Goal: Task Accomplishment & Management: Manage account settings

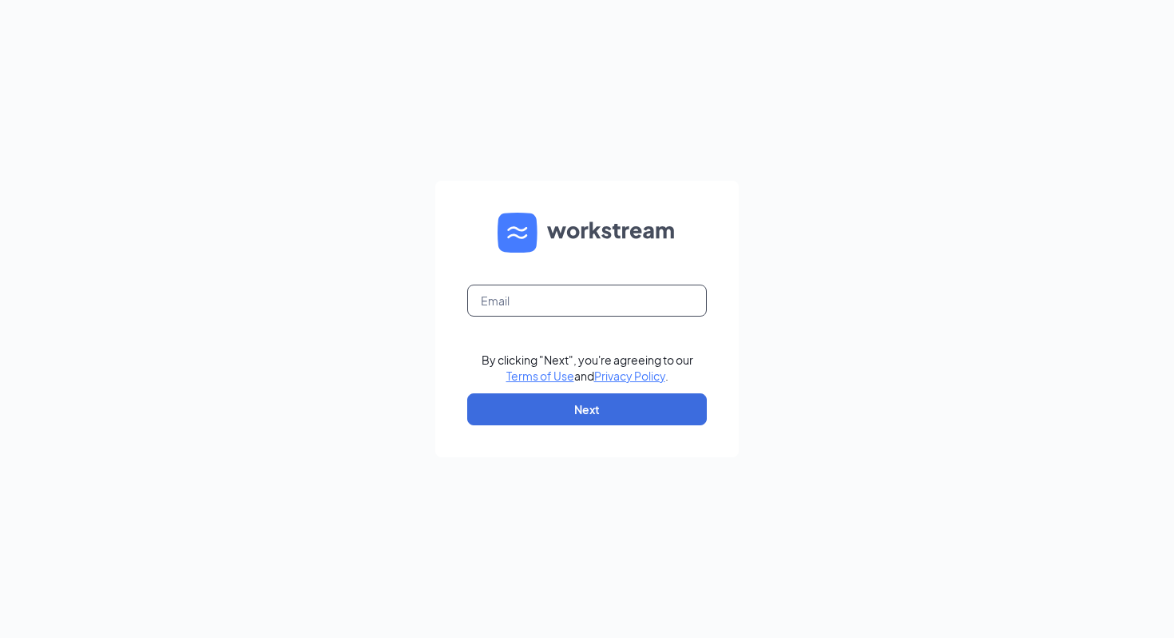
click at [534, 303] on input "text" at bounding box center [587, 300] width 240 height 32
type input "tbrewer.cfa@gmail.com"
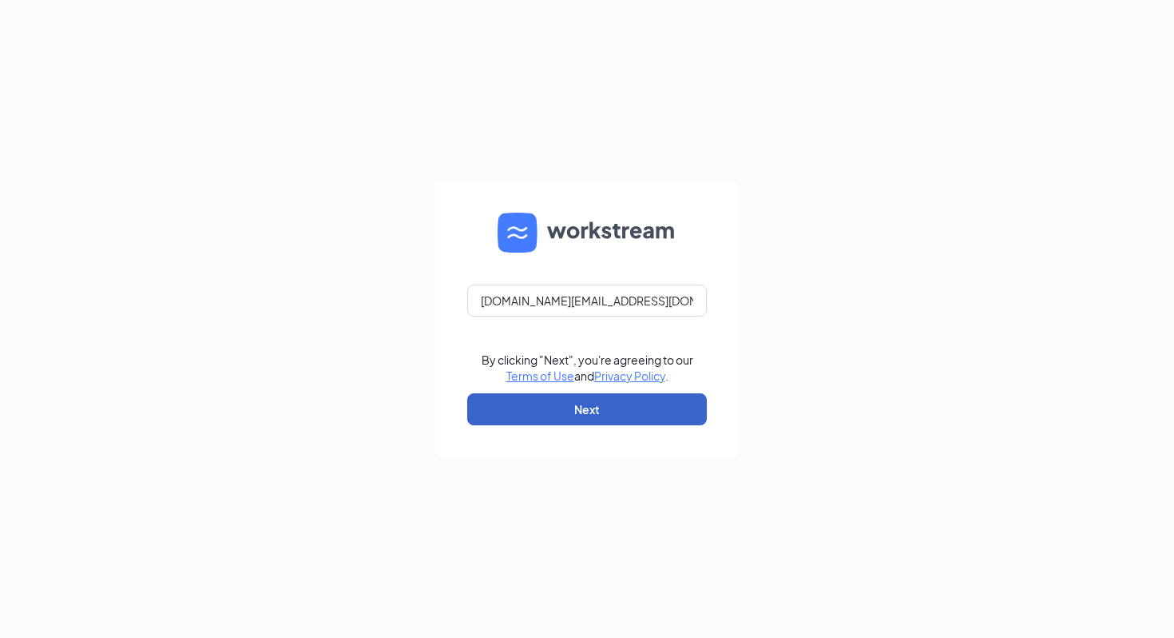
click at [594, 414] on button "Next" at bounding box center [587, 409] width 240 height 32
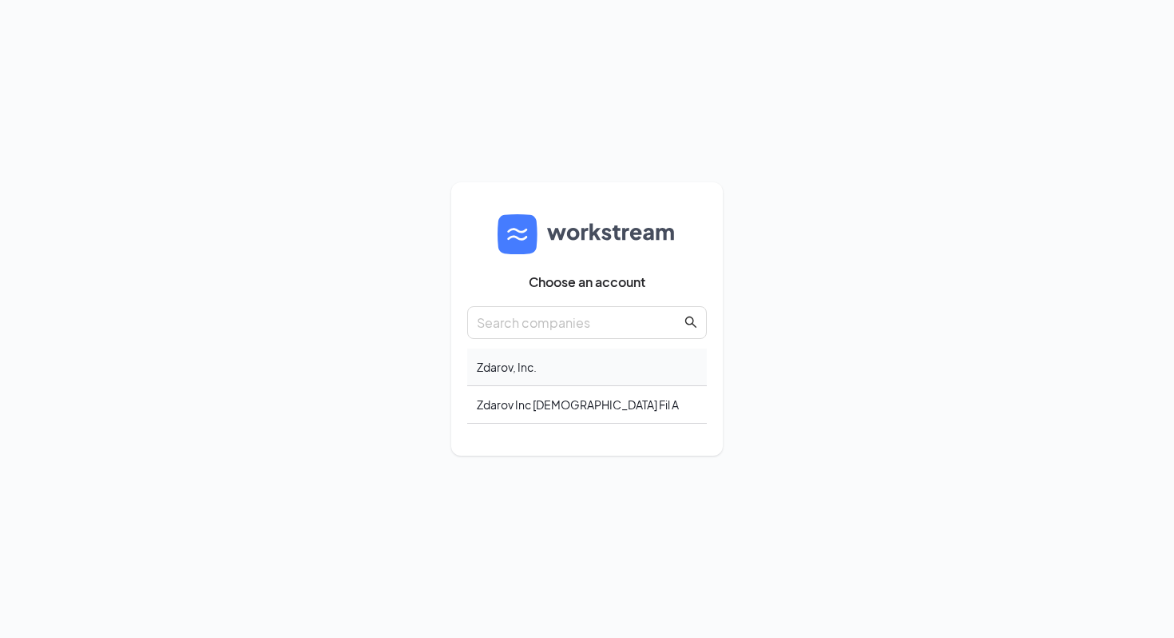
click at [550, 379] on div "Zdarov, Inc." at bounding box center [587, 367] width 240 height 38
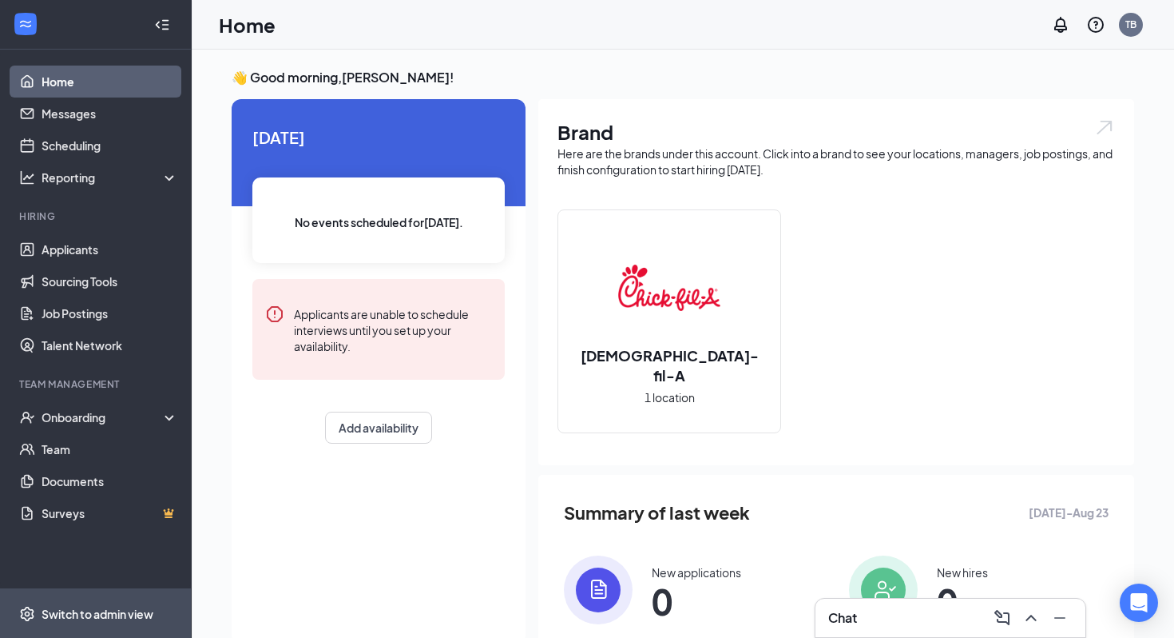
click at [125, 607] on div "Switch to admin view" at bounding box center [98, 614] width 112 height 16
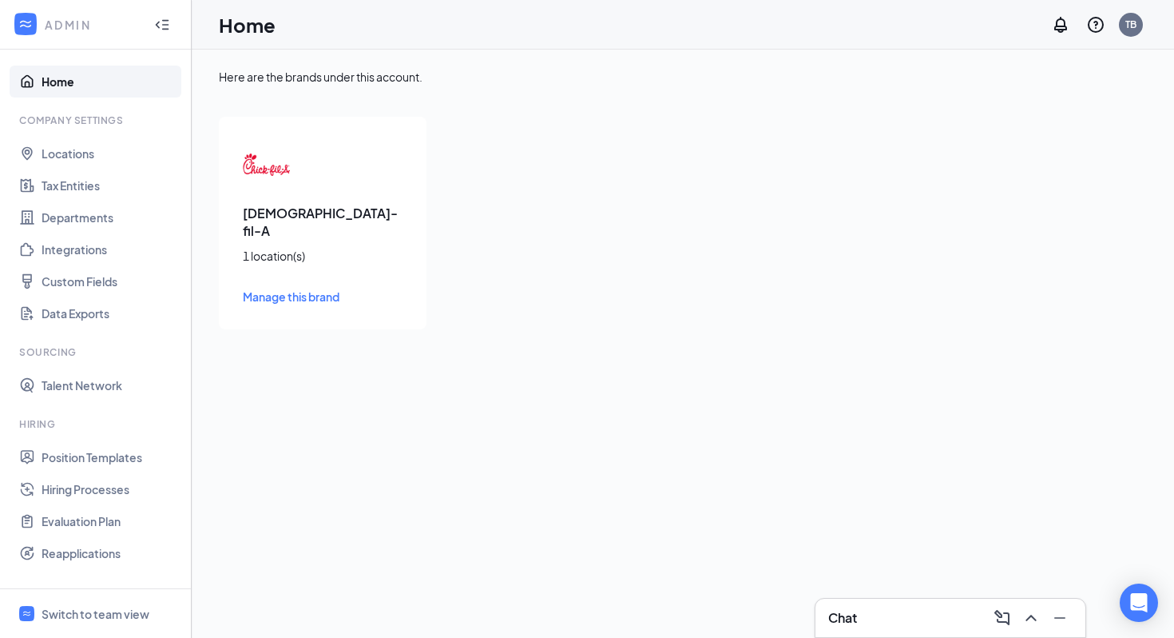
click at [301, 289] on span "Manage this brand" at bounding box center [291, 296] width 97 height 14
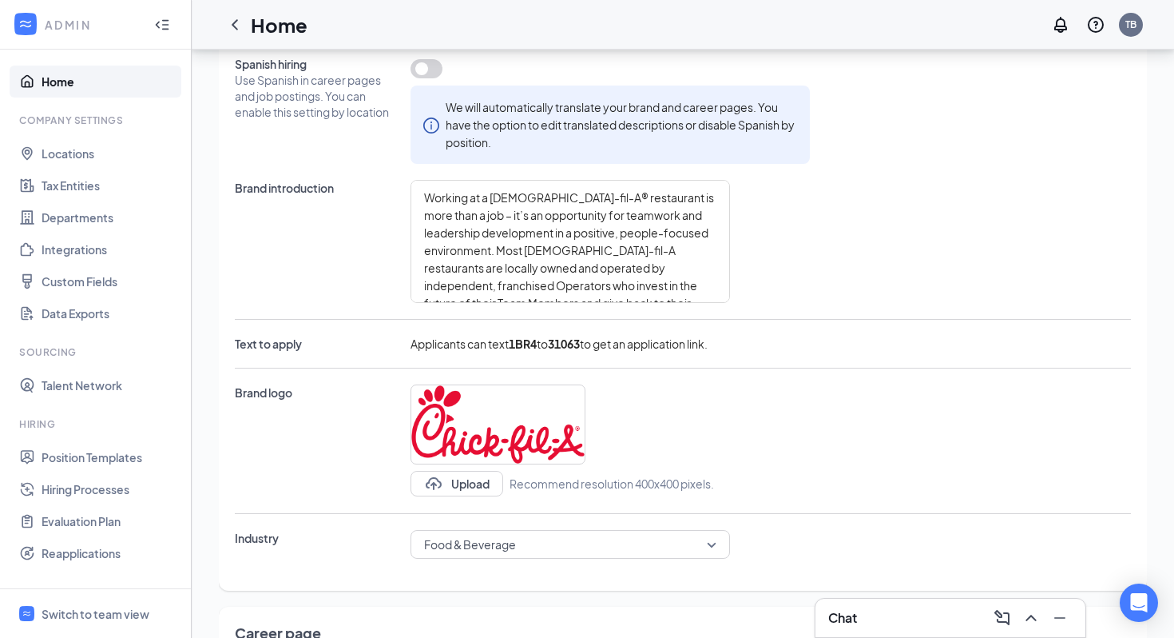
scroll to position [189, 0]
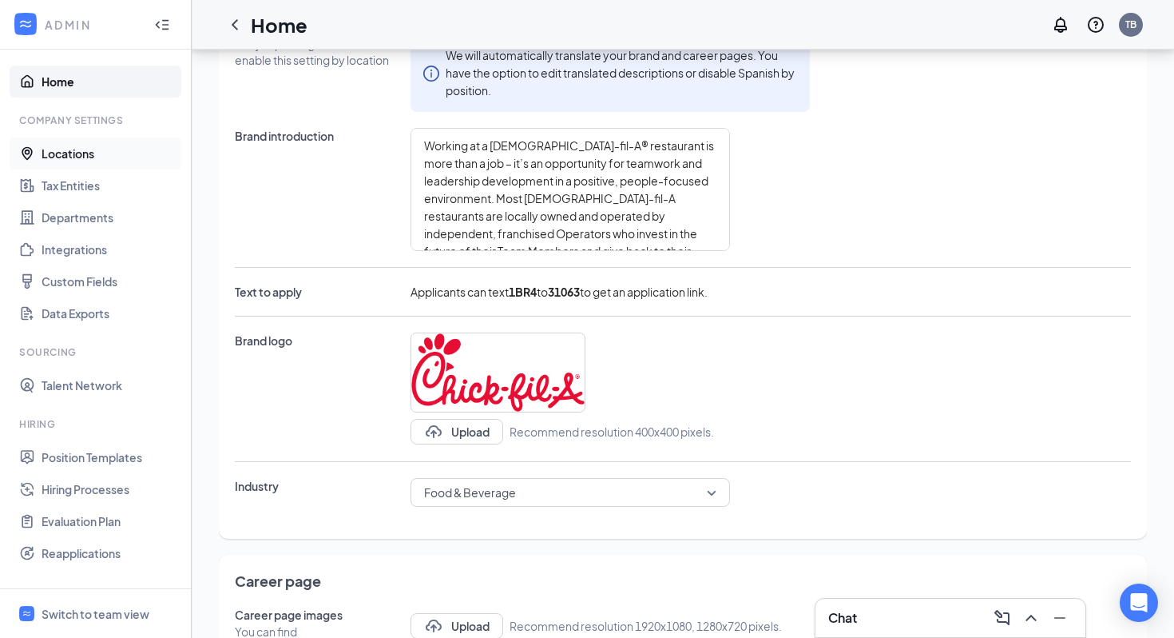
click at [66, 153] on link "Locations" at bounding box center [110, 153] width 137 height 32
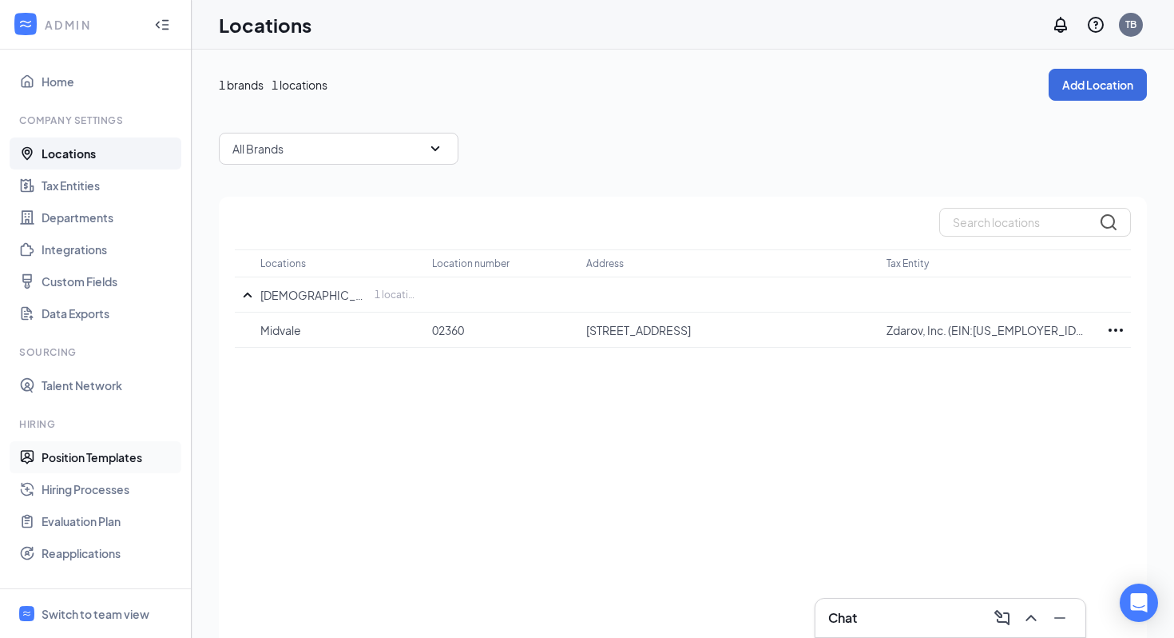
click at [110, 467] on link "Position Templates" at bounding box center [110, 457] width 137 height 32
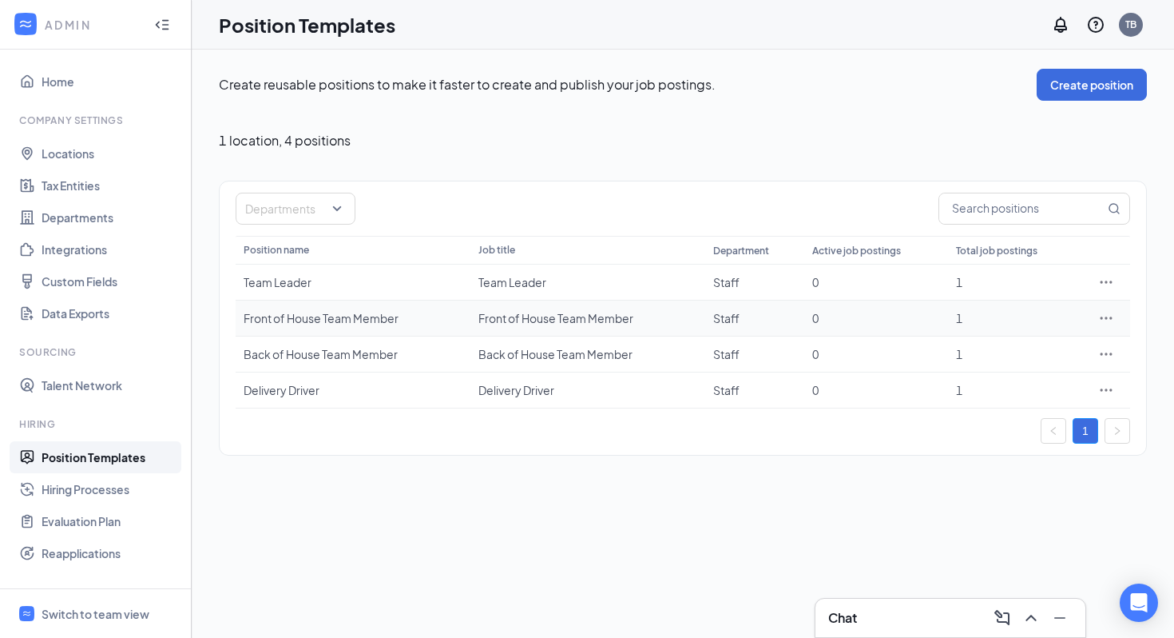
click at [1102, 315] on icon "Ellipses" at bounding box center [1107, 318] width 16 height 16
click at [999, 348] on span "Edit" at bounding box center [1032, 351] width 137 height 18
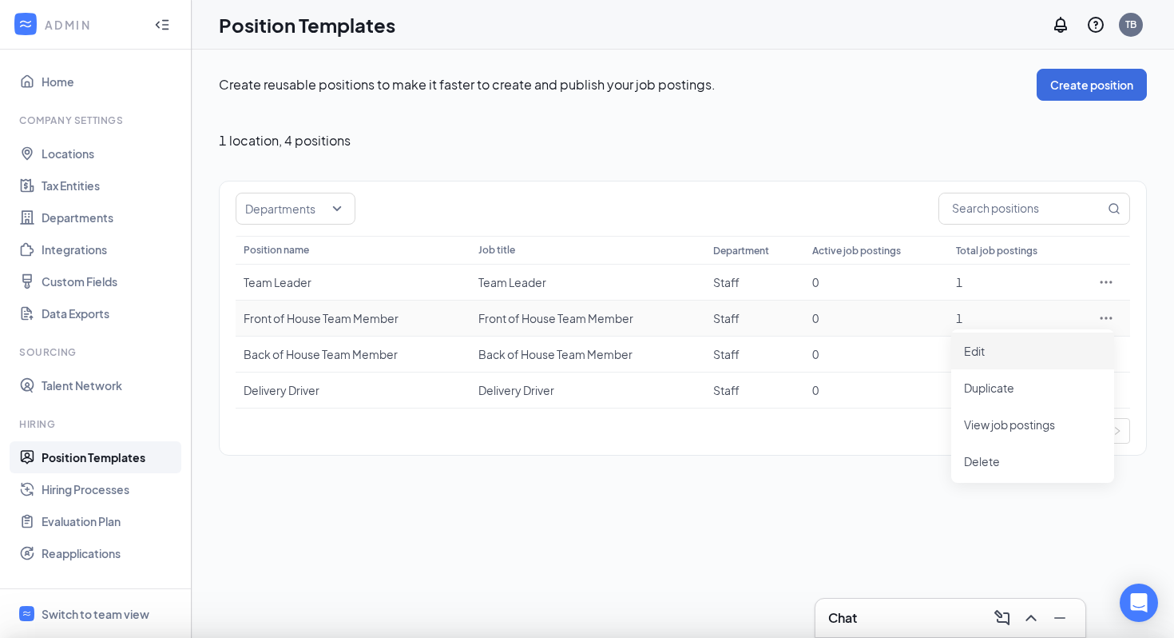
type input "Front of House Team Member"
type input "Staff"
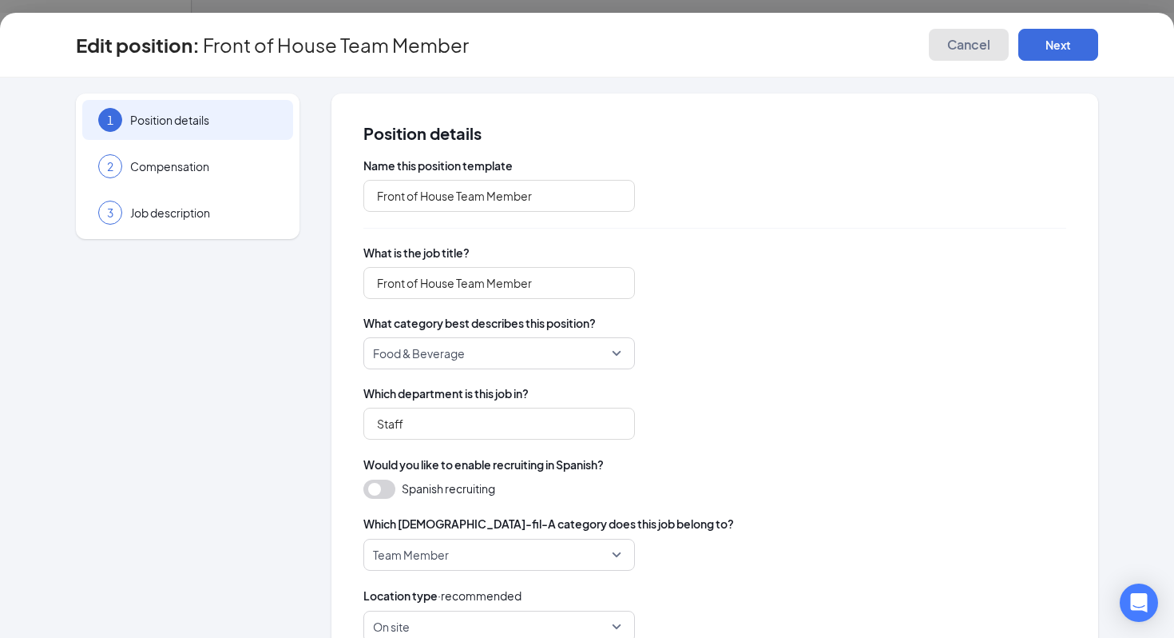
click at [954, 54] on button "Cancel" at bounding box center [969, 45] width 80 height 32
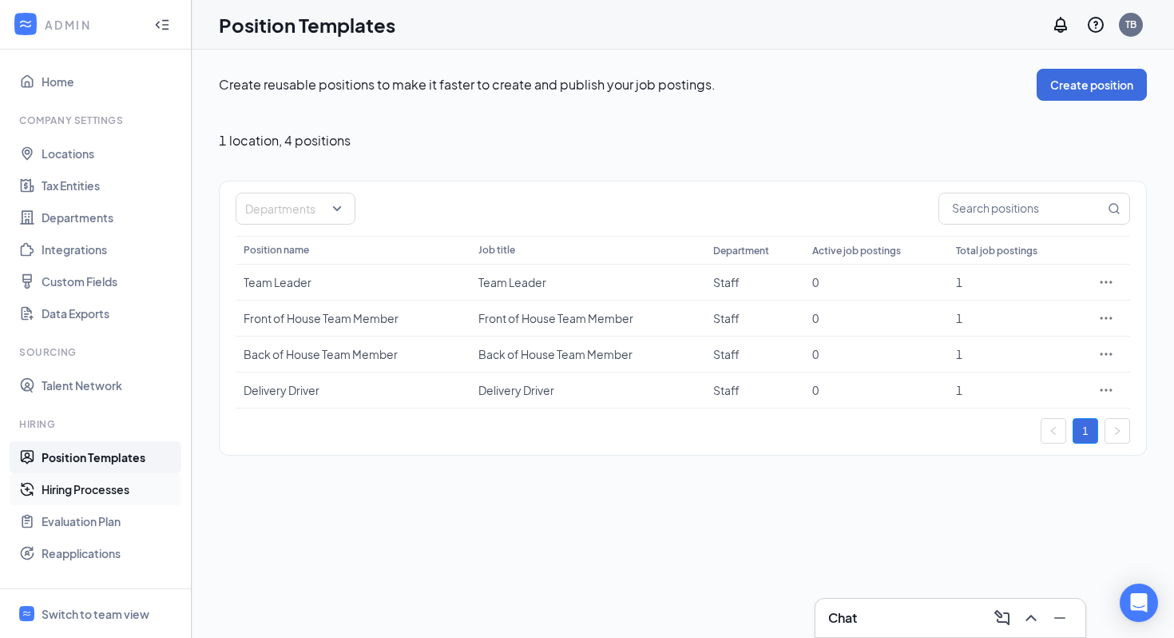
click at [112, 486] on link "Hiring Processes" at bounding box center [110, 489] width 137 height 32
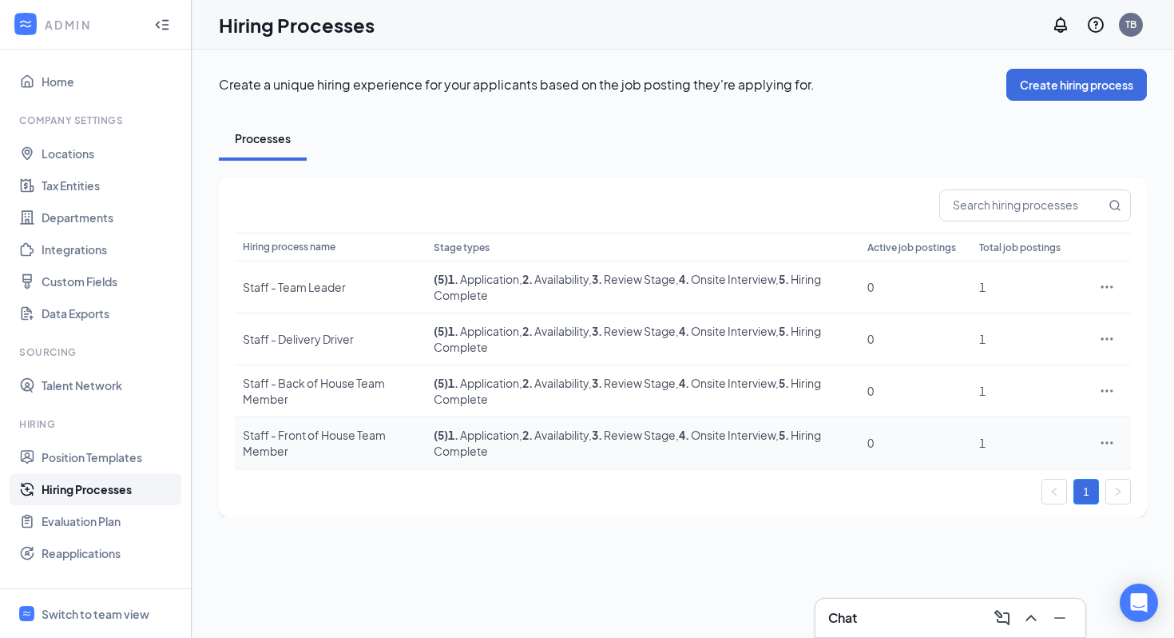
click at [1111, 435] on icon "Ellipses" at bounding box center [1107, 443] width 16 height 16
click at [995, 477] on span "Edit" at bounding box center [1033, 476] width 137 height 18
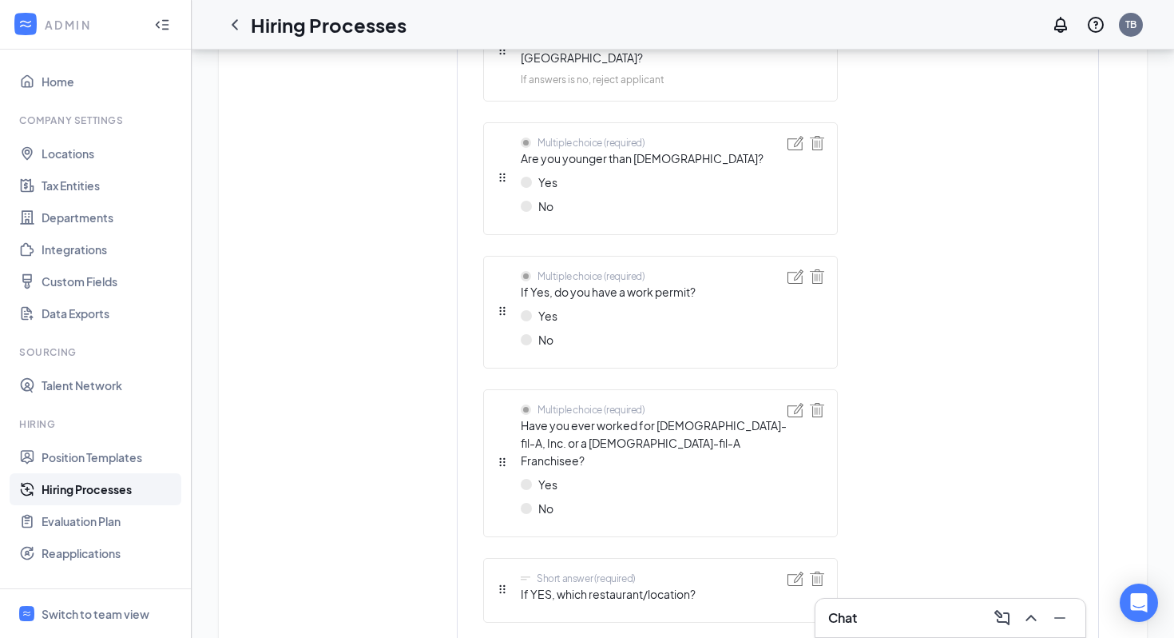
scroll to position [931, 0]
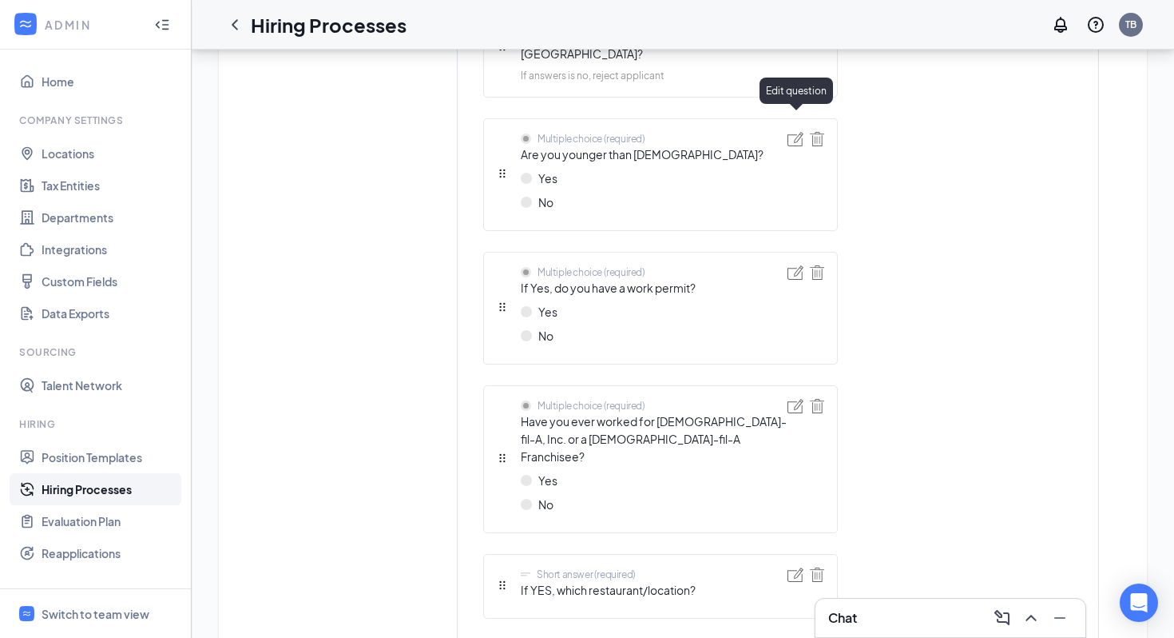
click at [789, 132] on img at bounding box center [796, 139] width 16 height 14
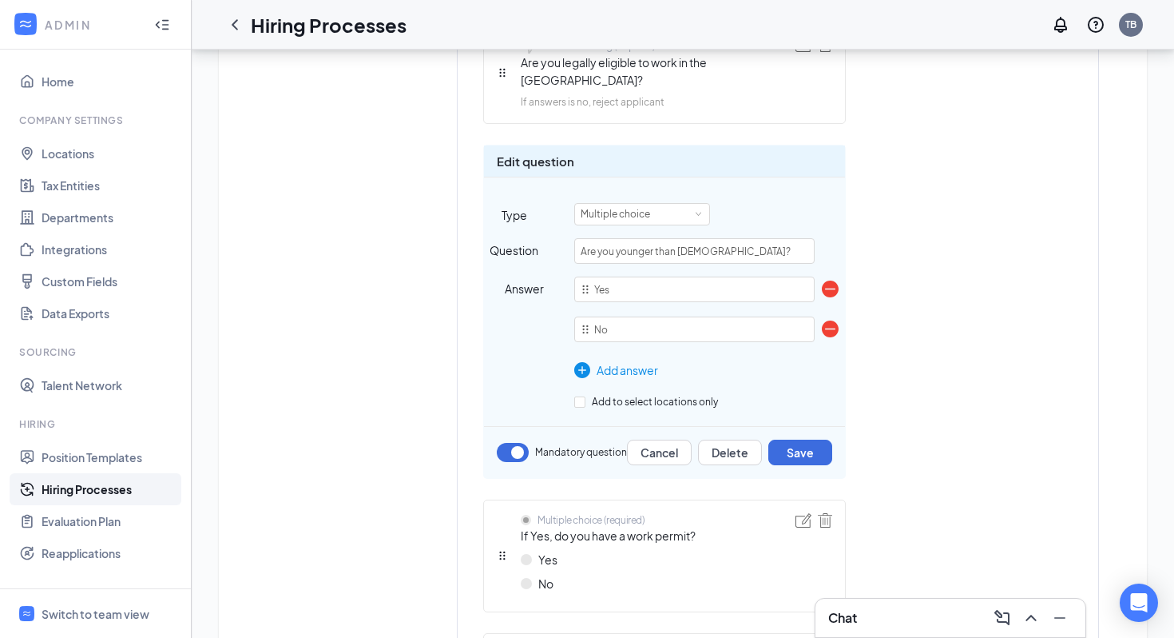
scroll to position [905, 0]
click at [658, 203] on div "Multiple choice" at bounding box center [621, 213] width 81 height 21
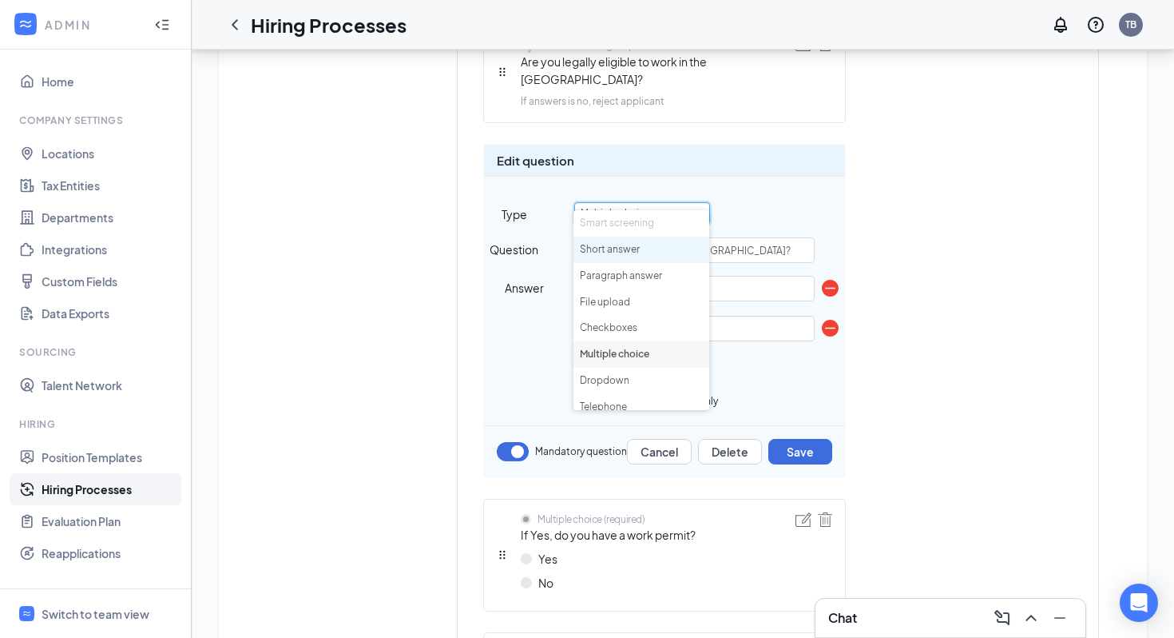
click at [639, 241] on li "Short answer" at bounding box center [642, 249] width 136 height 26
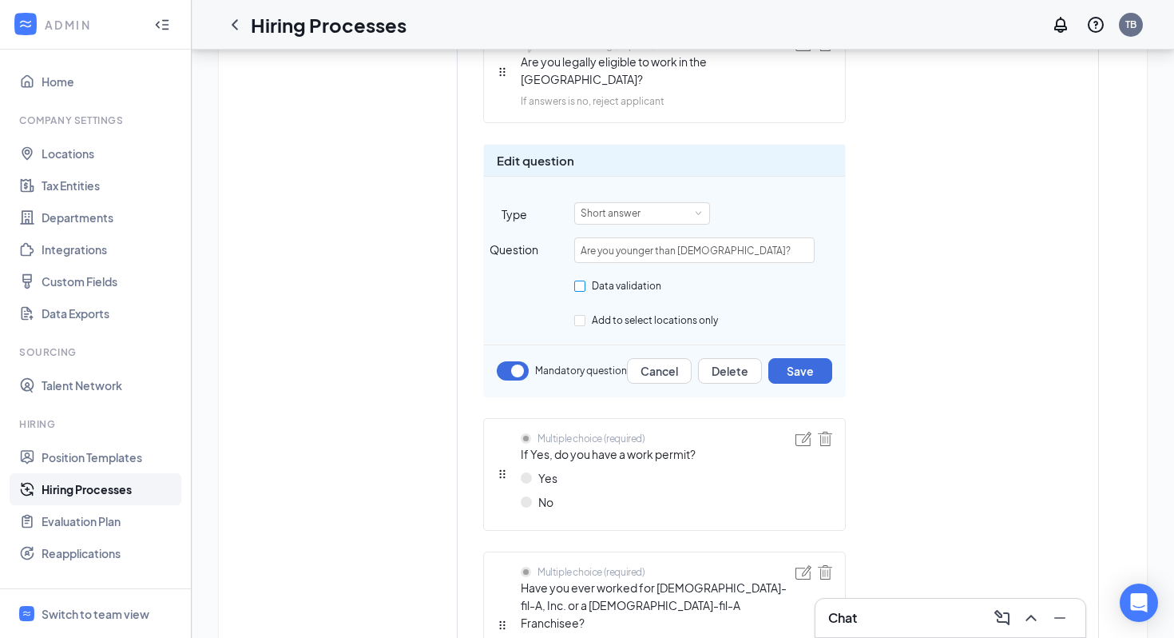
click at [577, 280] on input "Data validation" at bounding box center [579, 285] width 11 height 11
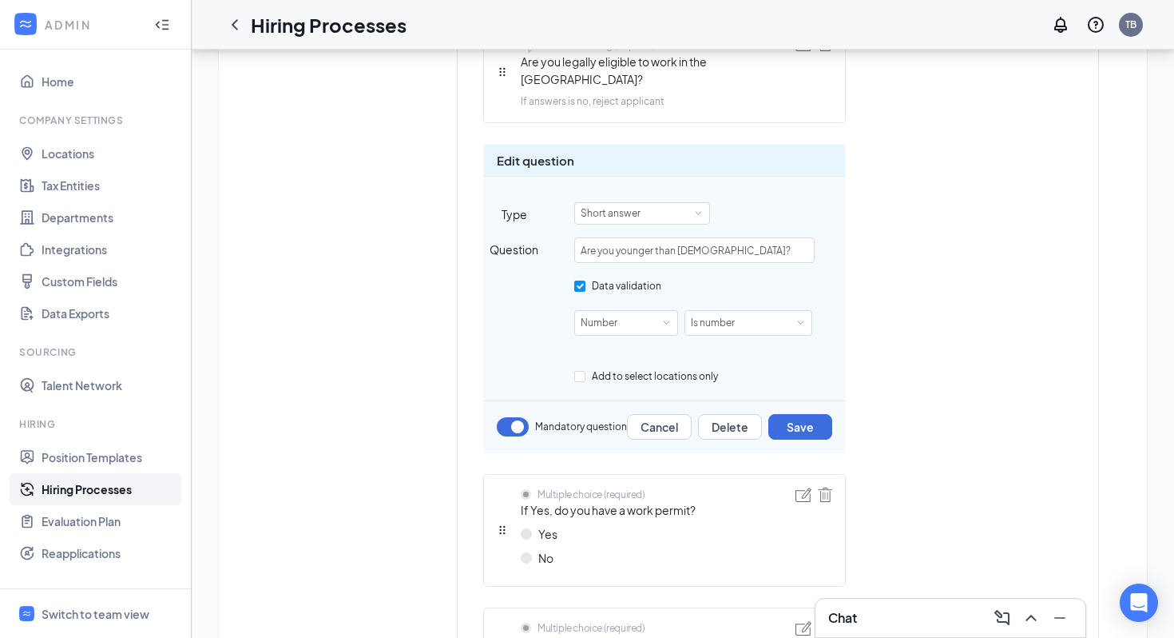
click at [577, 280] on input "Data validation" at bounding box center [579, 285] width 11 height 11
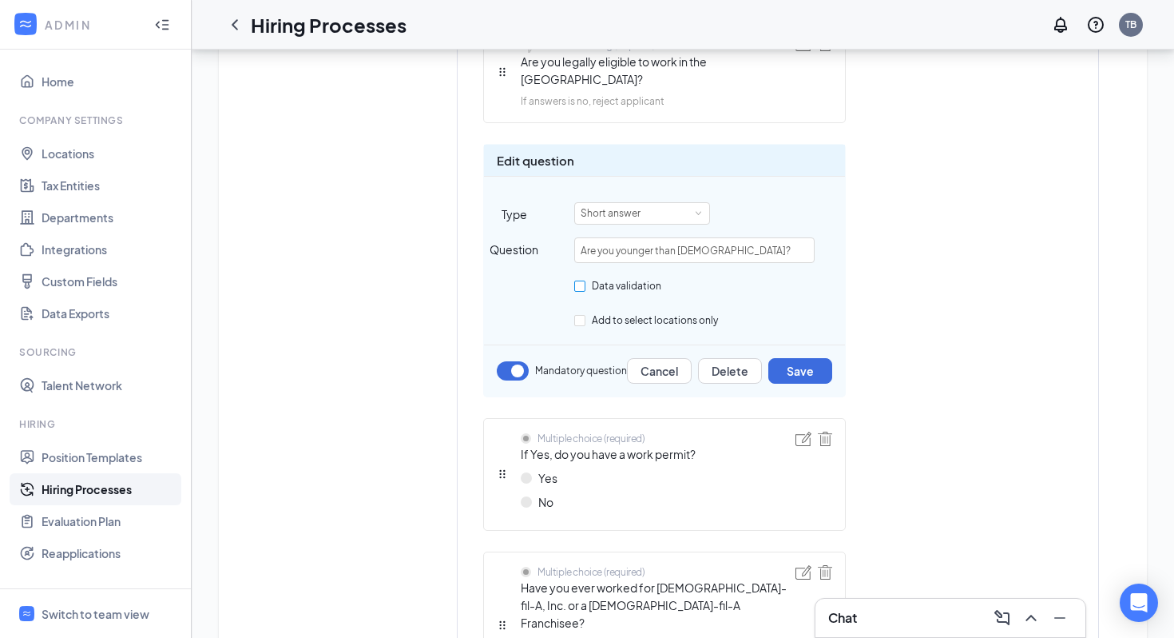
click at [584, 280] on input "Data validation" at bounding box center [579, 285] width 11 height 11
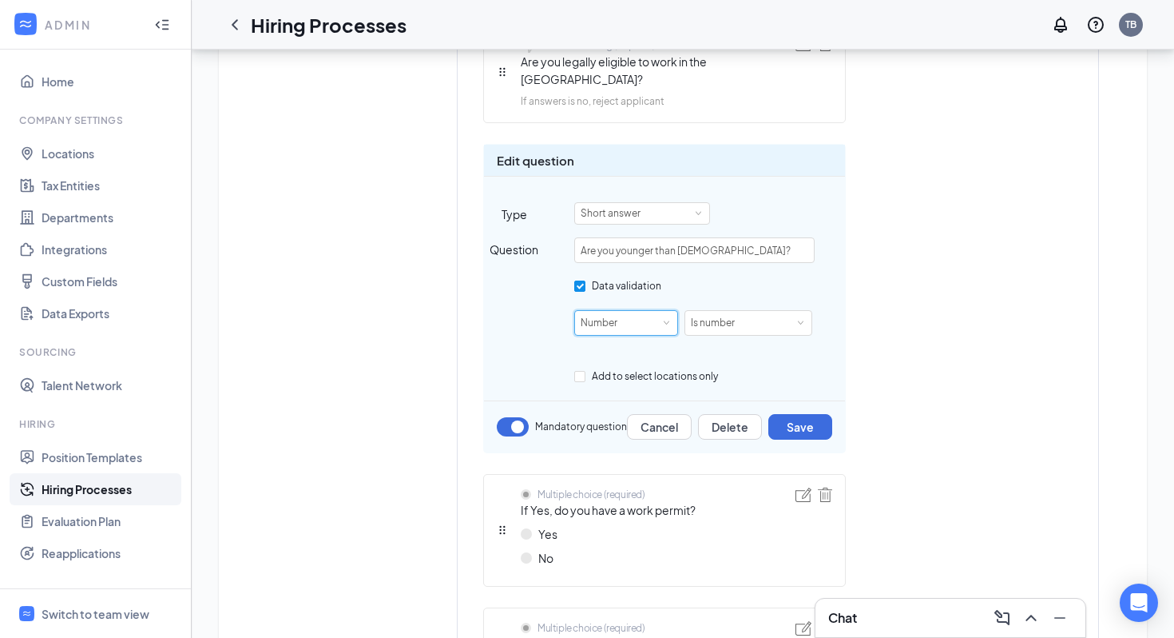
click at [611, 311] on div "Number" at bounding box center [605, 323] width 48 height 24
click at [610, 311] on div "Number" at bounding box center [605, 323] width 48 height 24
click at [713, 311] on div "Is number" at bounding box center [718, 323] width 55 height 24
click at [724, 356] on li "Greater than or equal to" at bounding box center [748, 360] width 128 height 26
click at [715, 311] on div "Greater than or equal to" at bounding box center [704, 323] width 115 height 24
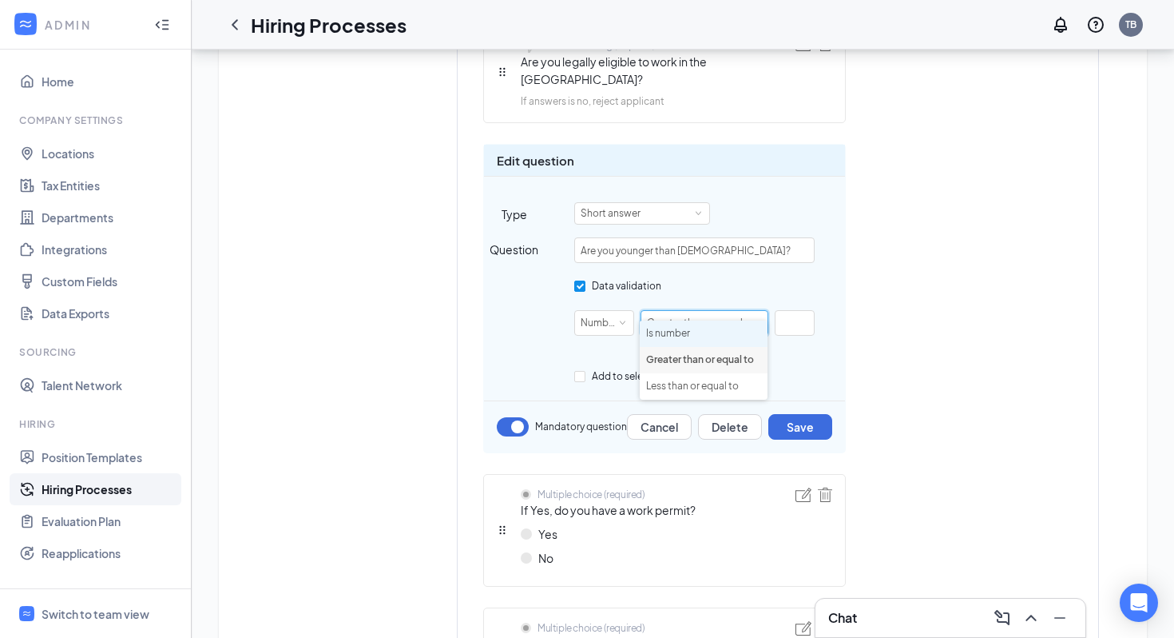
click at [693, 328] on li "Is number" at bounding box center [704, 333] width 128 height 26
click at [577, 280] on input "Data validation" at bounding box center [579, 285] width 11 height 11
checkbox input "false"
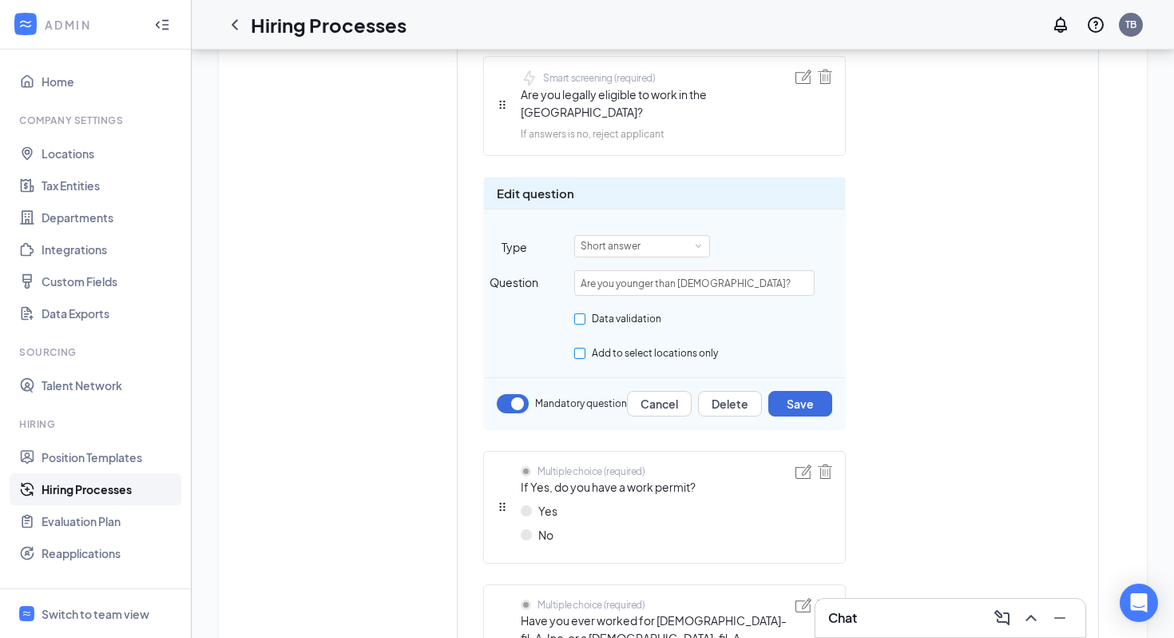
scroll to position [862, 0]
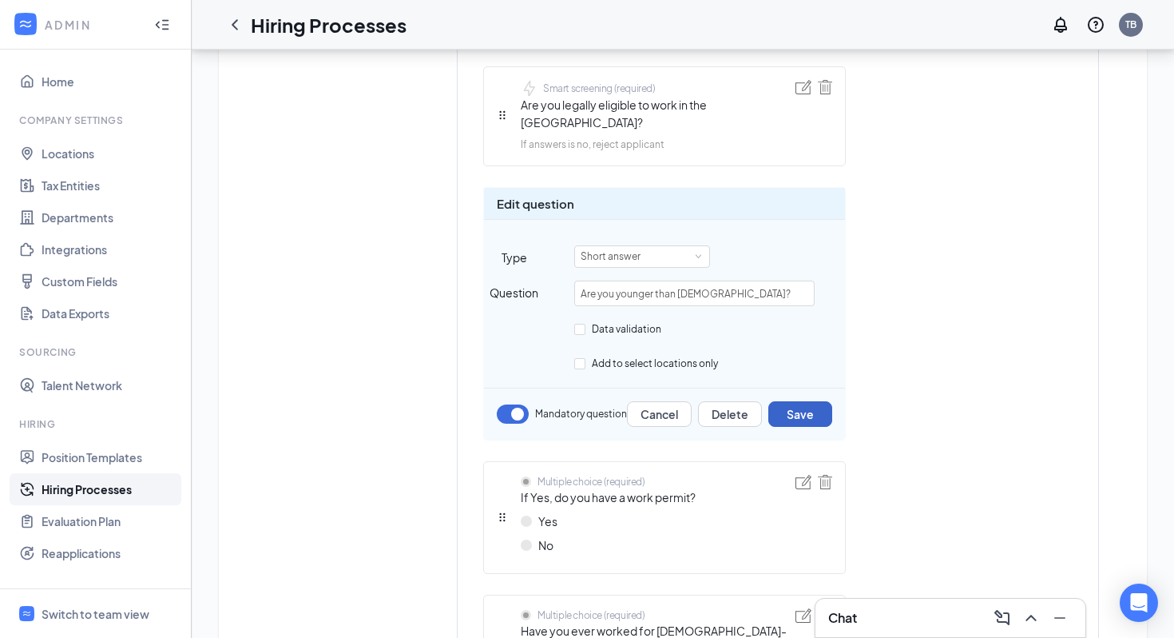
click at [806, 401] on button "Save" at bounding box center [801, 414] width 64 height 26
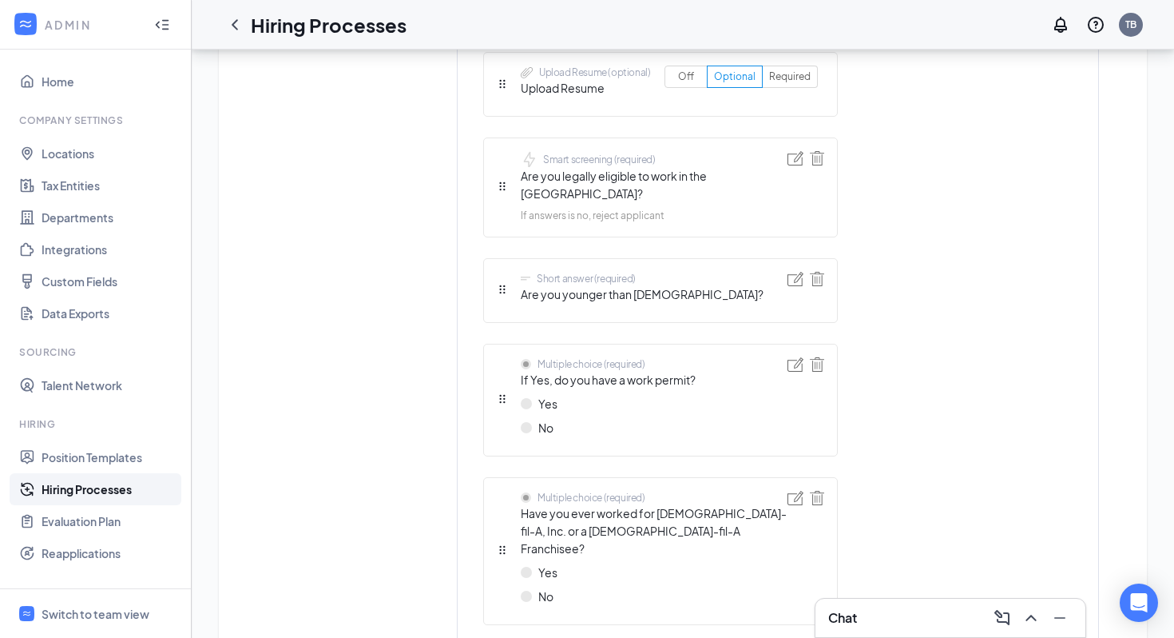
scroll to position [793, 0]
click at [698, 283] on span "Are you younger than 18 years old?" at bounding box center [642, 292] width 243 height 18
drag, startPoint x: 704, startPoint y: 276, endPoint x: 518, endPoint y: 283, distance: 186.3
click at [518, 283] on div "Short answer (required) Are you younger than 18 years old?" at bounding box center [660, 288] width 355 height 65
click at [795, 269] on img at bounding box center [796, 276] width 16 height 14
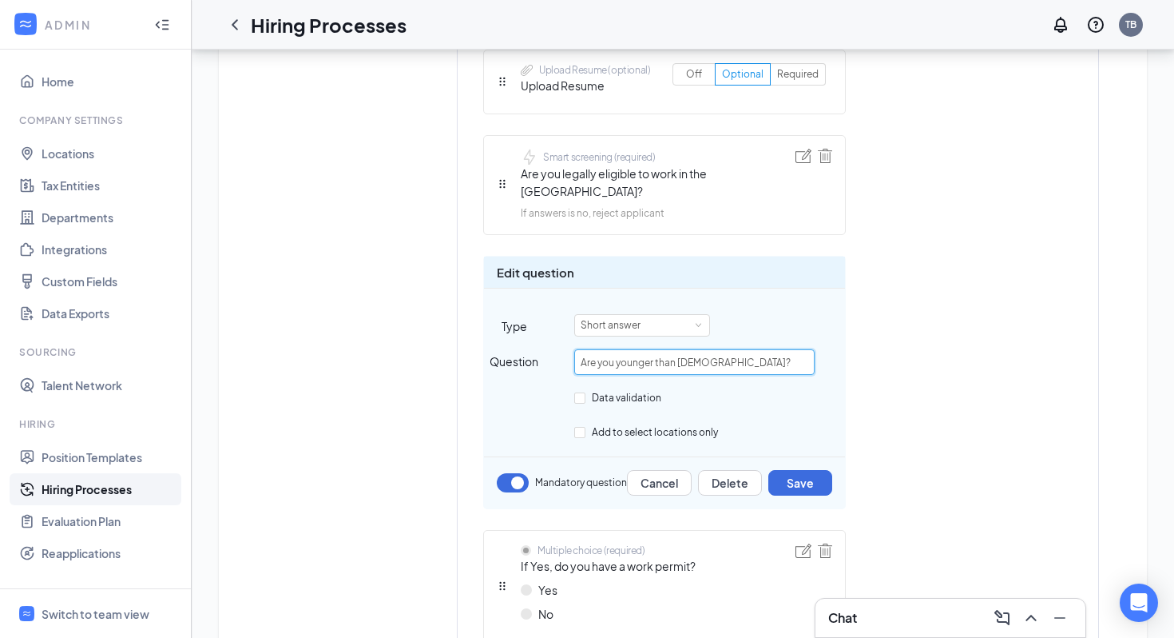
drag, startPoint x: 751, startPoint y: 340, endPoint x: 563, endPoint y: 345, distance: 187.8
click at [563, 349] on div "Question Are you younger than 18 years old?" at bounding box center [664, 362] width 361 height 26
paste input "If under the age of 18, how old are you"
type input "If under the age of 18, how old are you?"
click at [816, 471] on button "Save" at bounding box center [801, 483] width 64 height 26
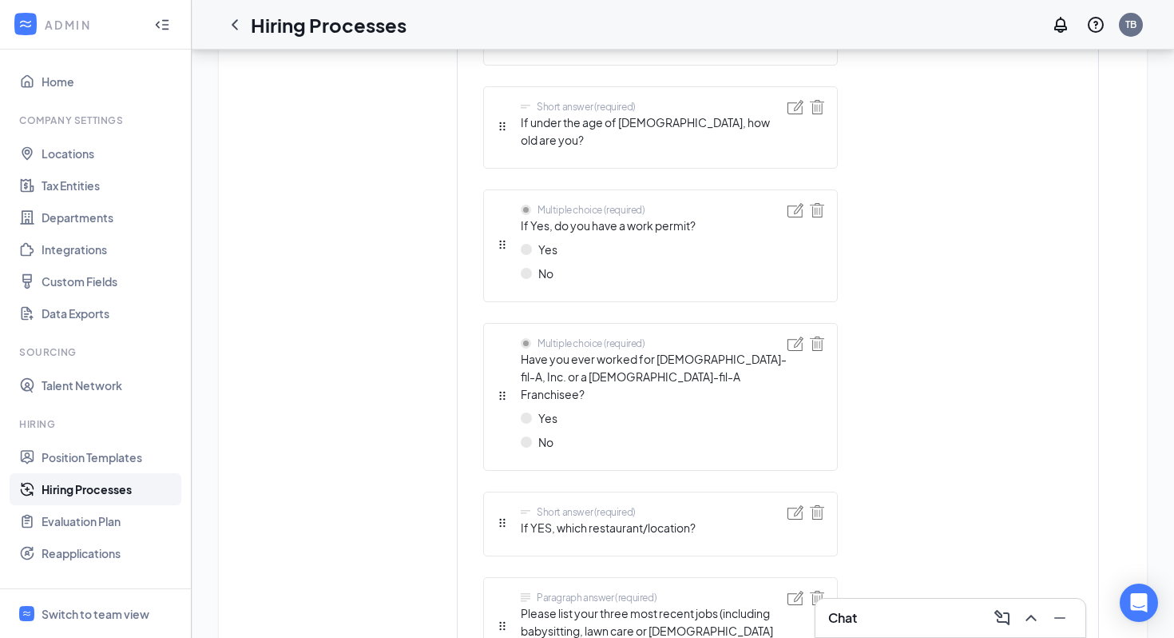
scroll to position [955, 0]
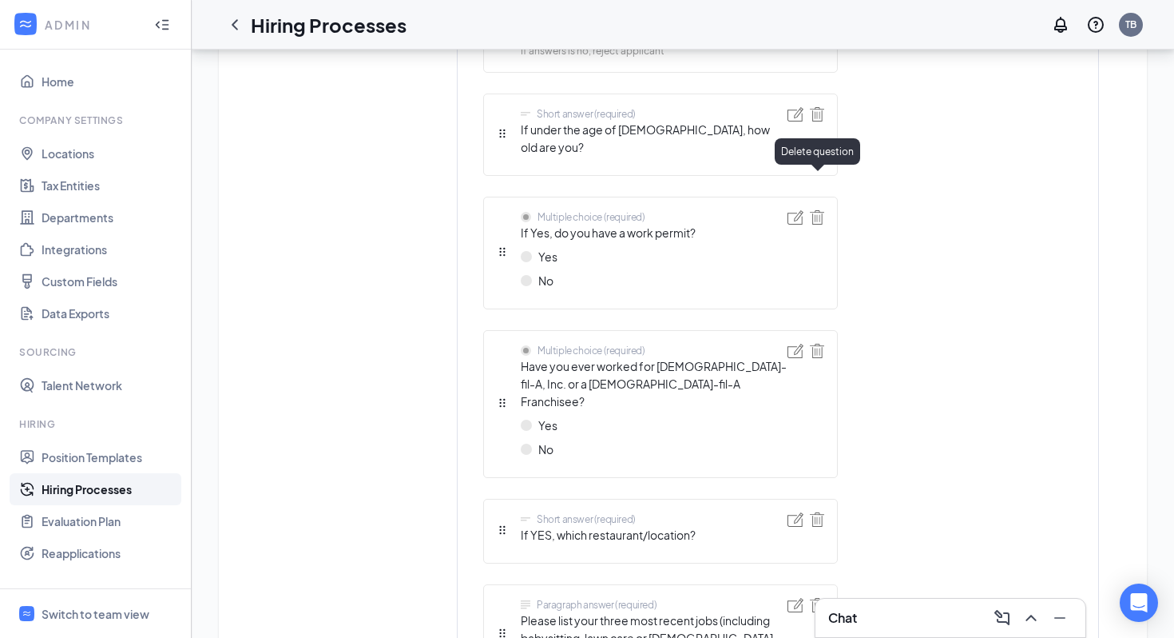
click at [817, 210] on img at bounding box center [817, 217] width 14 height 14
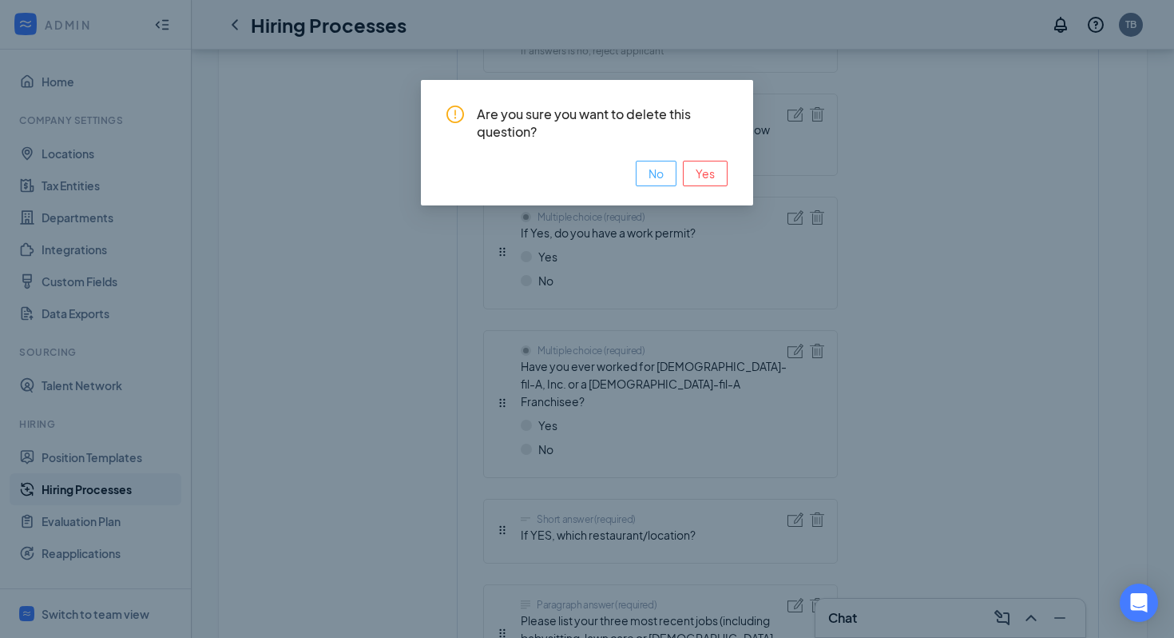
click at [661, 180] on span "No" at bounding box center [656, 174] width 15 height 18
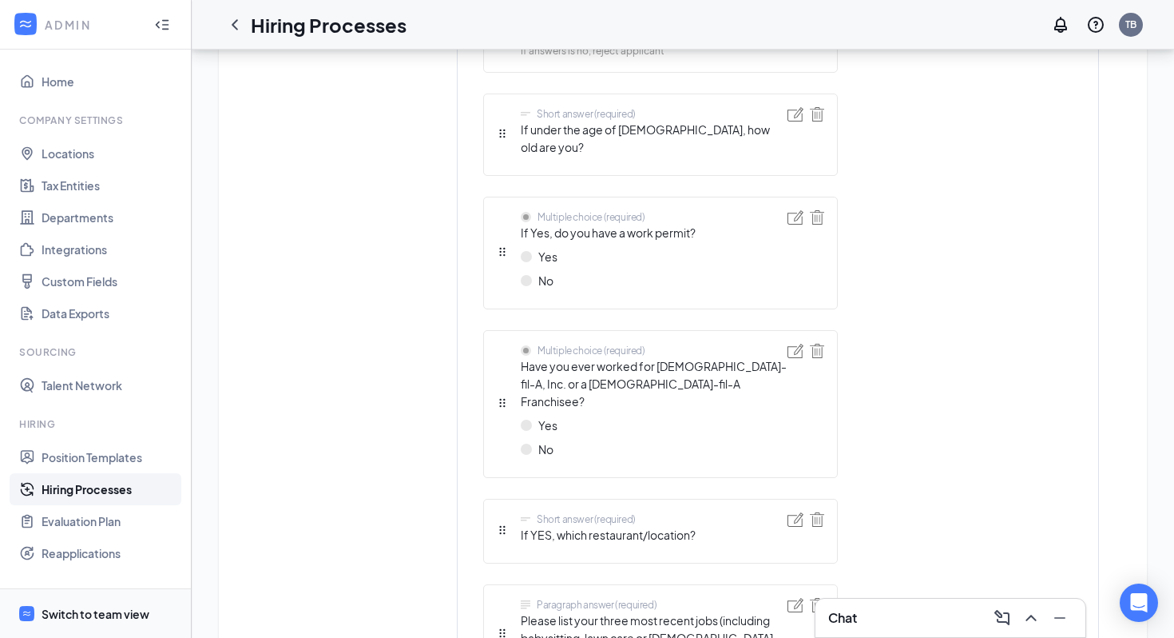
click at [123, 614] on div "Switch to team view" at bounding box center [96, 614] width 108 height 16
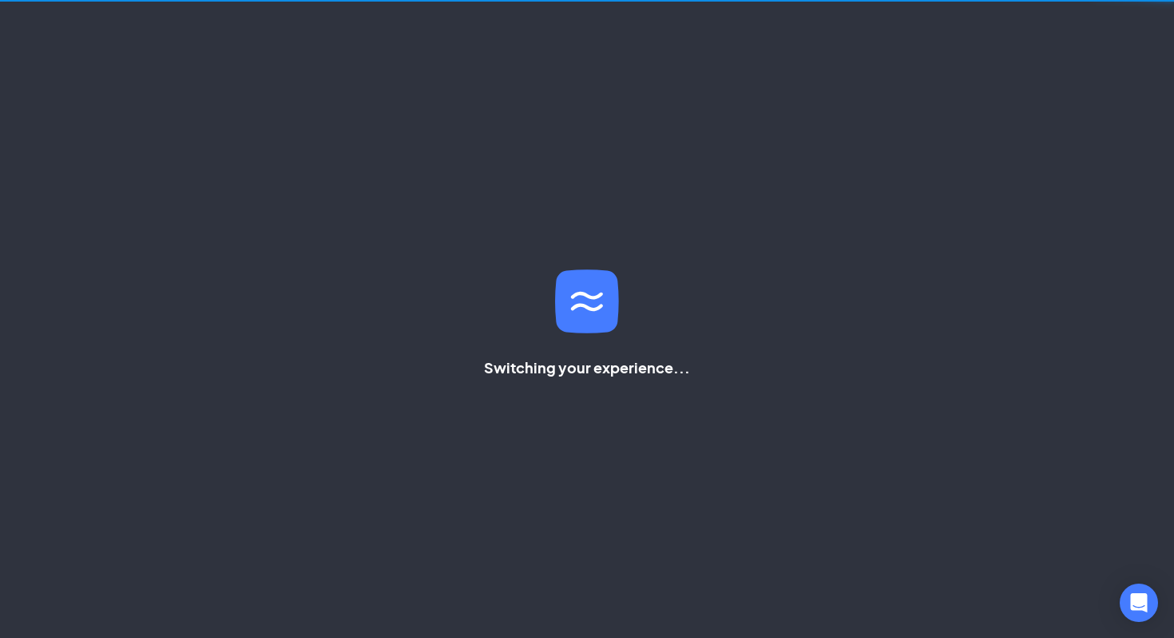
scroll to position [142, 0]
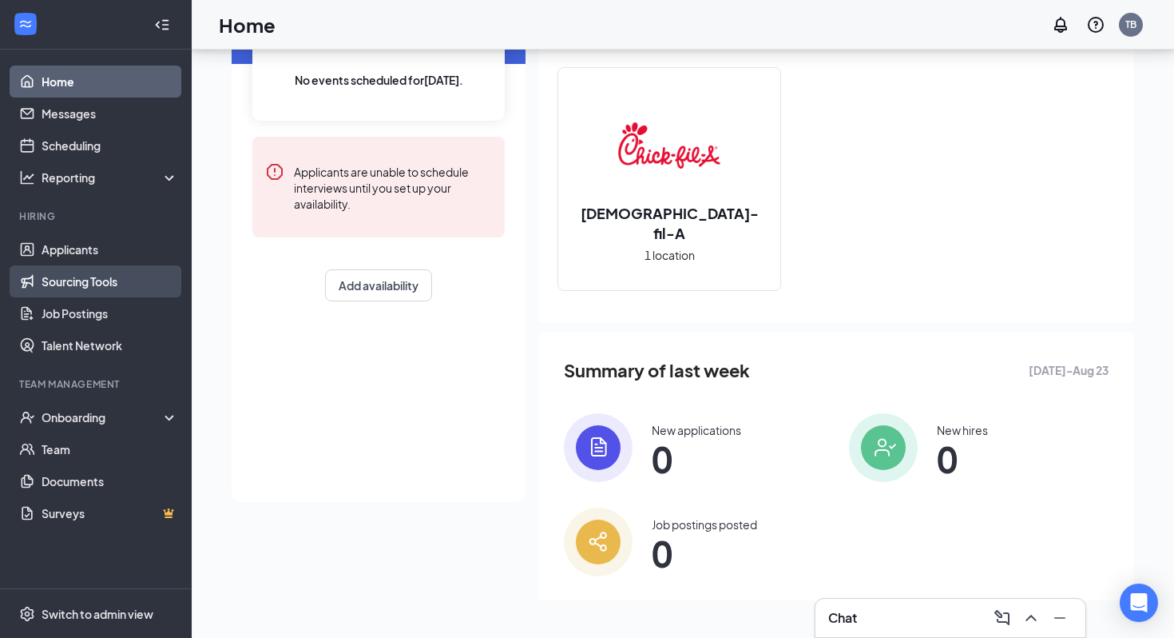
click at [106, 296] on link "Sourcing Tools" at bounding box center [110, 281] width 137 height 32
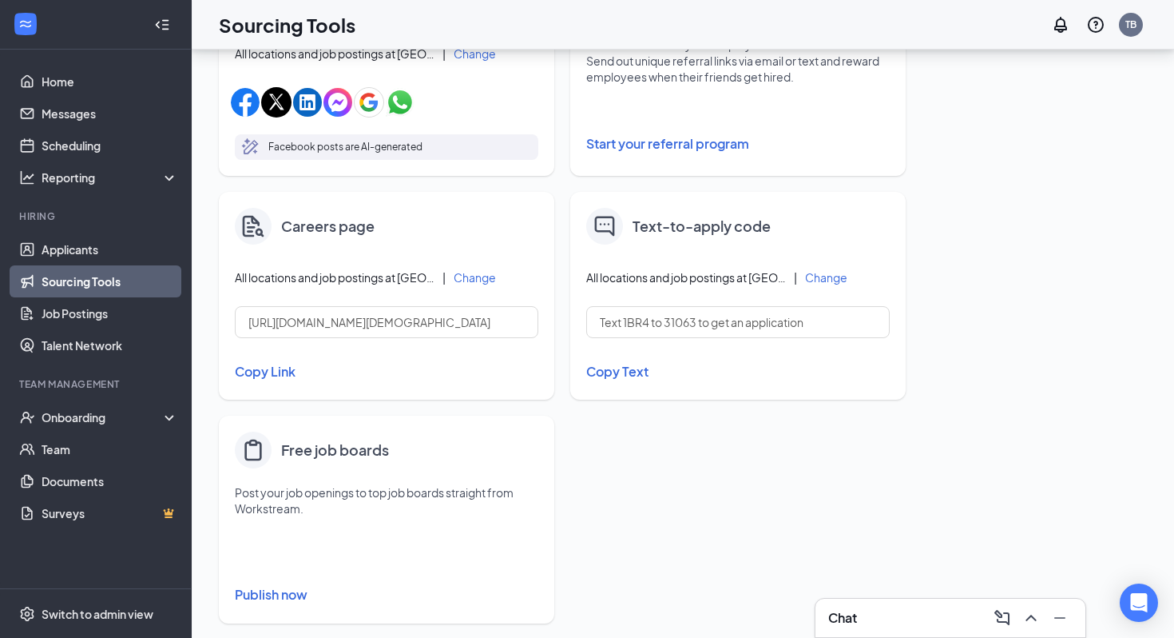
scroll to position [610, 0]
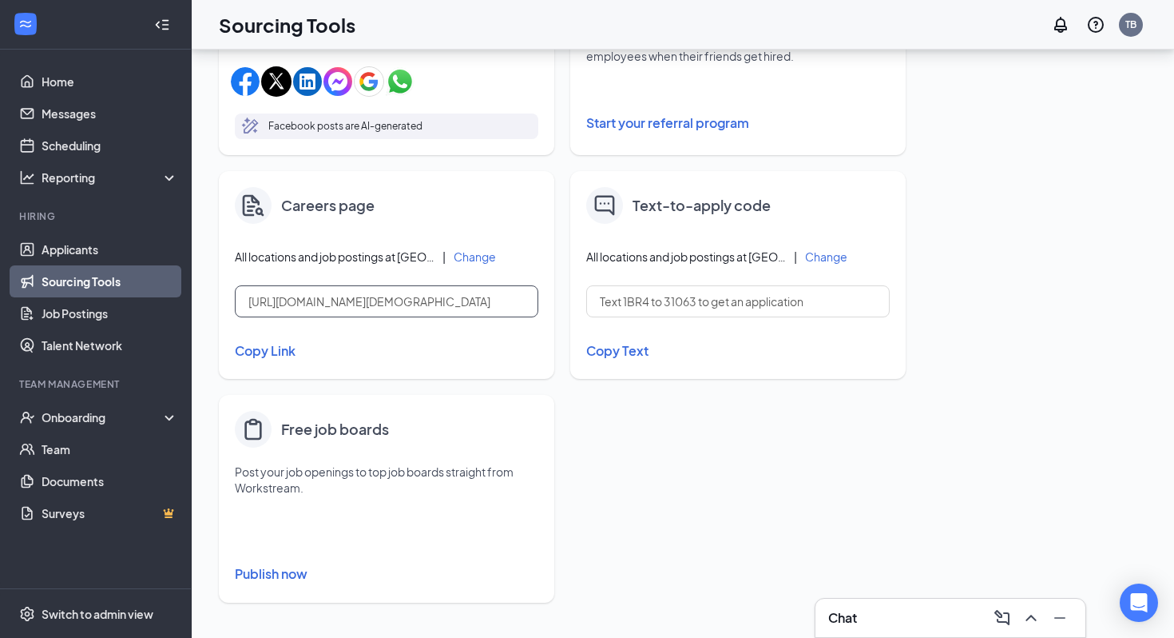
click at [352, 301] on input "[URL][DOMAIN_NAME][DEMOGRAPHIC_DATA]" at bounding box center [387, 301] width 304 height 32
click at [427, 313] on input "[URL][DOMAIN_NAME][DEMOGRAPHIC_DATA]" at bounding box center [387, 301] width 304 height 32
click at [443, 302] on input "[URL][DOMAIN_NAME][DEMOGRAPHIC_DATA]" at bounding box center [387, 301] width 304 height 32
click at [276, 352] on button "Copy Link" at bounding box center [387, 350] width 304 height 27
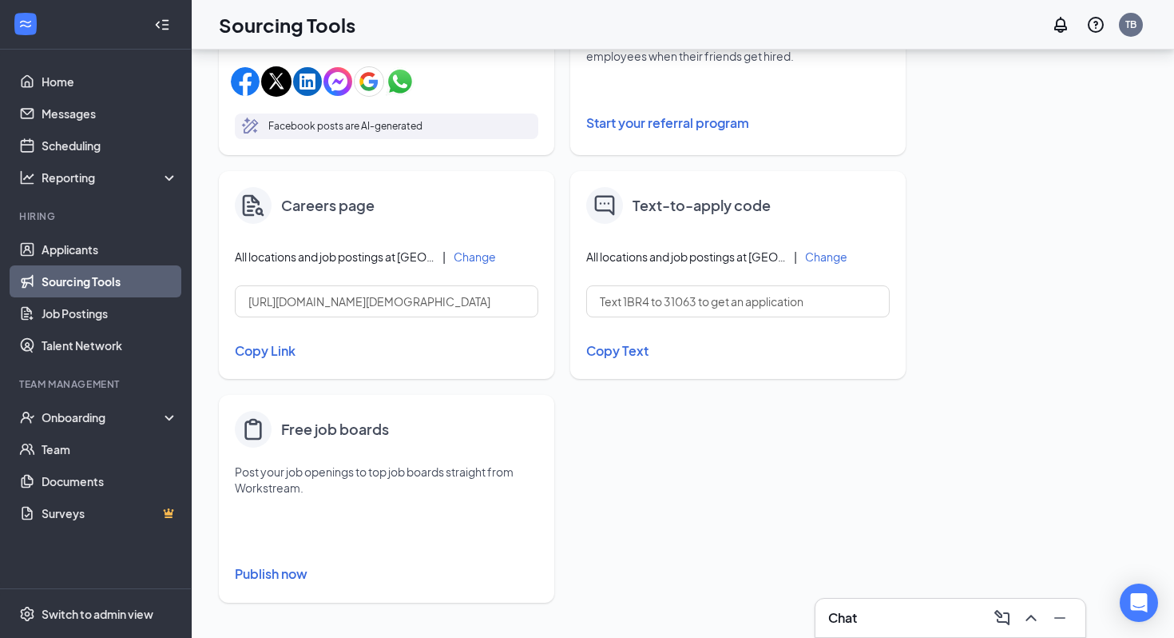
click at [276, 359] on button "Copy Link" at bounding box center [387, 350] width 304 height 27
click at [622, 347] on button "Copy Text" at bounding box center [738, 350] width 304 height 27
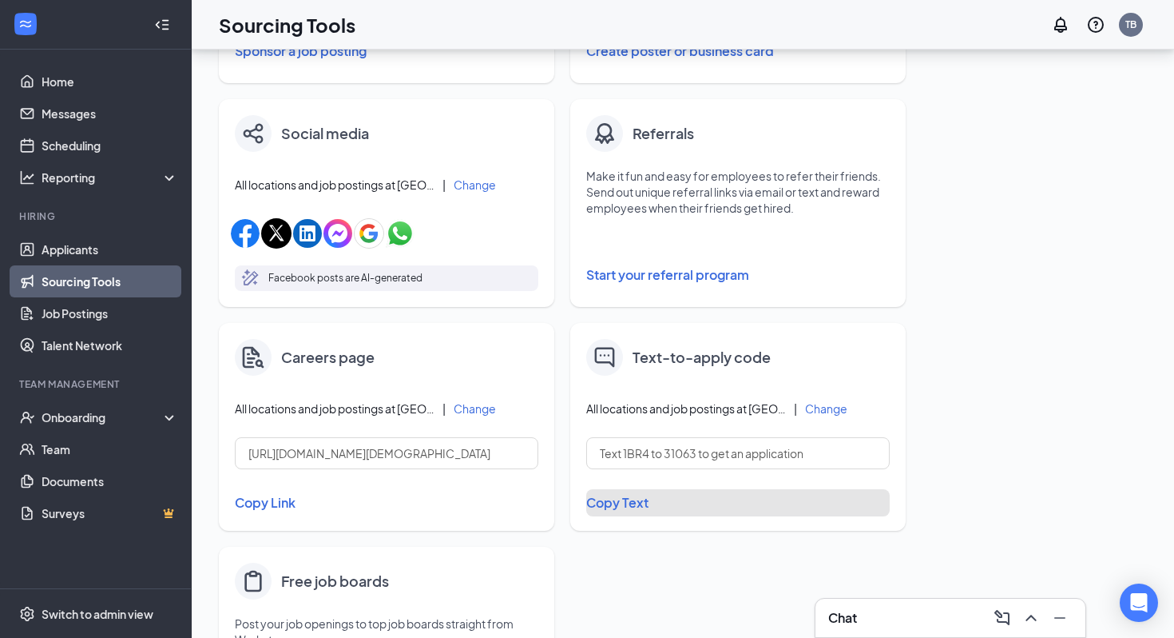
scroll to position [439, 0]
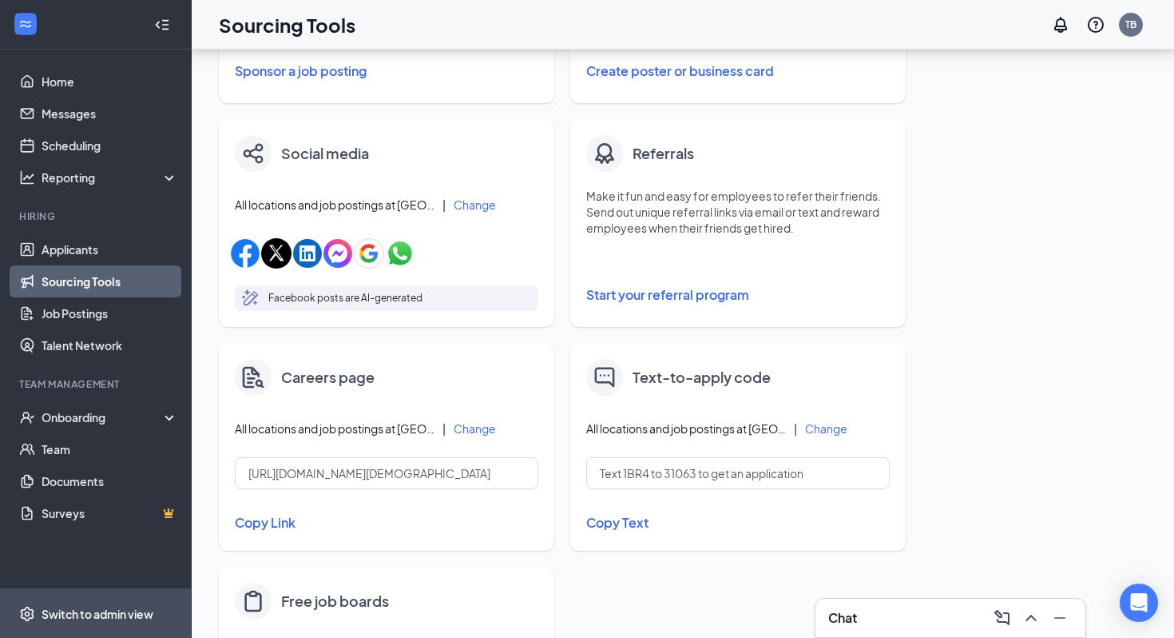
click at [66, 610] on div "Switch to admin view" at bounding box center [98, 614] width 112 height 16
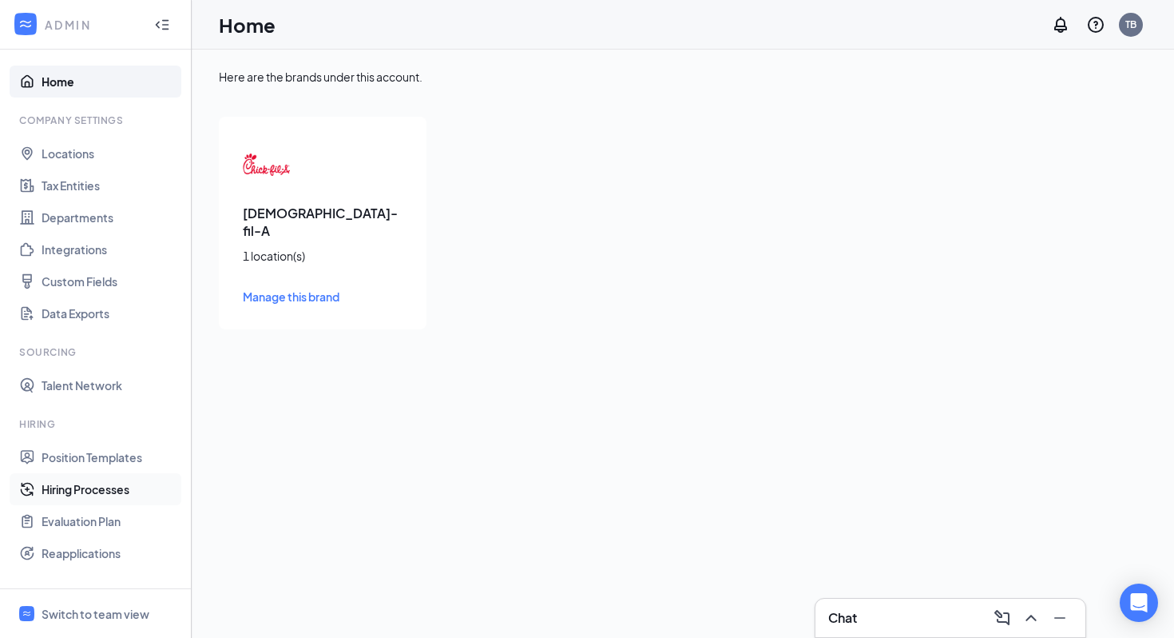
click at [116, 488] on link "Hiring Processes" at bounding box center [110, 489] width 137 height 32
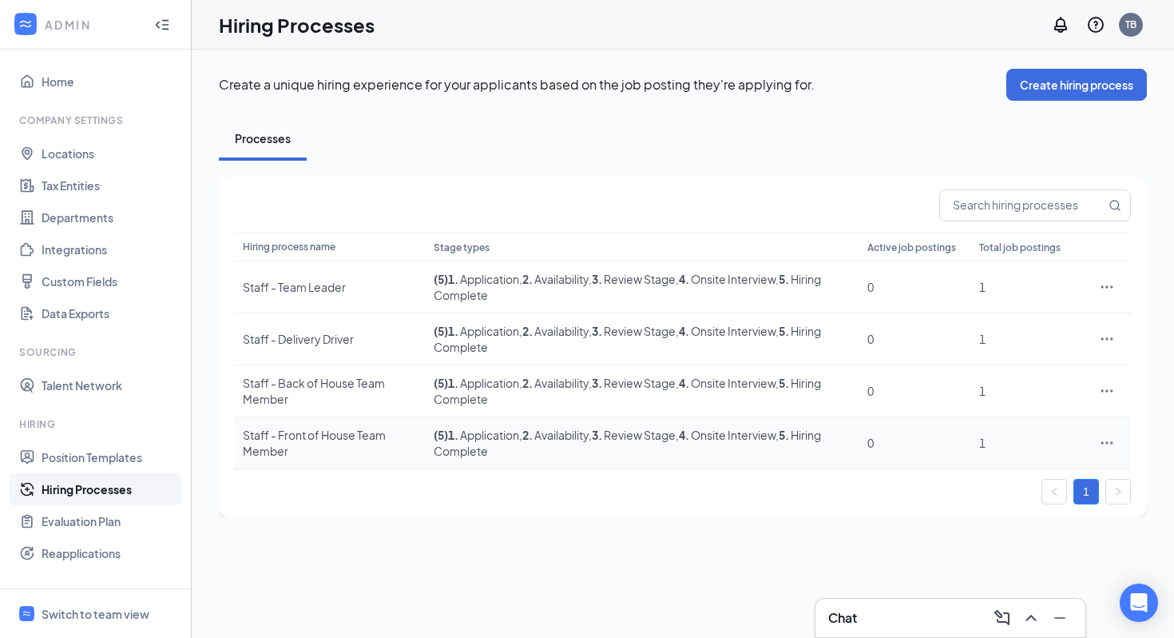
click at [1110, 439] on icon "Ellipses" at bounding box center [1107, 443] width 16 height 16
click at [975, 465] on li "Edit" at bounding box center [1033, 475] width 163 height 37
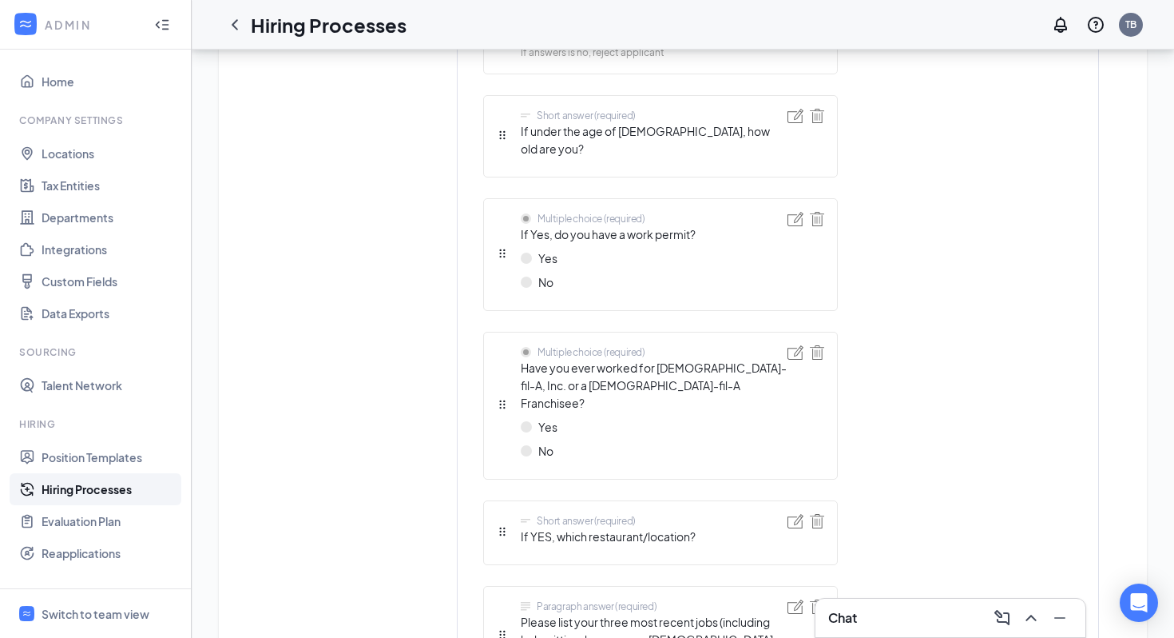
scroll to position [951, 0]
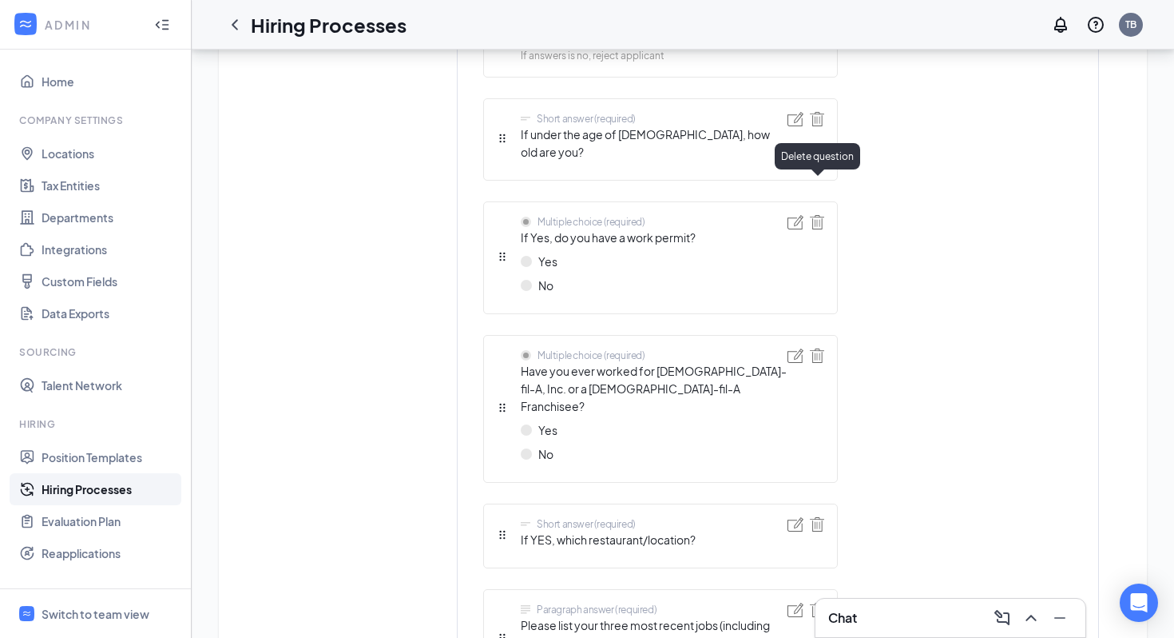
click at [823, 215] on img at bounding box center [817, 222] width 14 height 14
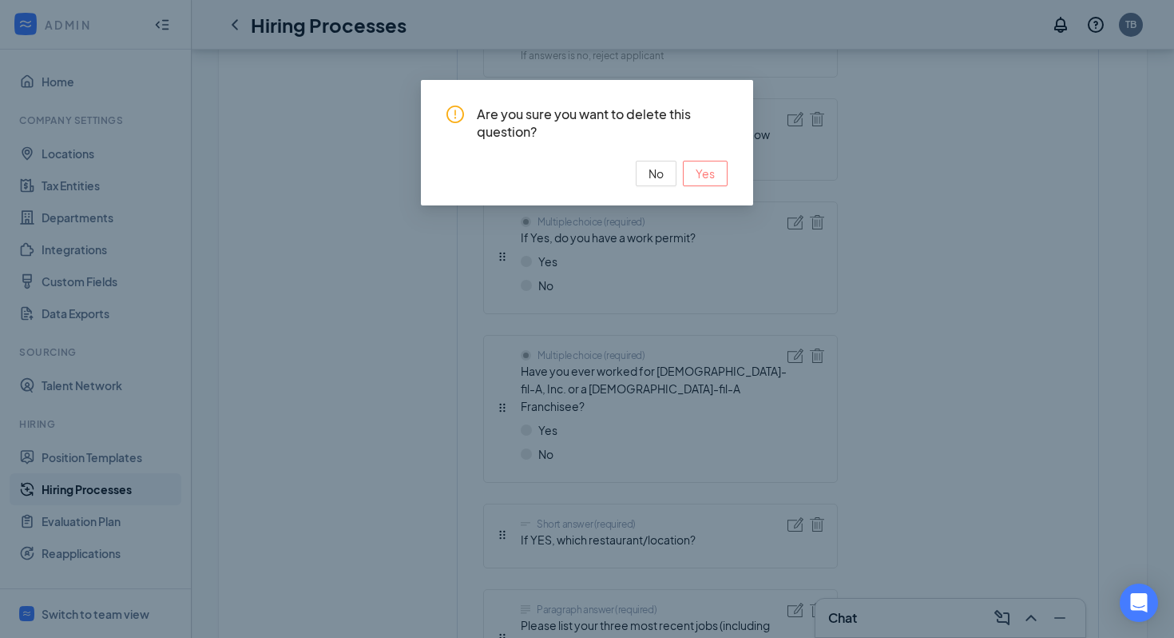
click at [712, 177] on span "Yes" at bounding box center [705, 174] width 19 height 18
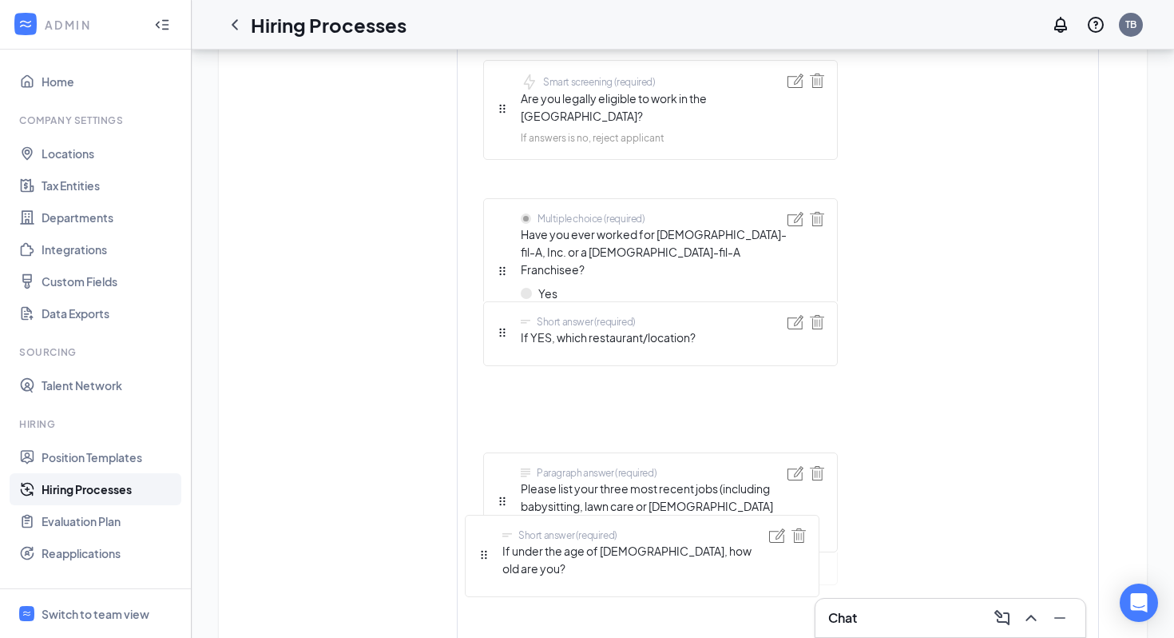
scroll to position [945, 0]
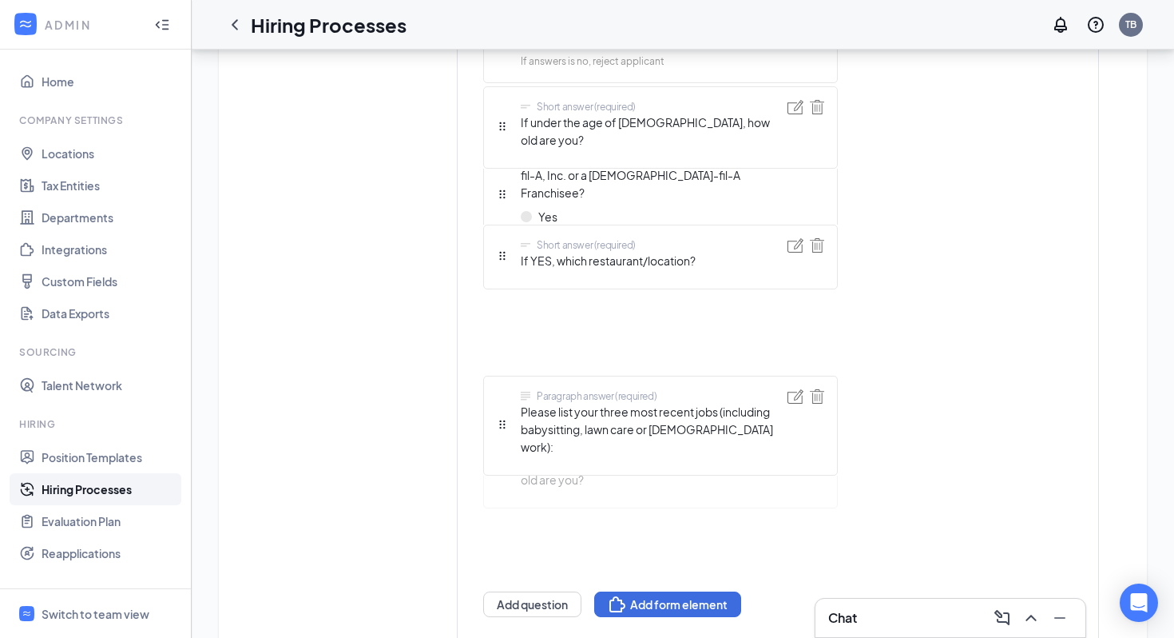
drag, startPoint x: 501, startPoint y: 218, endPoint x: 494, endPoint y: 444, distance: 226.2
click at [495, 444] on div "Short answer (required) First name Short answer (required) Last name Telephone …" at bounding box center [660, 103] width 355 height 1030
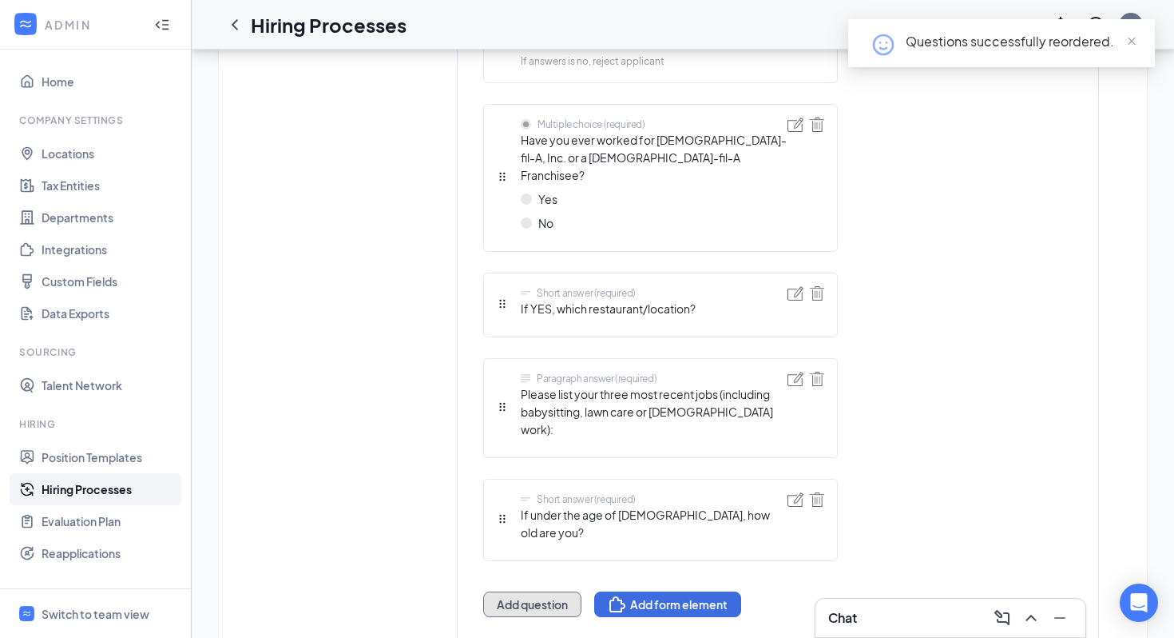
click at [534, 591] on button "Add question" at bounding box center [532, 604] width 98 height 26
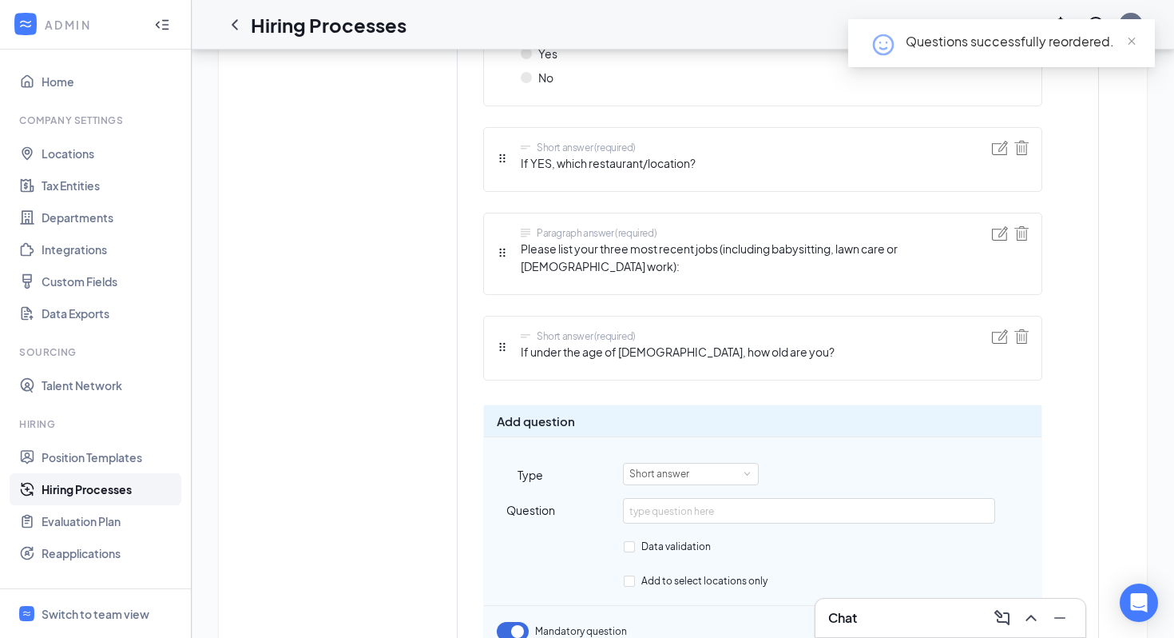
scroll to position [1129, 0]
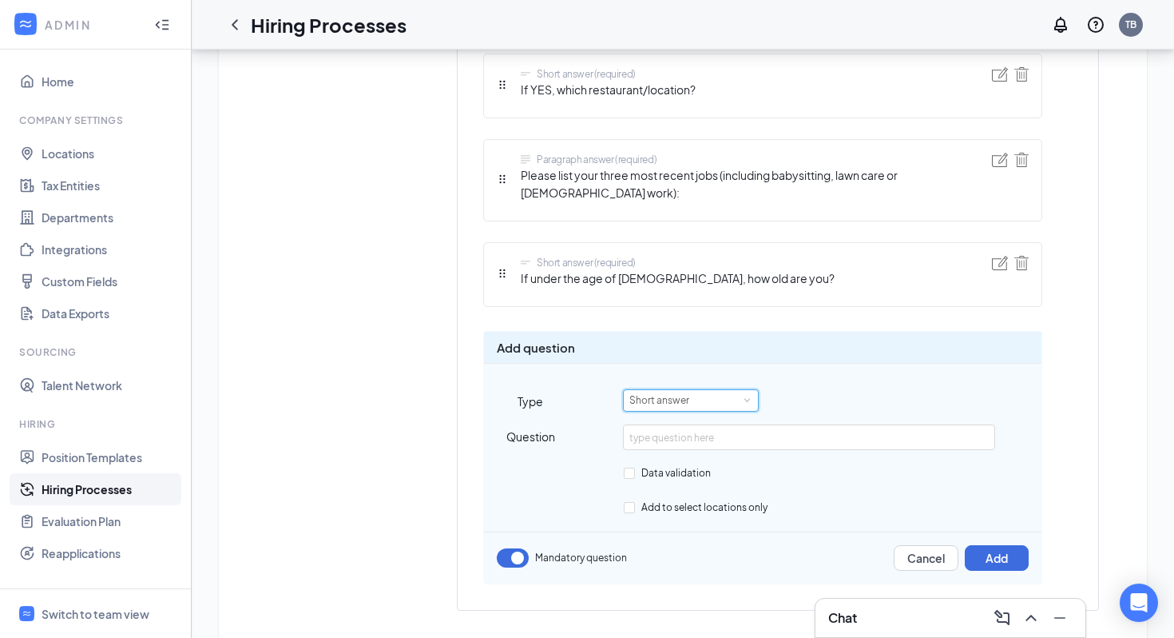
click at [695, 390] on div "Short answer" at bounding box center [665, 400] width 71 height 21
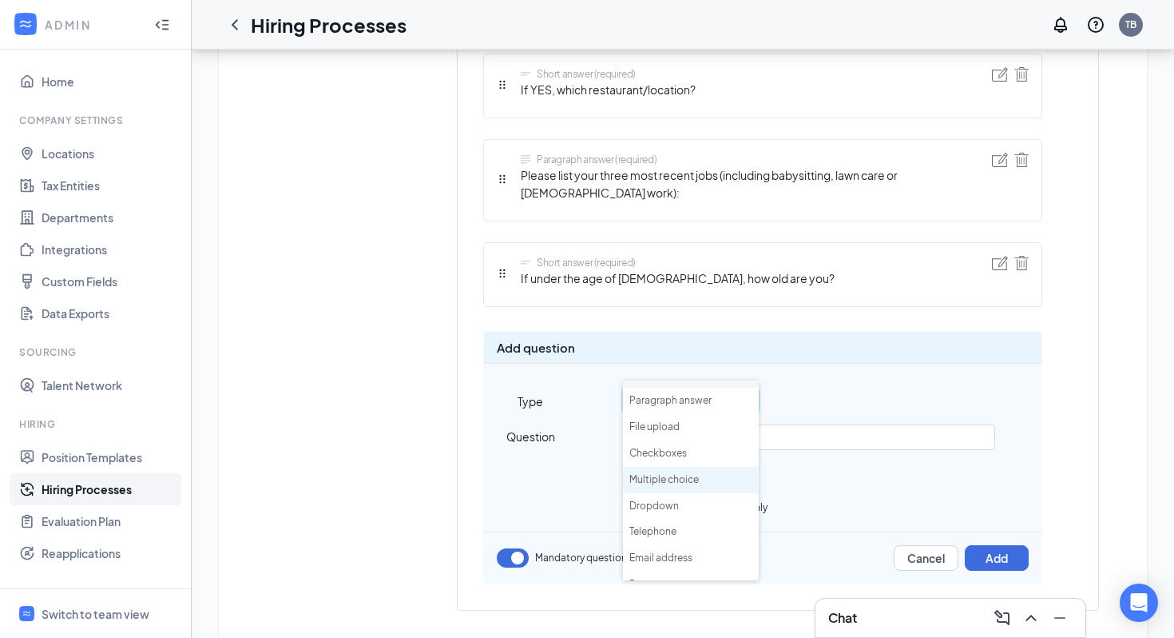
scroll to position [46, 0]
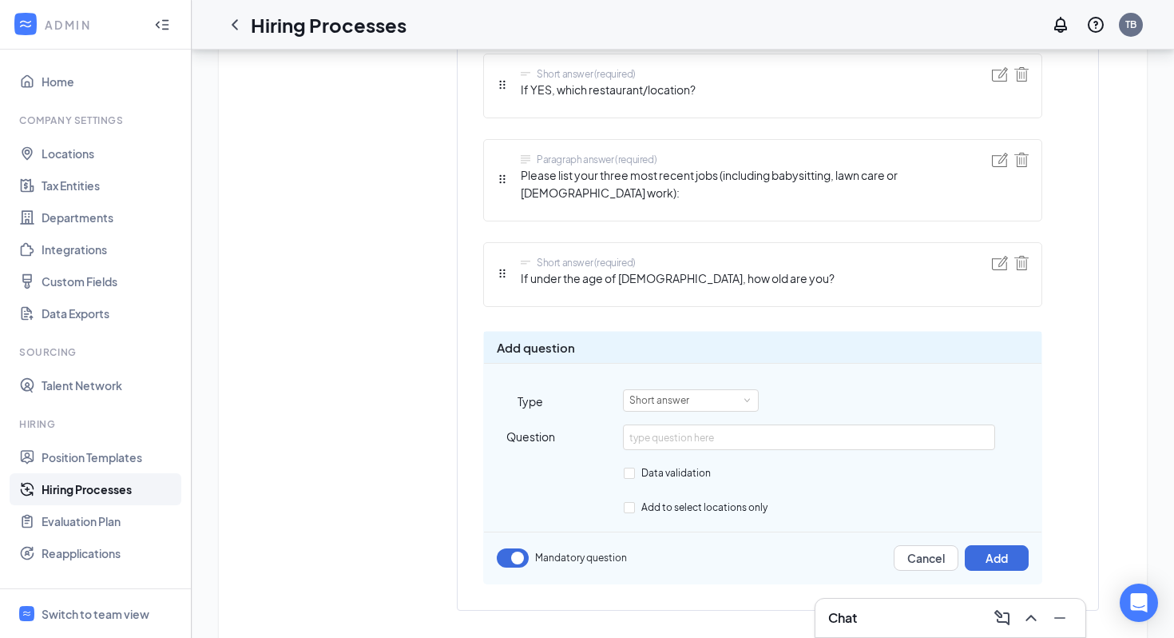
click at [816, 389] on div "Short answer" at bounding box center [832, 400] width 419 height 22
click at [698, 390] on div "Short answer" at bounding box center [665, 400] width 71 height 21
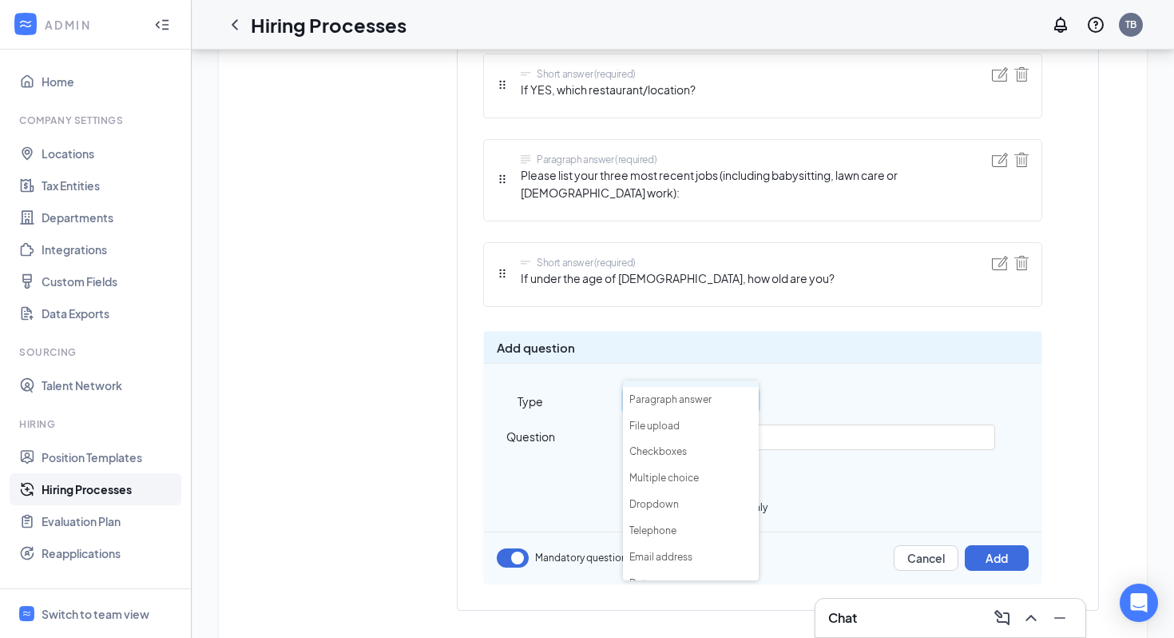
scroll to position [26, 0]
click at [685, 503] on li "Multiple choice" at bounding box center [691, 498] width 136 height 26
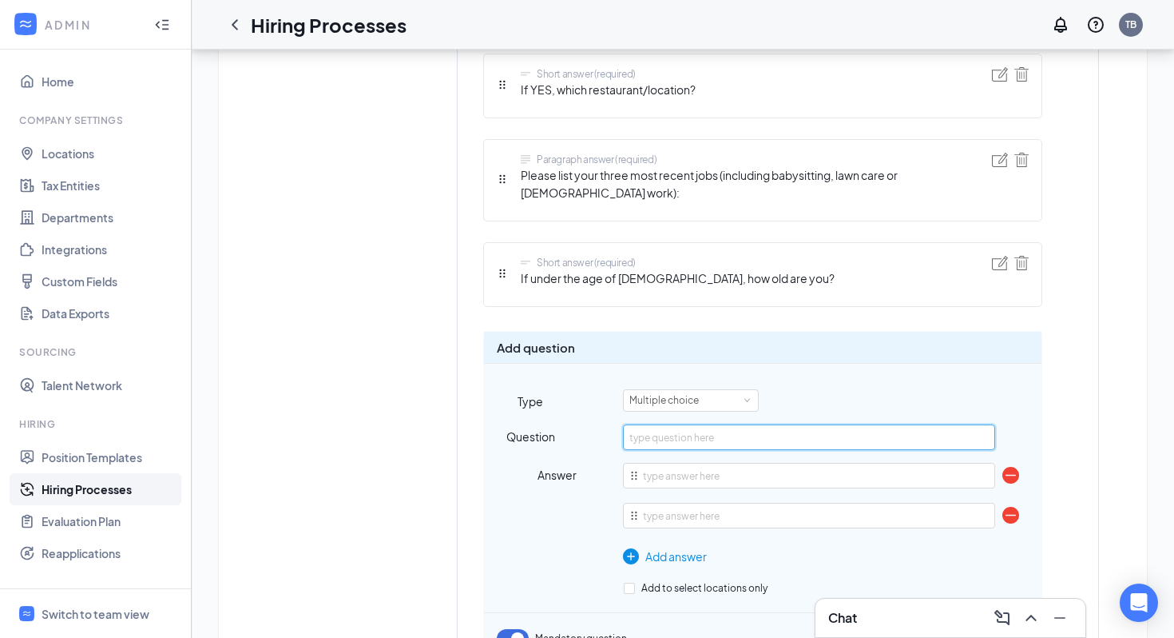
click at [661, 424] on input "text" at bounding box center [808, 437] width 371 height 26
click at [760, 424] on input "Do you have a valid food Handerls permit?" at bounding box center [808, 437] width 371 height 26
type input "Do you have a valid food handlers permit?"
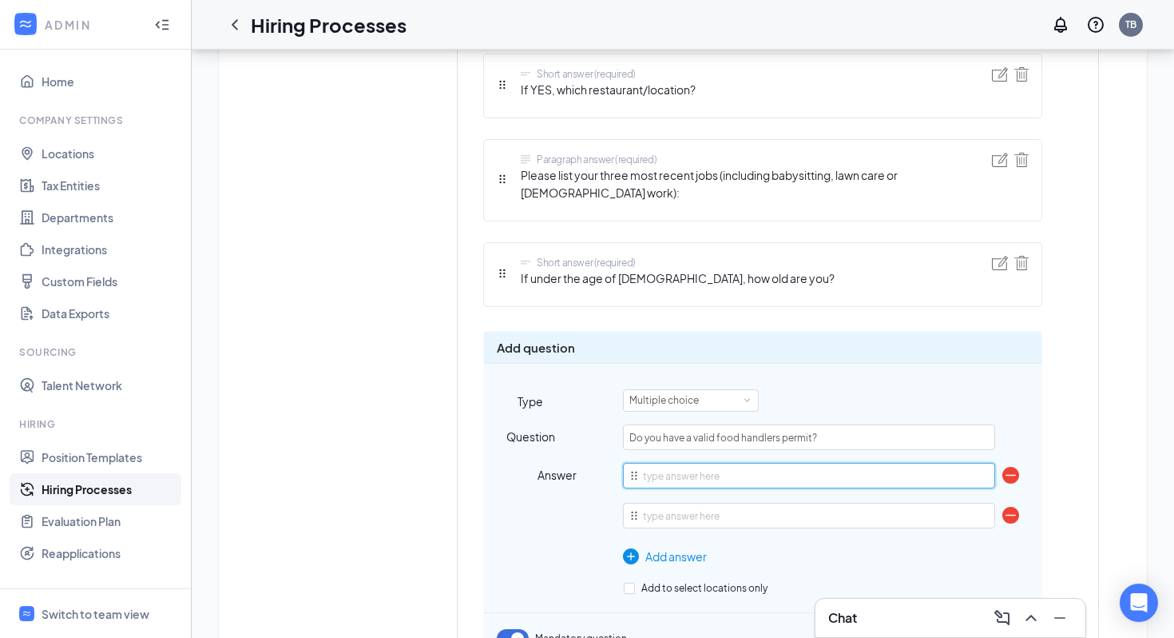
click at [658, 463] on input "text" at bounding box center [808, 476] width 371 height 26
type input "Yes"
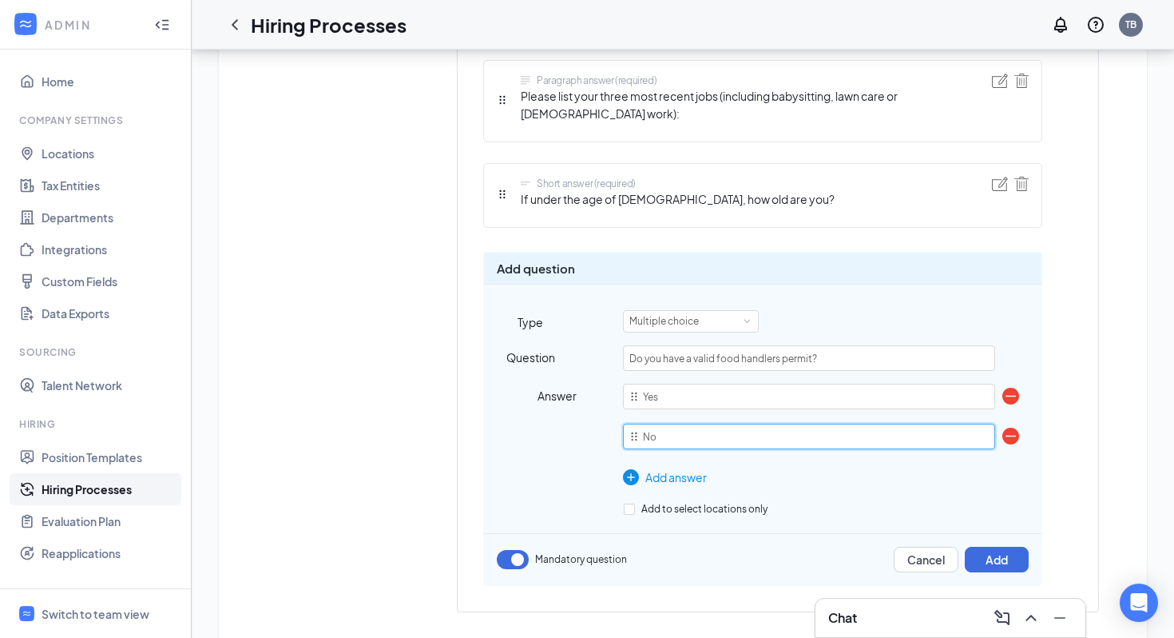
scroll to position [1210, 0]
type input "No"
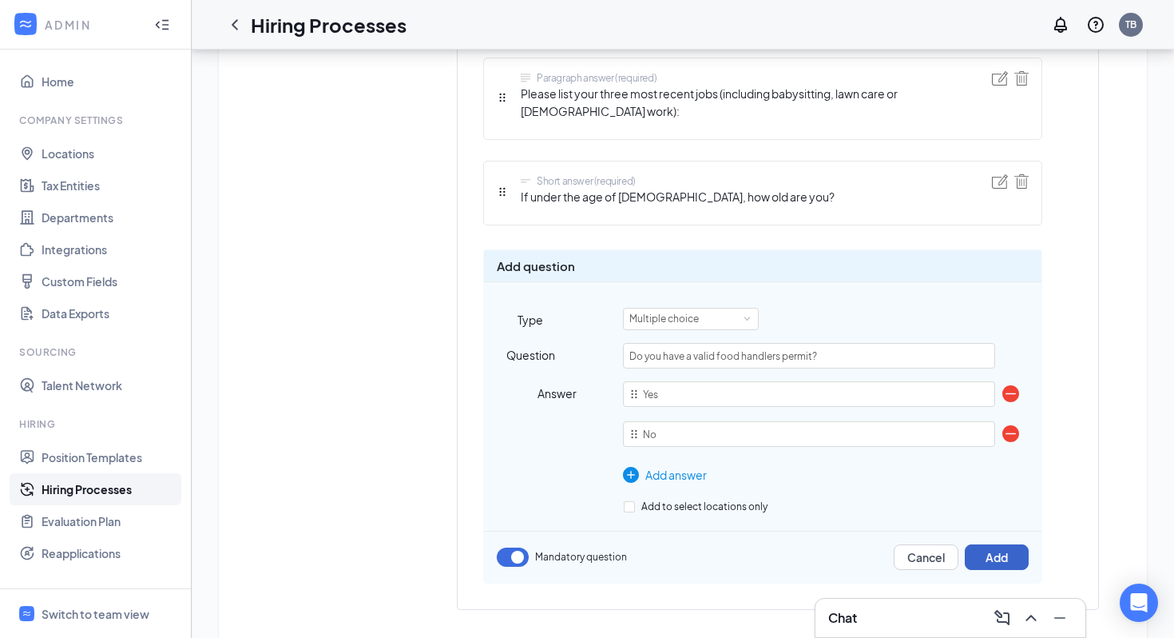
click at [1002, 544] on button "Add" at bounding box center [997, 557] width 64 height 26
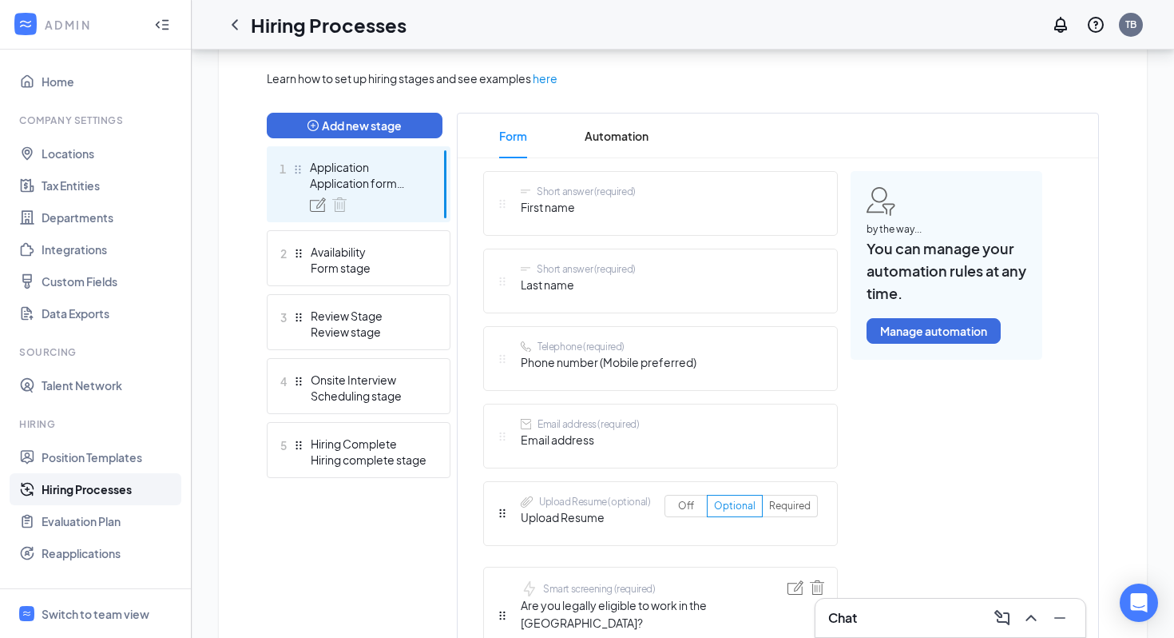
scroll to position [365, 0]
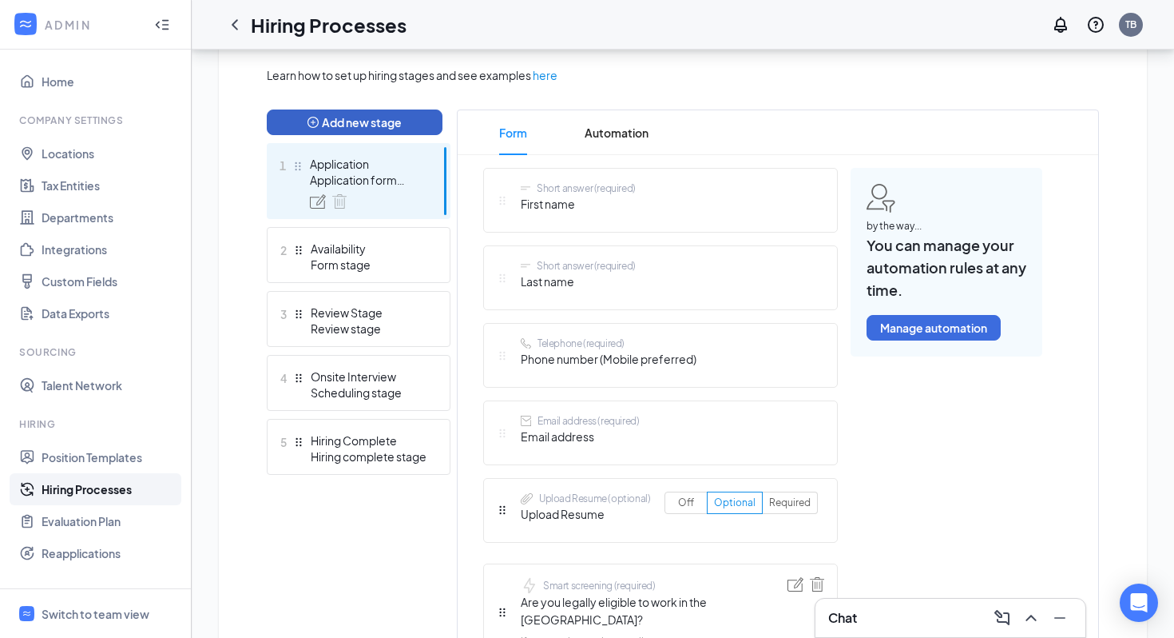
click at [375, 127] on button "Add new stage" at bounding box center [355, 122] width 176 height 26
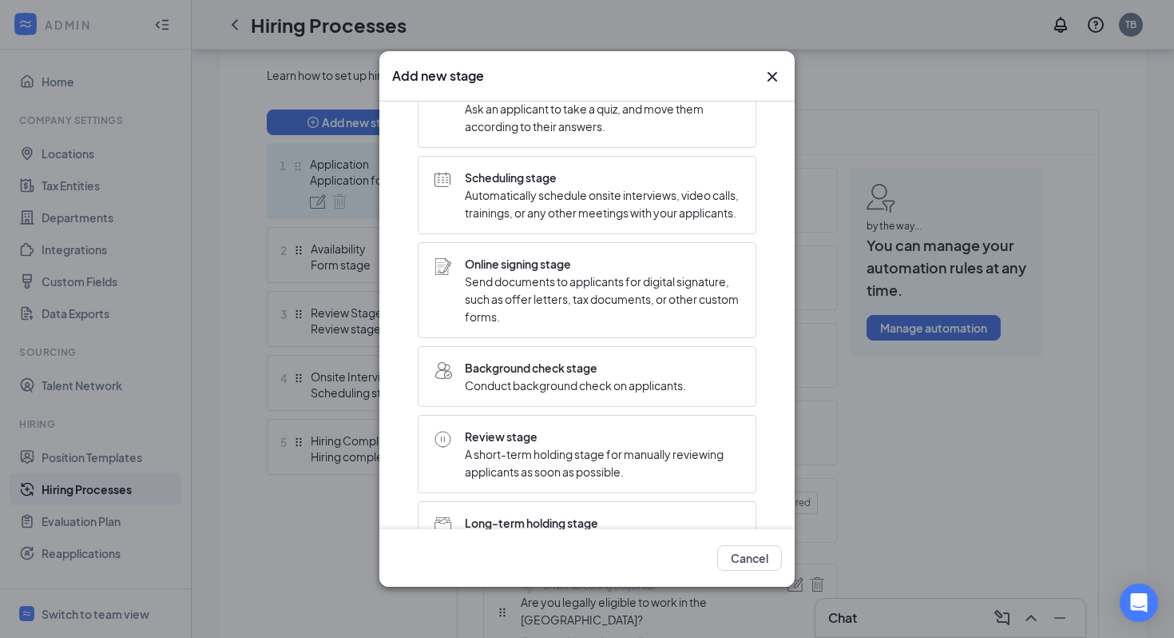
scroll to position [0, 0]
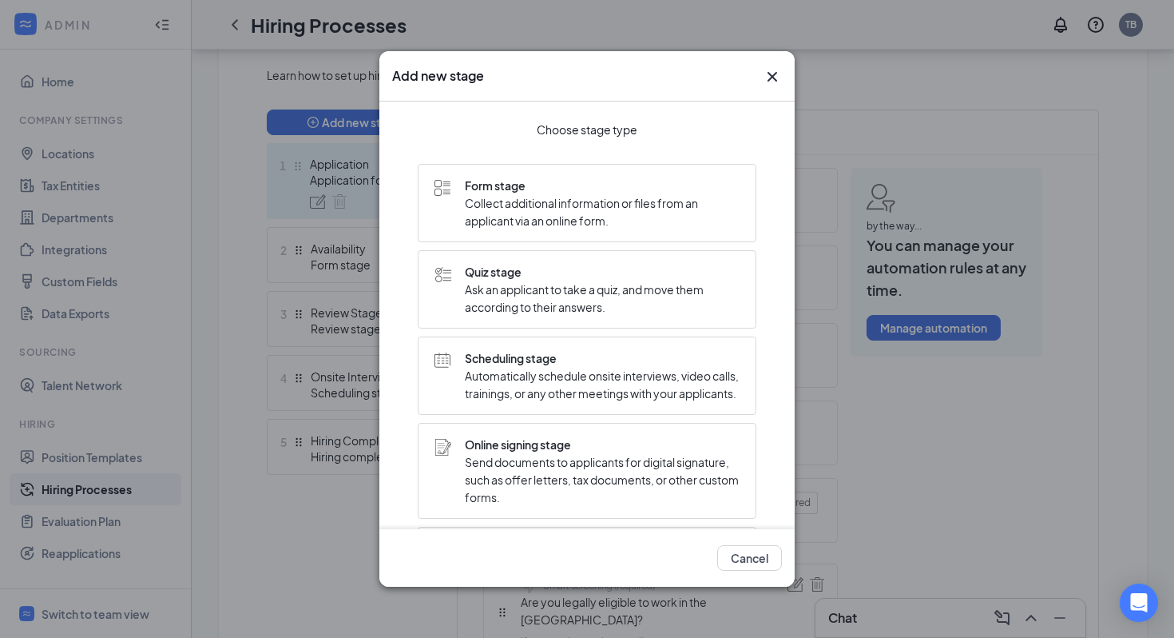
click at [621, 291] on span "Ask an applicant to take a quiz, and move them according to their answers." at bounding box center [602, 297] width 275 height 35
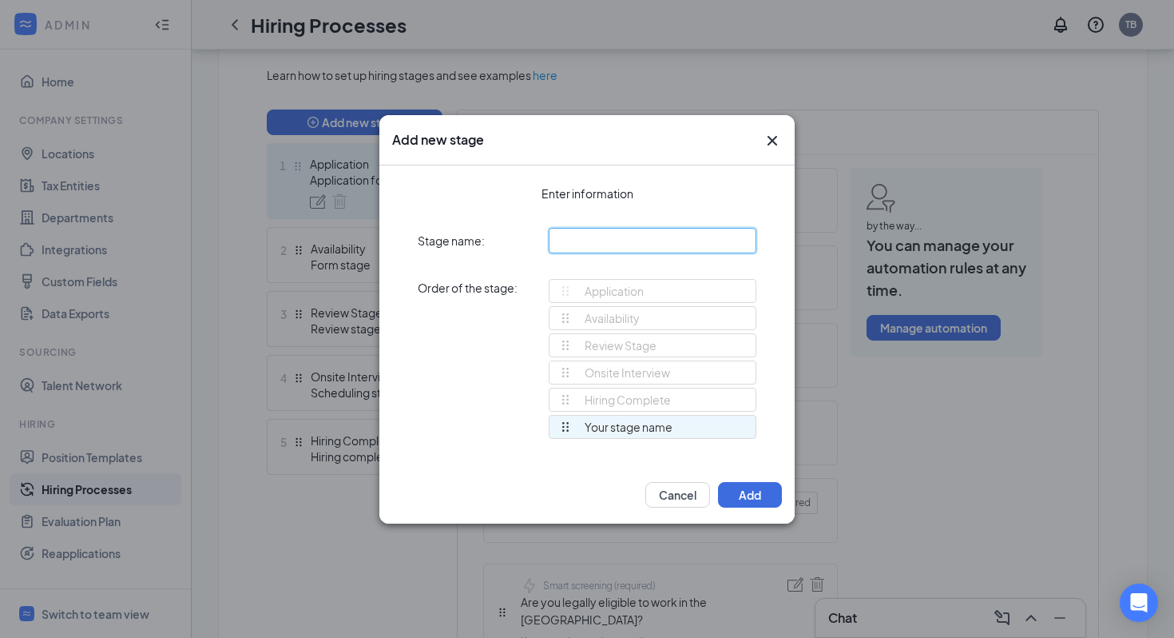
click at [606, 247] on input "text" at bounding box center [653, 241] width 208 height 26
type input "Why Chick-fil-A?"
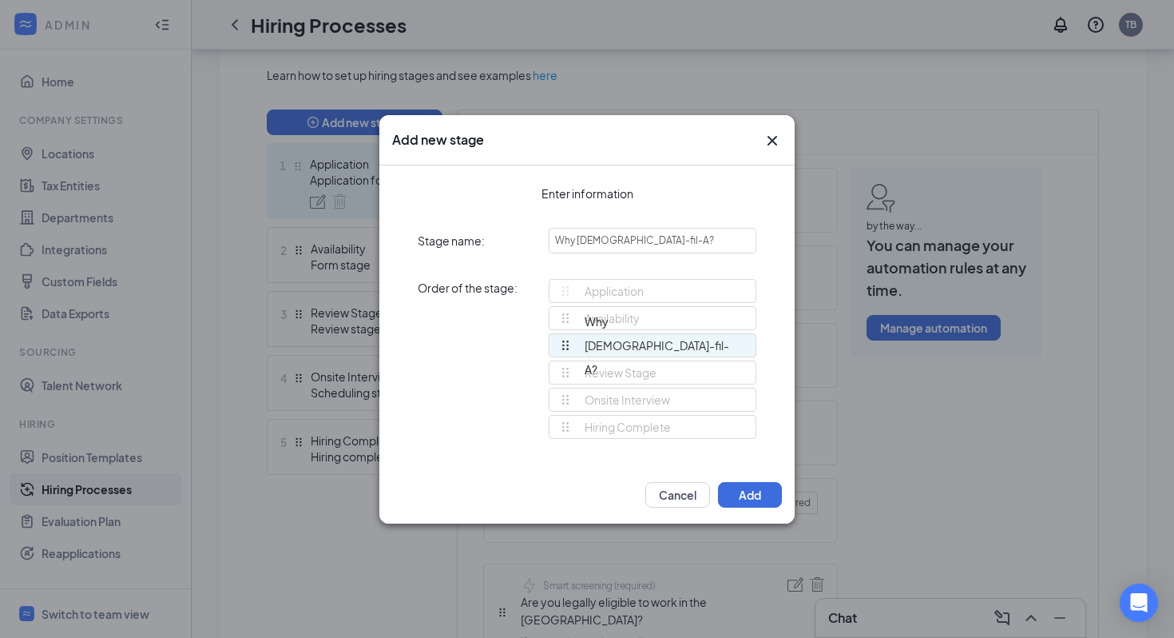
drag, startPoint x: 562, startPoint y: 428, endPoint x: 555, endPoint y: 345, distance: 83.3
click at [555, 345] on div "Application Availability Review Stage Onsite Interview Hiring Complete Why Chic…" at bounding box center [653, 366] width 208 height 174
click at [749, 492] on button "Add" at bounding box center [750, 495] width 64 height 26
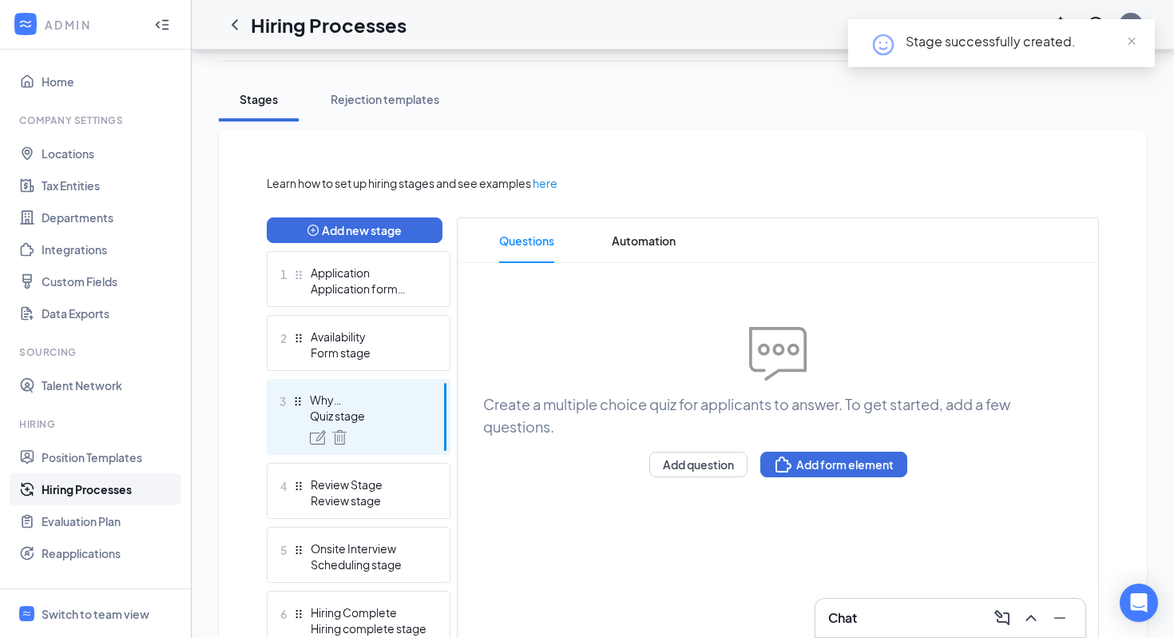
scroll to position [341, 0]
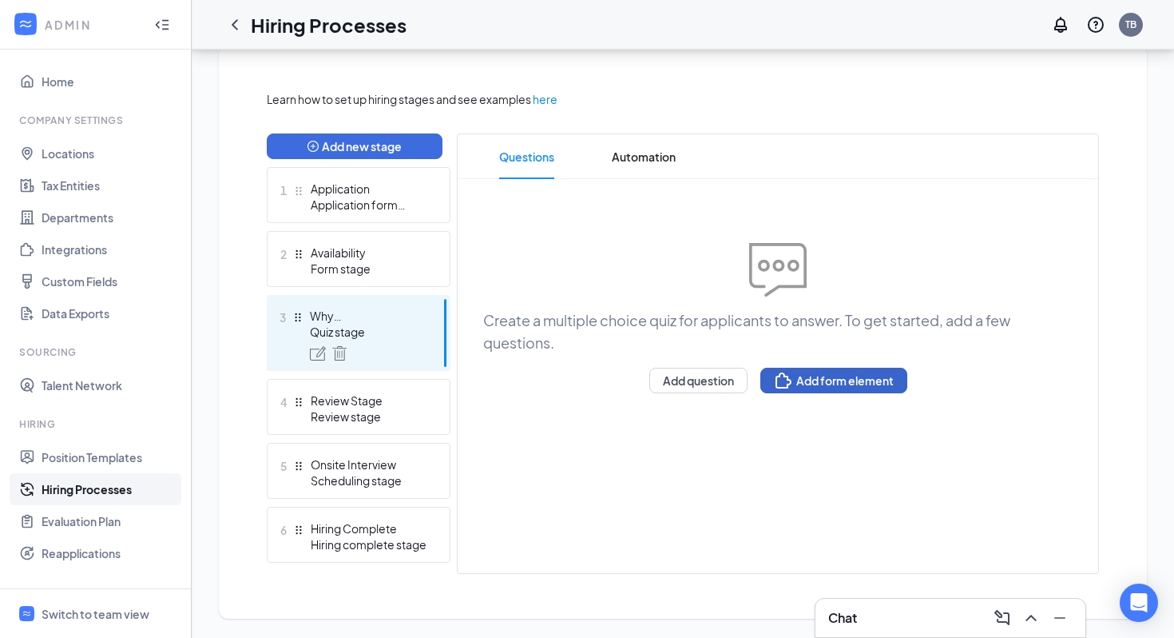
click at [846, 378] on button "Add form element" at bounding box center [834, 380] width 147 height 26
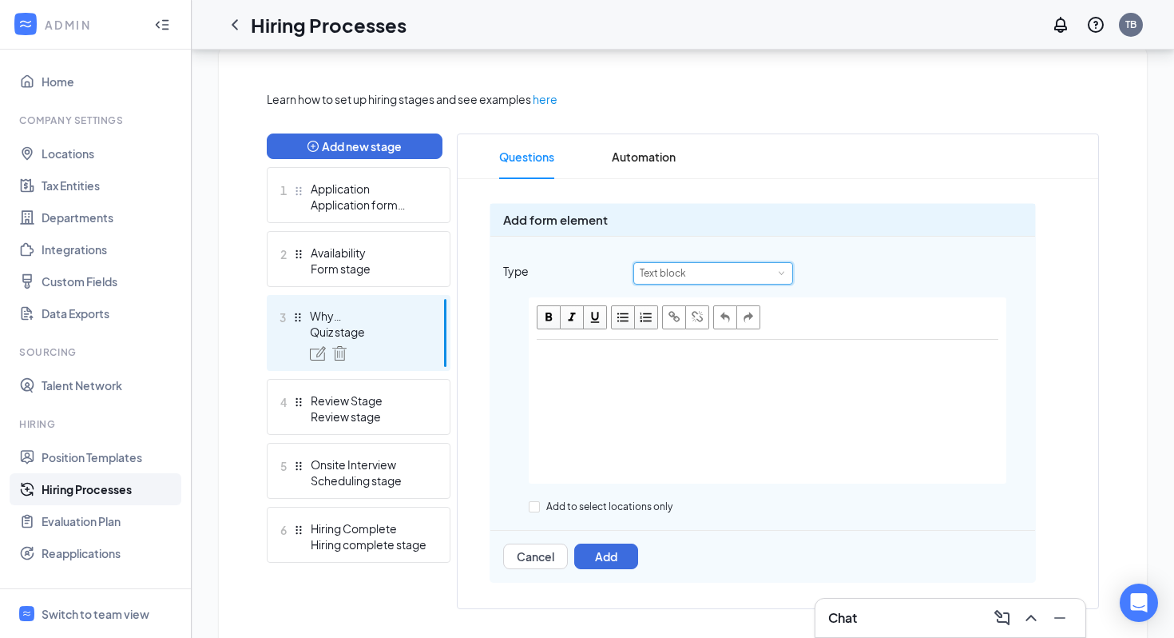
click at [685, 272] on div "Text block" at bounding box center [669, 273] width 58 height 21
click at [718, 380] on li "Embed YouTube video" at bounding box center [713, 379] width 160 height 26
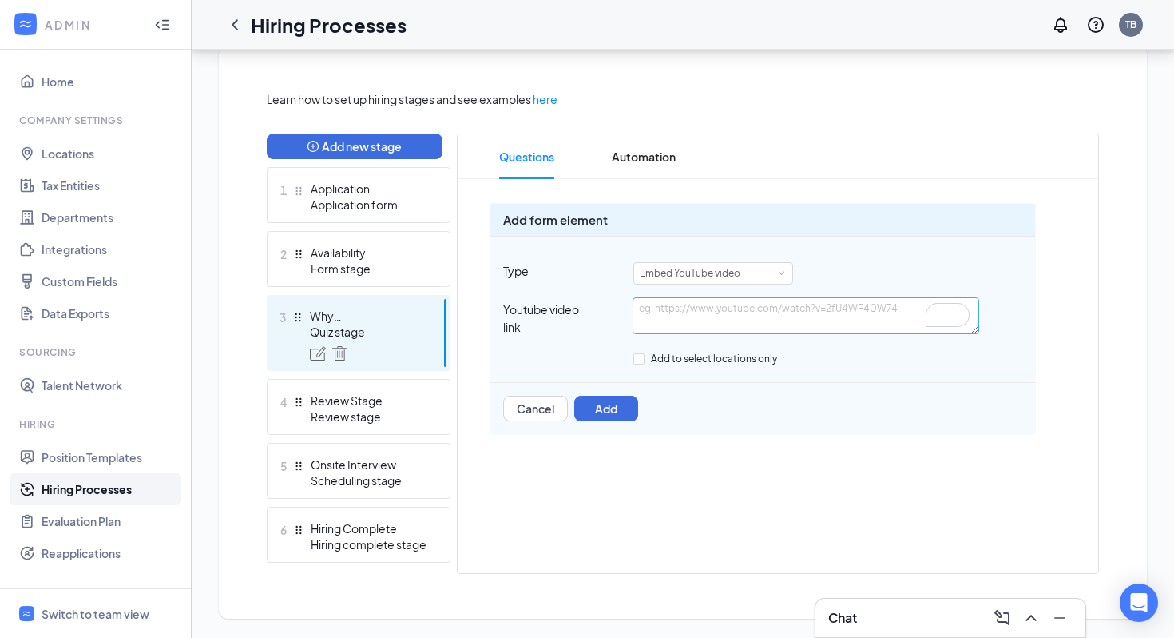
click at [705, 320] on textarea "To enrich screen reader interactions, please activate Accessibility in Grammarl…" at bounding box center [806, 315] width 346 height 37
type textarea "https://www.youtube.com/watch?v=xlMeNBT_Z8w"
click at [791, 487] on div "Questions Automation To pick up a draggable item, press the space bar. While dr…" at bounding box center [778, 353] width 642 height 440
click at [604, 412] on button "Add" at bounding box center [606, 408] width 64 height 26
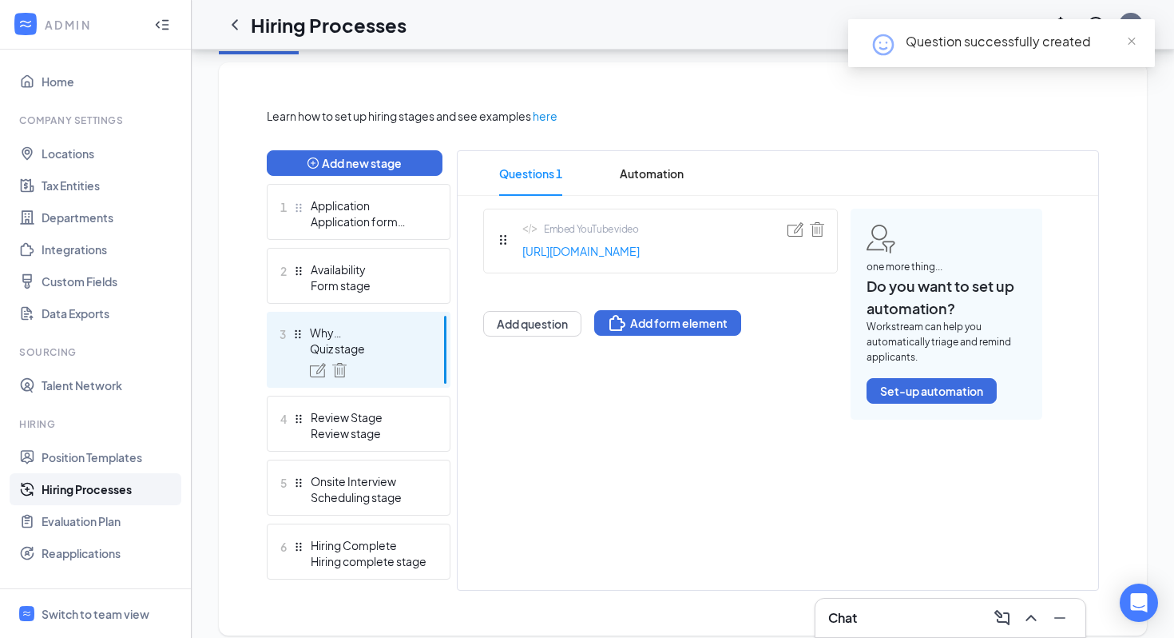
scroll to position [320, 0]
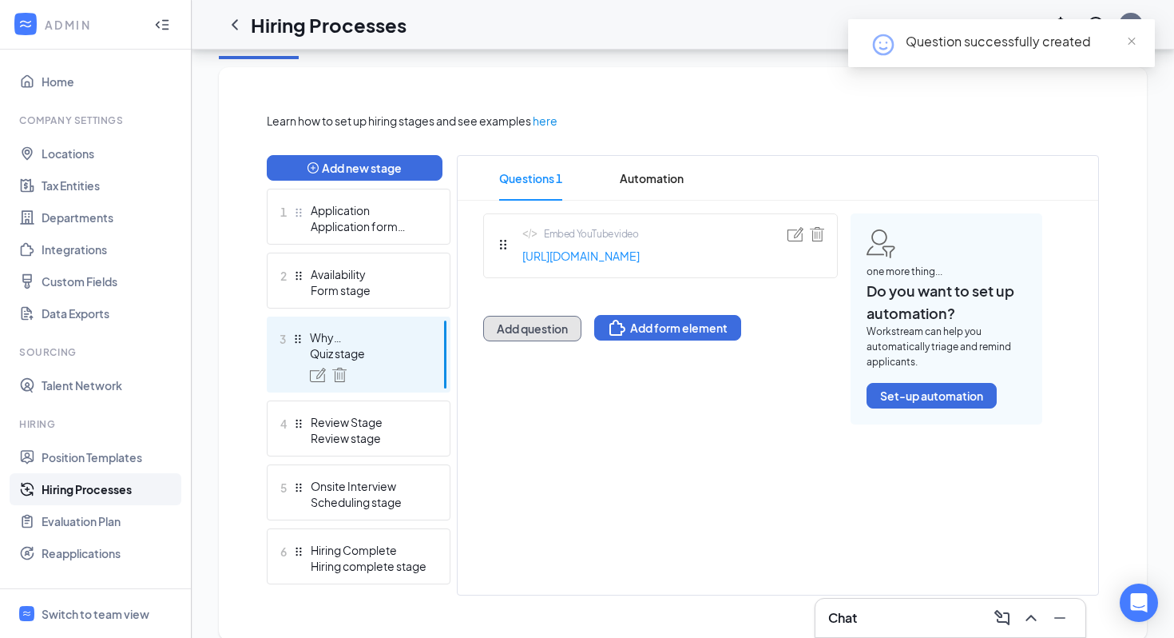
click at [525, 341] on button "Add question" at bounding box center [532, 329] width 98 height 26
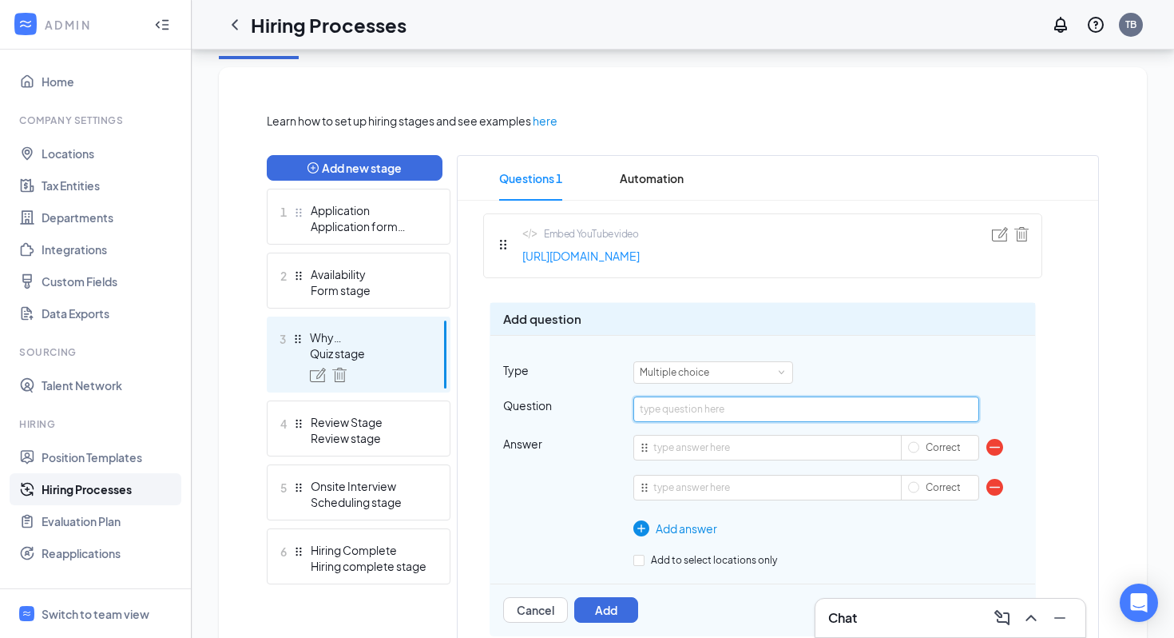
paste input "After watching that video, what did you learn about Truett Cathy?"
type input "After watching that video, what did you learn about Truett Cathy?"
click at [695, 373] on div "Multiple choice" at bounding box center [680, 372] width 81 height 21
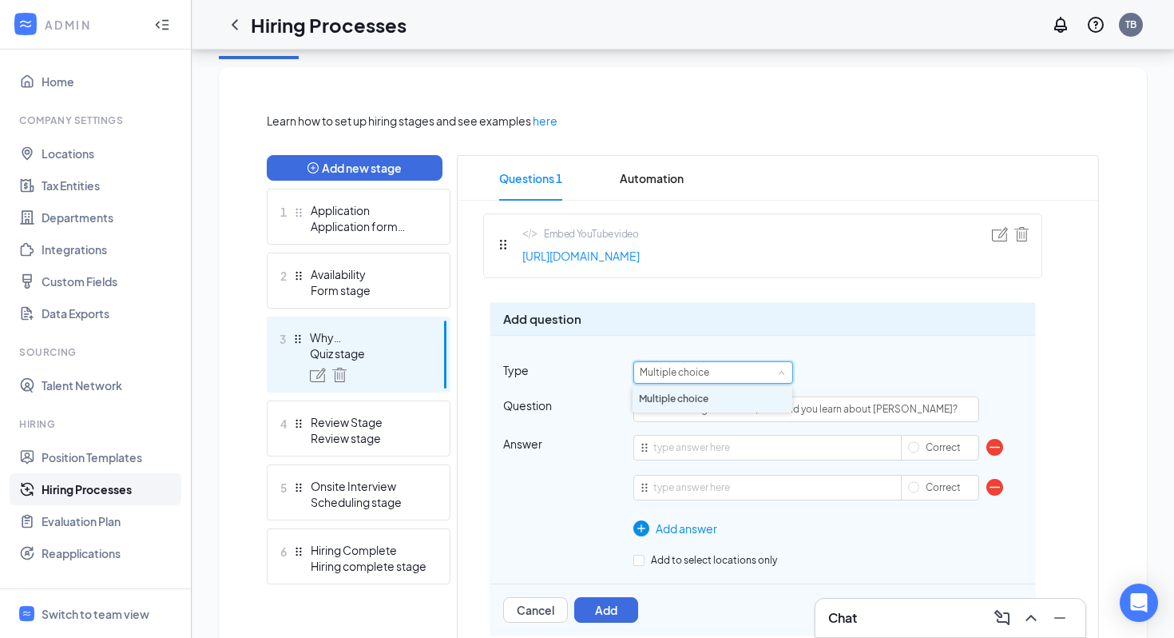
click at [695, 373] on div "Multiple choice" at bounding box center [680, 372] width 81 height 21
click at [697, 400] on li "Multiple choice" at bounding box center [713, 399] width 160 height 26
click at [530, 616] on button "Cancel" at bounding box center [535, 610] width 65 height 26
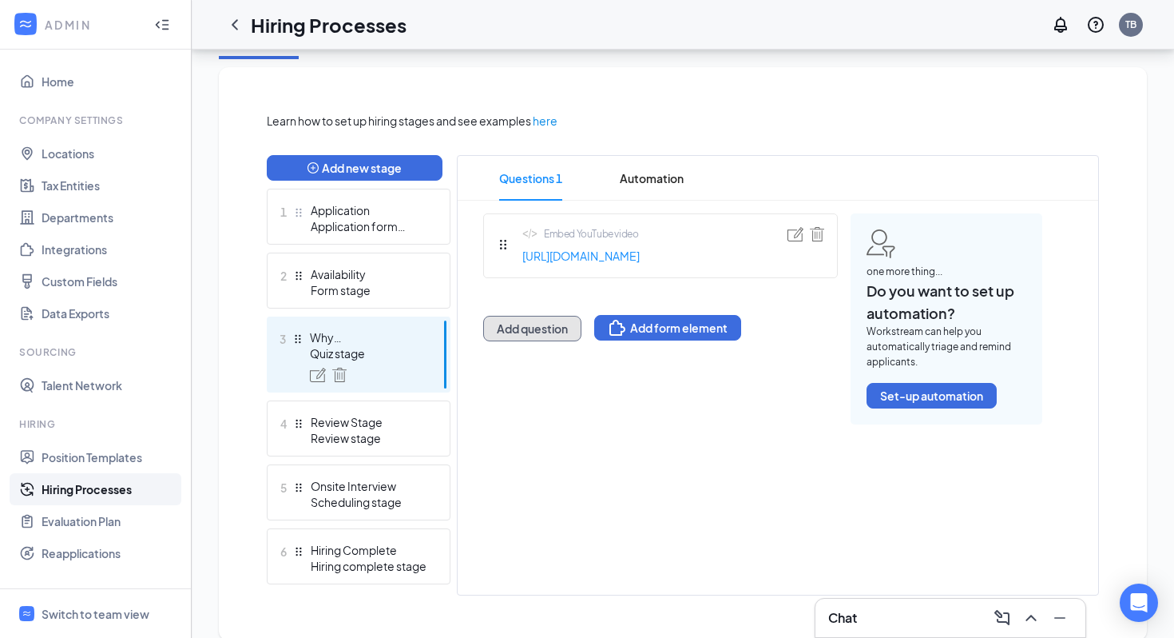
click at [535, 341] on button "Add question" at bounding box center [532, 329] width 98 height 26
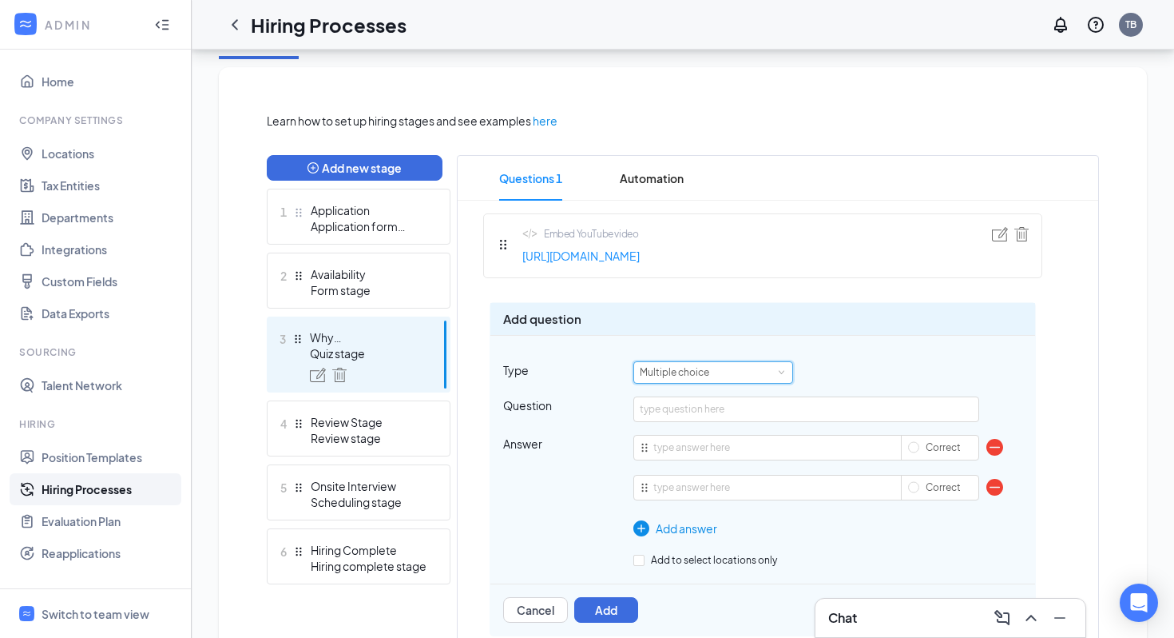
click at [704, 364] on div "Multiple choice" at bounding box center [680, 372] width 81 height 21
click at [834, 345] on div "Add question Type Multiple choice Question Answer Correct Correct To pick up a …" at bounding box center [763, 469] width 546 height 334
click at [319, 378] on img at bounding box center [318, 374] width 16 height 14
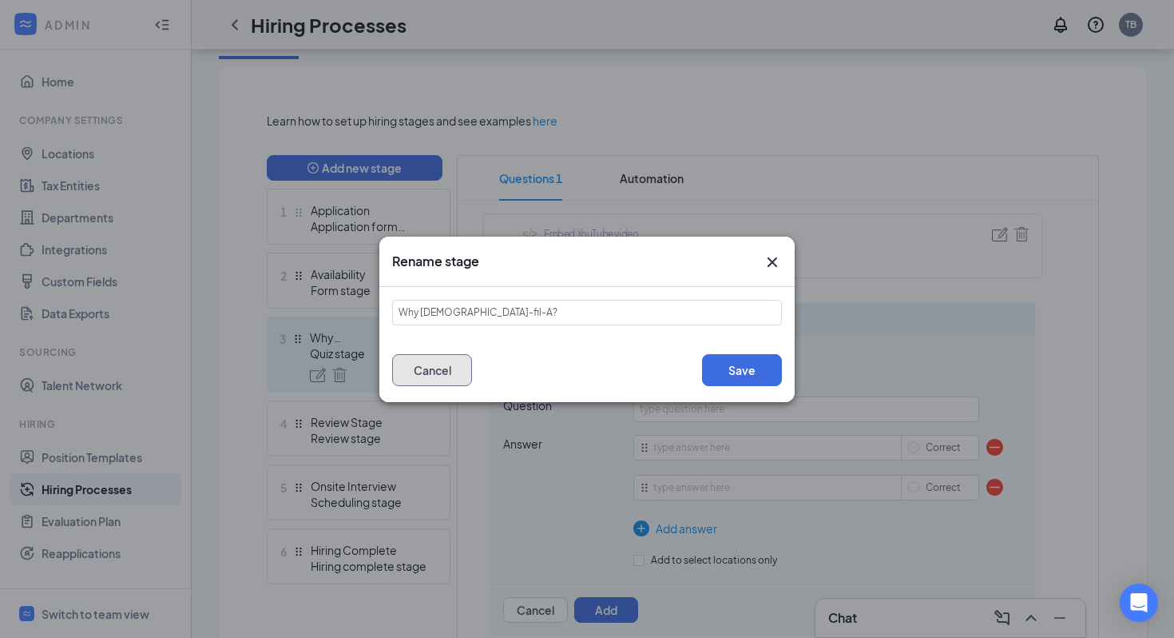
click at [458, 371] on button "Cancel" at bounding box center [432, 370] width 80 height 32
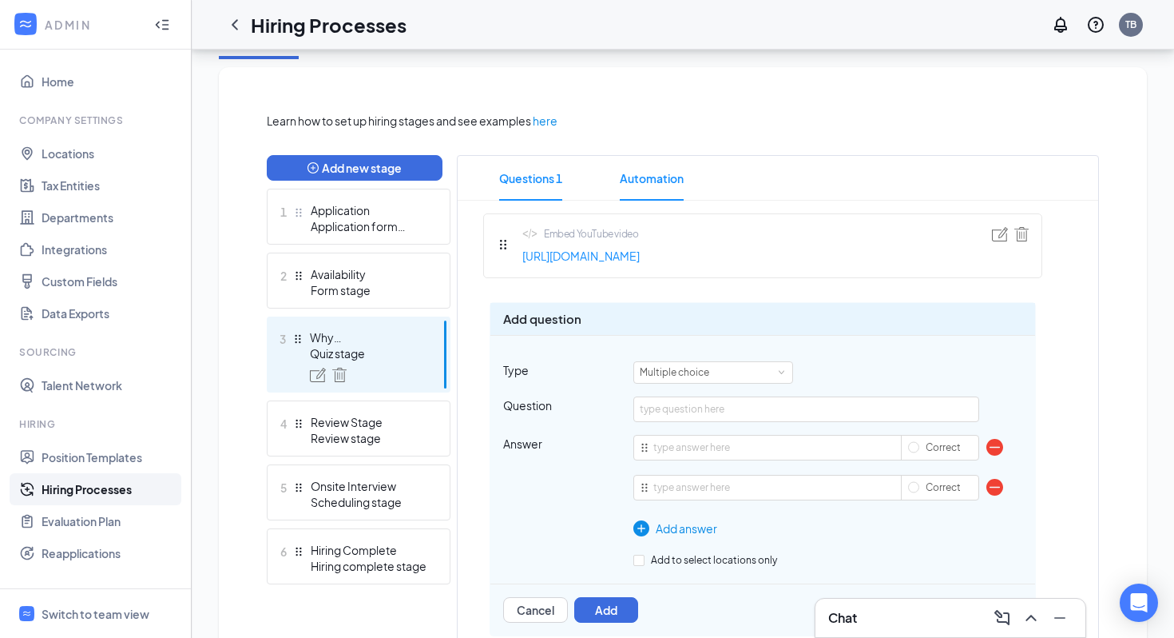
click at [673, 175] on span "Automation" at bounding box center [652, 178] width 64 height 45
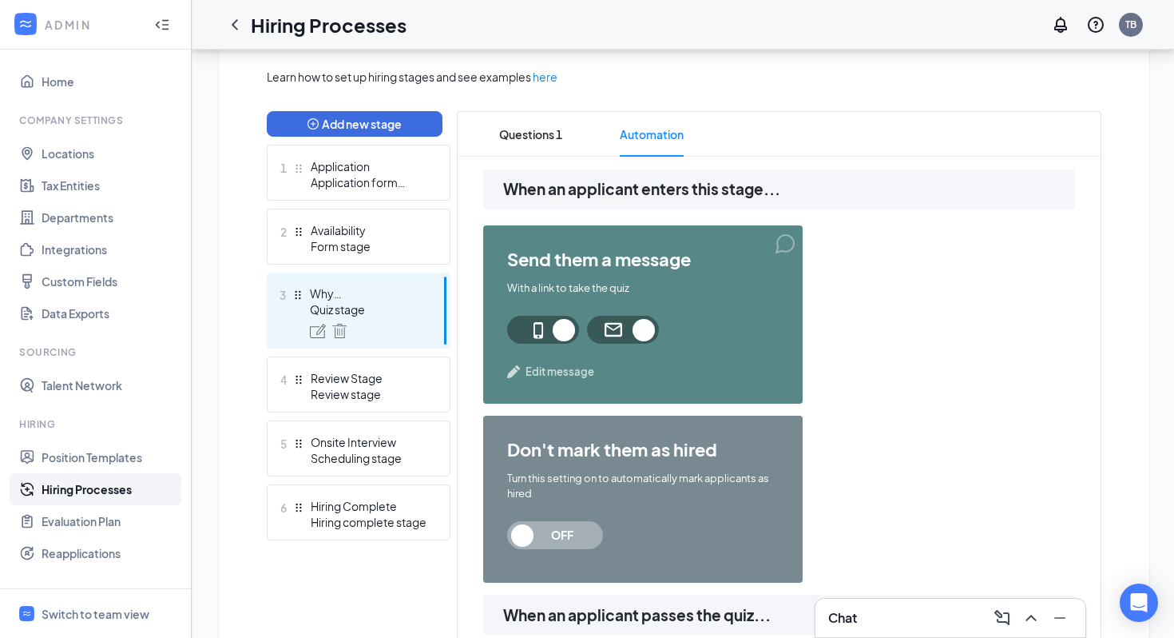
scroll to position [389, 0]
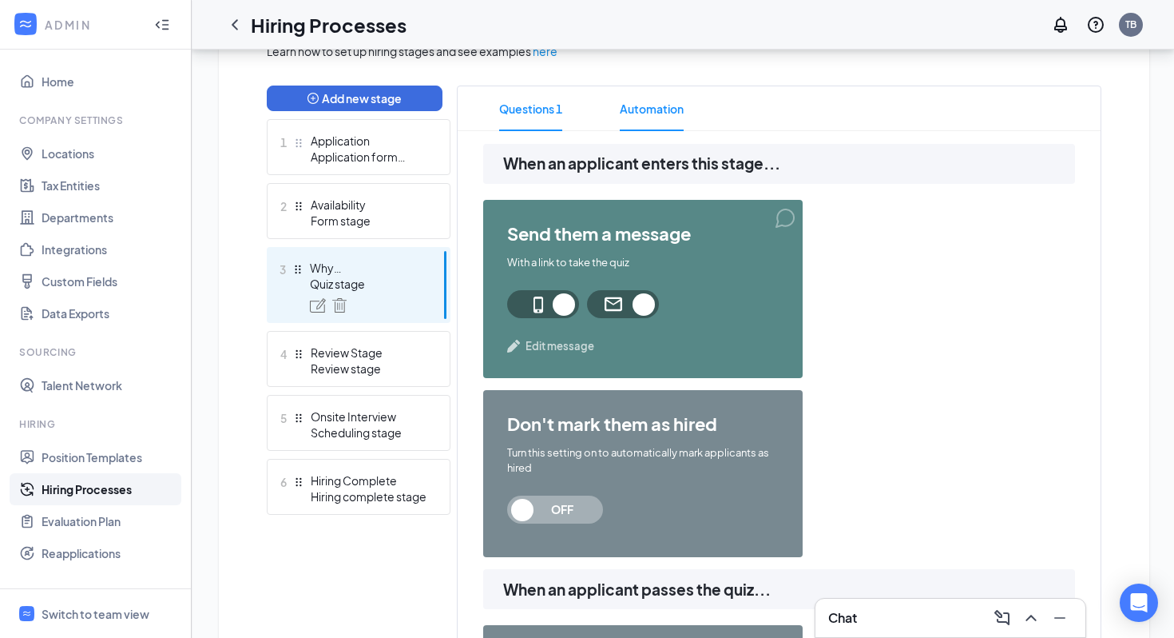
click at [550, 99] on span "Questions 1" at bounding box center [530, 108] width 63 height 45
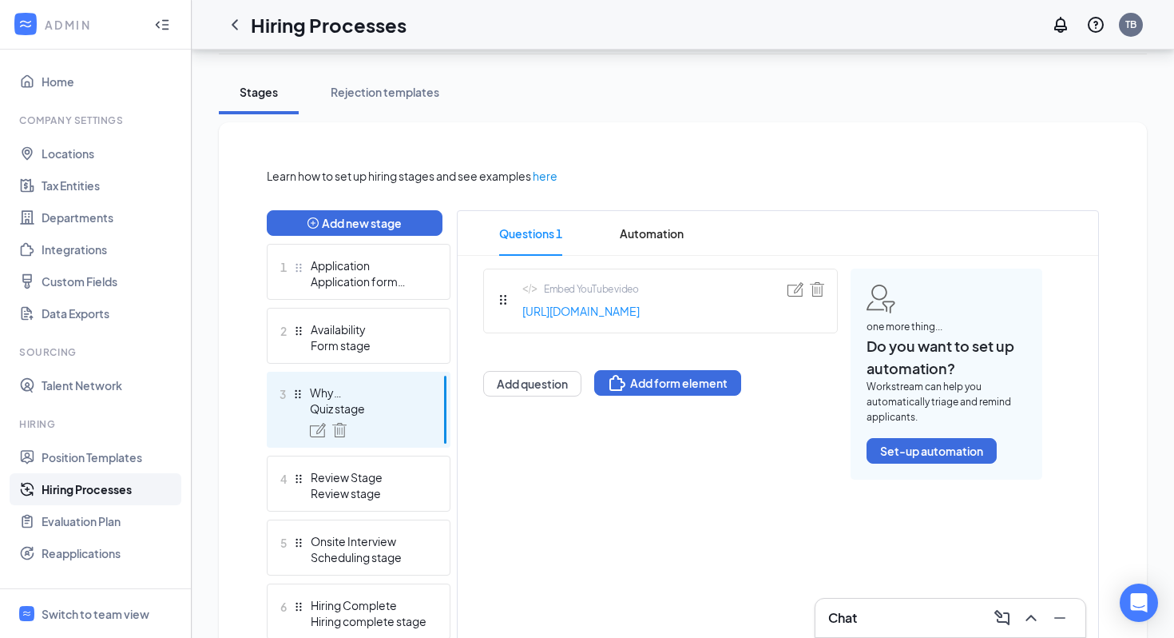
scroll to position [275, 0]
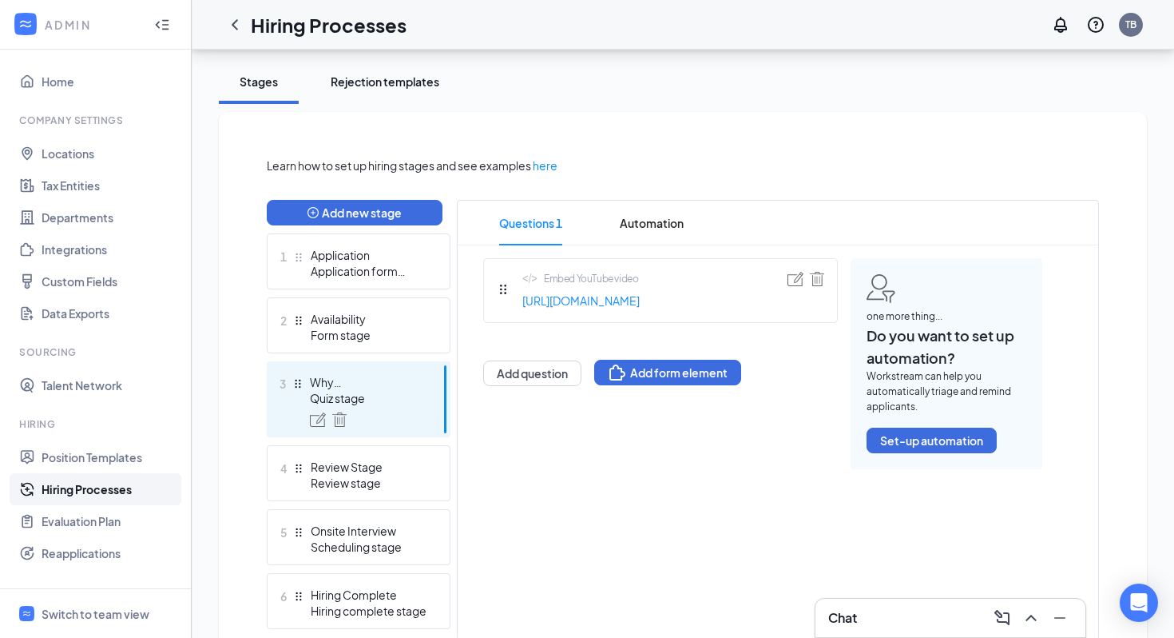
click at [420, 89] on div "Rejection templates" at bounding box center [385, 81] width 109 height 16
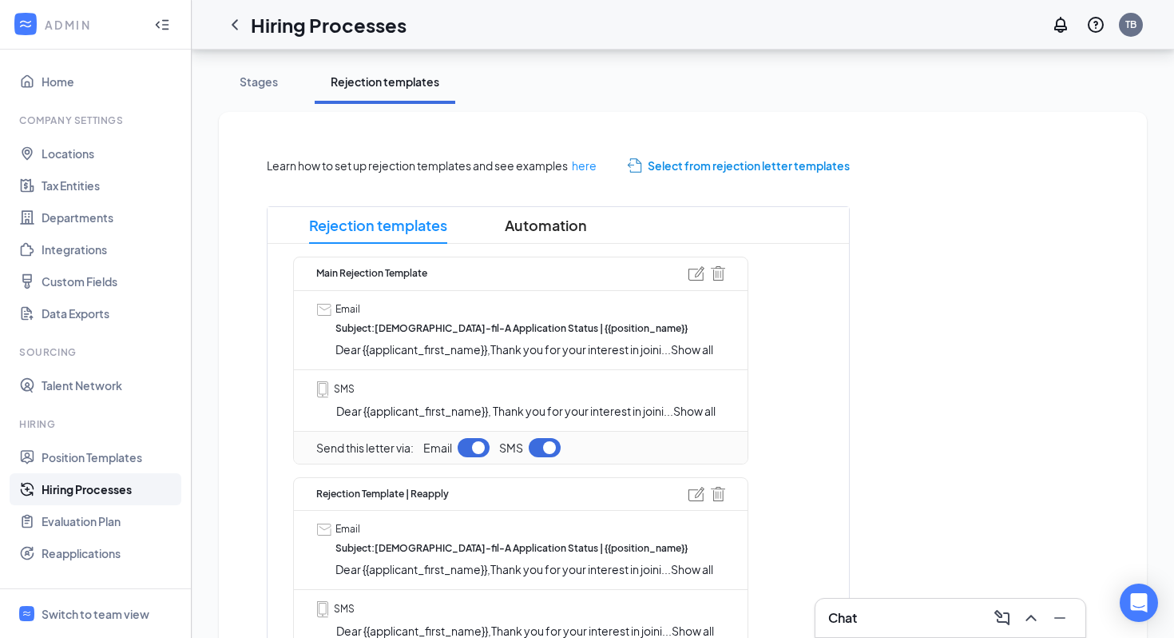
scroll to position [284, 0]
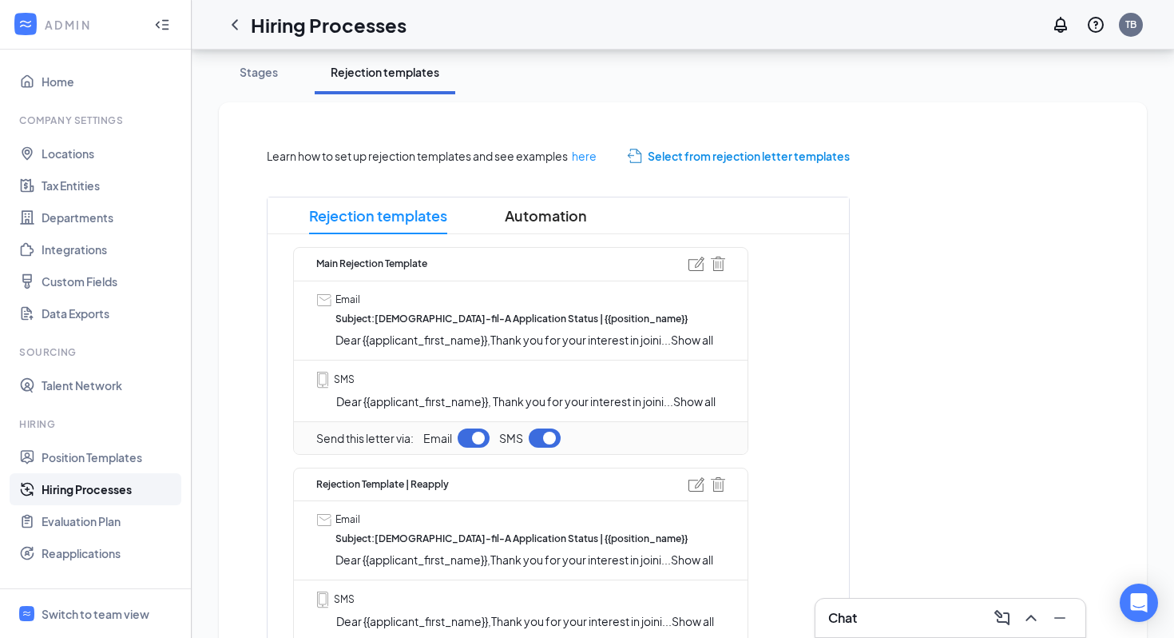
click at [702, 333] on span "Show all" at bounding box center [692, 339] width 42 height 14
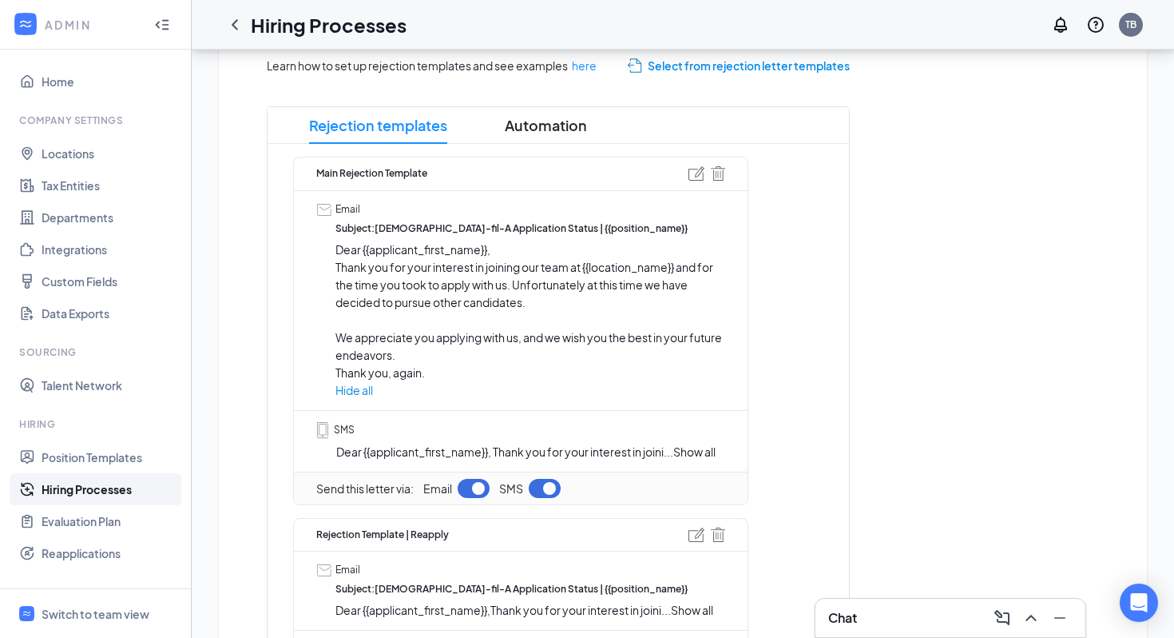
scroll to position [384, 0]
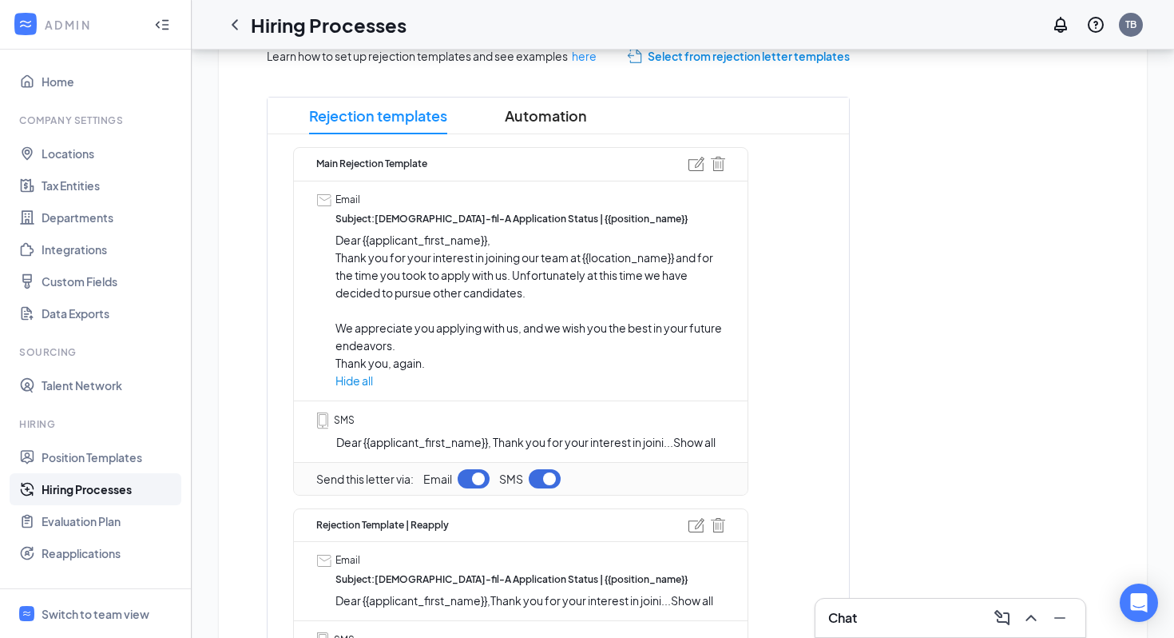
click at [701, 435] on span "Show all" at bounding box center [694, 442] width 42 height 14
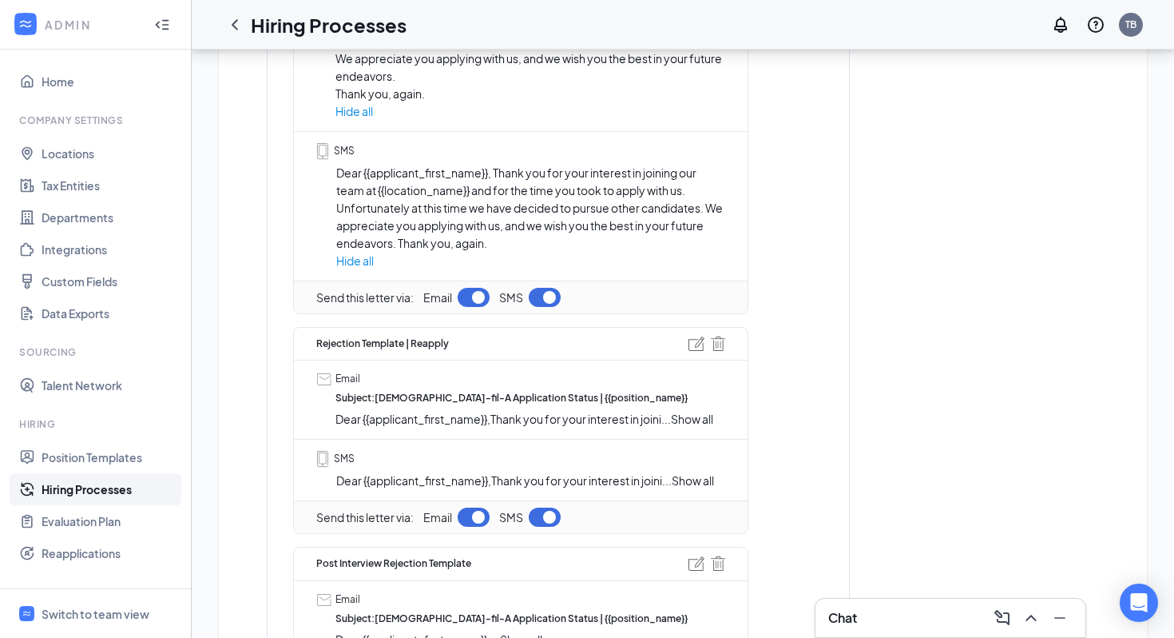
scroll to position [717, 0]
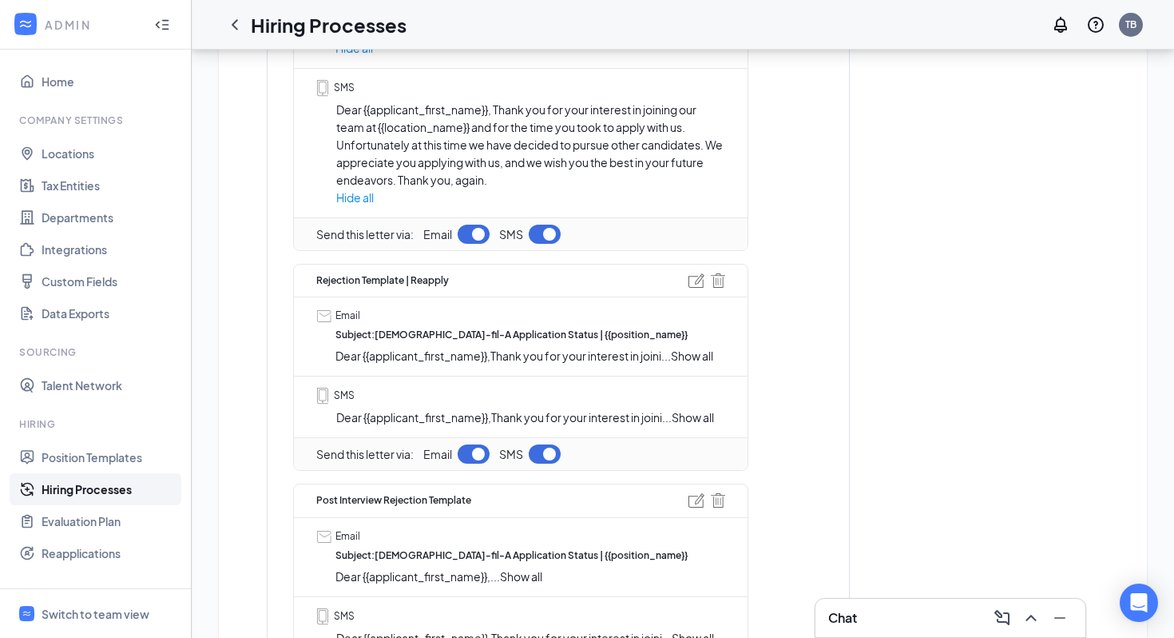
click at [701, 356] on span "Show all" at bounding box center [692, 355] width 42 height 14
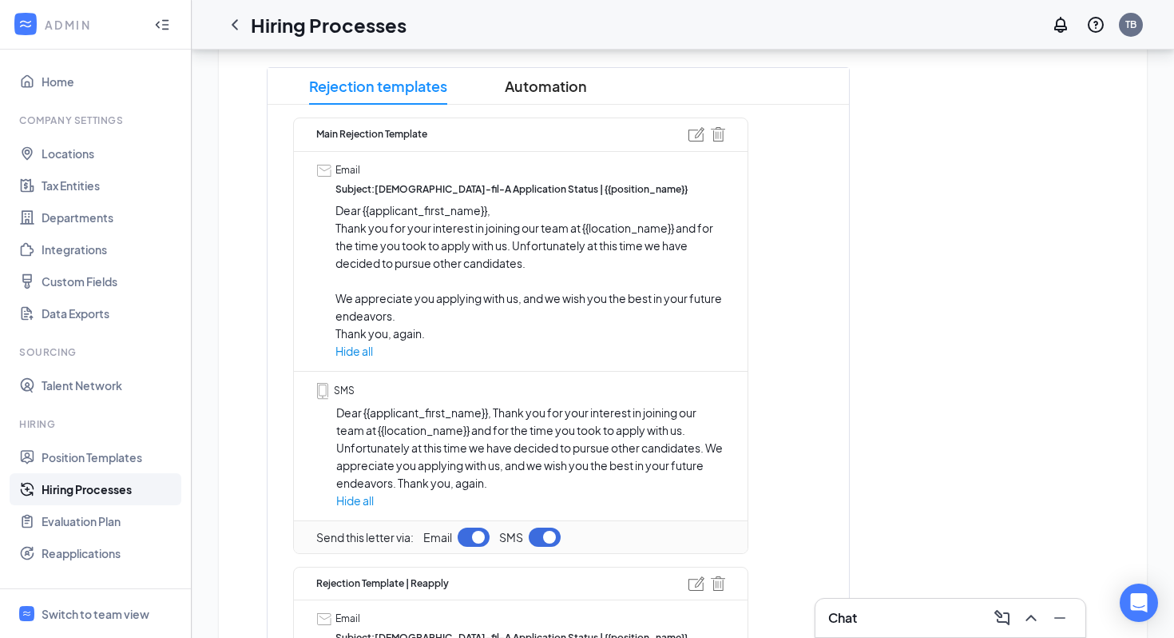
scroll to position [413, 0]
click at [695, 131] on img at bounding box center [697, 135] width 16 height 14
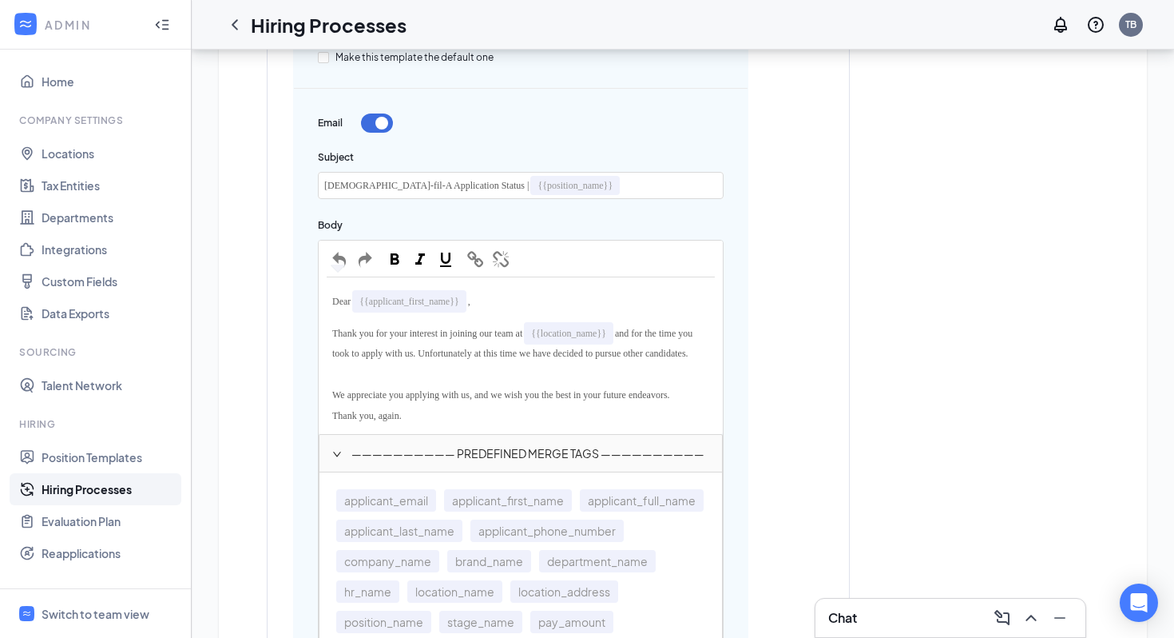
scroll to position [607, 0]
click at [416, 399] on span "We appreciate you applying with us, and we wish you the best in your future end…" at bounding box center [501, 392] width 338 height 11
drag, startPoint x: 528, startPoint y: 350, endPoint x: 398, endPoint y: 373, distance: 132.3
click at [398, 362] on div "Thank you for your interest in joining our team at {{location_name}} and for th…" at bounding box center [521, 339] width 388 height 46
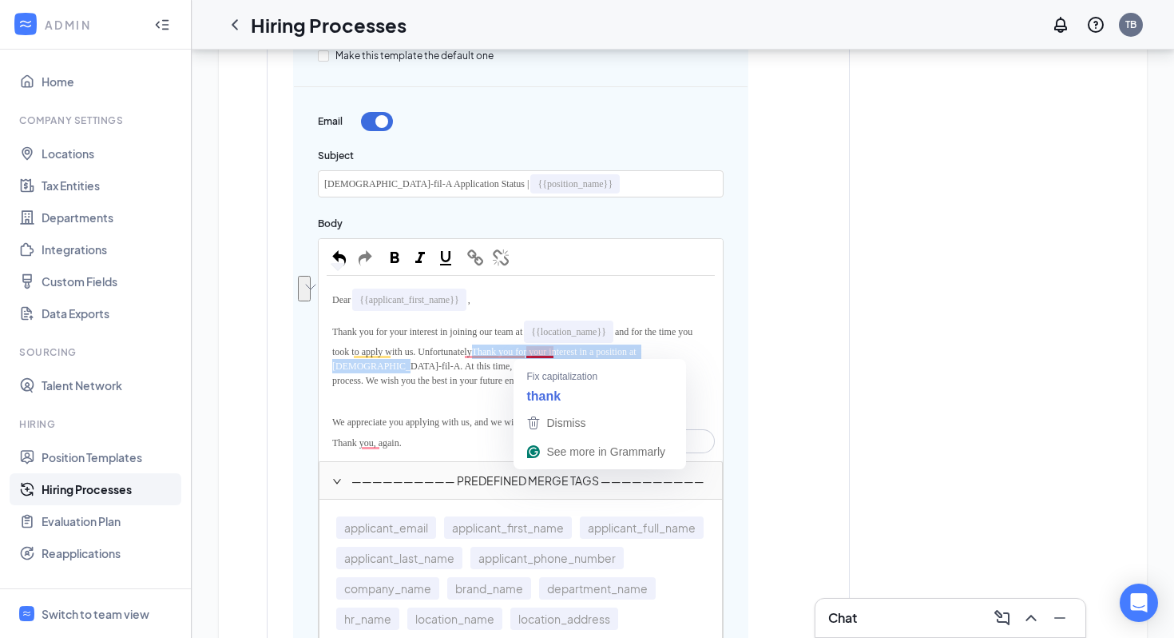
drag, startPoint x: 385, startPoint y: 364, endPoint x: 529, endPoint y: 352, distance: 144.4
click at [529, 352] on span "Thank you for your interest in a position at Chick-fil-A. At this time, we will…" at bounding box center [506, 366] width 348 height 40
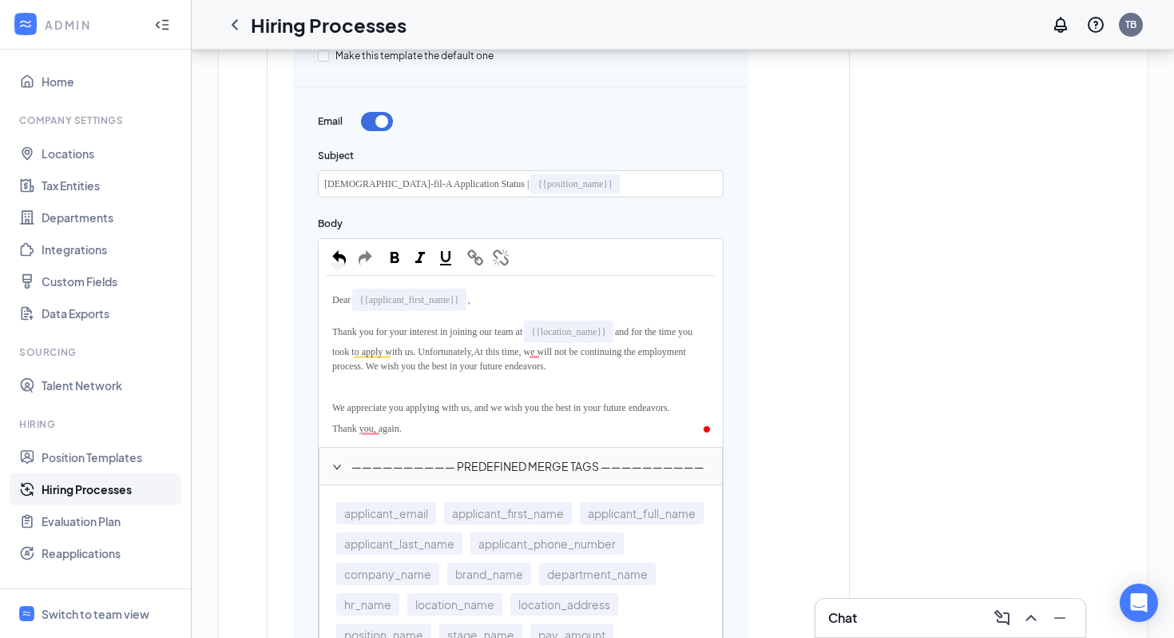
click at [503, 358] on div "Thank you for your interest in joining our team at {{location_name}} and for th…" at bounding box center [521, 346] width 388 height 61
click at [503, 351] on span "and for the time you took to apply with us. Unfortunately," at bounding box center [513, 341] width 363 height 31
click at [533, 364] on span "At this time, we will not be continuing the employment process. We wish you the…" at bounding box center [510, 359] width 356 height 26
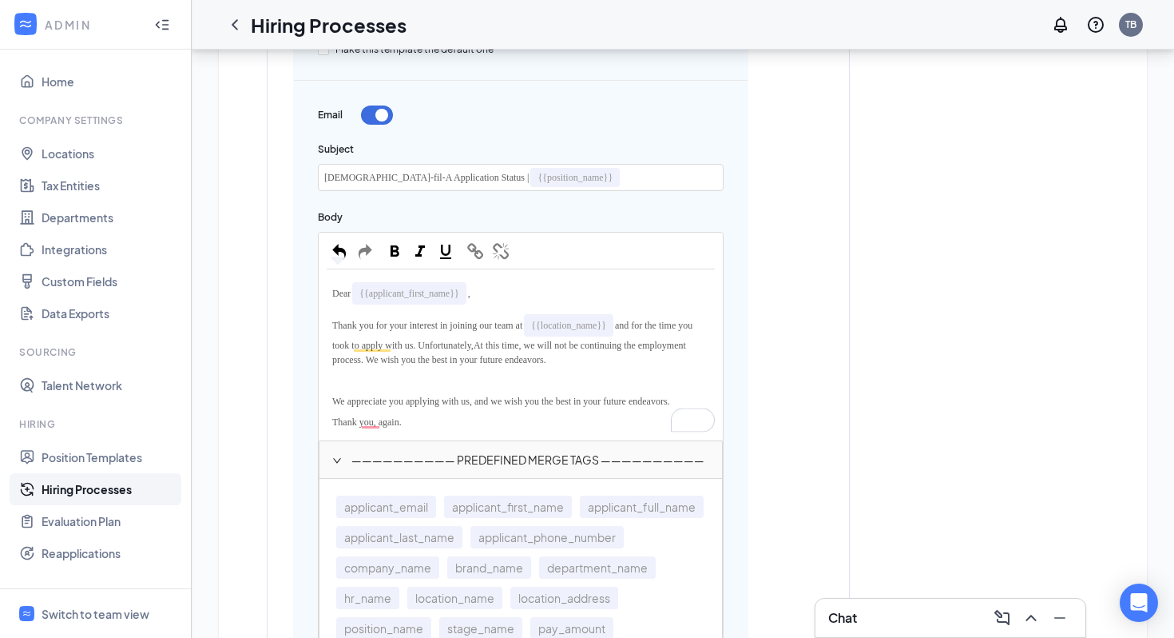
scroll to position [614, 0]
click at [369, 422] on span "Thank you, again." at bounding box center [367, 420] width 70 height 11
click at [372, 423] on span "you" at bounding box center [376, 420] width 14 height 11
click at [337, 397] on span "We appreciate you applying with us, and we wish you the best in your future end…" at bounding box center [501, 400] width 338 height 11
drag, startPoint x: 333, startPoint y: 398, endPoint x: 707, endPoint y: 398, distance: 373.9
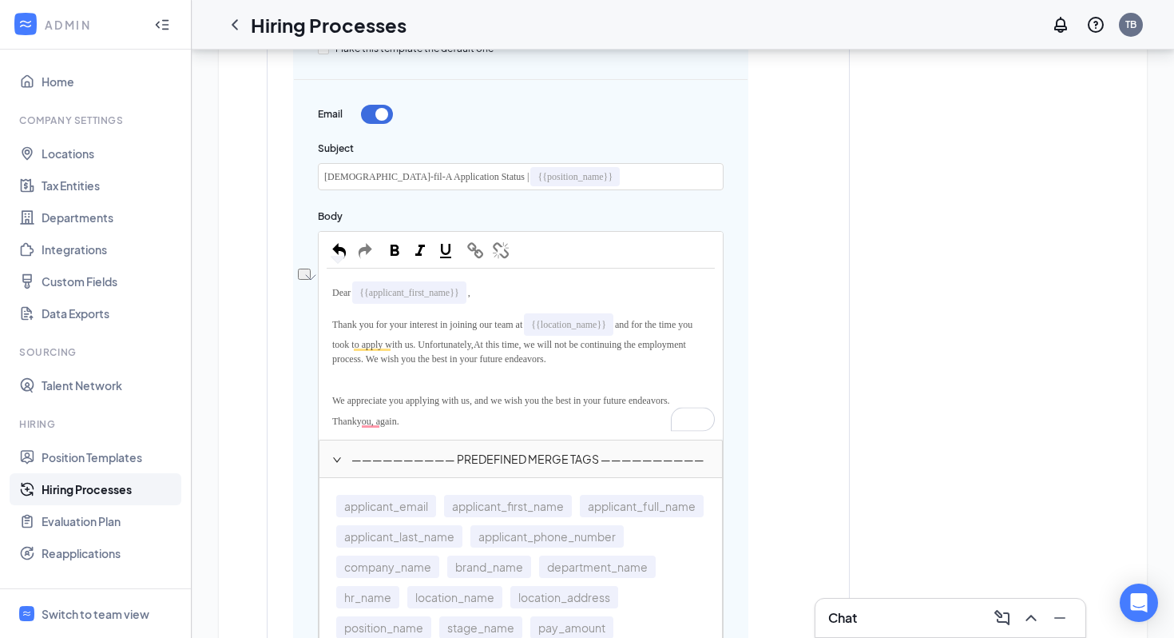
click at [707, 398] on div "We appreciate you applying with us, and we wish you the best in your future end…" at bounding box center [521, 400] width 388 height 21
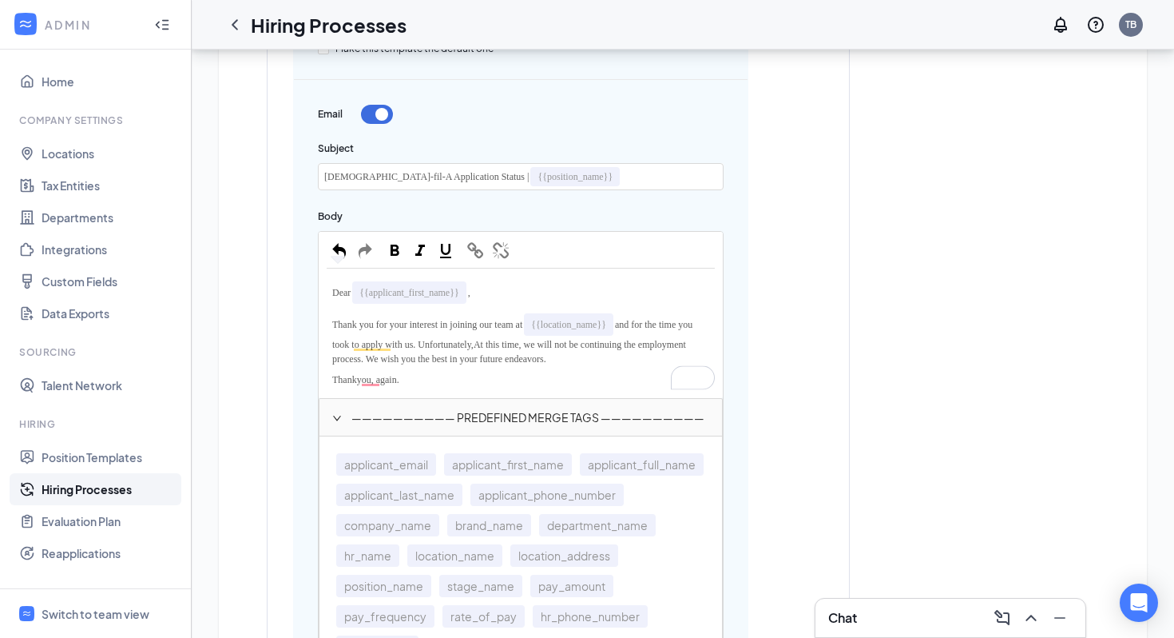
click at [369, 343] on span "and for the time you took to apply with us. Unfortunately," at bounding box center [513, 334] width 363 height 31
click at [451, 336] on div "Thank you for your interest in joining our team at {{location_name}} and for th…" at bounding box center [521, 338] width 388 height 61
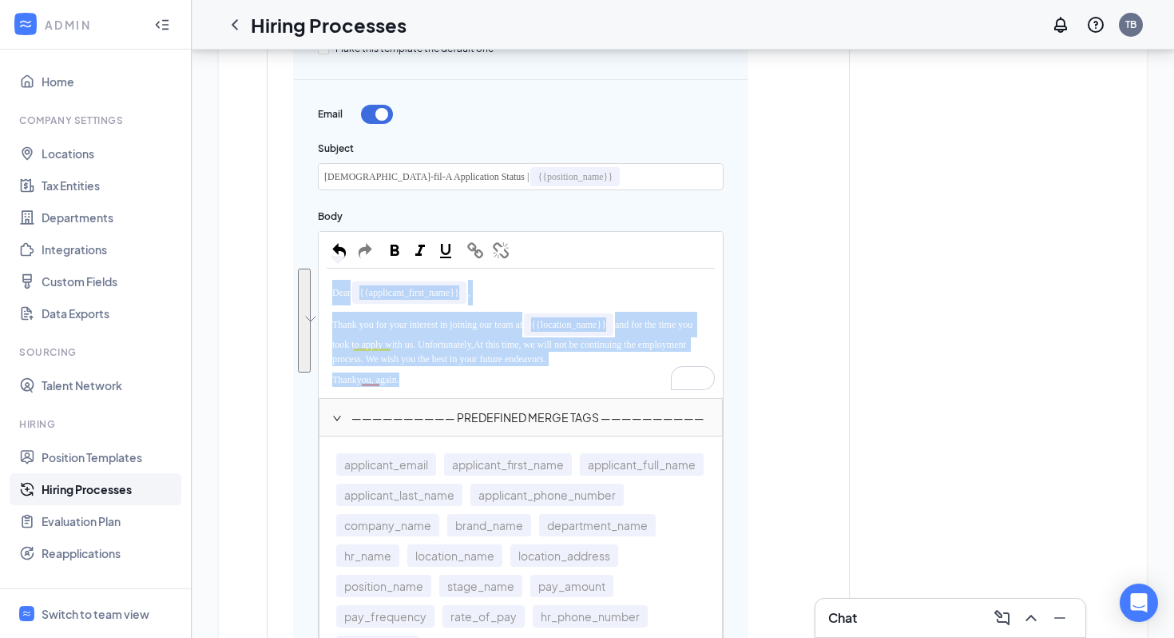
drag, startPoint x: 415, startPoint y: 380, endPoint x: 315, endPoint y: 293, distance: 133.1
click at [315, 293] on div "Edit template Template name Main Rejection Template Make this template the defa…" at bounding box center [520, 609] width 455 height 1385
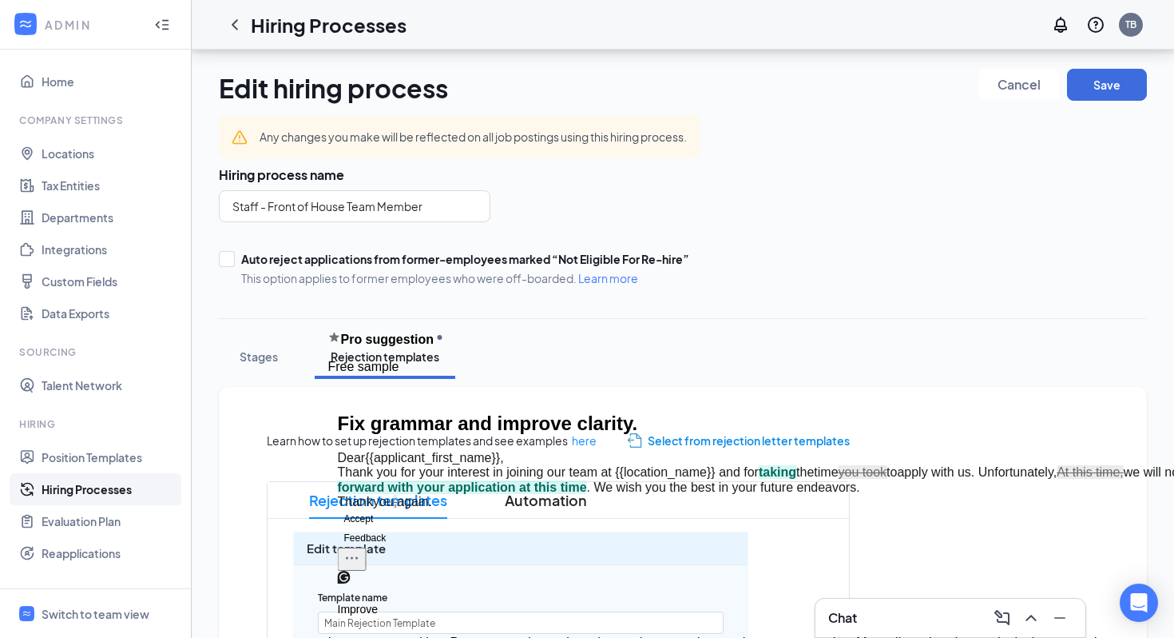
scroll to position [614, 0]
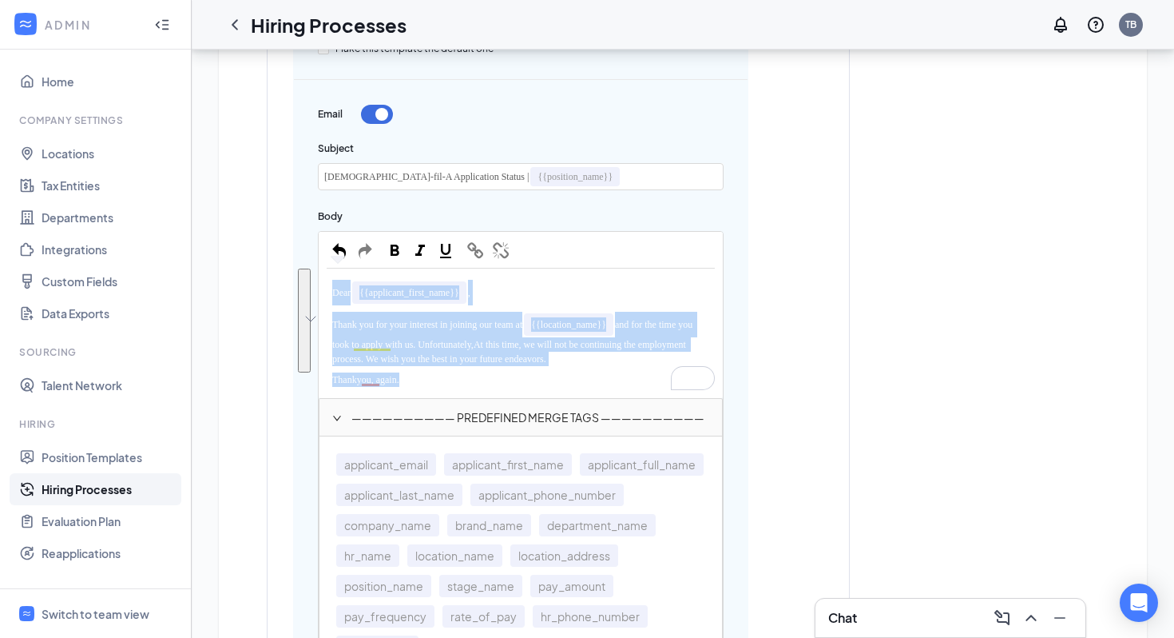
drag, startPoint x: 419, startPoint y: 379, endPoint x: 333, endPoint y: 296, distance: 120.3
click at [333, 296] on div "Dear {{applicant_first_name}} , Thank you for your interest in joining our team…" at bounding box center [521, 332] width 388 height 113
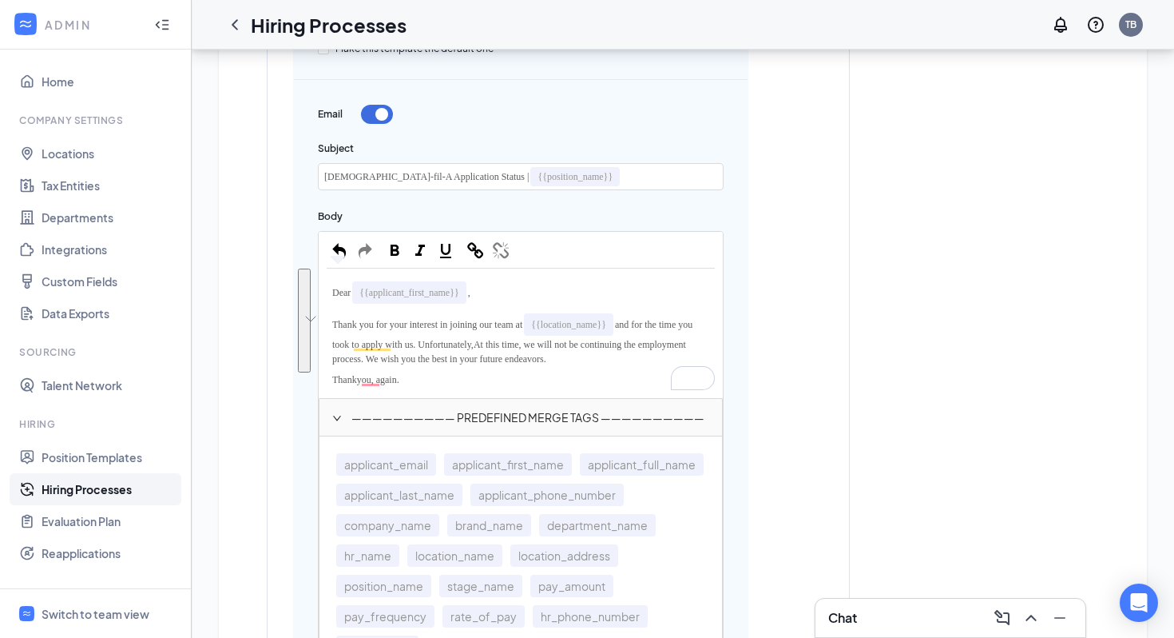
click at [319, 336] on div "Dear {{applicant_first_name}} , Thank you for your interest in joining our team…" at bounding box center [521, 332] width 404 height 129
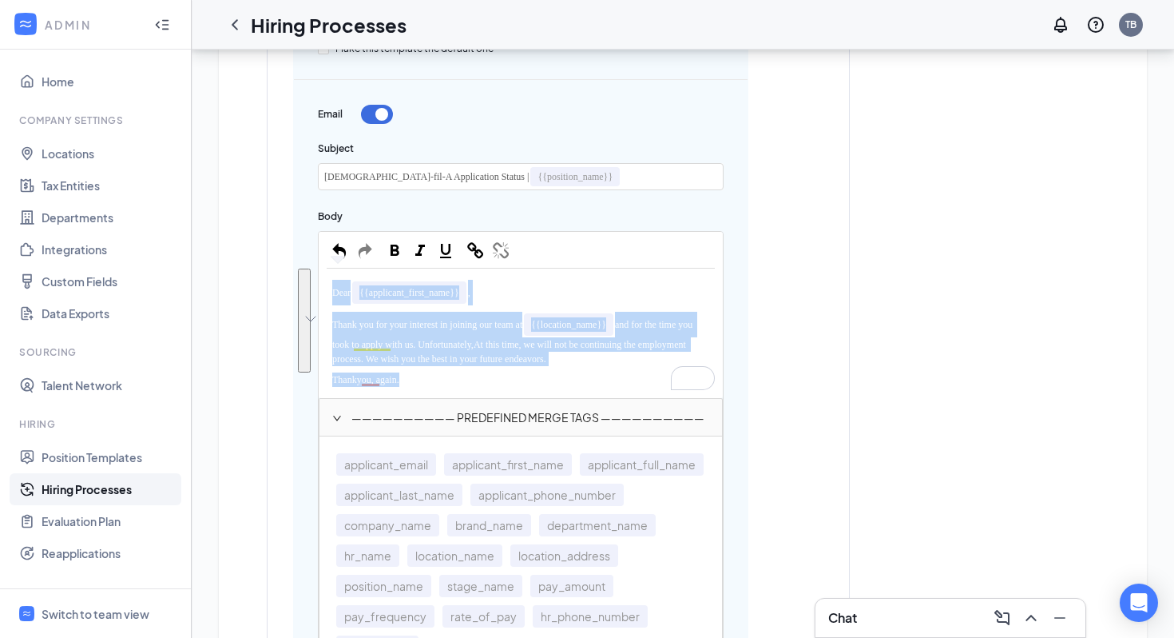
drag, startPoint x: 422, startPoint y: 378, endPoint x: 332, endPoint y: 293, distance: 123.2
click at [332, 293] on div "Dear {{applicant_first_name}} , Thank you for your interest in joining our team…" at bounding box center [521, 332] width 388 height 113
copy div "Dear {{applicant_first_name}} , Thank you for your interest in joining our team…"
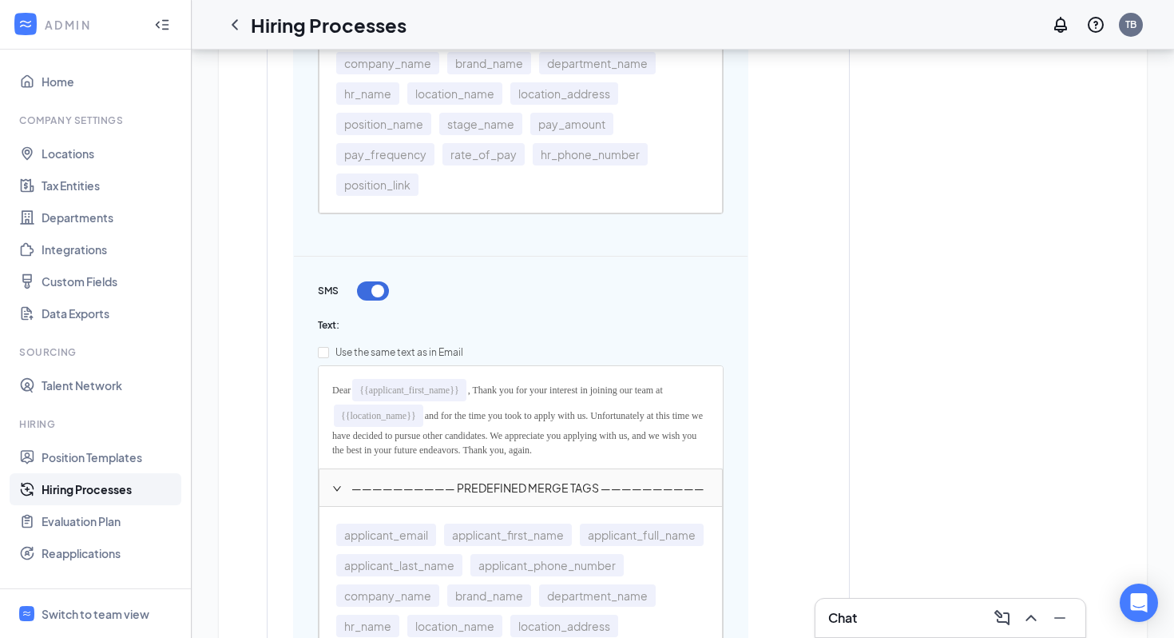
scroll to position [1072, 0]
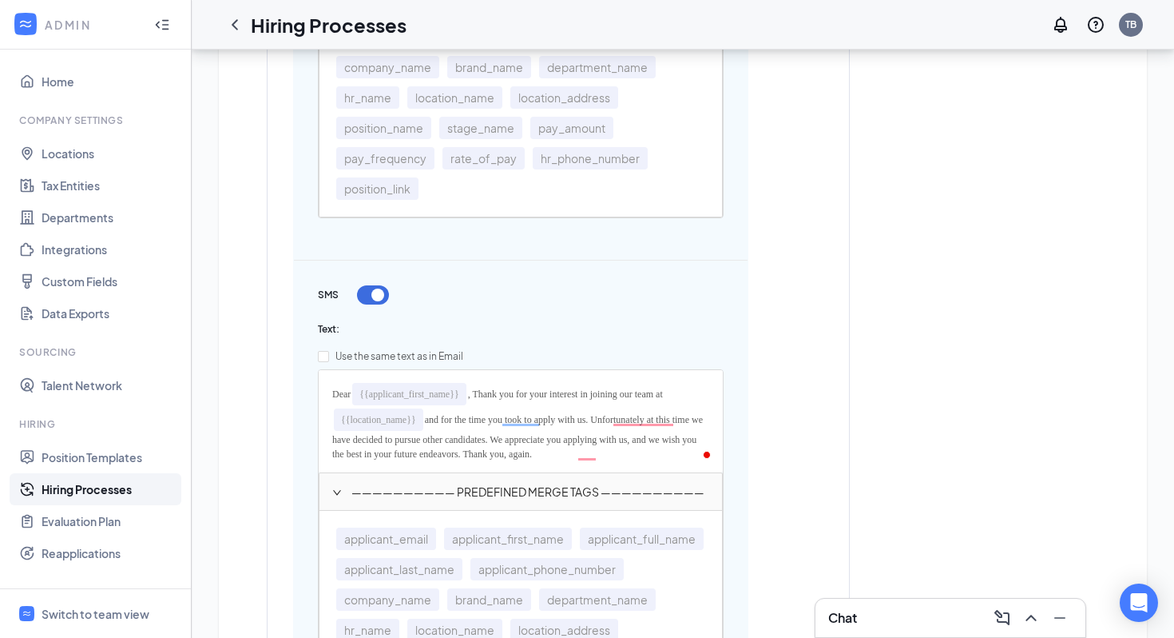
drag, startPoint x: 631, startPoint y: 463, endPoint x: 262, endPoint y: 383, distance: 377.8
click at [262, 383] on div "Learn how to set up rejection templates and see examples here Select from rejec…" at bounding box center [683, 443] width 896 height 2233
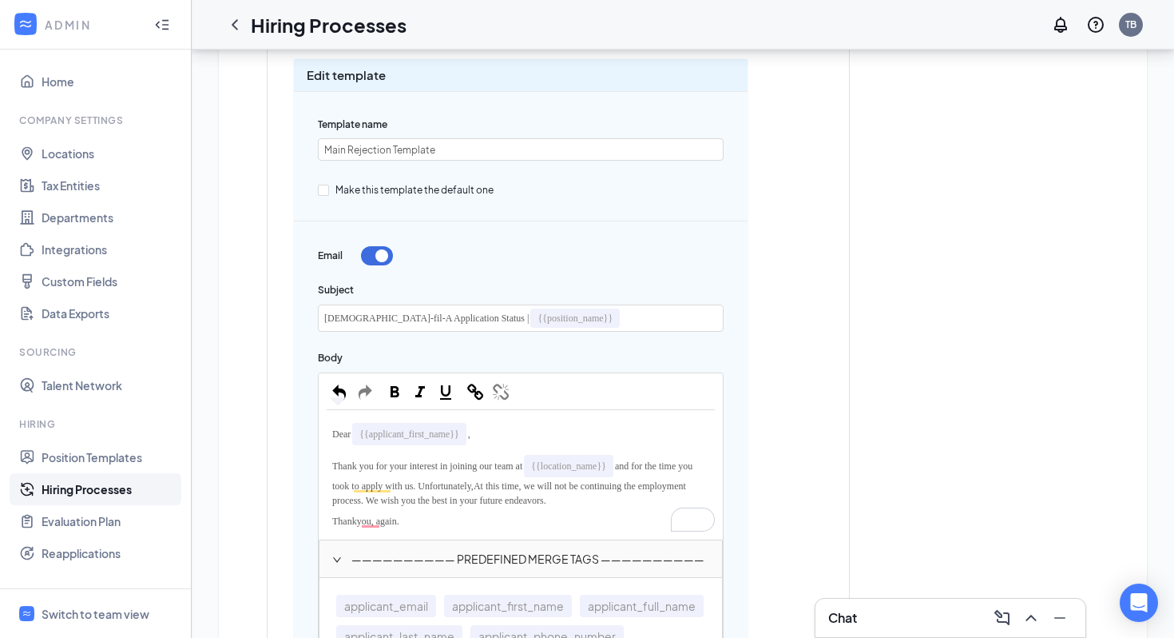
scroll to position [493, 0]
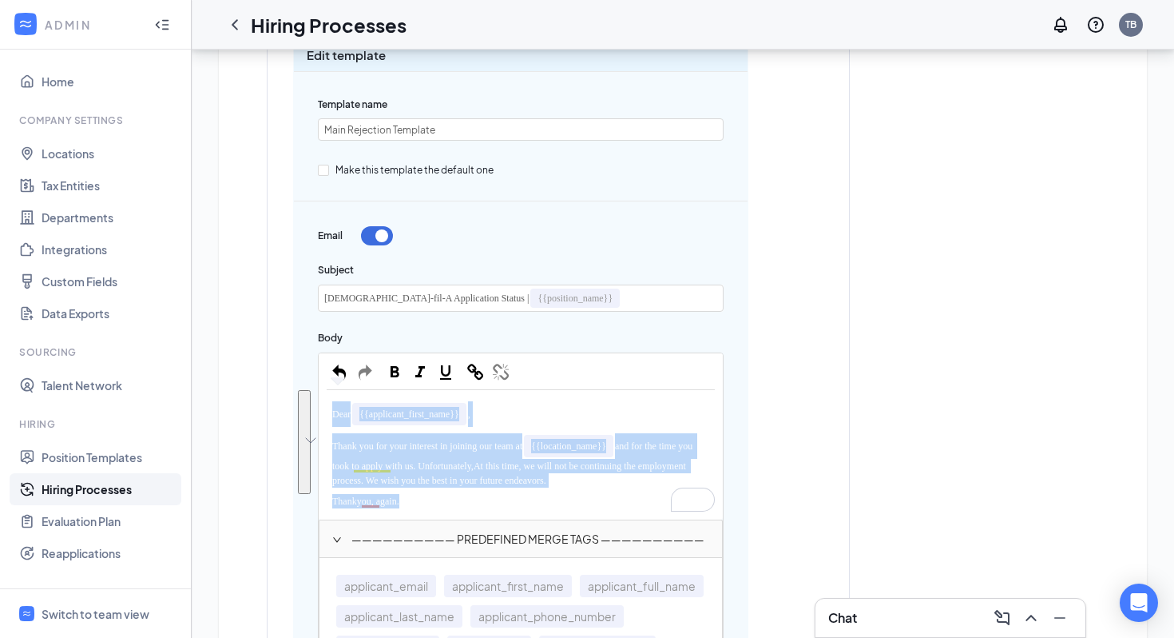
drag, startPoint x: 423, startPoint y: 502, endPoint x: 334, endPoint y: 404, distance: 132.3
click at [334, 404] on div "Dear {{applicant_first_name}} , Thank you for your interest in joining our team…" at bounding box center [521, 454] width 388 height 113
copy div "Dear {{applicant_first_name}} , Thank you for your interest in joining our team…"
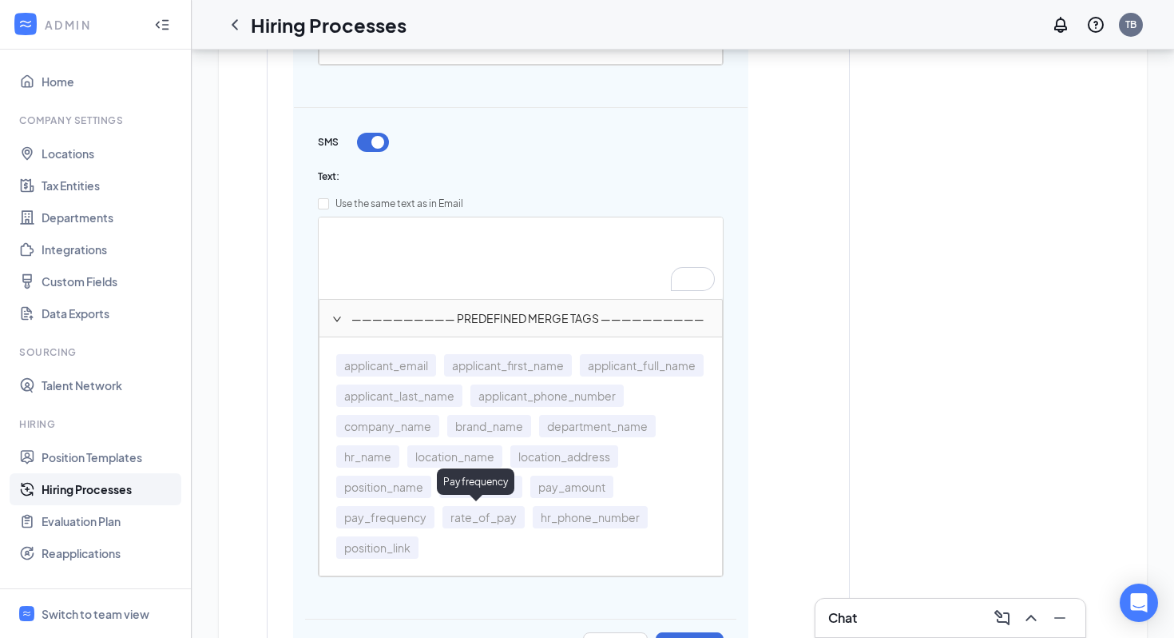
scroll to position [1191, 0]
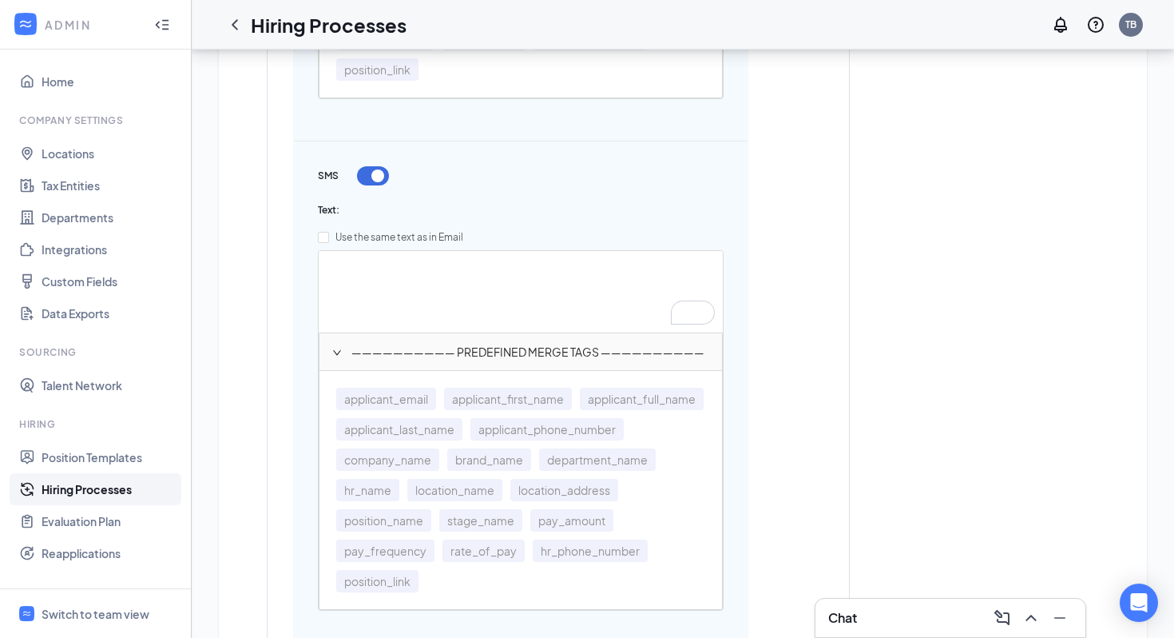
click at [344, 276] on div "To enrich screen reader interactions, please activate Accessibility in Grammarl…" at bounding box center [521, 269] width 388 height 21
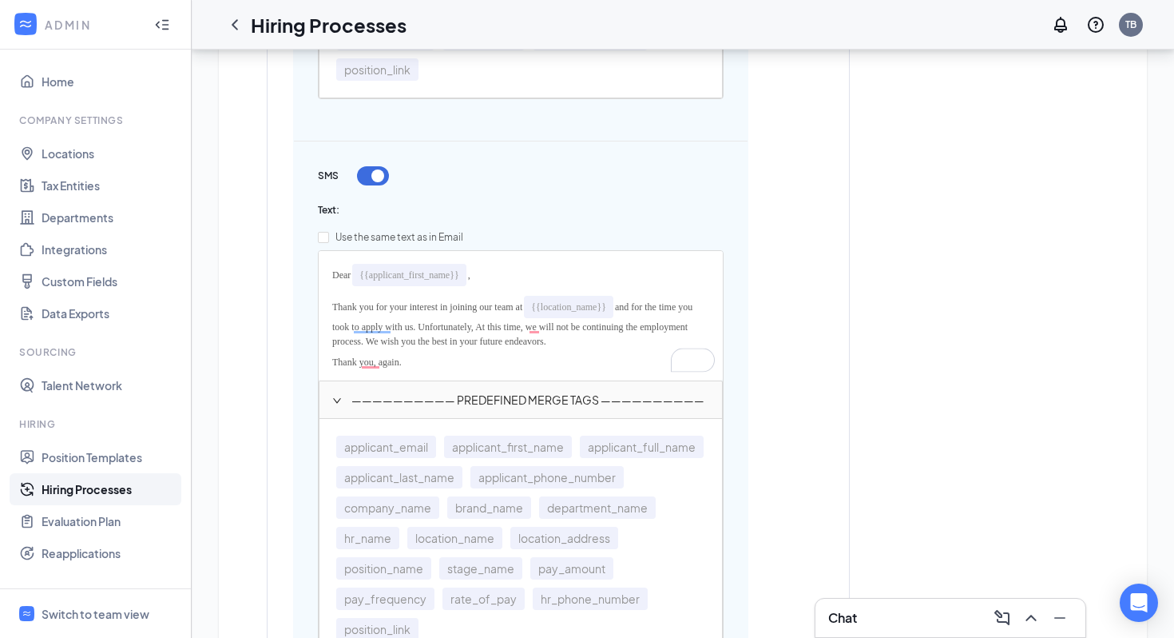
click at [458, 360] on div "Thank you, again." at bounding box center [521, 362] width 388 height 21
click at [320, 236] on input "Use the same text as in Email" at bounding box center [323, 237] width 11 height 11
checkbox input "true"
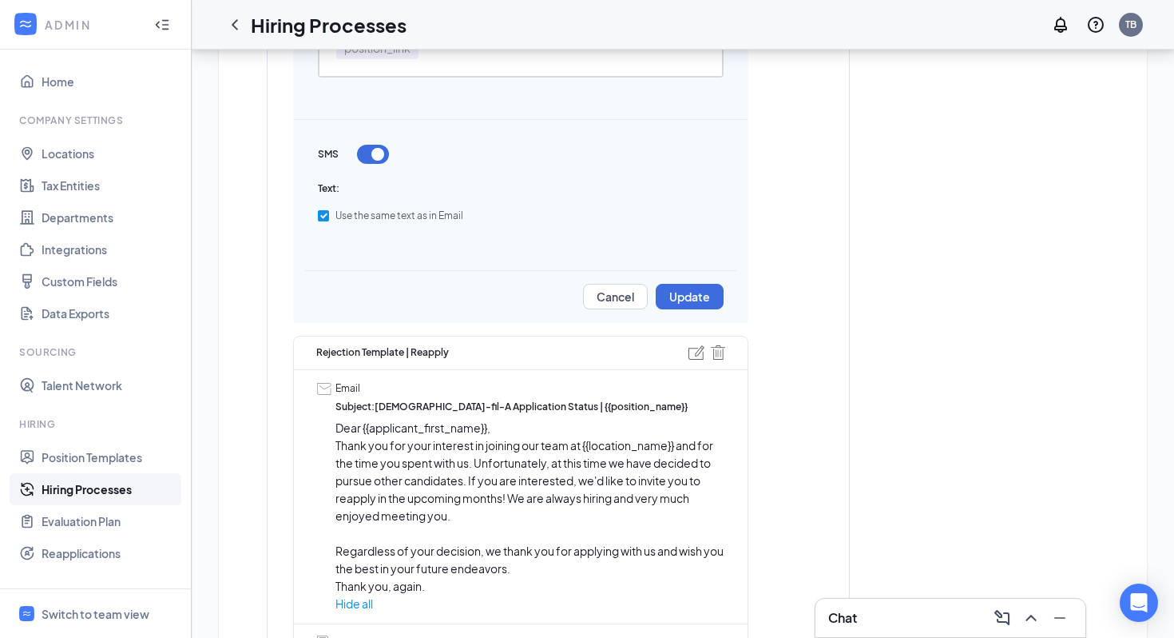
scroll to position [1249, 0]
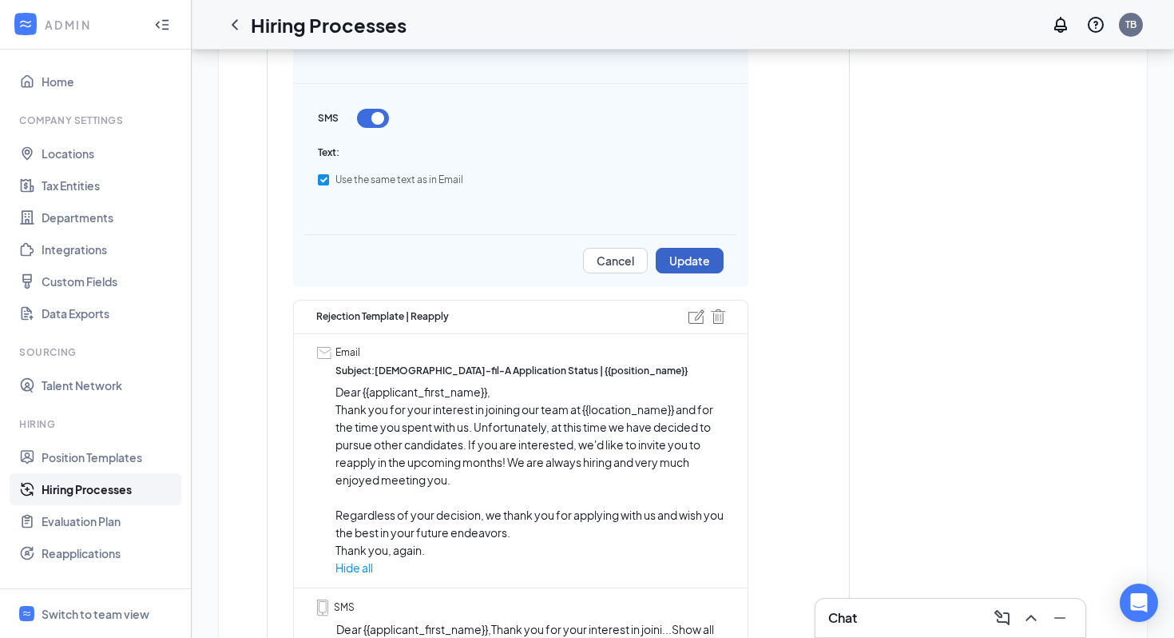
click at [681, 258] on button "Update" at bounding box center [690, 261] width 68 height 26
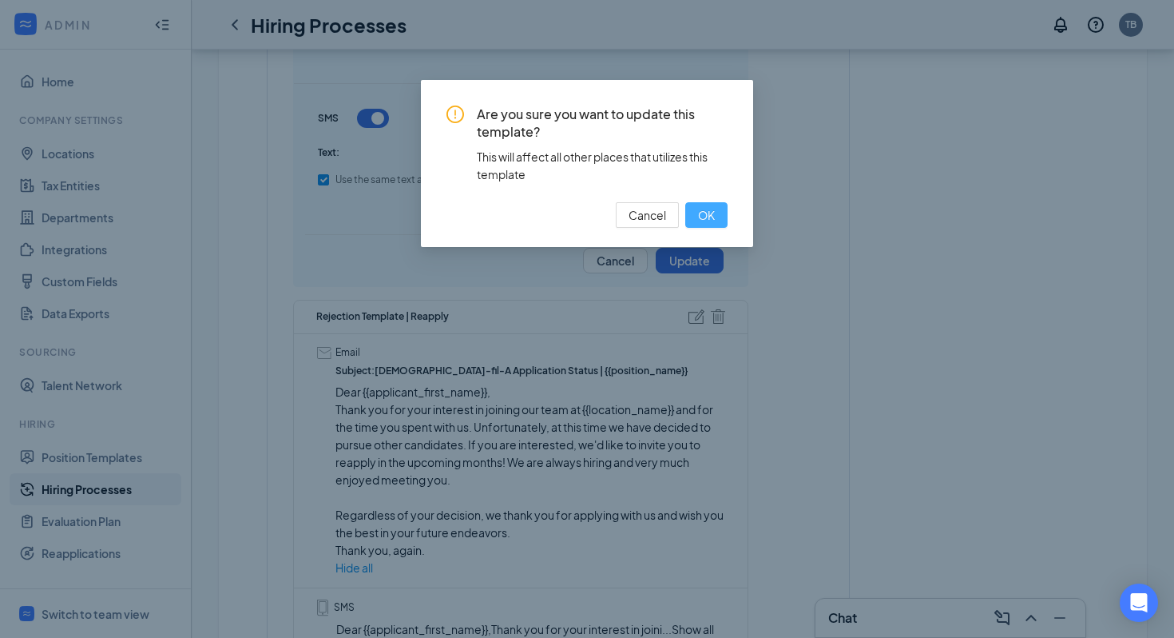
click at [713, 205] on button "OK" at bounding box center [706, 215] width 42 height 26
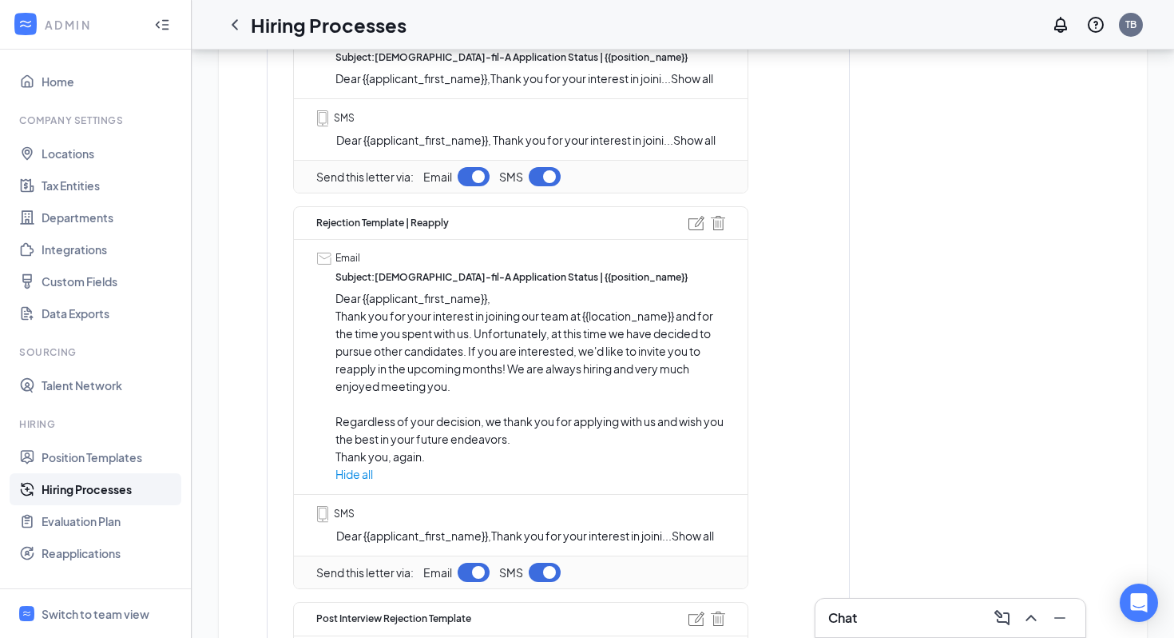
scroll to position [550, 0]
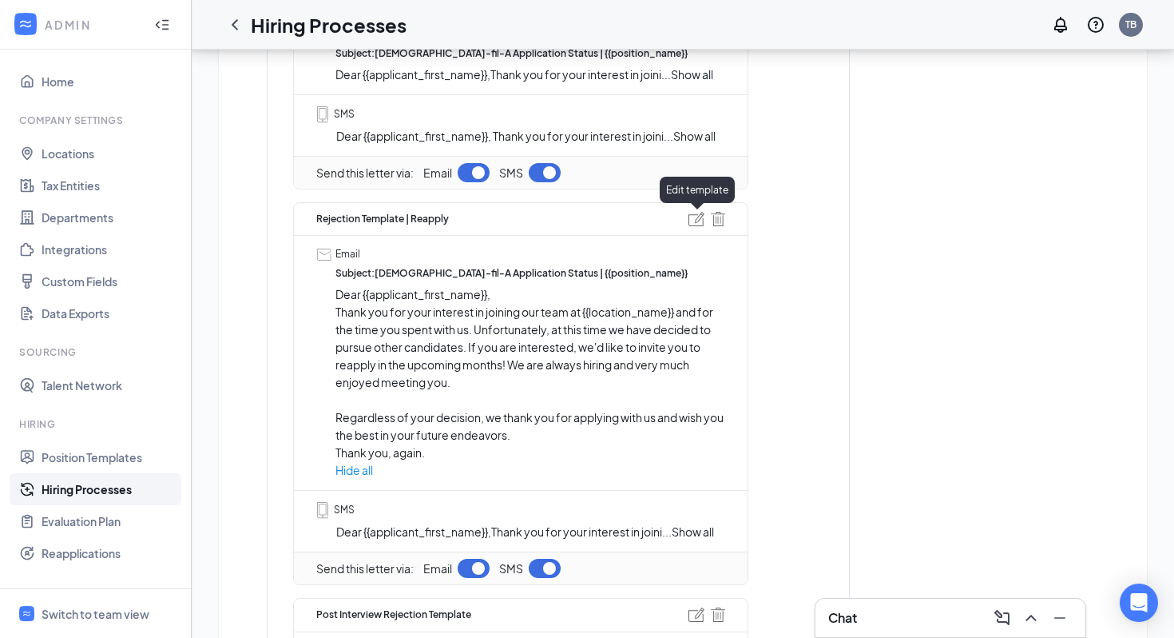
click at [694, 224] on img at bounding box center [697, 219] width 16 height 14
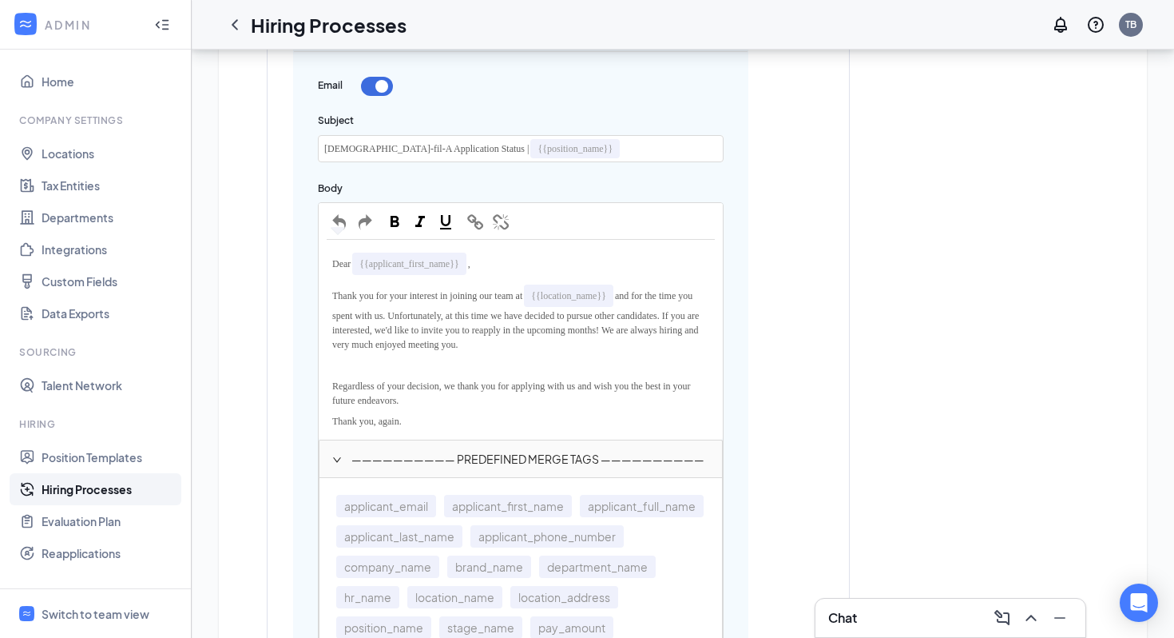
scroll to position [864, 0]
drag, startPoint x: 498, startPoint y: 311, endPoint x: 620, endPoint y: 341, distance: 125.9
click at [620, 341] on span "and for the time you spent with us. Unfortunately, at this time we have decided…" at bounding box center [516, 318] width 369 height 60
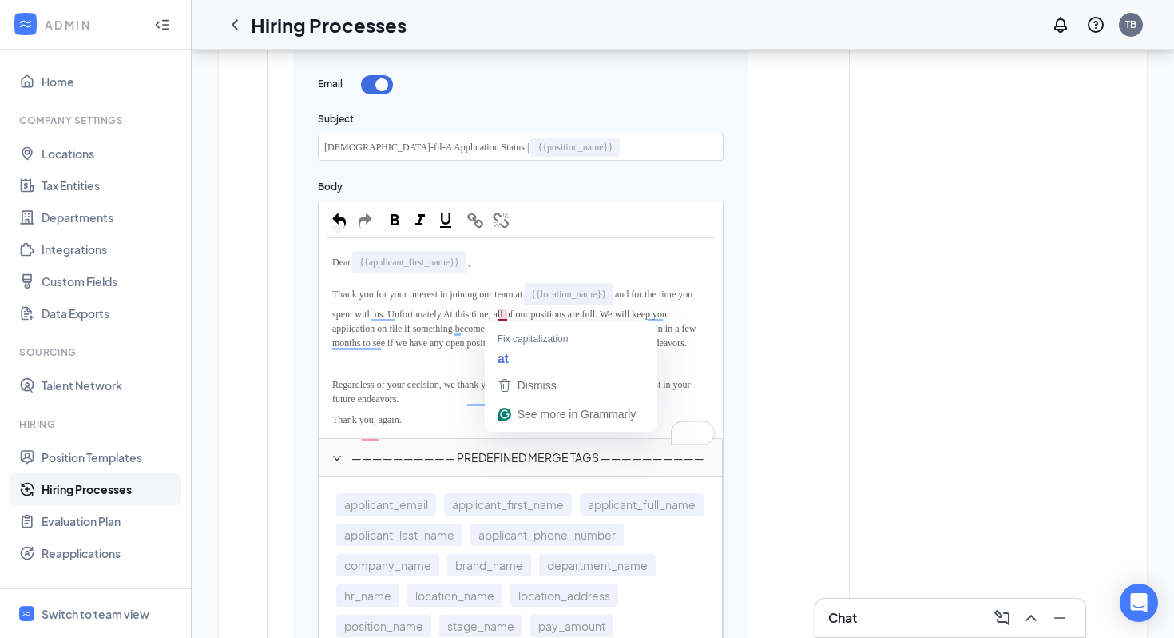
click at [503, 314] on span "At this time, all of our positions are full. We will keep your application on f…" at bounding box center [515, 328] width 367 height 40
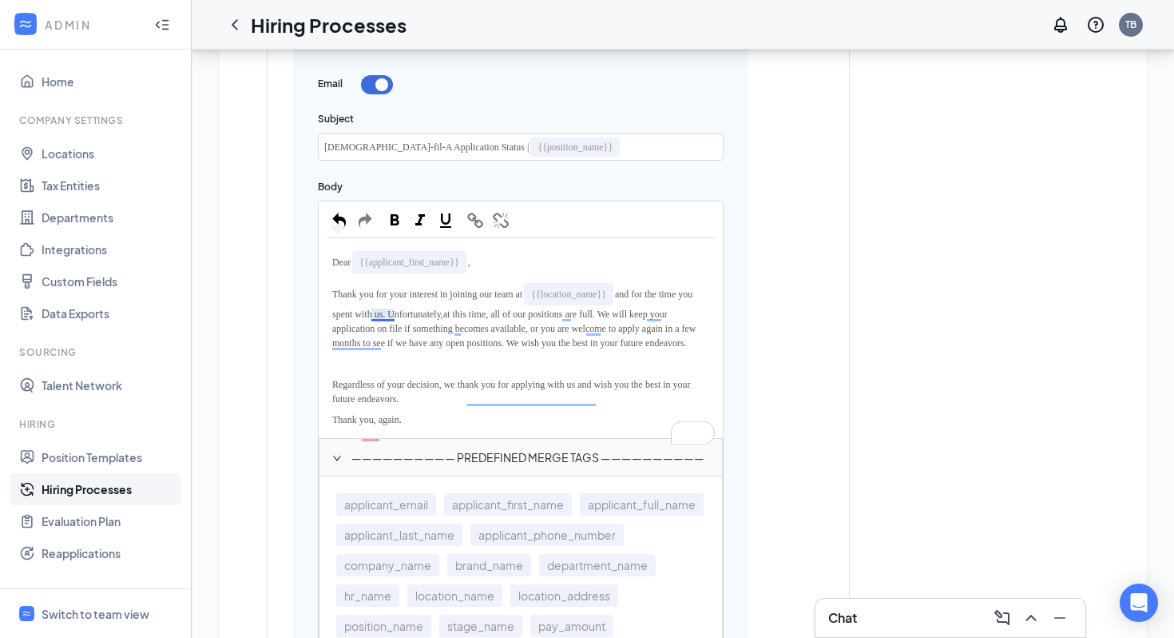
click at [381, 316] on span "and for the time you spent with us. Unfortunately," at bounding box center [513, 303] width 363 height 31
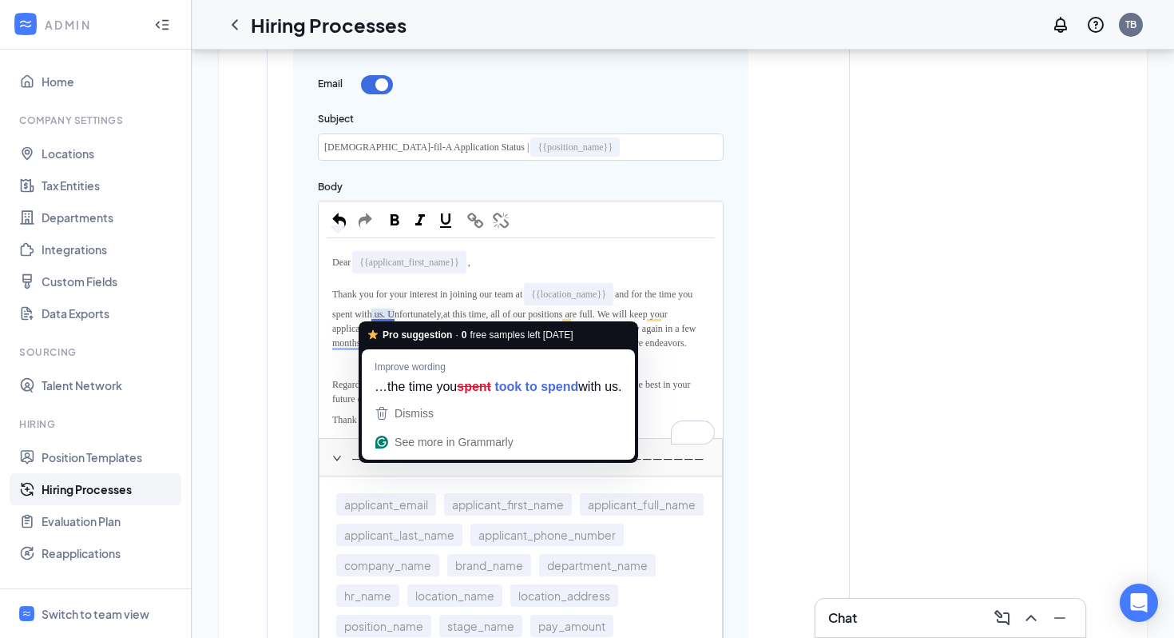
click at [388, 315] on span "and for the time you spent with us. Unfortunately," at bounding box center [513, 303] width 363 height 31
click at [456, 292] on span "Thank you for your interest in joining our team at" at bounding box center [427, 293] width 190 height 11
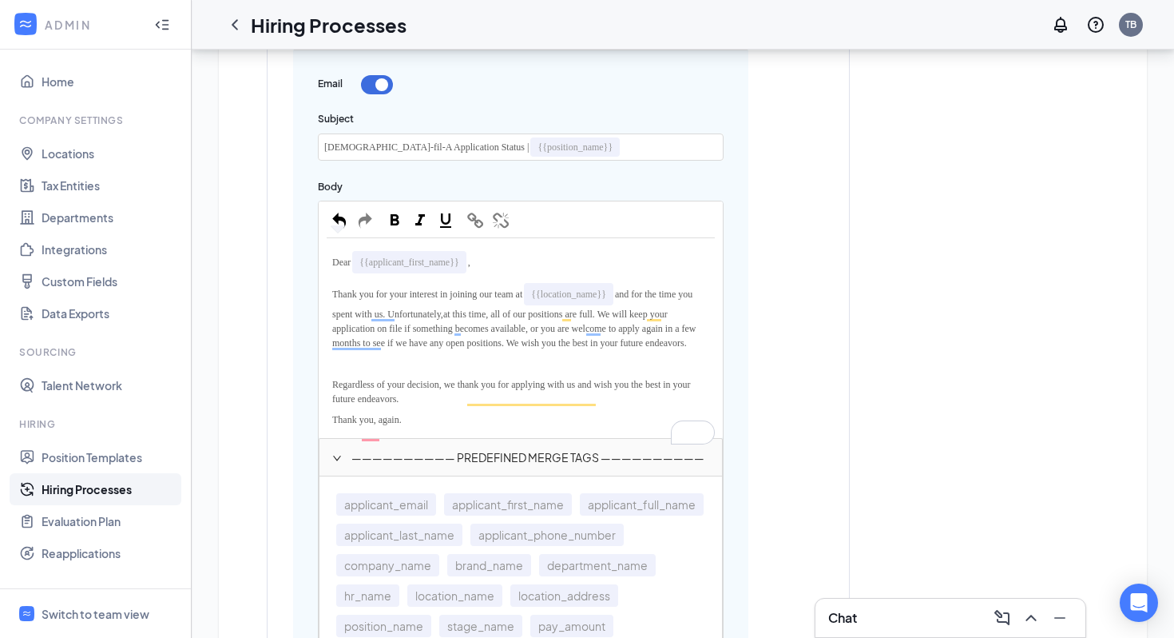
click at [568, 316] on span "at this time, all of our positions are full. We will keep your application on f…" at bounding box center [515, 328] width 367 height 40
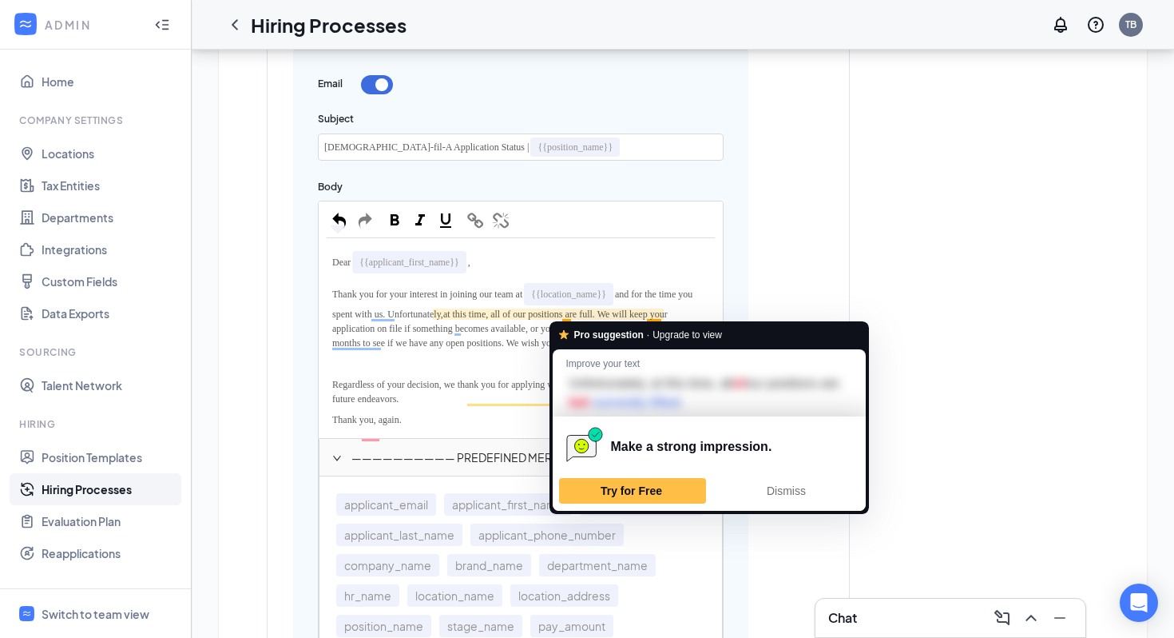
click at [511, 338] on span "at this time, all of our positions are full. We will keep your application on f…" at bounding box center [515, 328] width 367 height 40
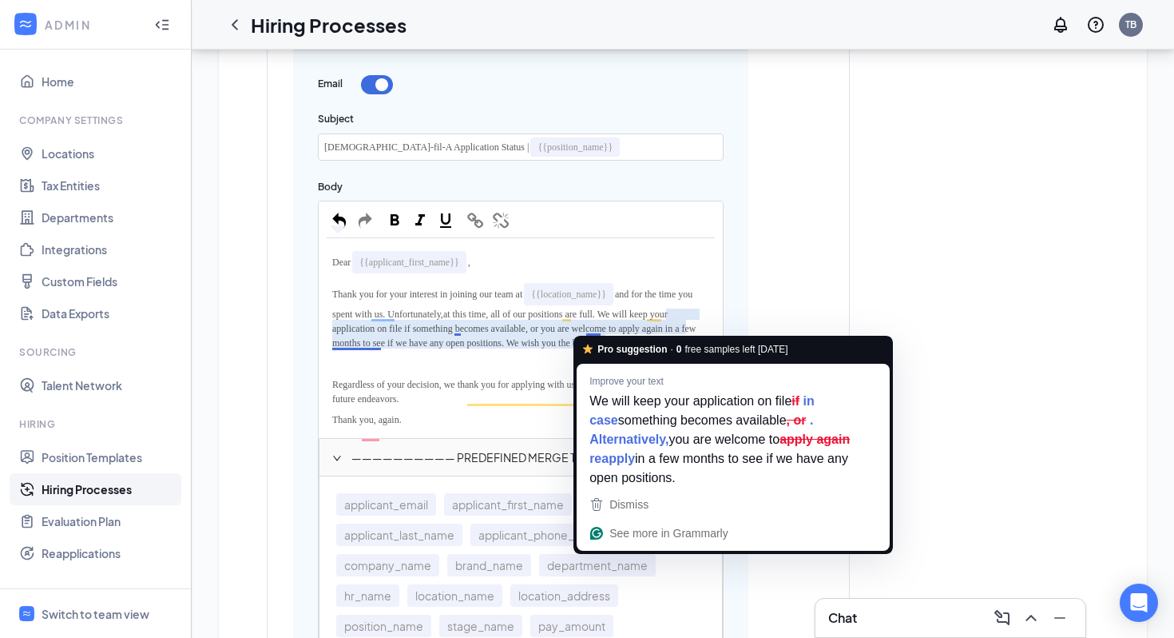
click at [595, 326] on span "at this time, all of our positions are full. We will keep your application on f…" at bounding box center [515, 328] width 367 height 40
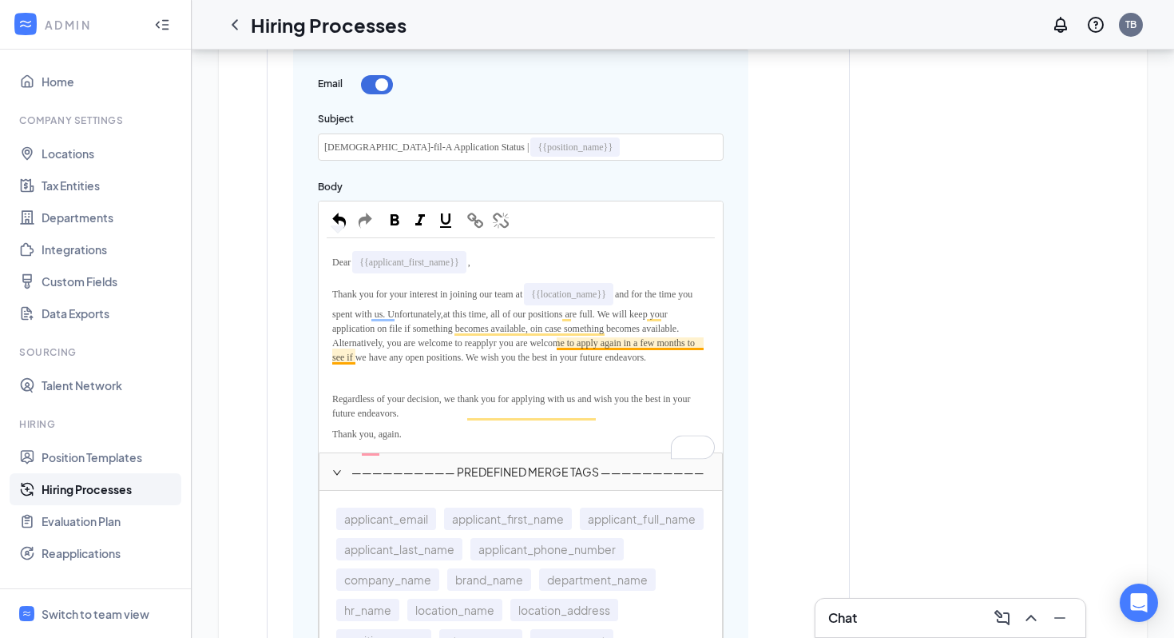
click at [613, 339] on span "at this time, all of our positions are full. We will keep your application on f…" at bounding box center [514, 335] width 365 height 54
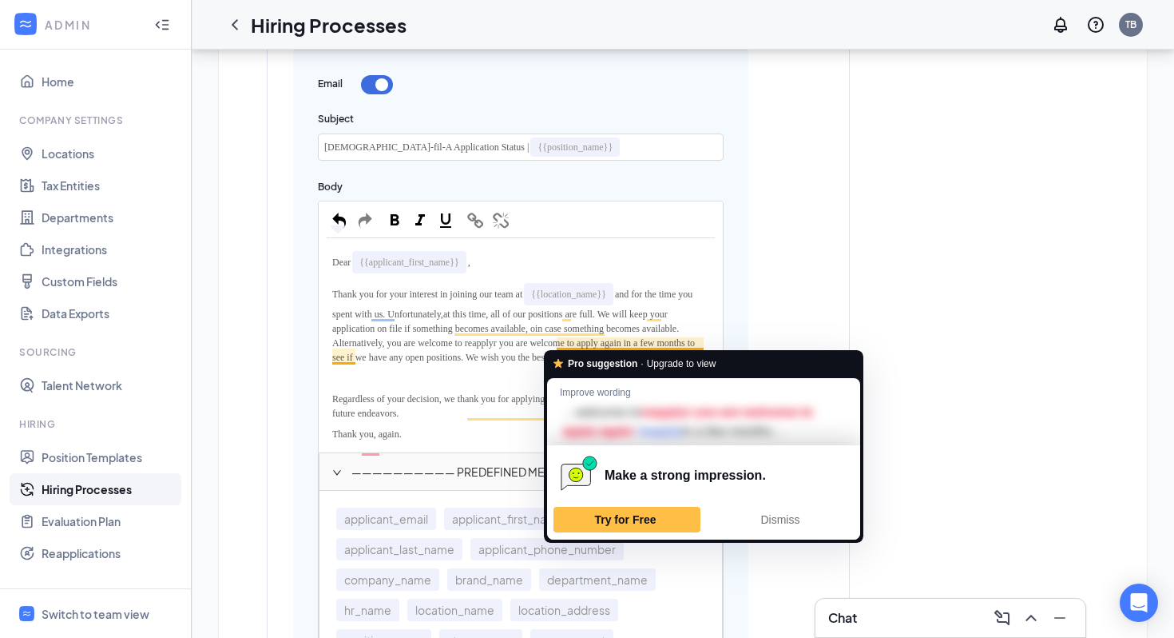
click at [479, 367] on div "Thank you for your interest in joining our team at {{location_name}} and for th…" at bounding box center [521, 322] width 388 height 89
click at [590, 346] on span "at this time, all of our positions are full. We will keep your application on f…" at bounding box center [514, 335] width 365 height 54
click at [592, 345] on span "at this time, all of our positions are full. We will keep your application on f…" at bounding box center [514, 335] width 365 height 54
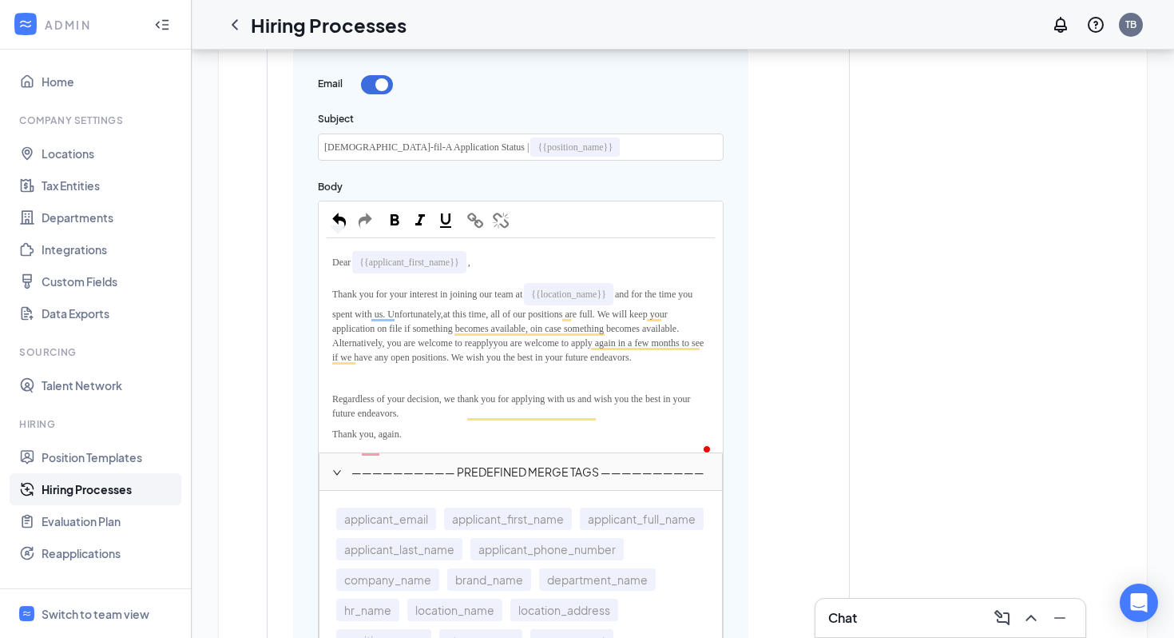
click at [594, 367] on div "Thank you for your interest in joining our team at {{location_name}} and for th…" at bounding box center [521, 322] width 388 height 89
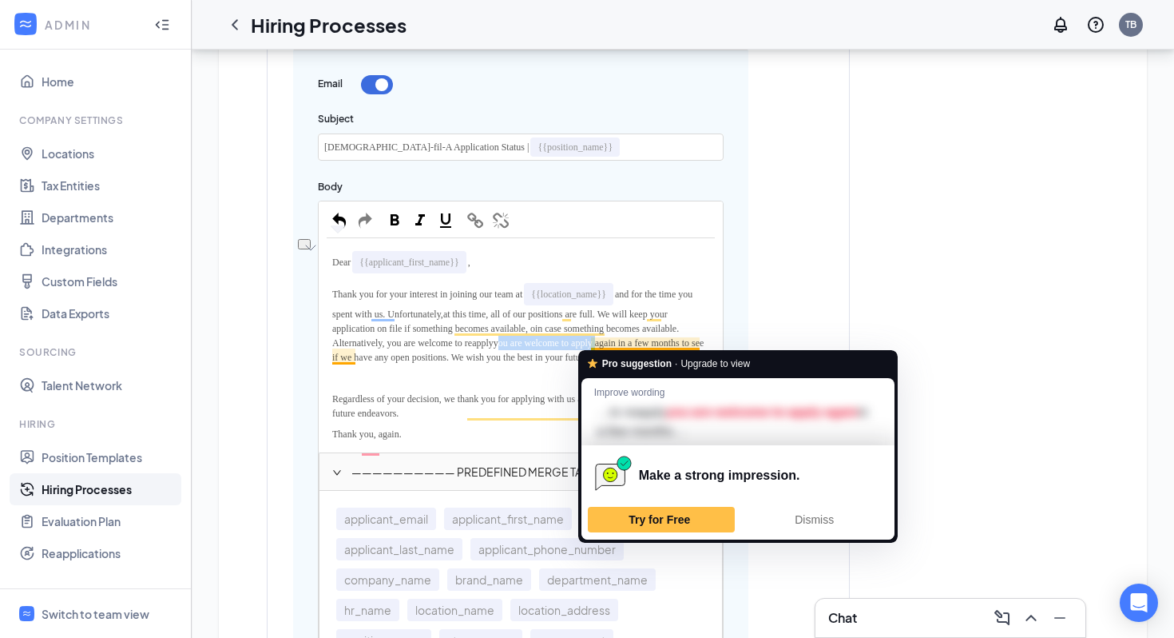
drag, startPoint x: 590, startPoint y: 344, endPoint x: 697, endPoint y: 344, distance: 106.3
click at [697, 344] on span "you are welcome to apply again in a few months to see if we have any open posit…" at bounding box center [519, 350] width 374 height 26
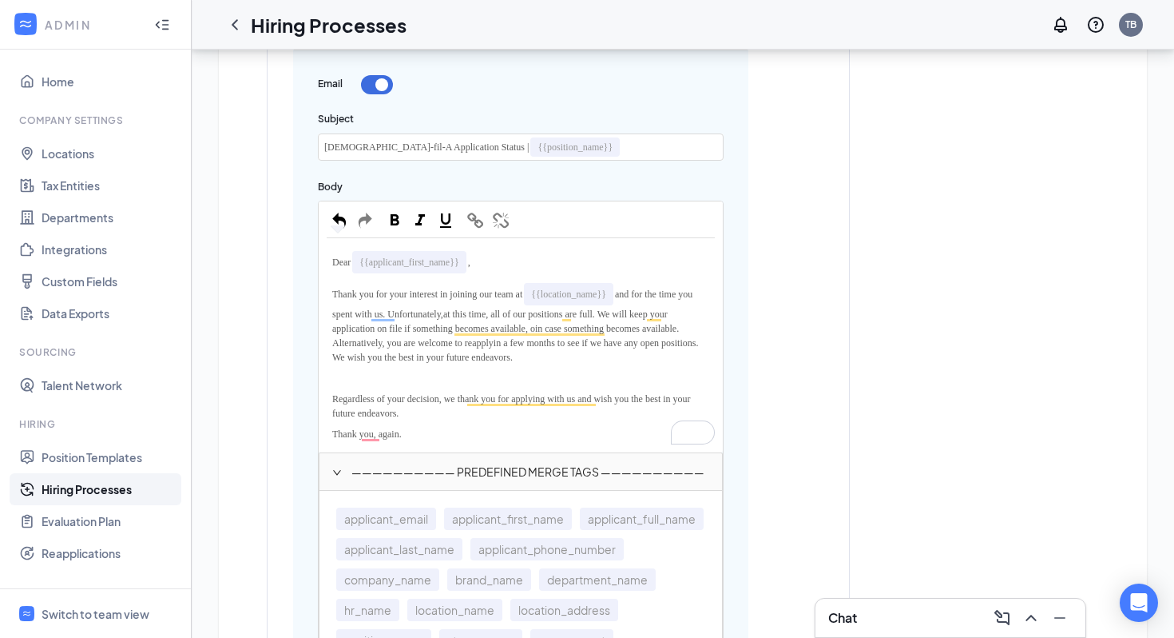
click at [356, 383] on div "To enrich screen reader interactions, please activate Accessibility in Grammarl…" at bounding box center [521, 377] width 388 height 21
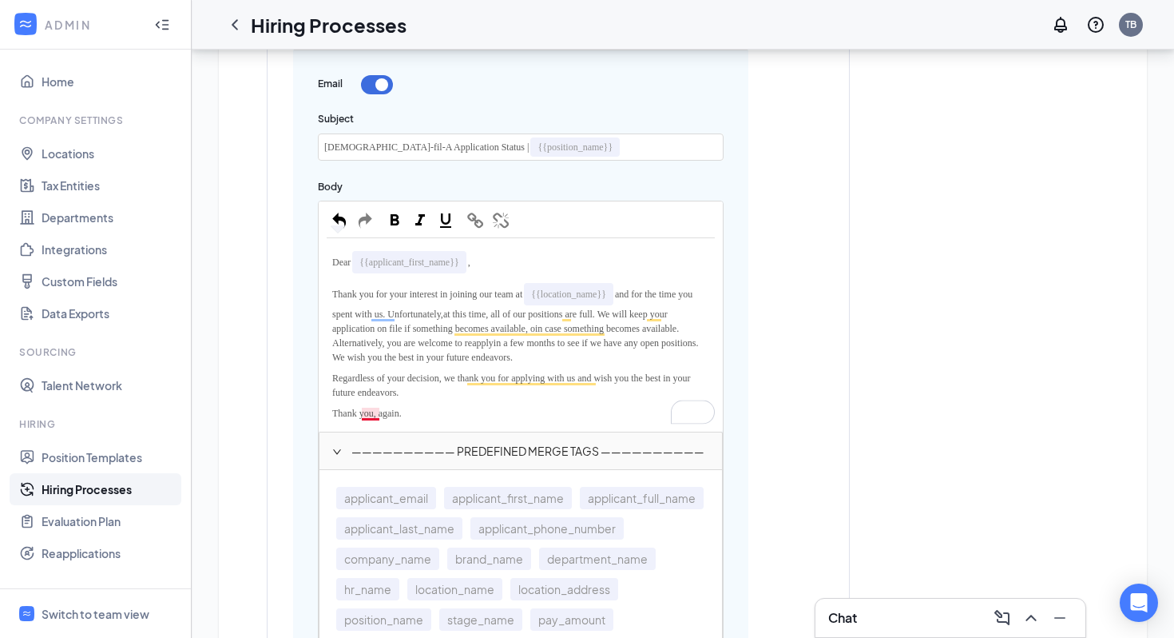
click at [369, 412] on span "Thank you, again." at bounding box center [367, 412] width 70 height 11
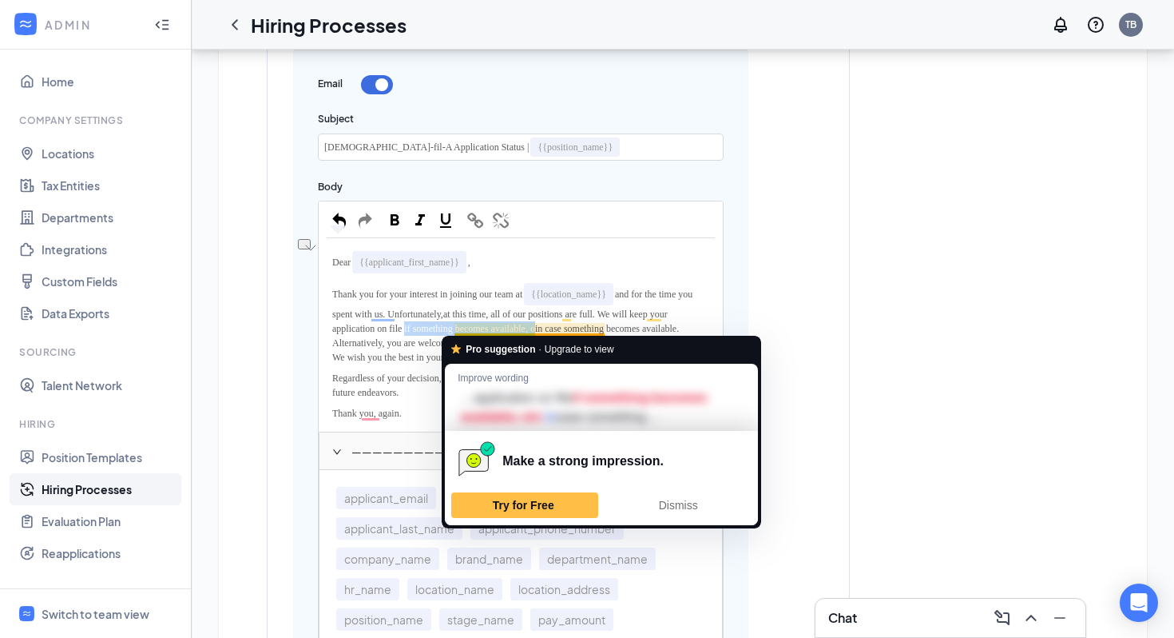
drag, startPoint x: 594, startPoint y: 327, endPoint x: 456, endPoint y: 325, distance: 138.2
click at [456, 325] on span "at this time, all of our positions are full. We will keep your application on f…" at bounding box center [506, 328] width 349 height 40
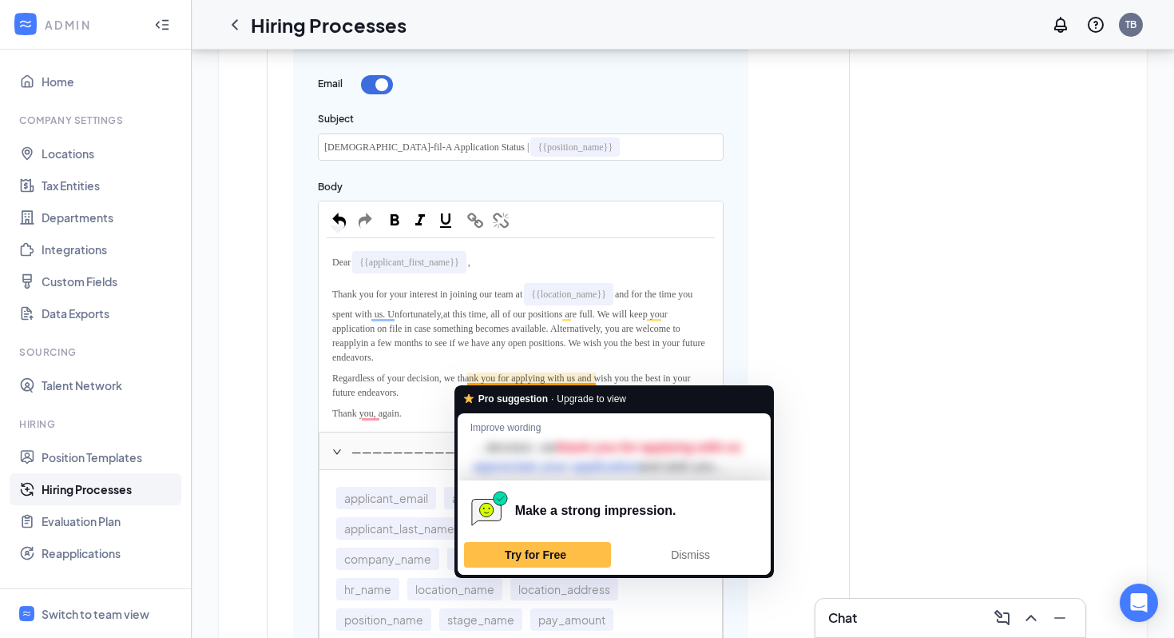
click at [464, 348] on div "Thank you for your interest in joining our team at {{location_name}} and for th…" at bounding box center [521, 322] width 388 height 89
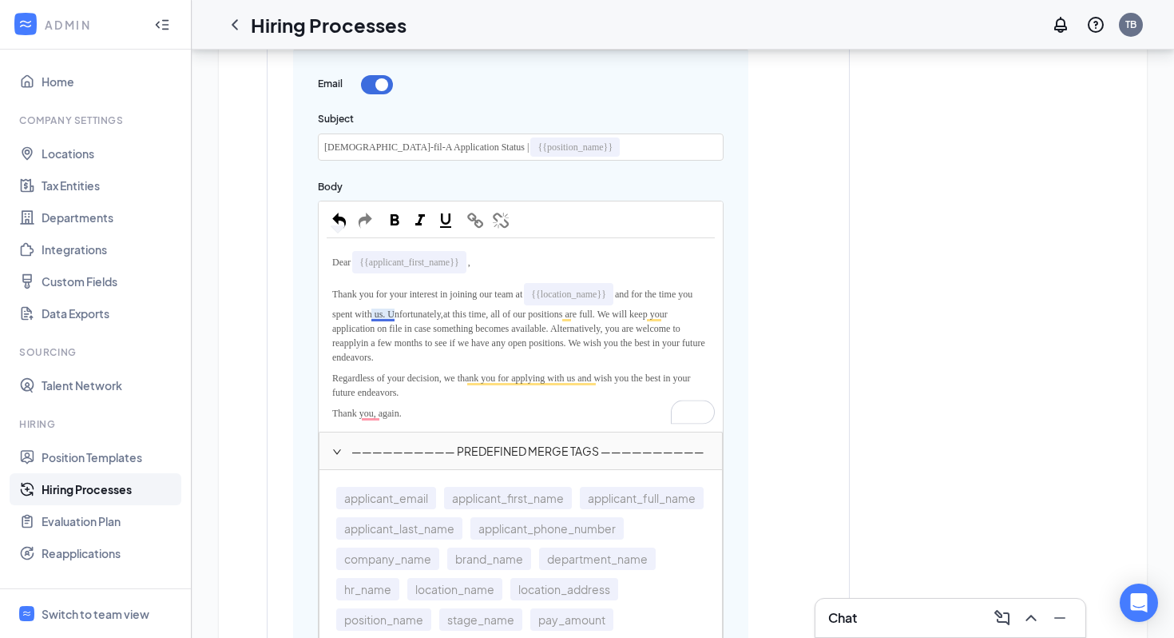
click at [377, 312] on span "and for the time you spent with us. Unfortunately," at bounding box center [513, 303] width 363 height 31
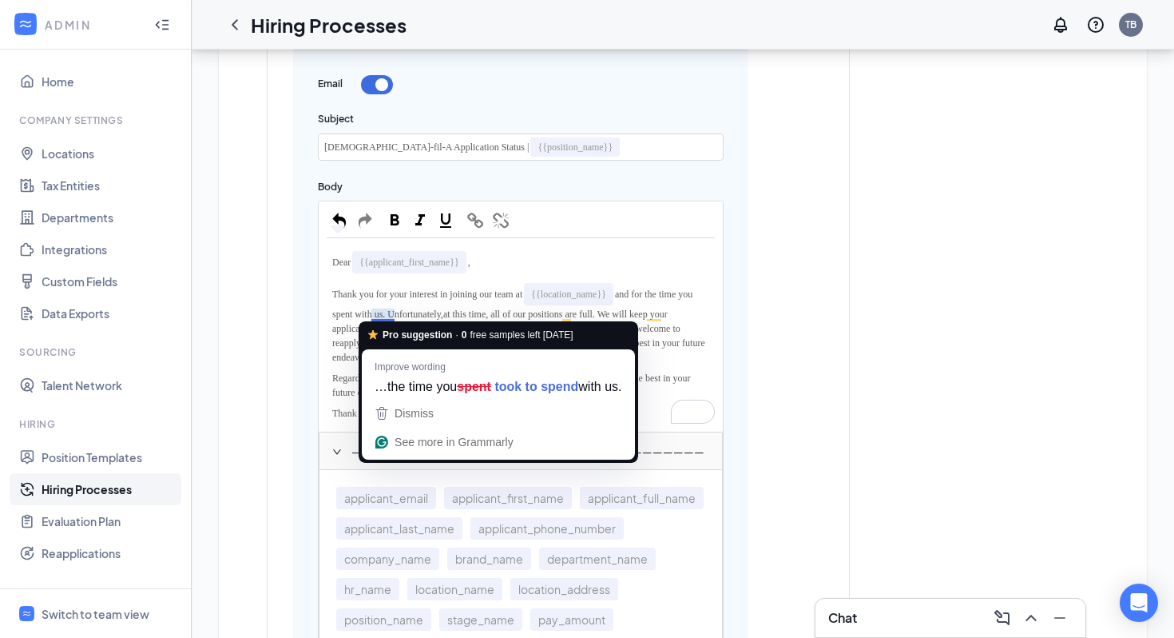
click at [377, 312] on span "and for the time you spent with us. Unfortunately," at bounding box center [513, 303] width 363 height 31
click at [465, 292] on span "Thank you for your interest in joining our team at" at bounding box center [427, 293] width 190 height 11
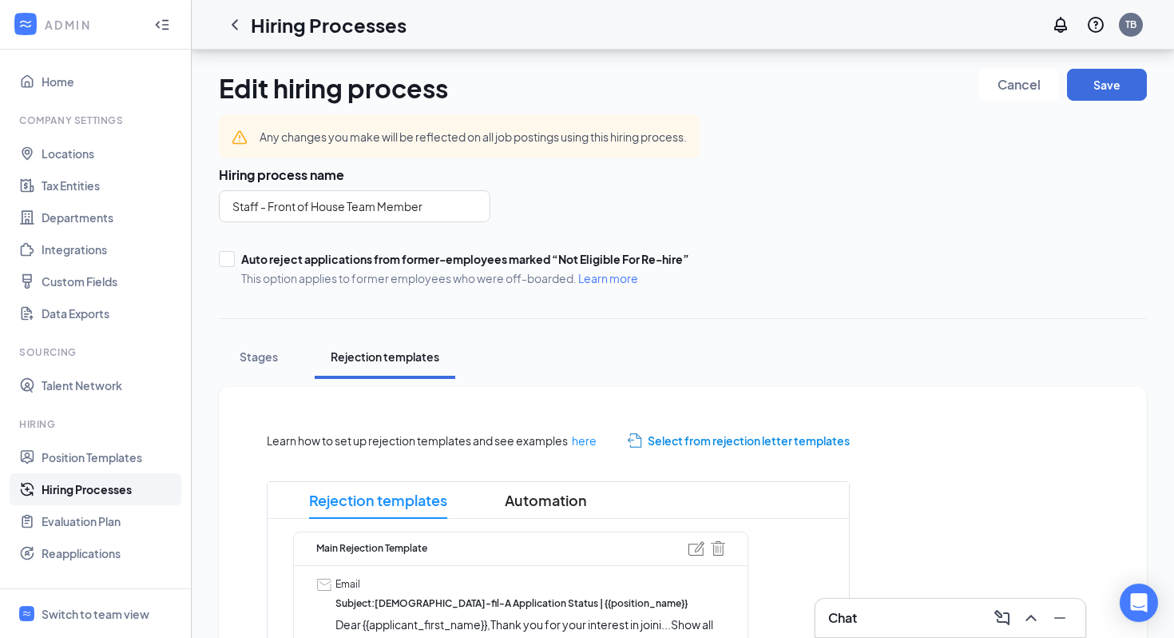
scroll to position [864, 0]
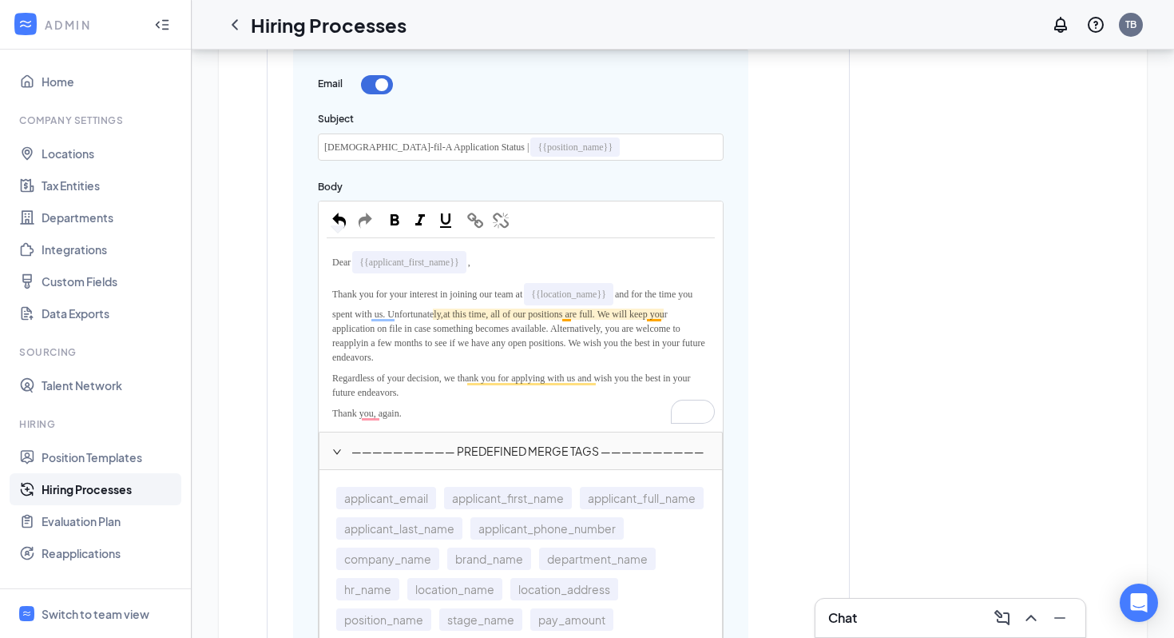
click at [568, 317] on span "at this time, all of our positions are full. We will keep your application on f…" at bounding box center [507, 328] width 351 height 40
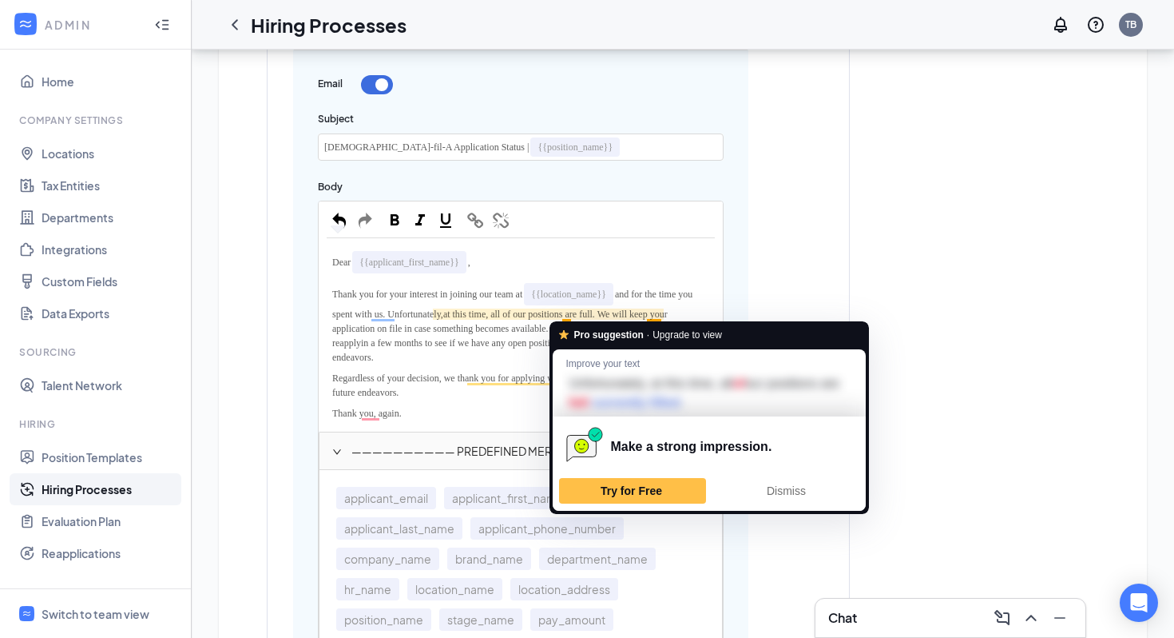
click at [503, 393] on div "Regardless of your decision, we thank you for applying with us and wish you the…" at bounding box center [521, 384] width 388 height 35
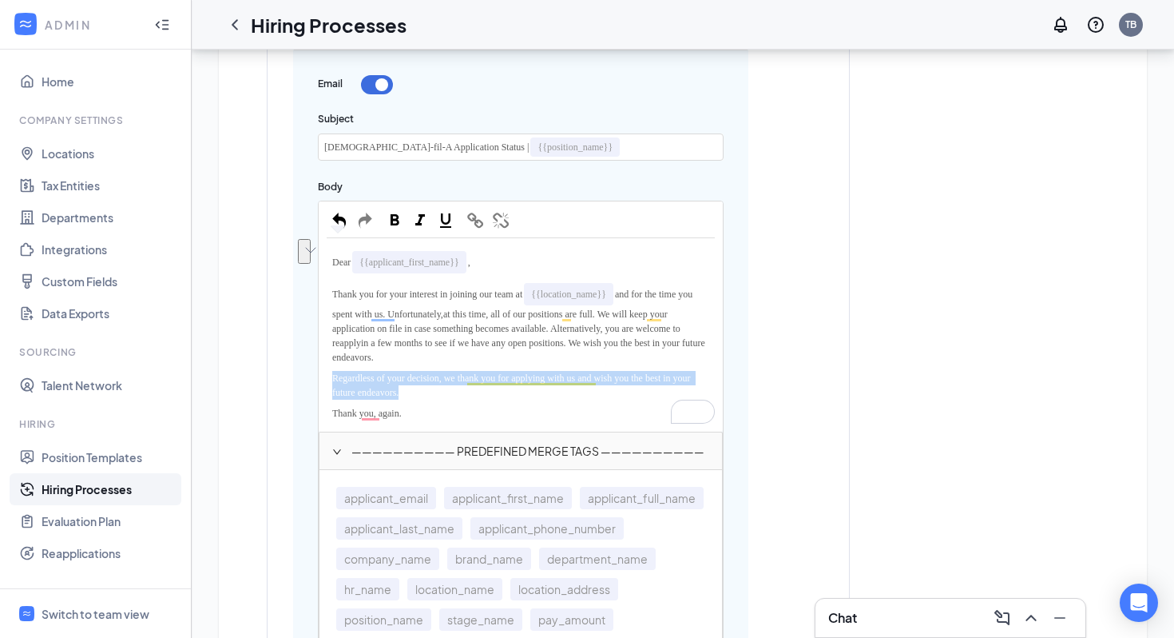
drag, startPoint x: 435, startPoint y: 395, endPoint x: 331, endPoint y: 381, distance: 105.5
click at [331, 380] on div "Regardless of your decision, we thank you for applying with us and wish you the…" at bounding box center [521, 384] width 388 height 35
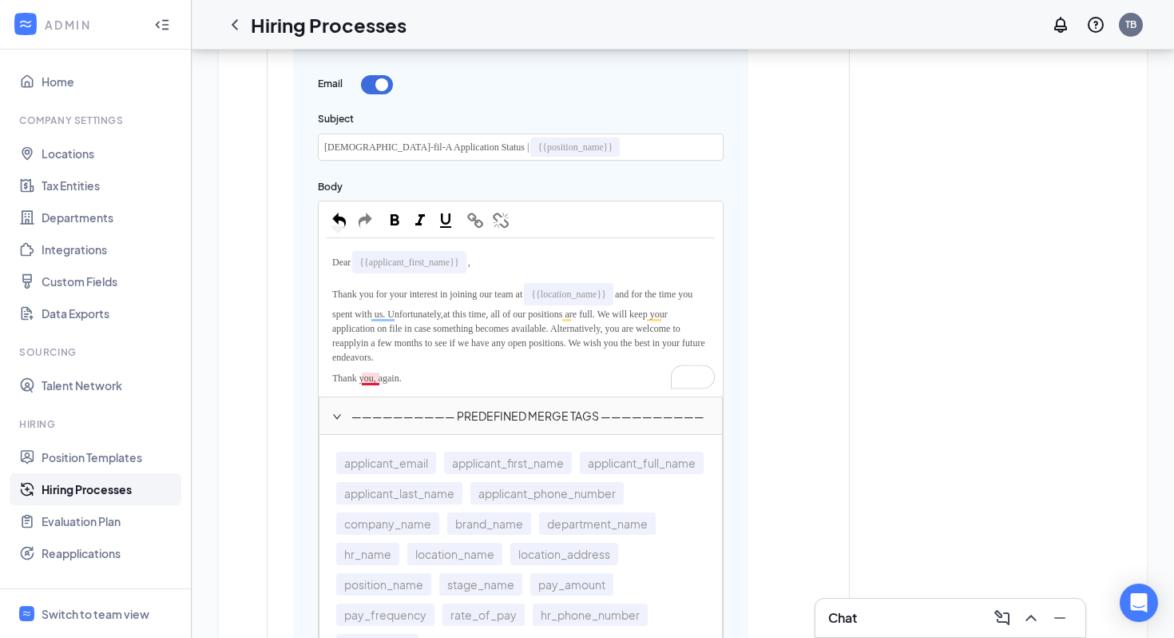
click at [368, 375] on span "Thank you, again." at bounding box center [367, 377] width 70 height 11
click at [379, 379] on span "Thank you, again." at bounding box center [367, 377] width 70 height 11
click at [409, 368] on div "Thank you again." at bounding box center [521, 377] width 388 height 21
click at [361, 342] on span "pply" at bounding box center [352, 342] width 17 height 11
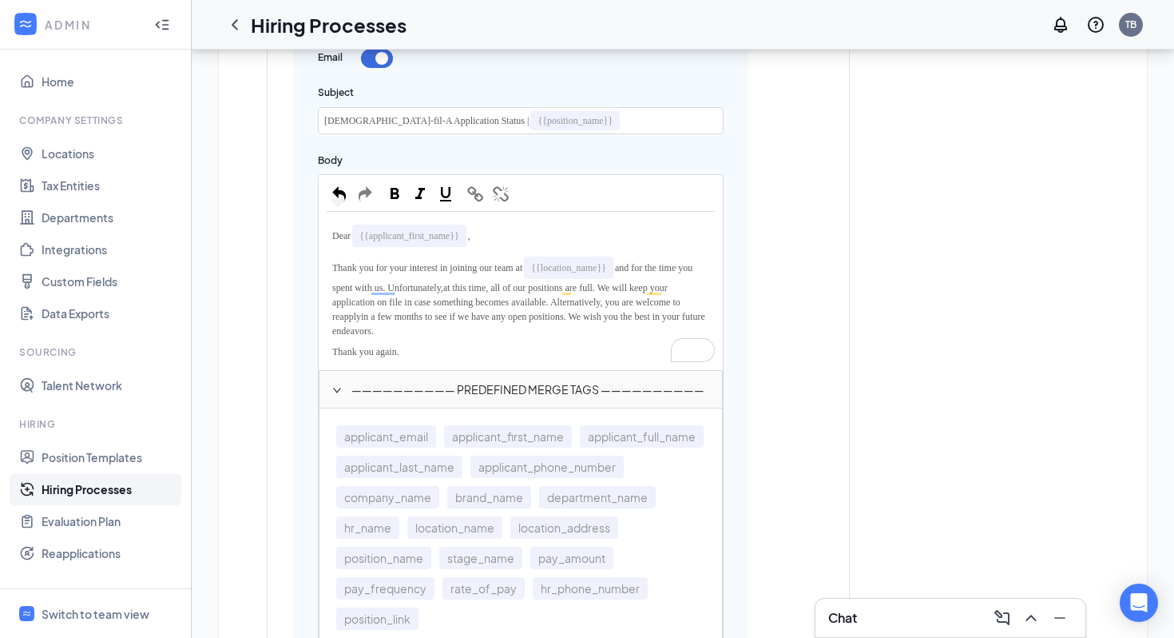
scroll to position [893, 0]
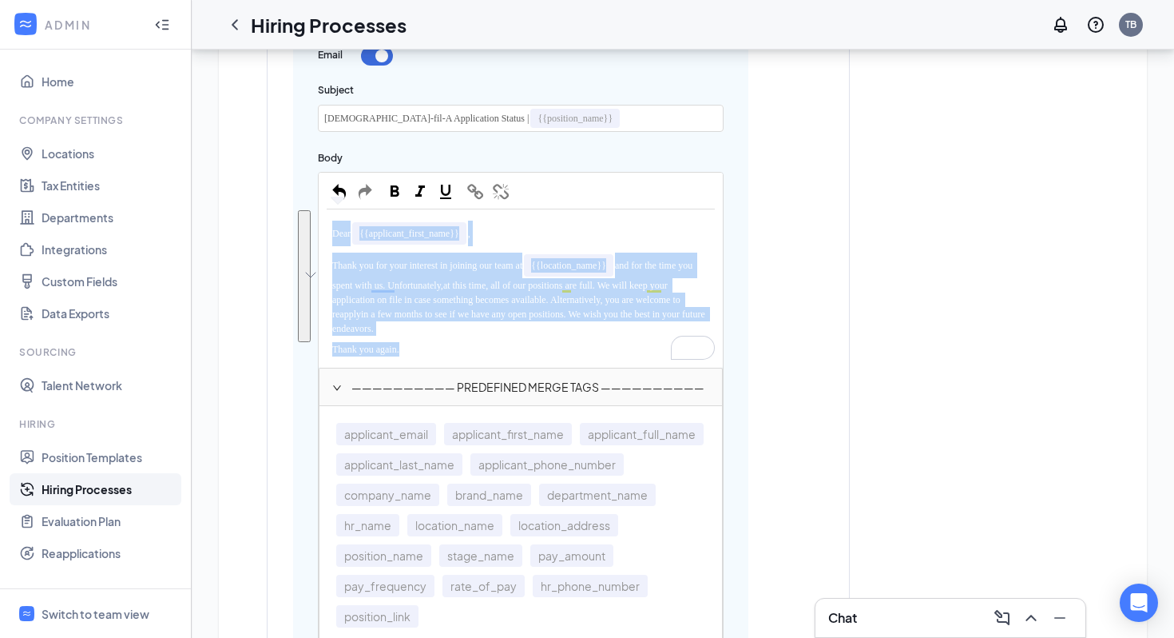
drag, startPoint x: 407, startPoint y: 349, endPoint x: 330, endPoint y: 232, distance: 140.7
click at [330, 232] on div "Dear {{applicant_first_name}} , Thank you for your interest in joining our team…" at bounding box center [521, 288] width 388 height 142
copy div "Dear {{applicant_first_name}} , Thank you for your interest in joining our team…"
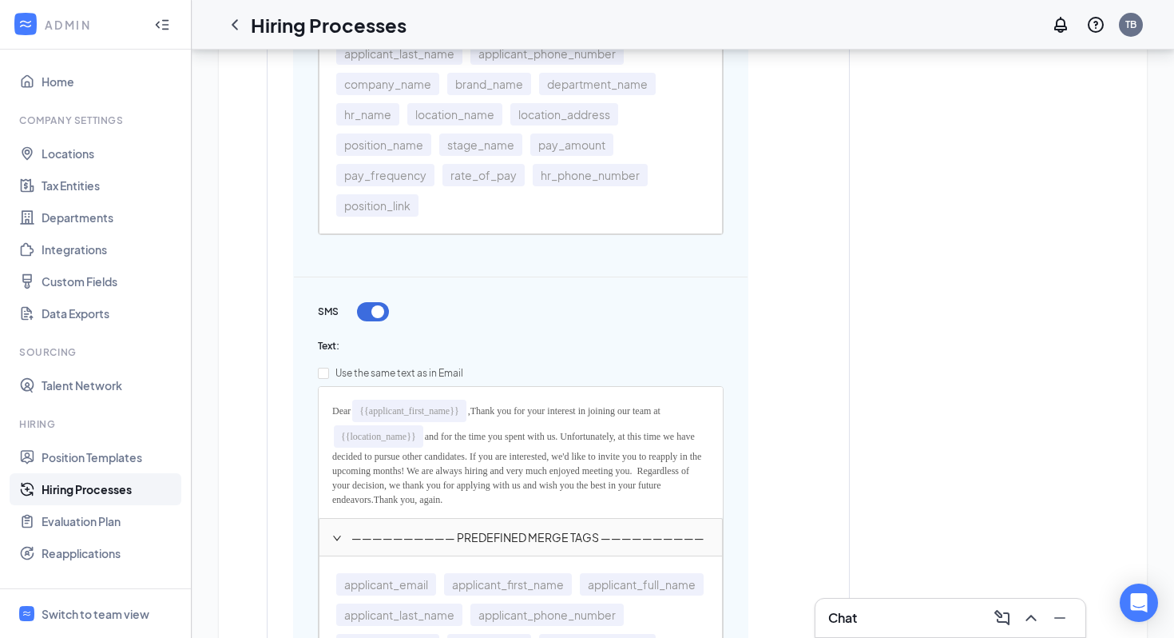
scroll to position [1305, 0]
click at [328, 373] on input "Use the same text as in Email" at bounding box center [323, 372] width 11 height 11
checkbox input "true"
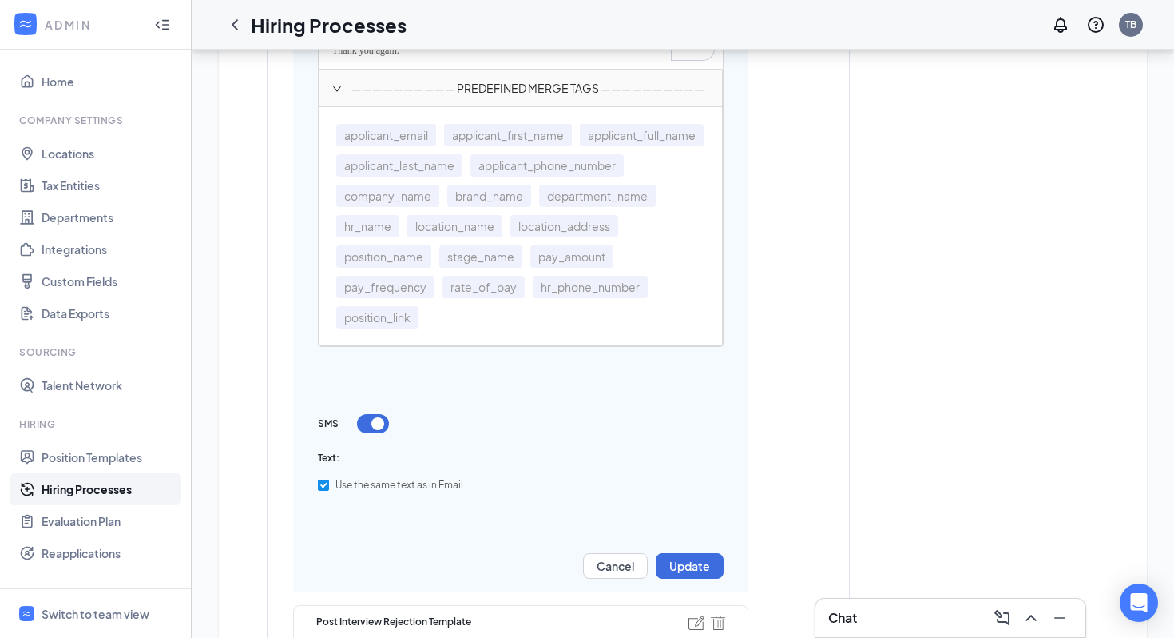
scroll to position [1193, 0]
click at [710, 563] on button "Update" at bounding box center [690, 565] width 68 height 26
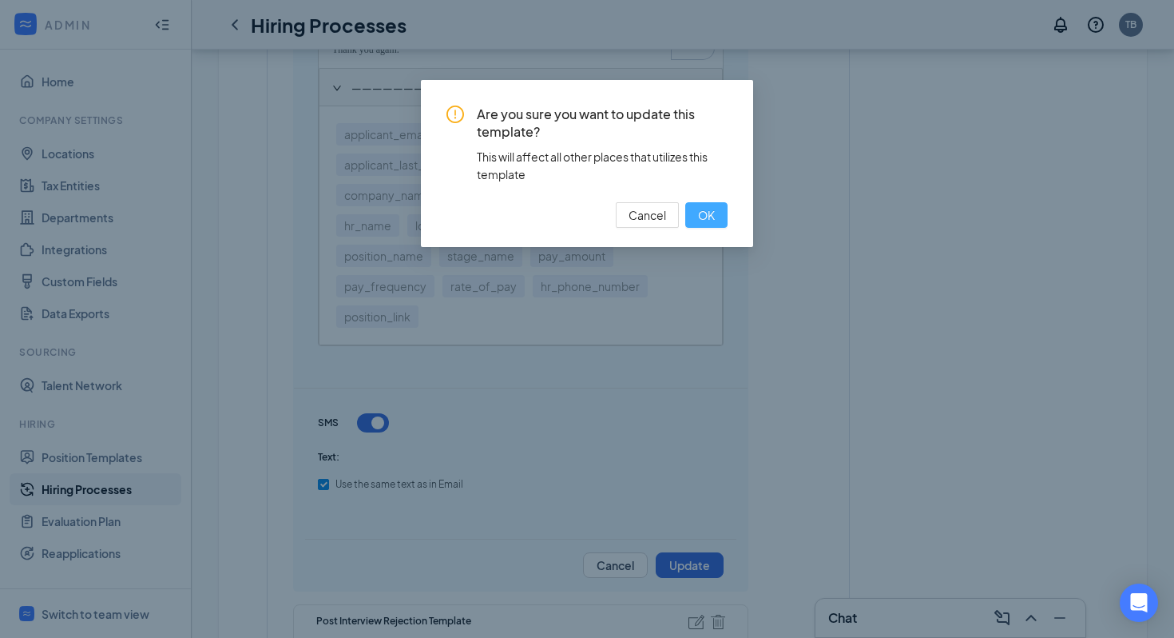
click at [705, 213] on span "OK" at bounding box center [706, 215] width 17 height 18
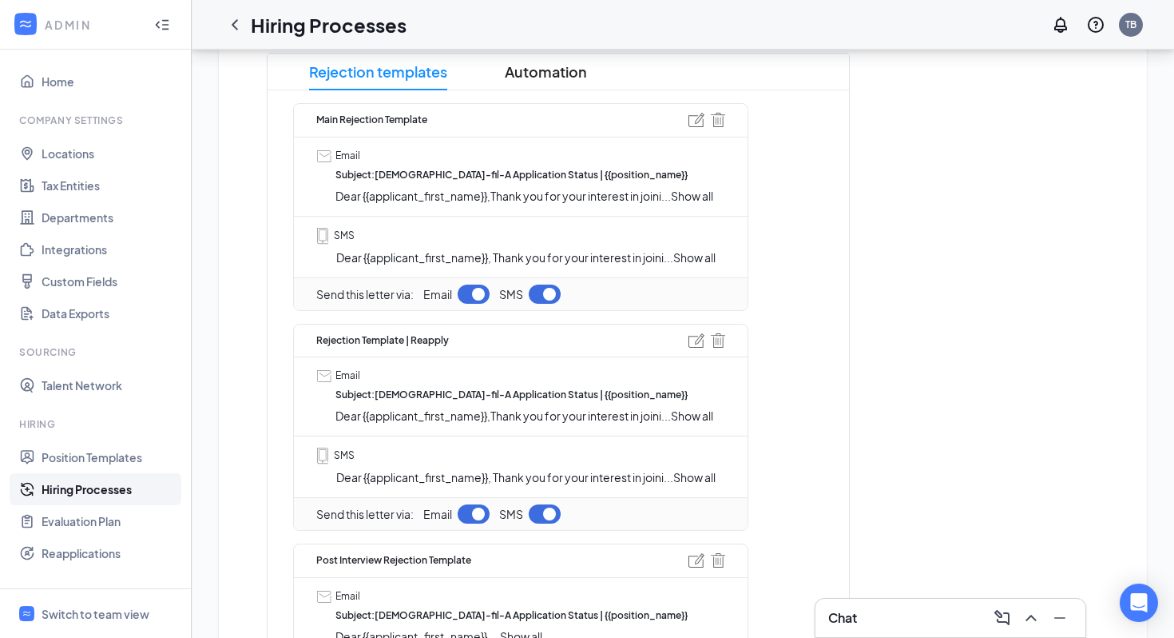
scroll to position [451, 0]
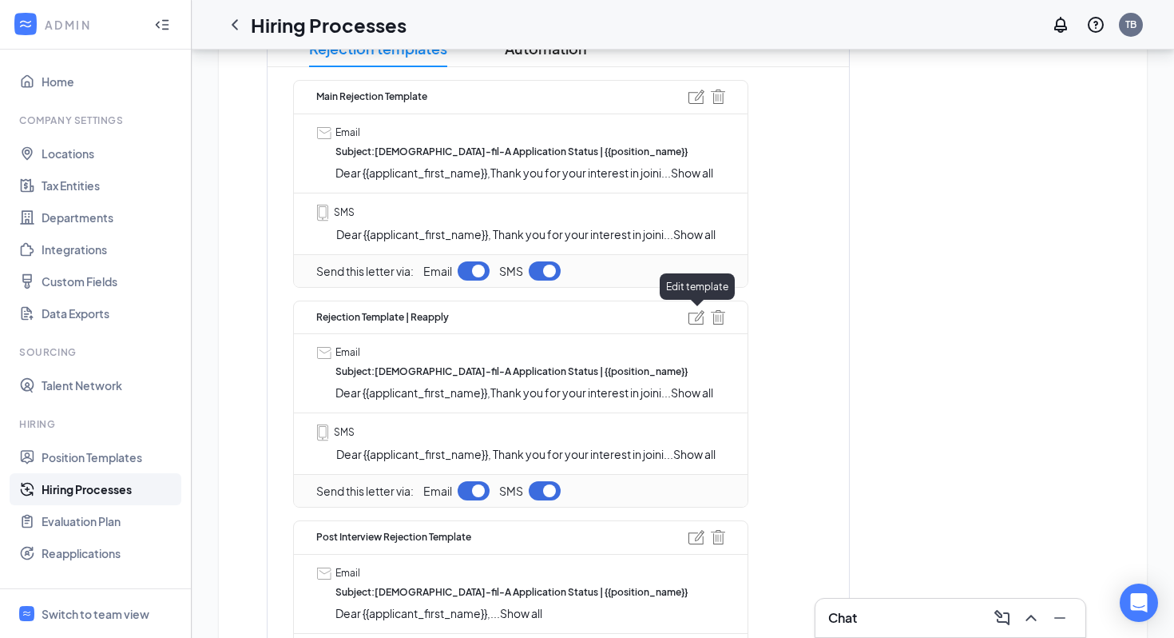
click at [690, 322] on img at bounding box center [697, 317] width 16 height 14
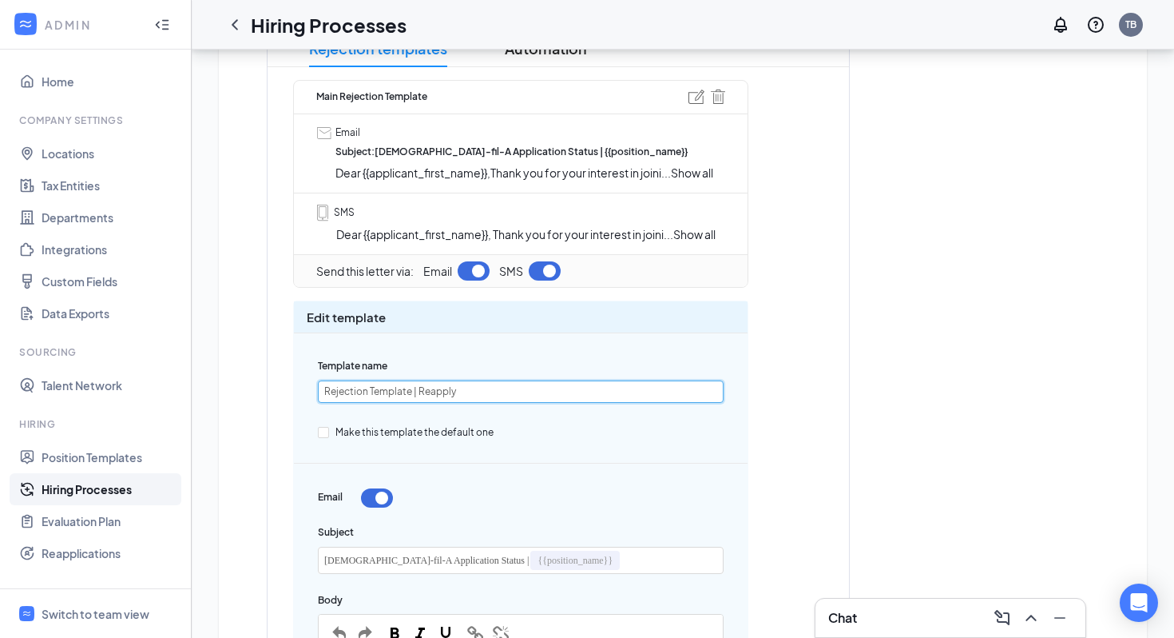
drag, startPoint x: 463, startPoint y: 394, endPoint x: 275, endPoint y: 395, distance: 188.5
paste input "All Positions Full | Reapply"
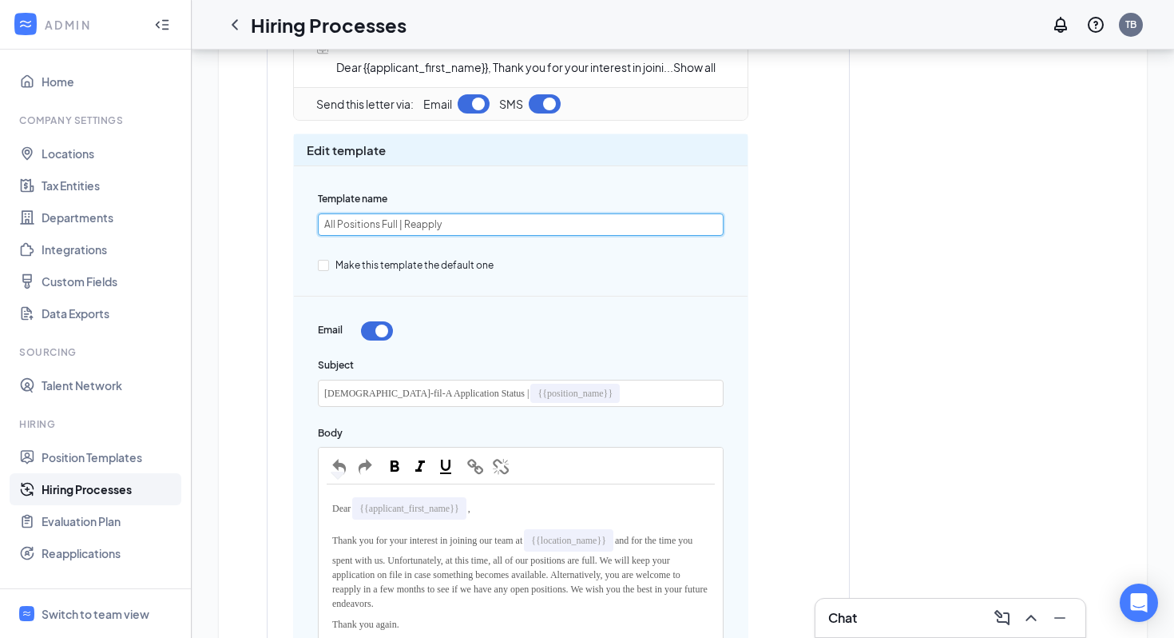
scroll to position [621, 0]
type input "All Positions Full | Reapply"
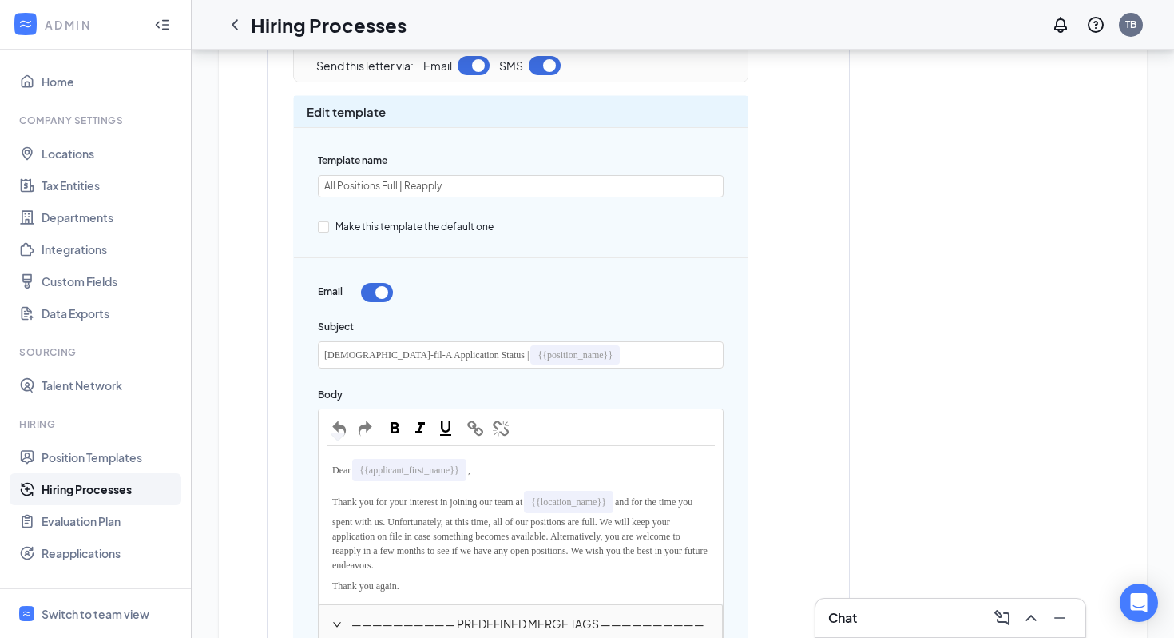
scroll to position [656, 0]
drag, startPoint x: 582, startPoint y: 352, endPoint x: 303, endPoint y: 359, distance: 278.9
copy div "[DEMOGRAPHIC_DATA]-fil-A Application Status | {{position_name}}"
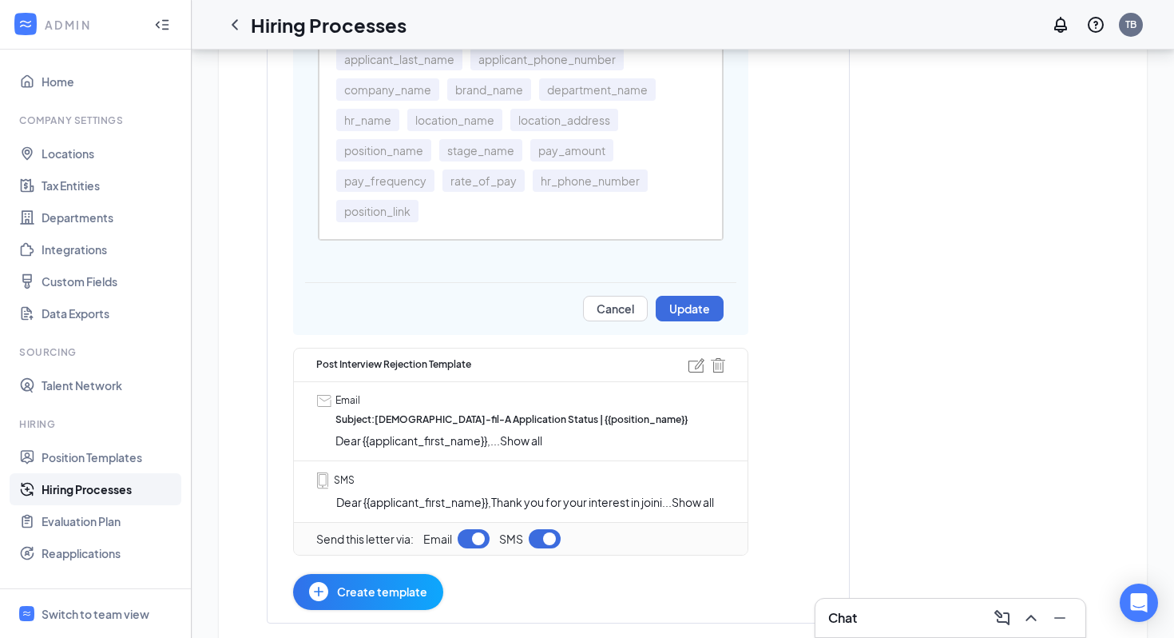
scroll to position [1855, 0]
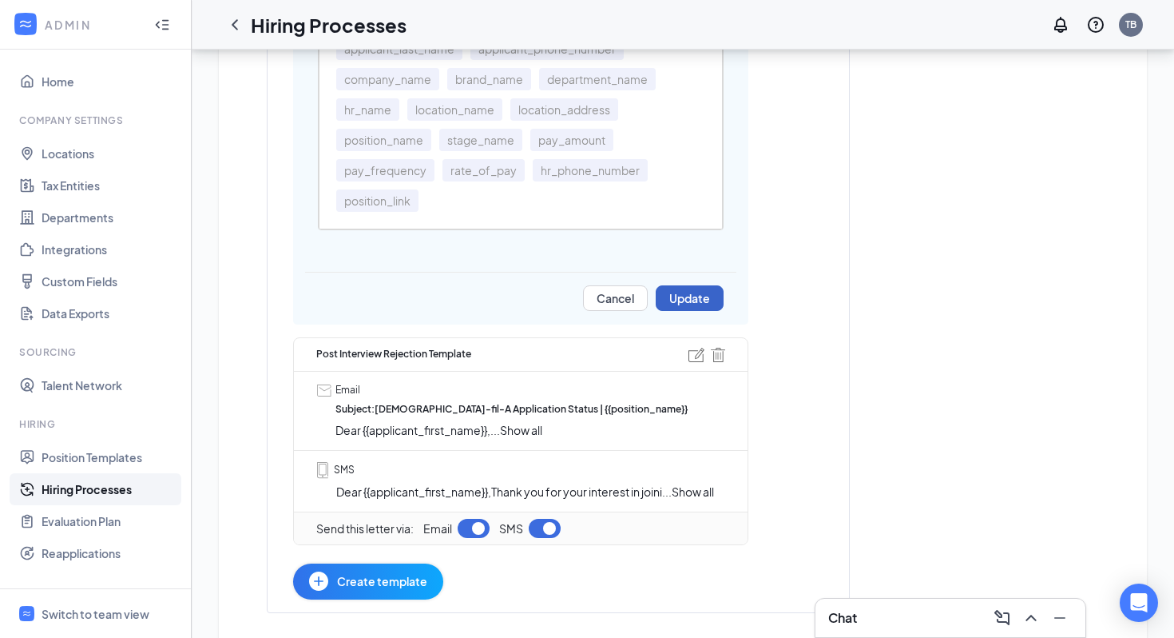
click at [713, 292] on button "Update" at bounding box center [690, 298] width 68 height 26
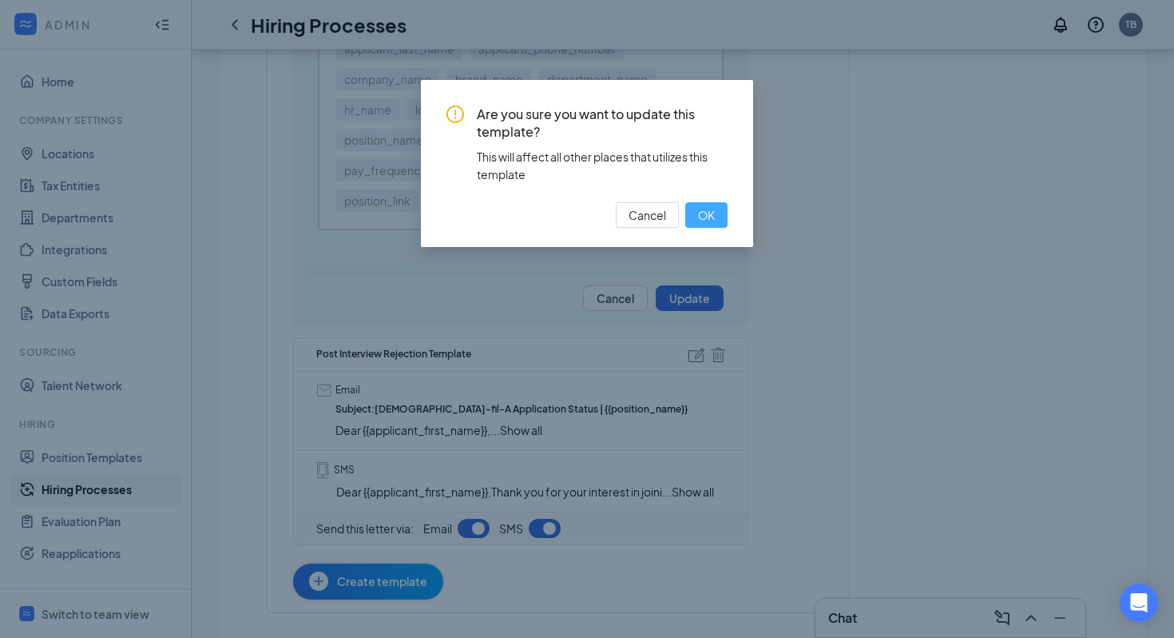
click at [712, 210] on span "OK" at bounding box center [706, 215] width 17 height 18
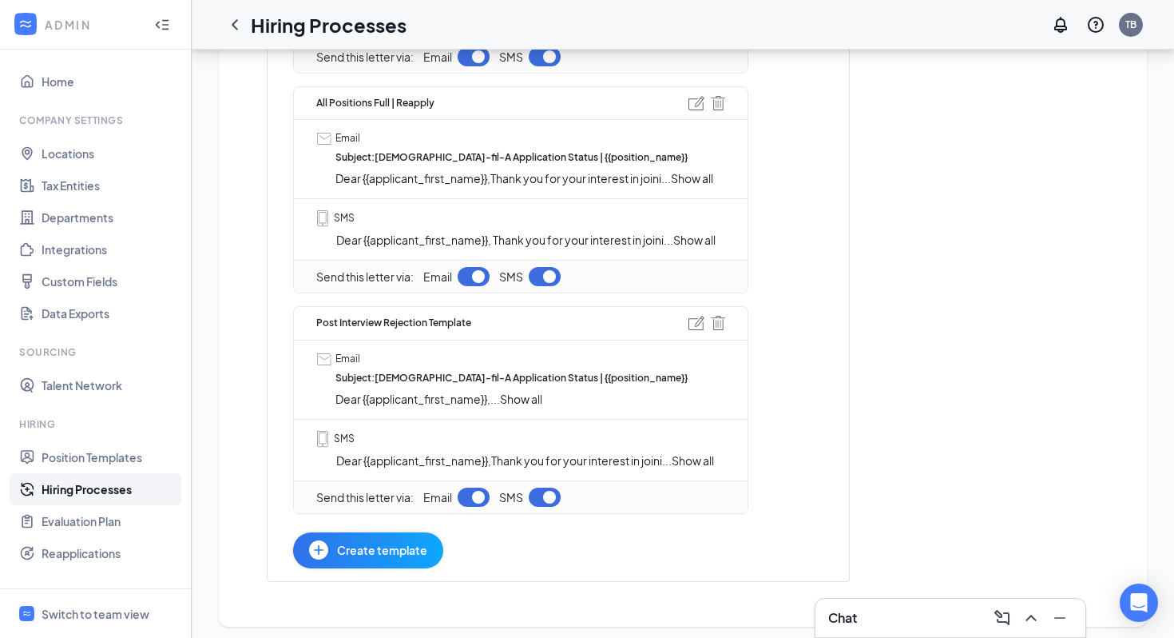
scroll to position [667, 0]
click at [122, 447] on link "Position Templates" at bounding box center [110, 457] width 137 height 32
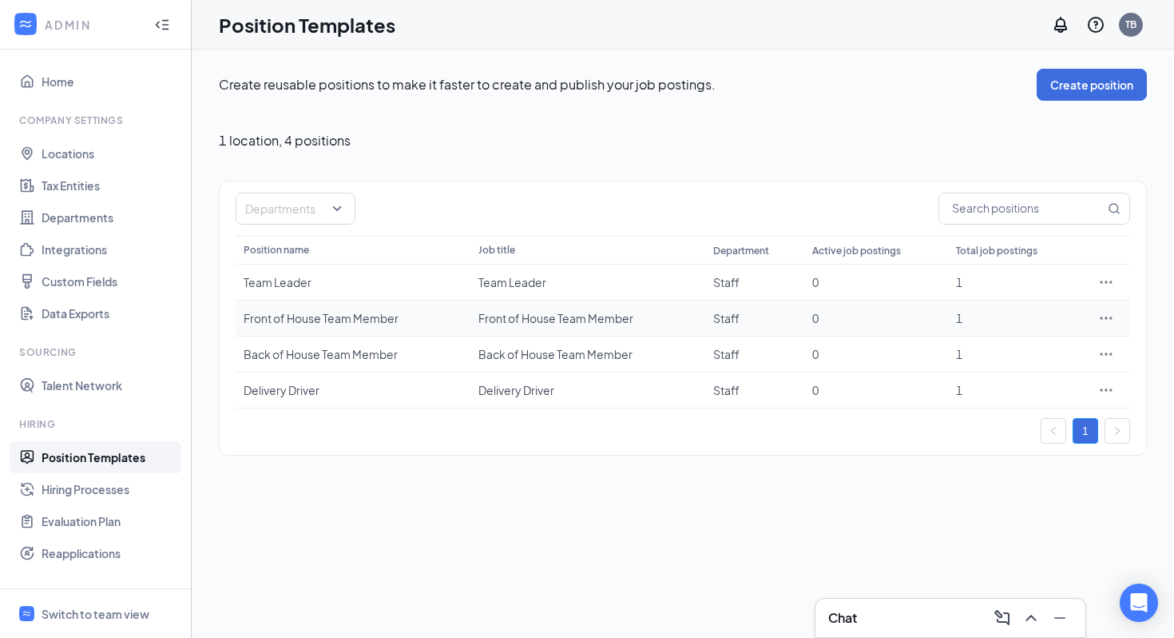
click at [1103, 316] on icon "Ellipses" at bounding box center [1107, 318] width 16 height 16
click at [1065, 344] on span "Edit" at bounding box center [1032, 351] width 137 height 18
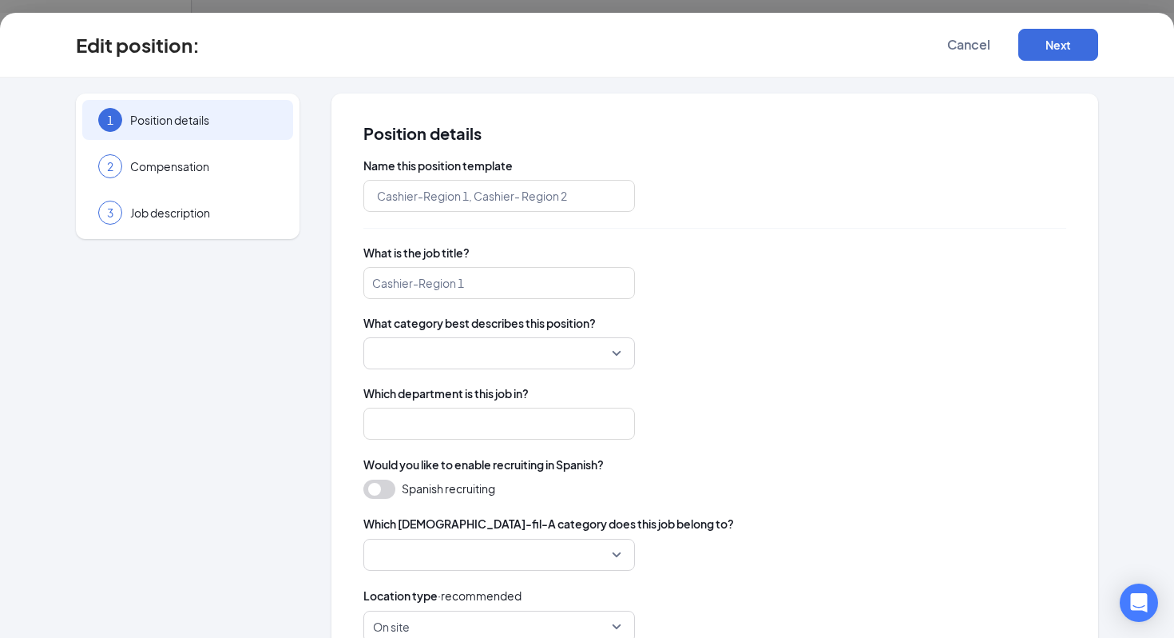
type input "Front of House Team Member"
type input "Staff"
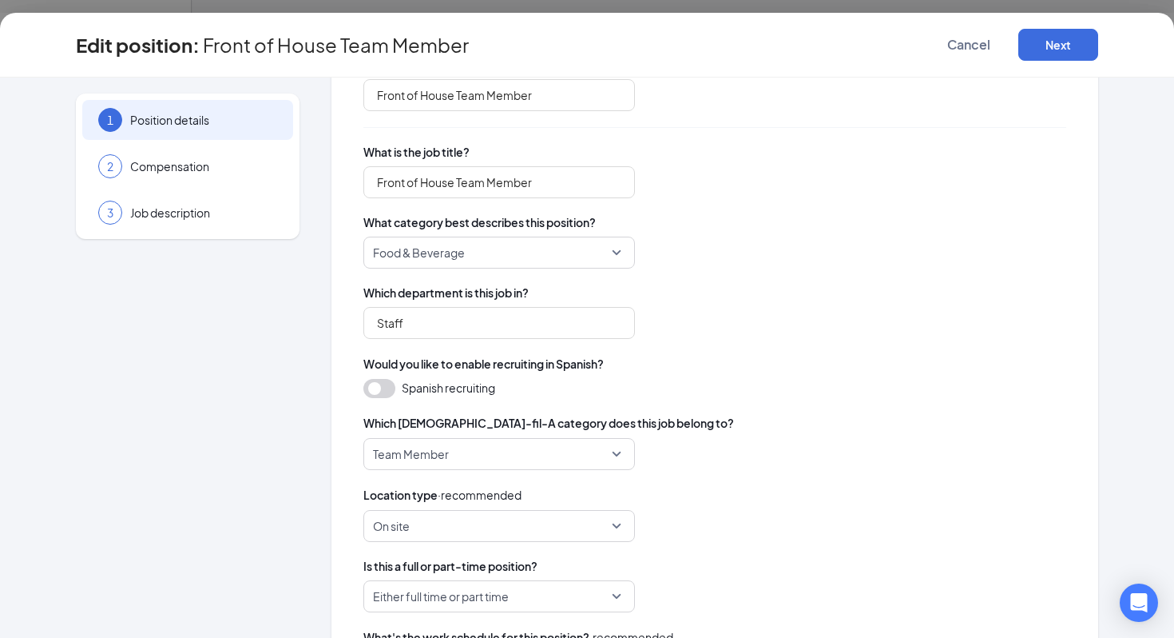
scroll to position [102, 0]
click at [462, 322] on input "Staff" at bounding box center [500, 321] width 272 height 32
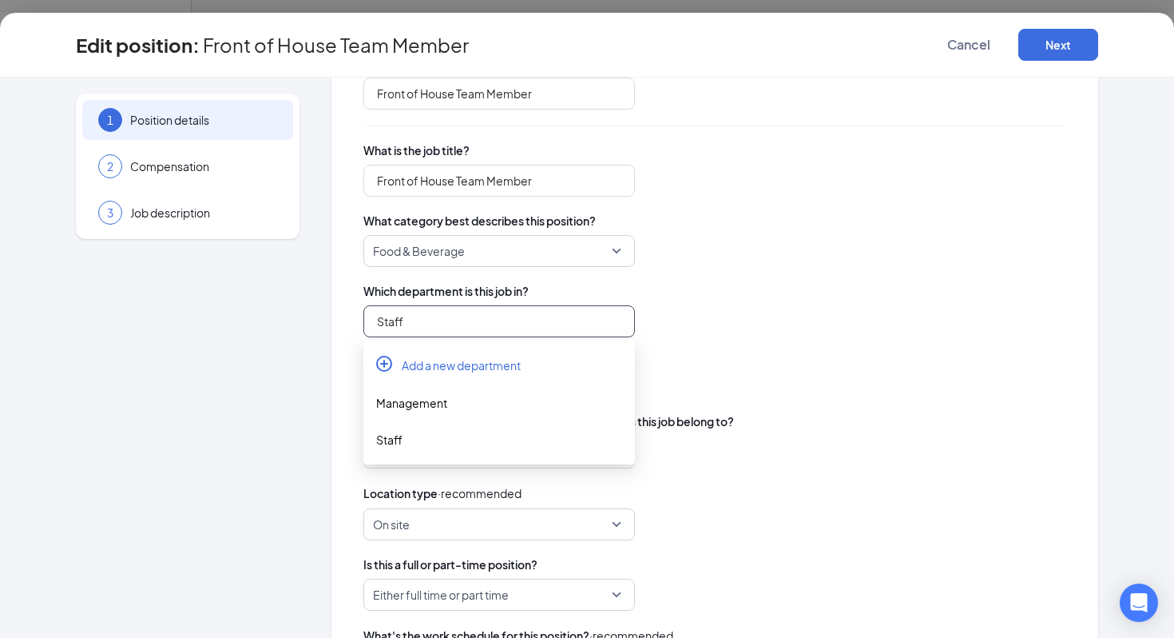
click at [462, 322] on input "Staff" at bounding box center [500, 321] width 272 height 32
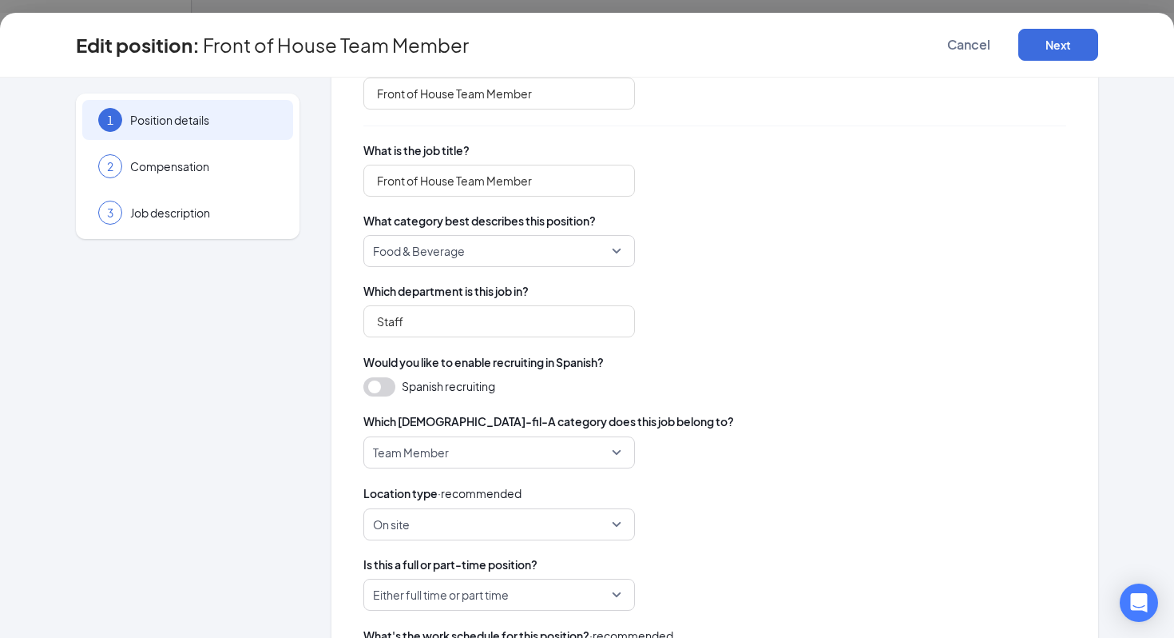
click at [300, 352] on div "1 Position details 2 Compensation 3 Job description Position details Name this …" at bounding box center [587, 435] width 1023 height 889
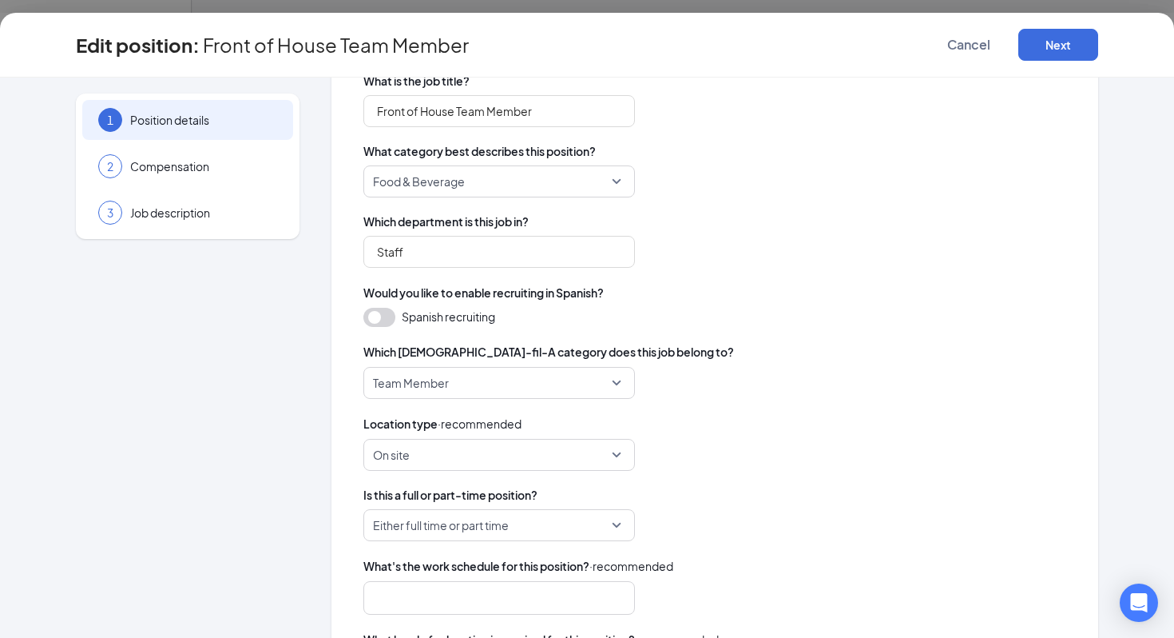
scroll to position [176, 0]
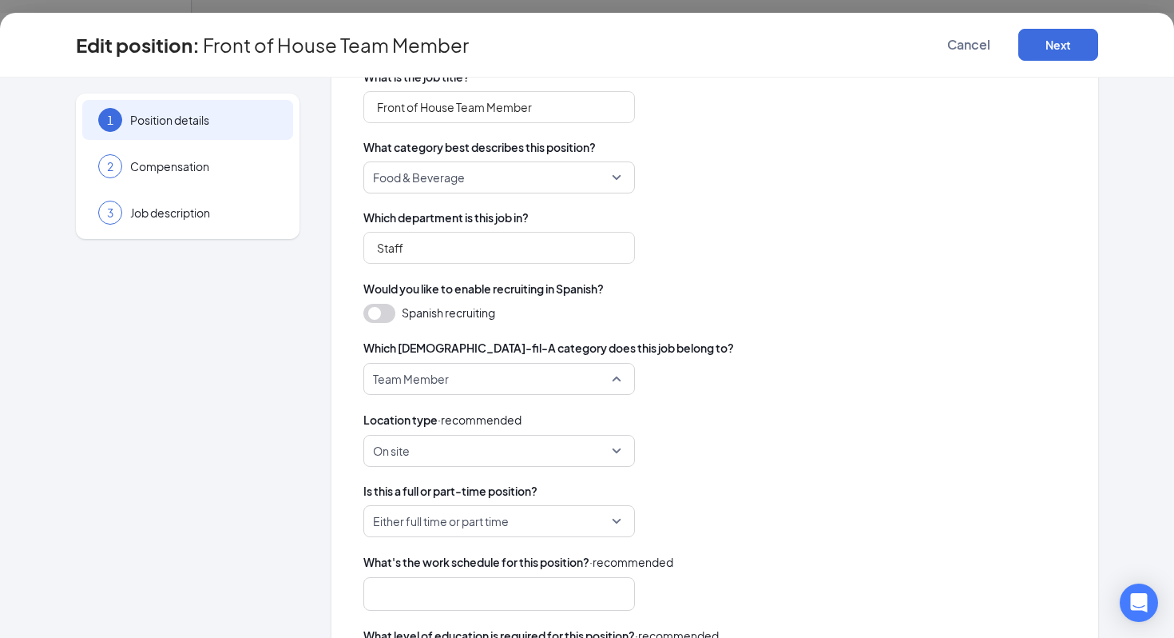
click at [425, 388] on span "Team Member" at bounding box center [411, 379] width 76 height 30
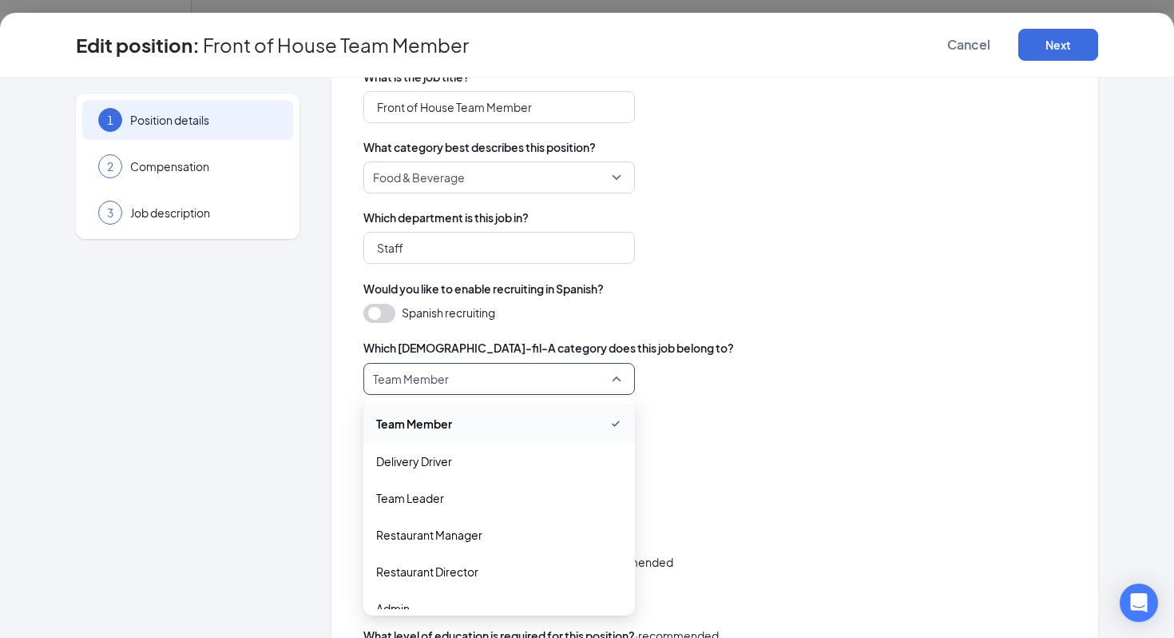
click at [236, 451] on div "1 Position details 2 Compensation 3 Job description" at bounding box center [188, 362] width 224 height 889
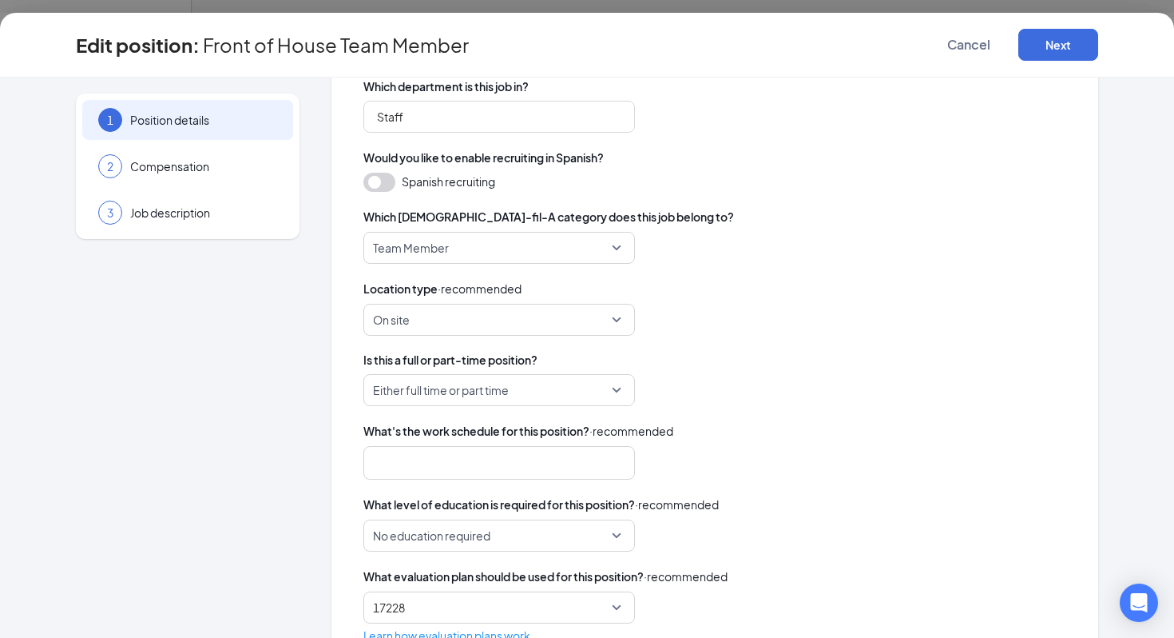
scroll to position [332, 0]
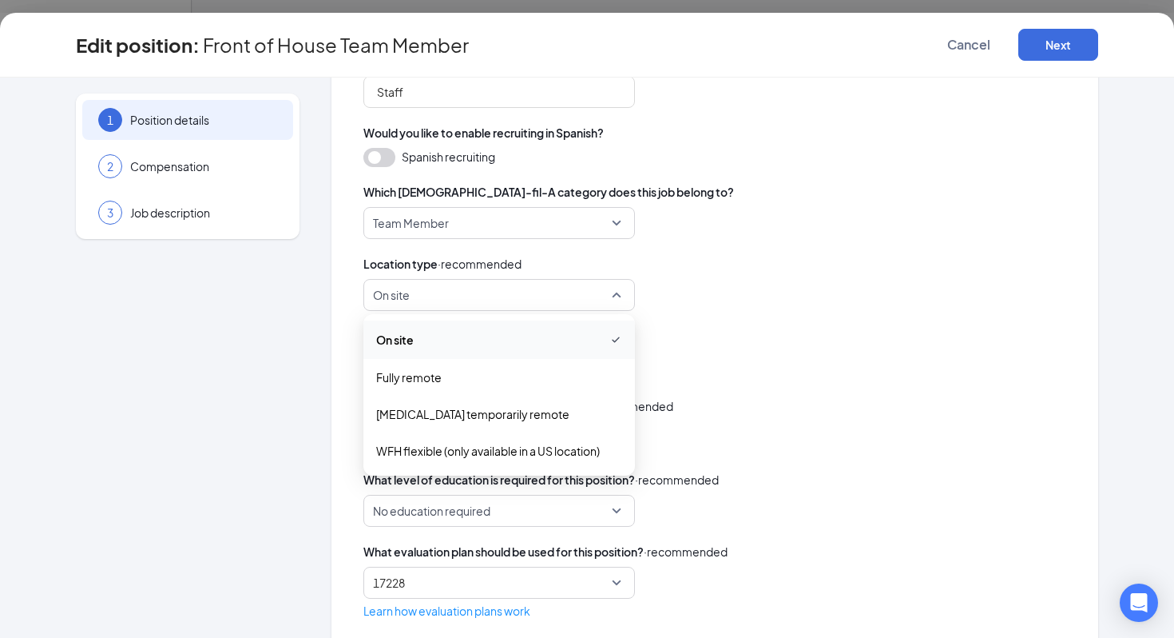
click at [410, 292] on span "On site" at bounding box center [391, 295] width 37 height 30
click at [271, 407] on div "1 Position details 2 Compensation 3 Job description" at bounding box center [188, 206] width 224 height 889
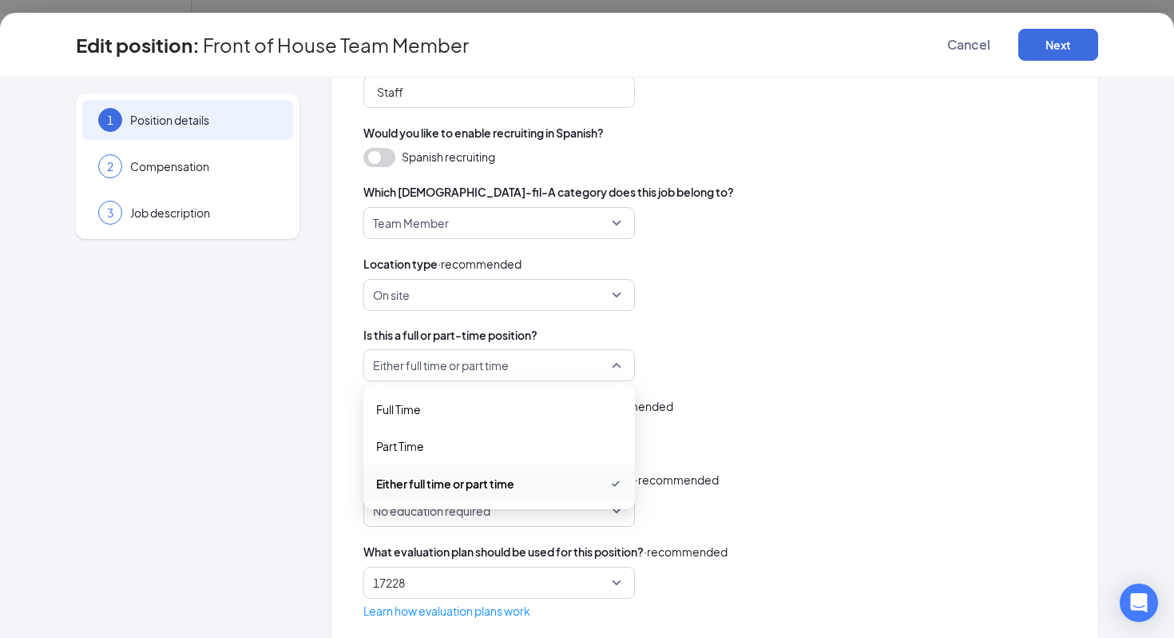
click at [534, 355] on span "Either full time or part time" at bounding box center [492, 365] width 238 height 30
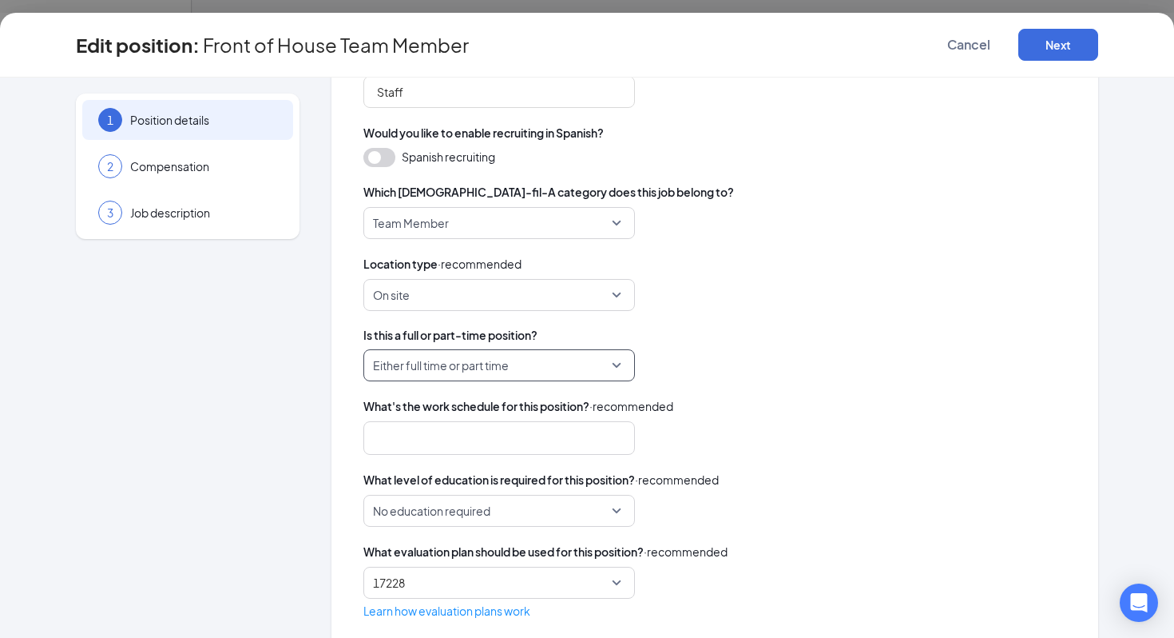
scroll to position [361, 0]
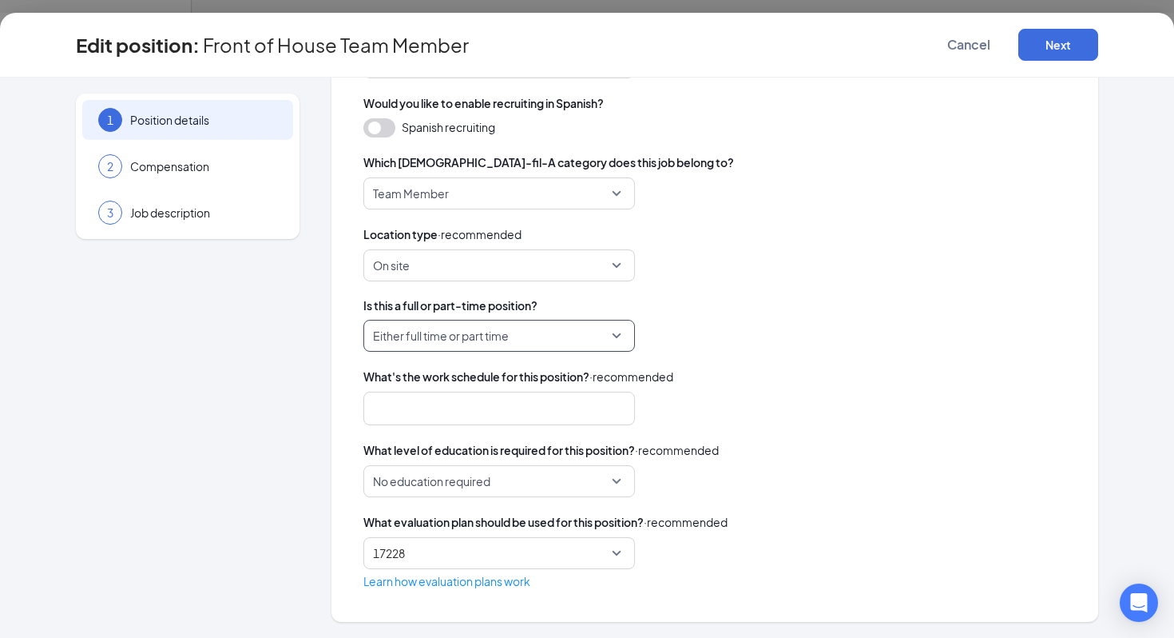
click at [397, 413] on div at bounding box center [491, 408] width 229 height 26
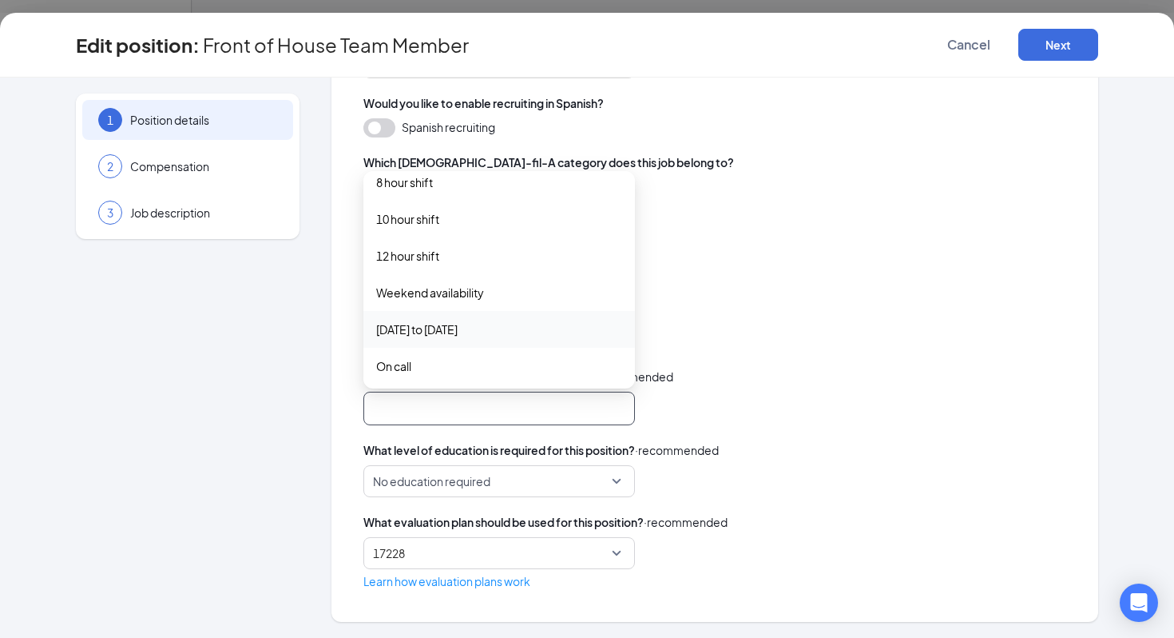
scroll to position [0, 0]
click at [418, 184] on div "8 hour shift" at bounding box center [500, 195] width 272 height 37
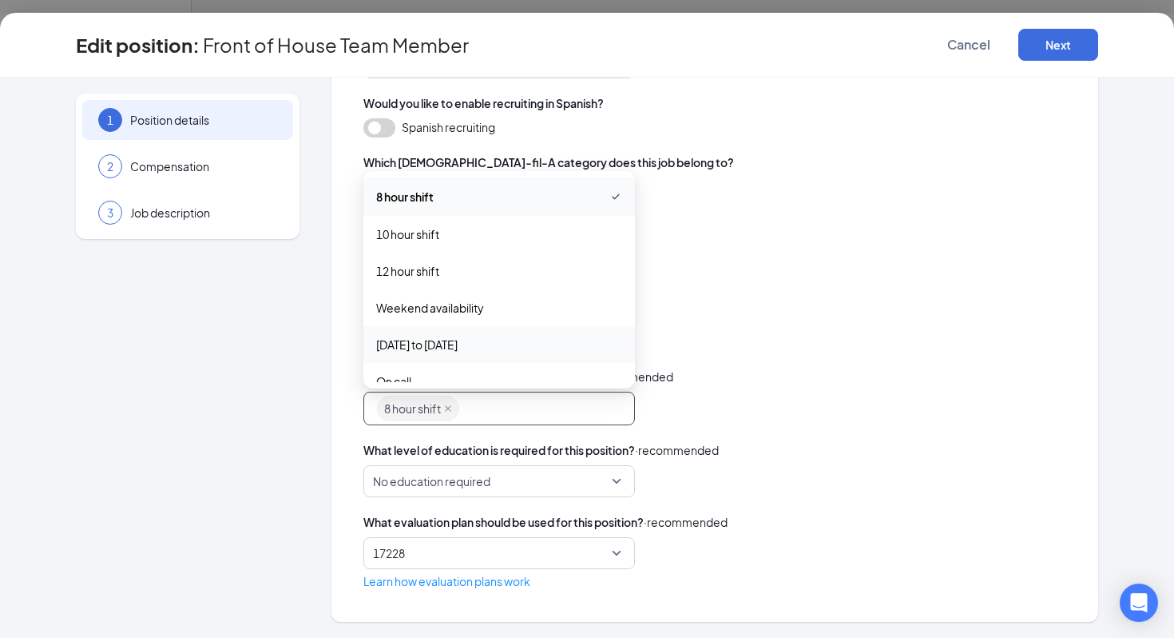
click at [458, 343] on span "[DATE] to [DATE]" at bounding box center [416, 345] width 81 height 18
click at [467, 318] on div "Weekend availability" at bounding box center [500, 307] width 272 height 37
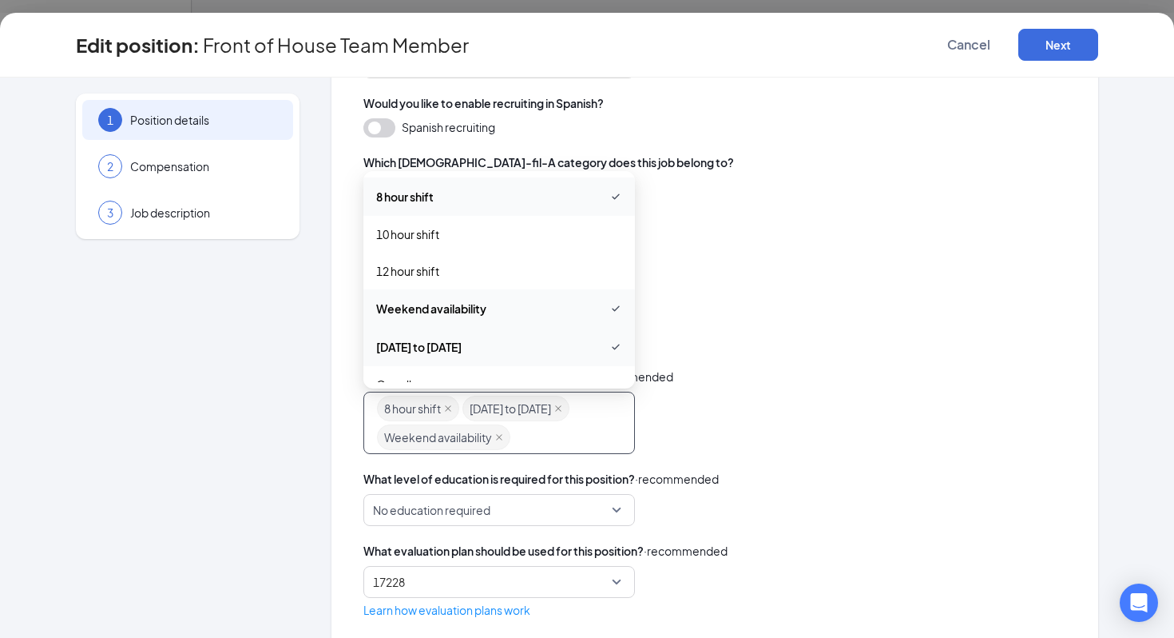
click at [246, 425] on div "1 Position details 2 Compensation 3 Job description" at bounding box center [188, 191] width 224 height 918
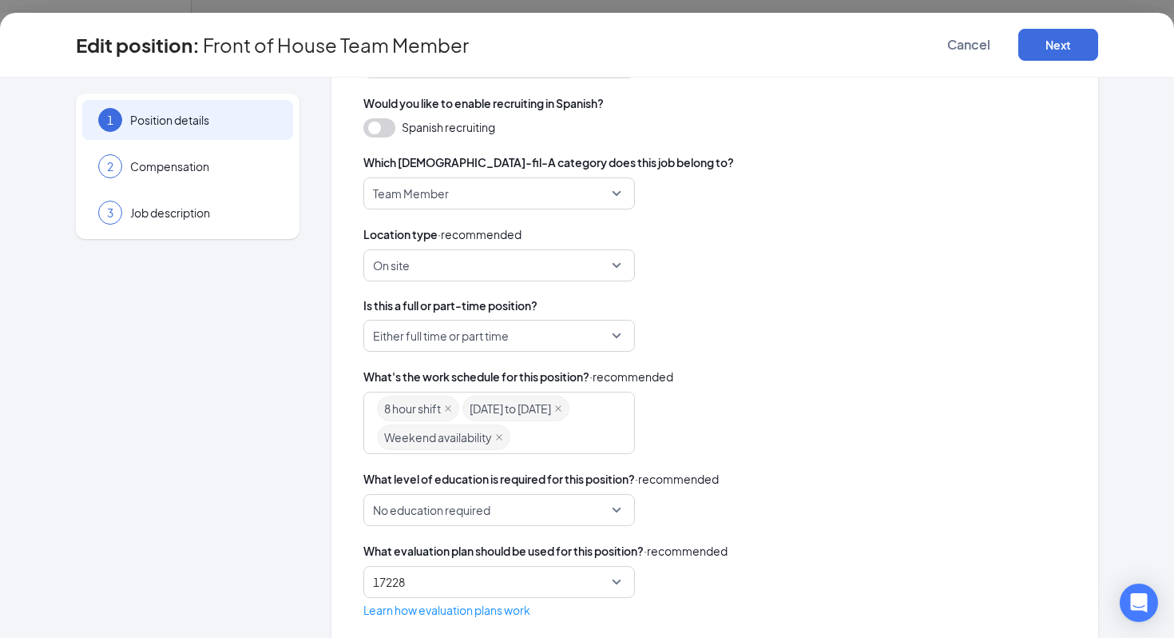
scroll to position [390, 0]
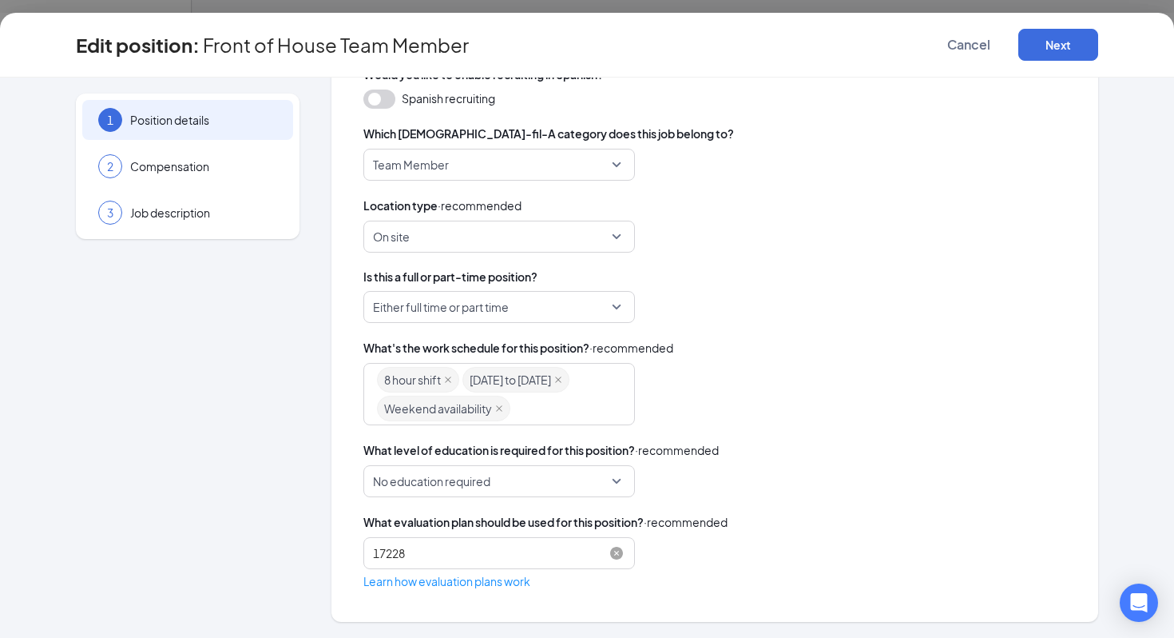
click at [432, 554] on span "17228" at bounding box center [499, 553] width 252 height 30
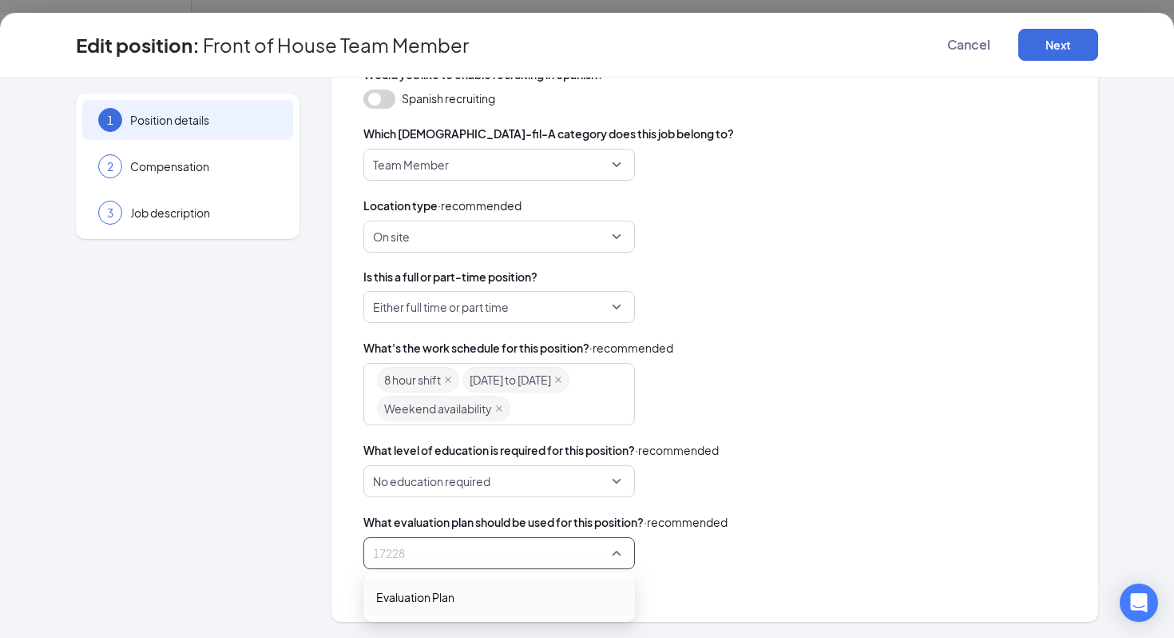
click at [446, 606] on div "Evaluation Plan" at bounding box center [500, 596] width 272 height 37
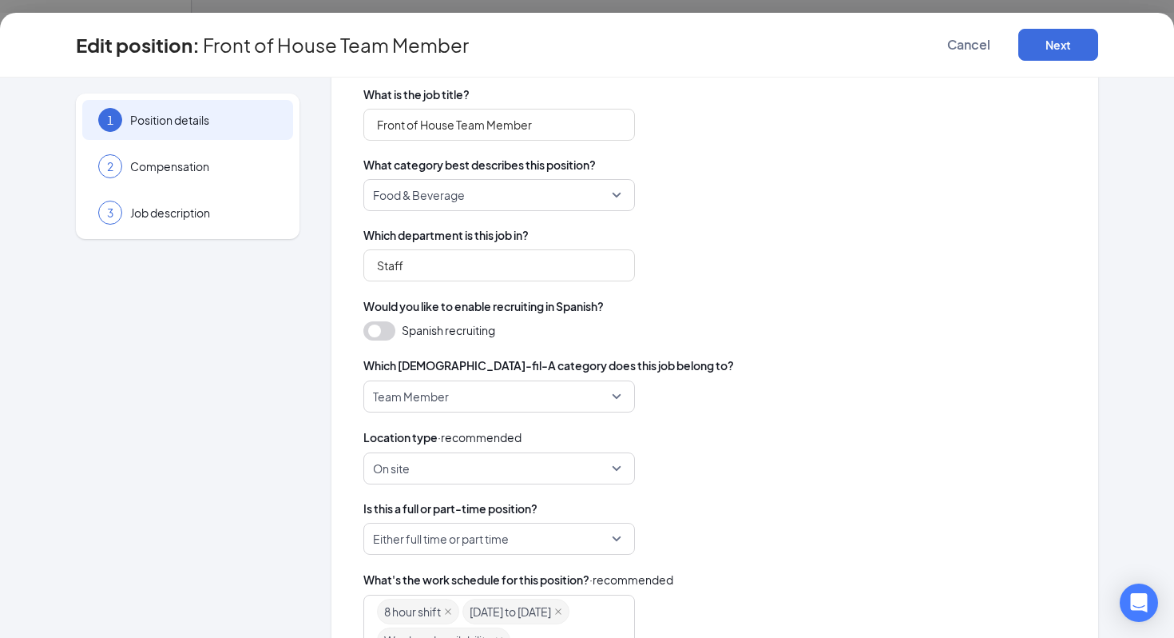
scroll to position [153, 0]
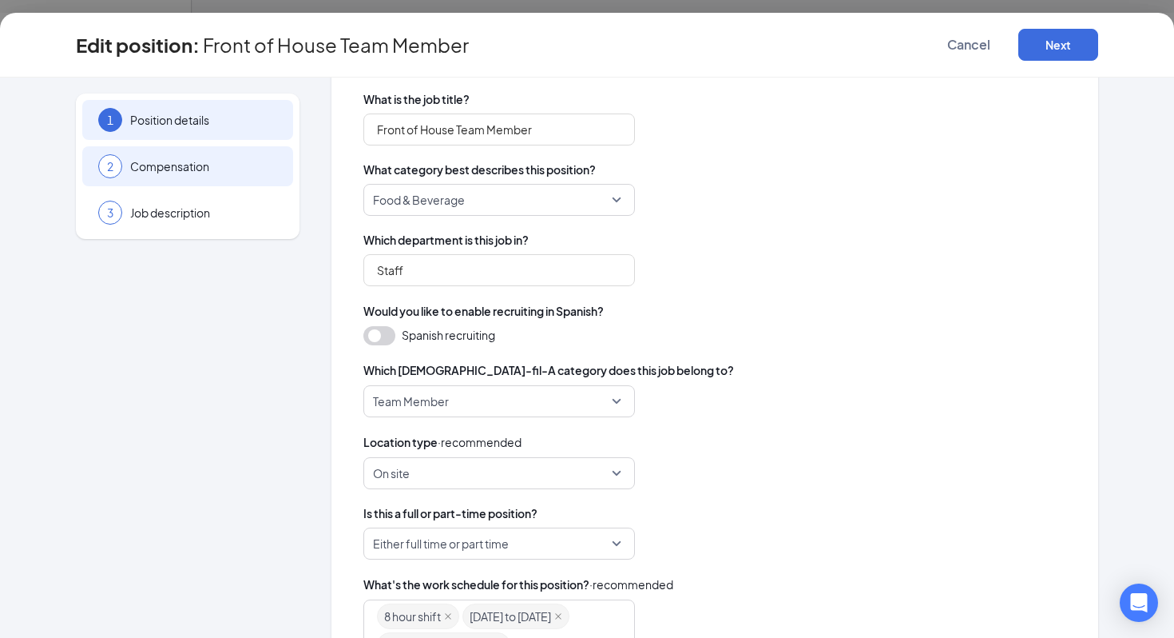
click at [170, 179] on div "2 Compensation" at bounding box center [187, 166] width 211 height 40
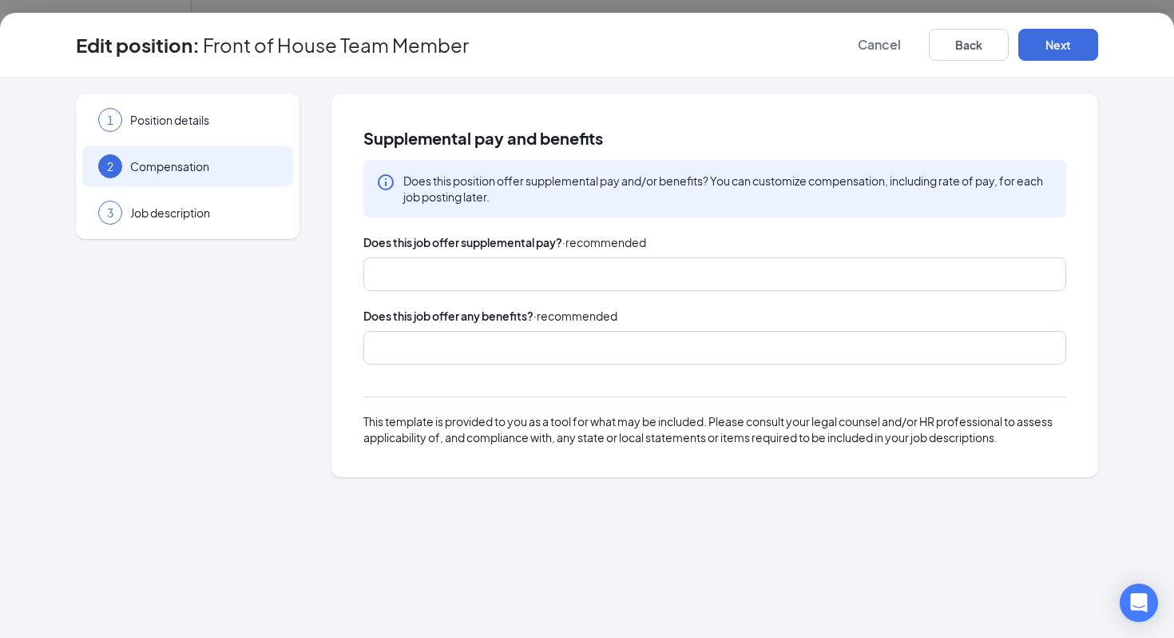
click at [407, 273] on div at bounding box center [707, 274] width 661 height 26
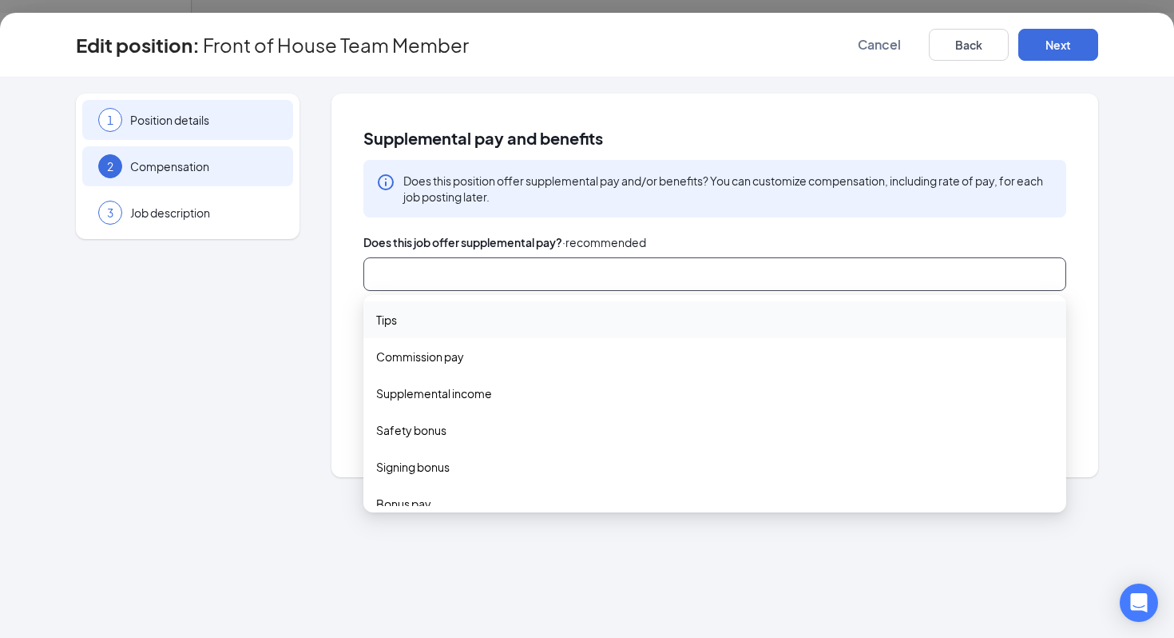
click at [160, 125] on span "Position details" at bounding box center [203, 120] width 147 height 16
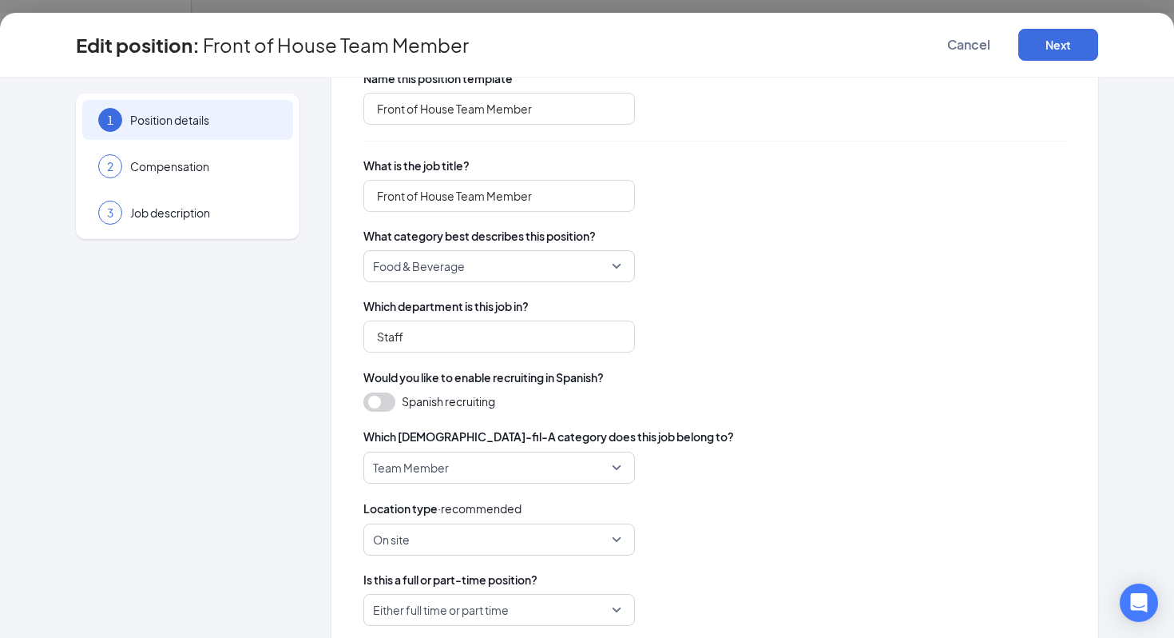
scroll to position [89, 0]
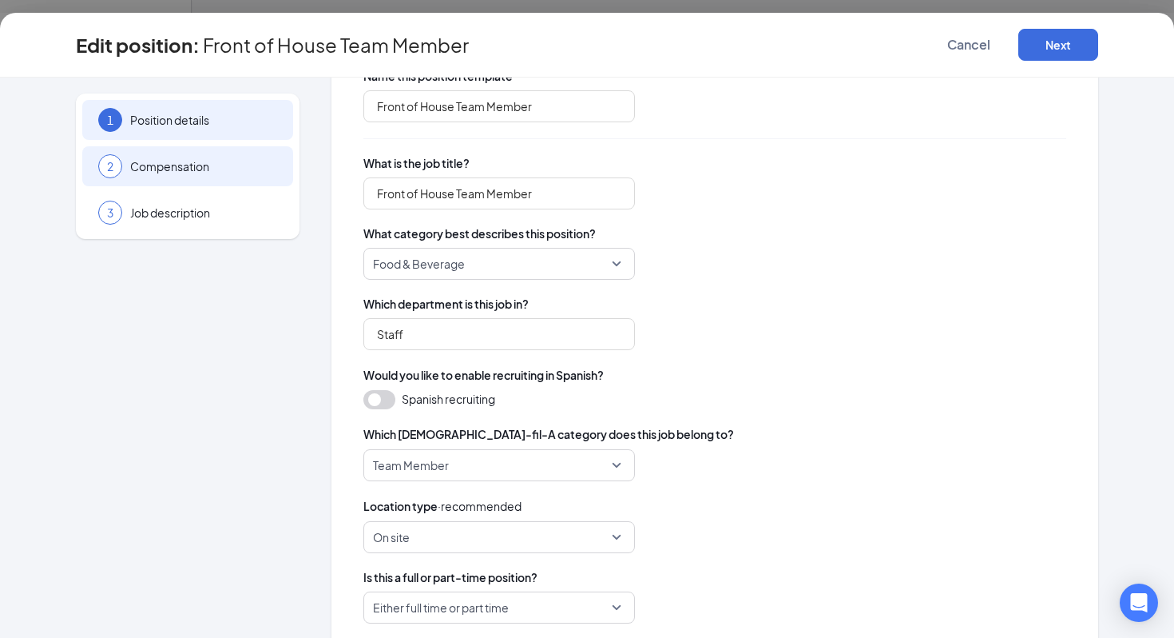
click at [169, 168] on span "Compensation" at bounding box center [203, 166] width 147 height 16
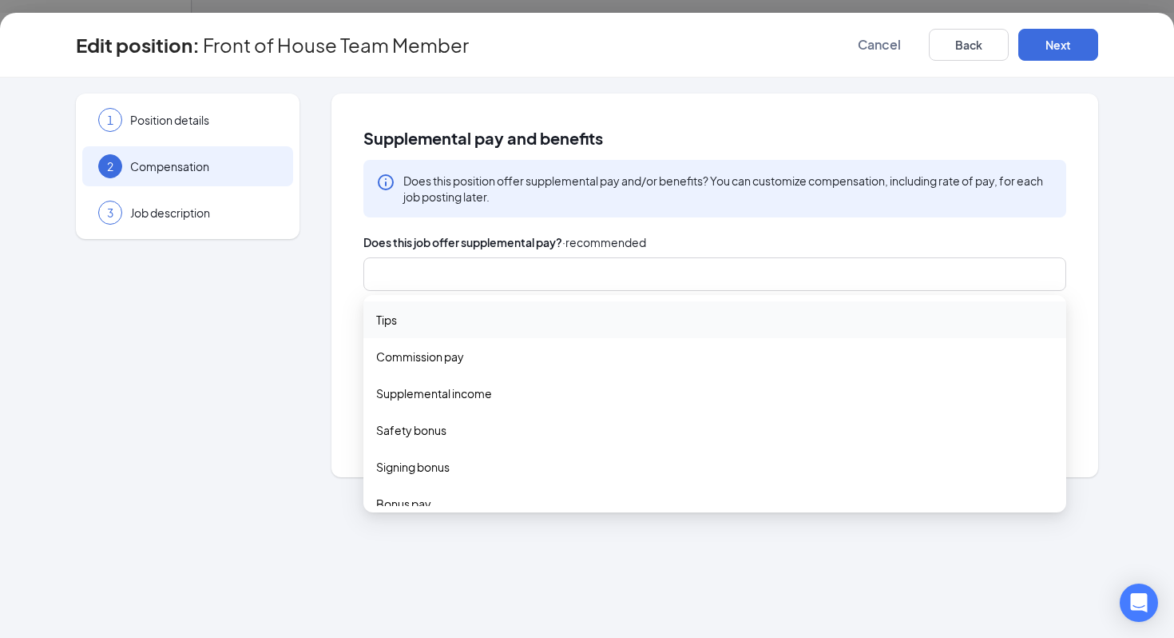
click at [411, 269] on div at bounding box center [707, 274] width 661 height 26
click at [331, 316] on div "1 Position details 2 Compensation 3 Job description Supplemental pay and benefi…" at bounding box center [587, 284] width 1023 height 383
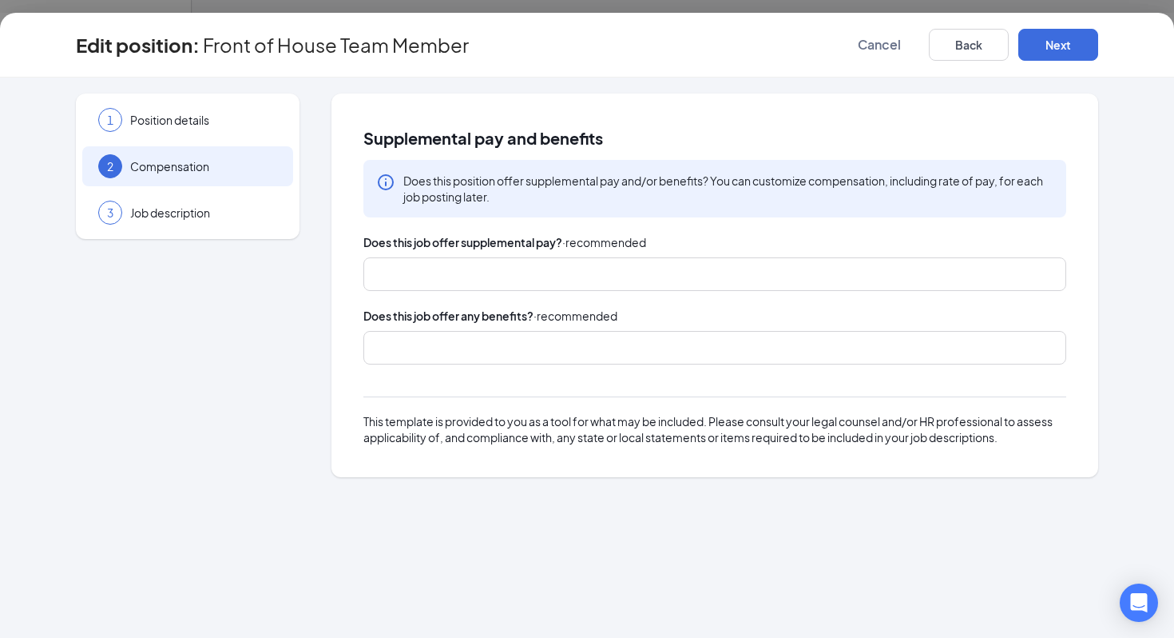
click at [383, 343] on input "search" at bounding box center [384, 349] width 3 height 26
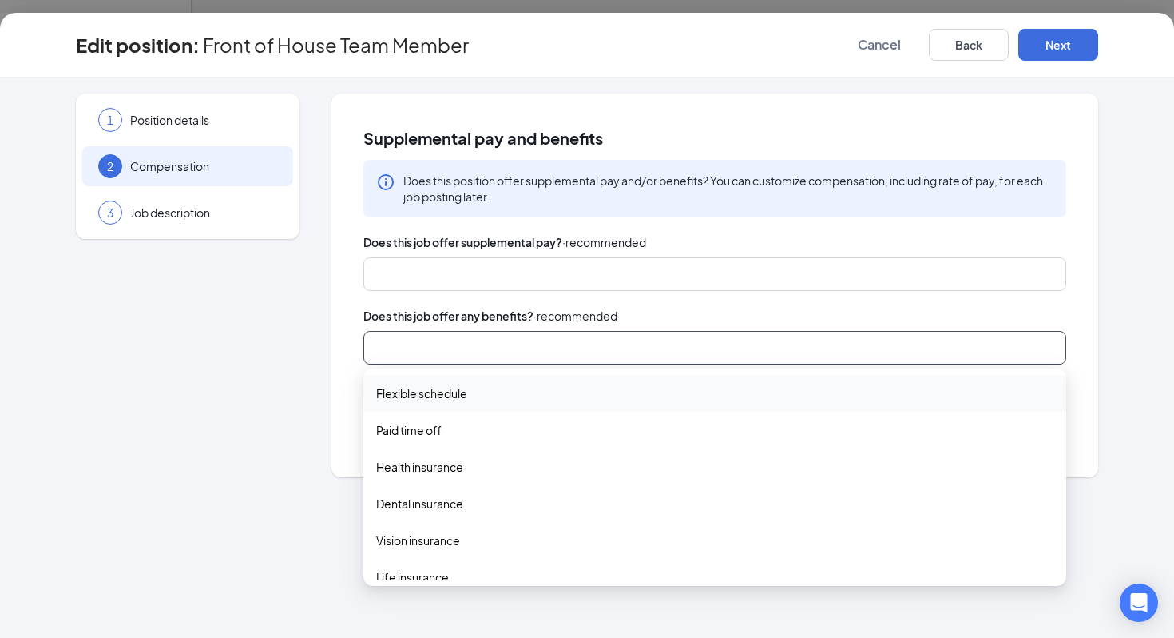
click at [447, 386] on span "Flexible schedule" at bounding box center [421, 393] width 91 height 18
click at [442, 431] on span "Paid time off" at bounding box center [409, 432] width 66 height 18
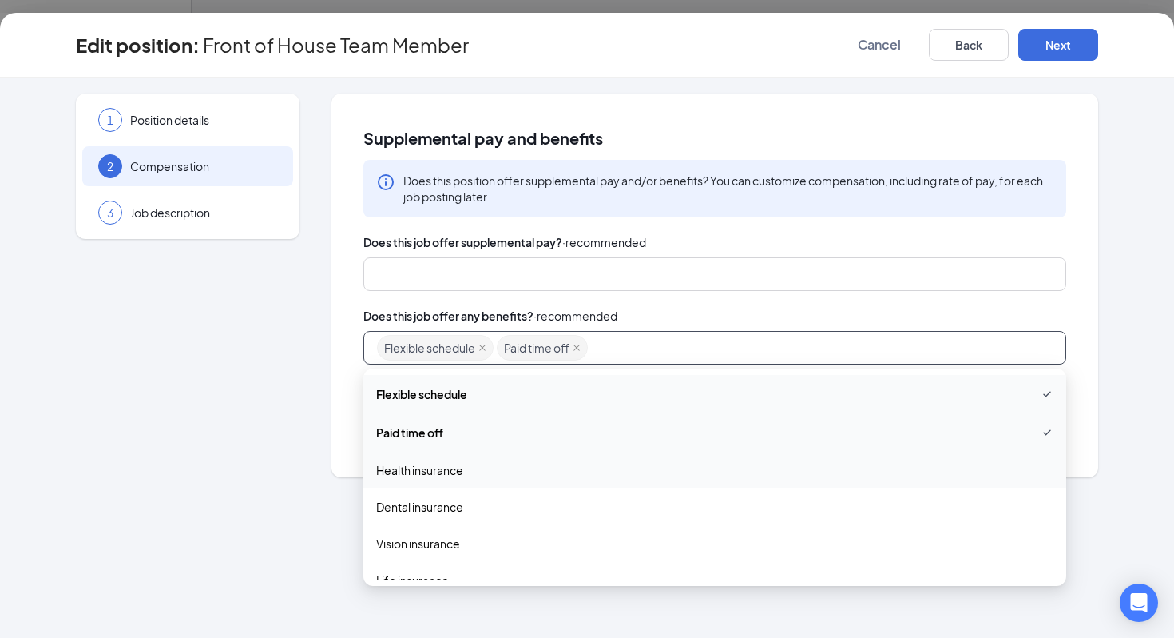
click at [447, 483] on div "Health insurance" at bounding box center [715, 469] width 703 height 37
click at [445, 518] on div "Dental insurance" at bounding box center [715, 508] width 703 height 37
click at [440, 545] on span "Vision insurance" at bounding box center [418, 547] width 84 height 18
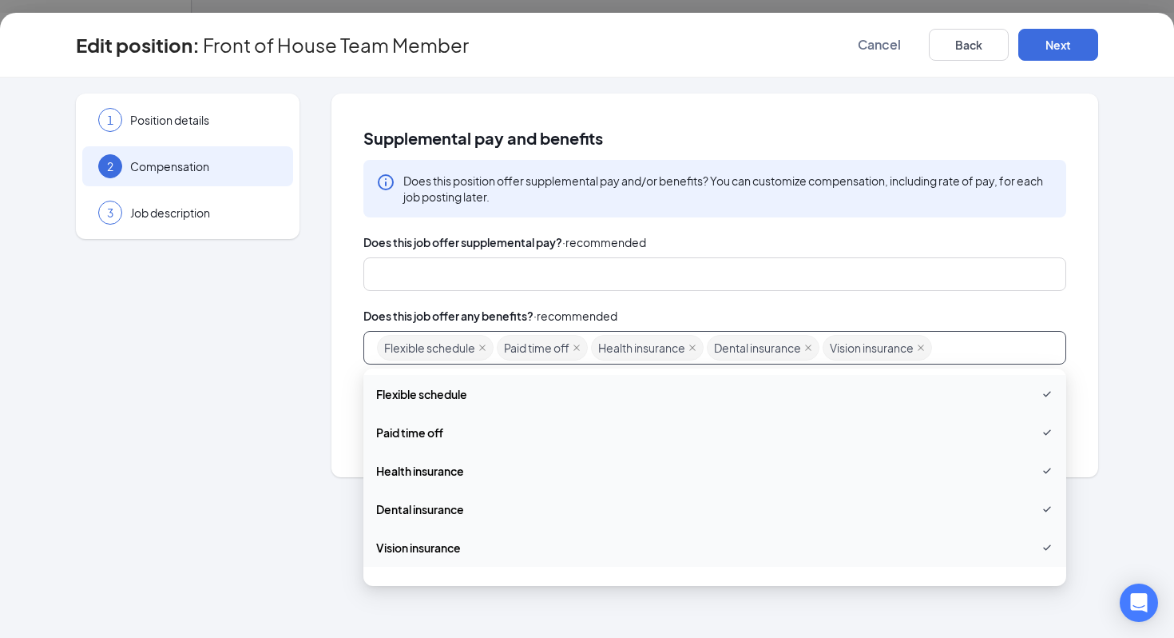
scroll to position [104, 0]
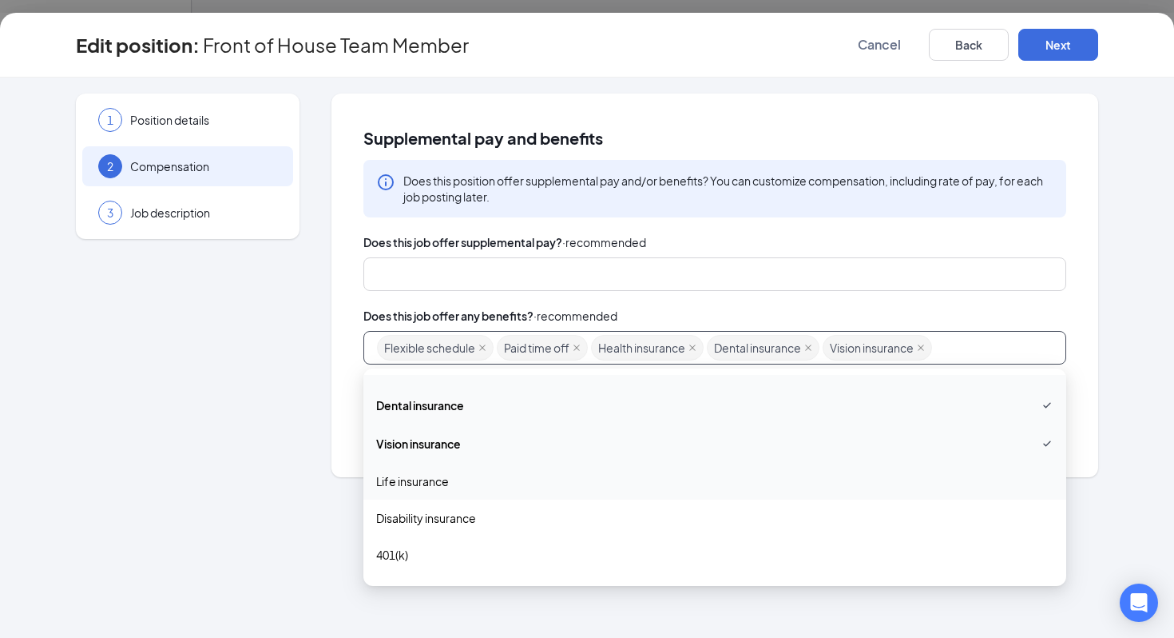
click at [439, 485] on span "Life insurance" at bounding box center [412, 481] width 73 height 18
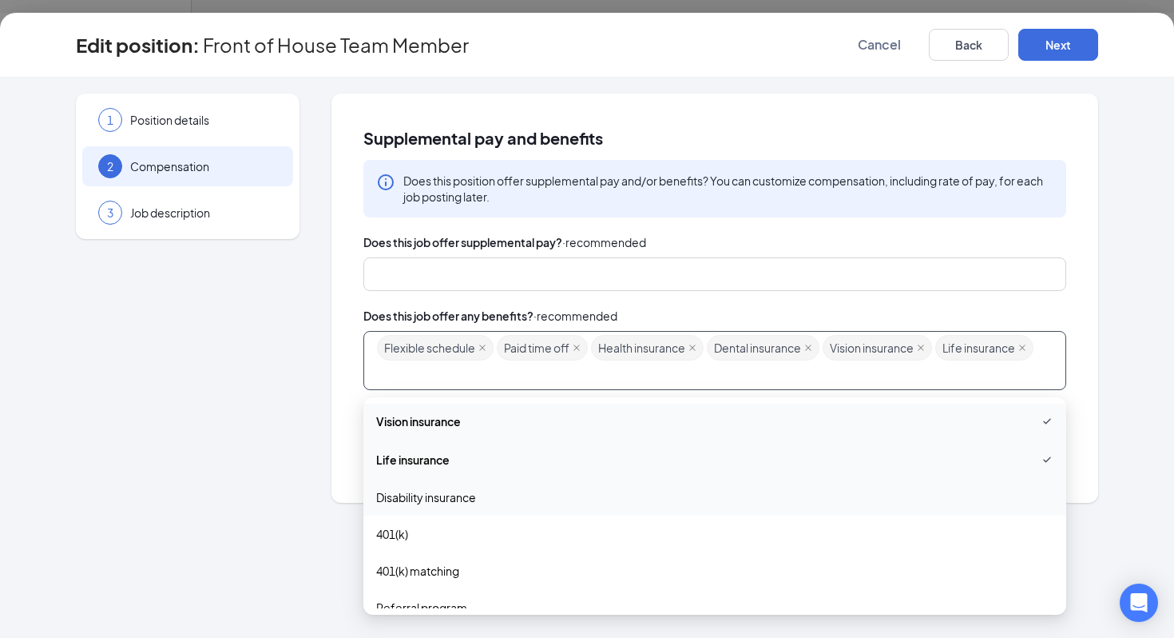
scroll to position [158, 0]
click at [439, 574] on span "401(k) matching" at bounding box center [417, 567] width 83 height 18
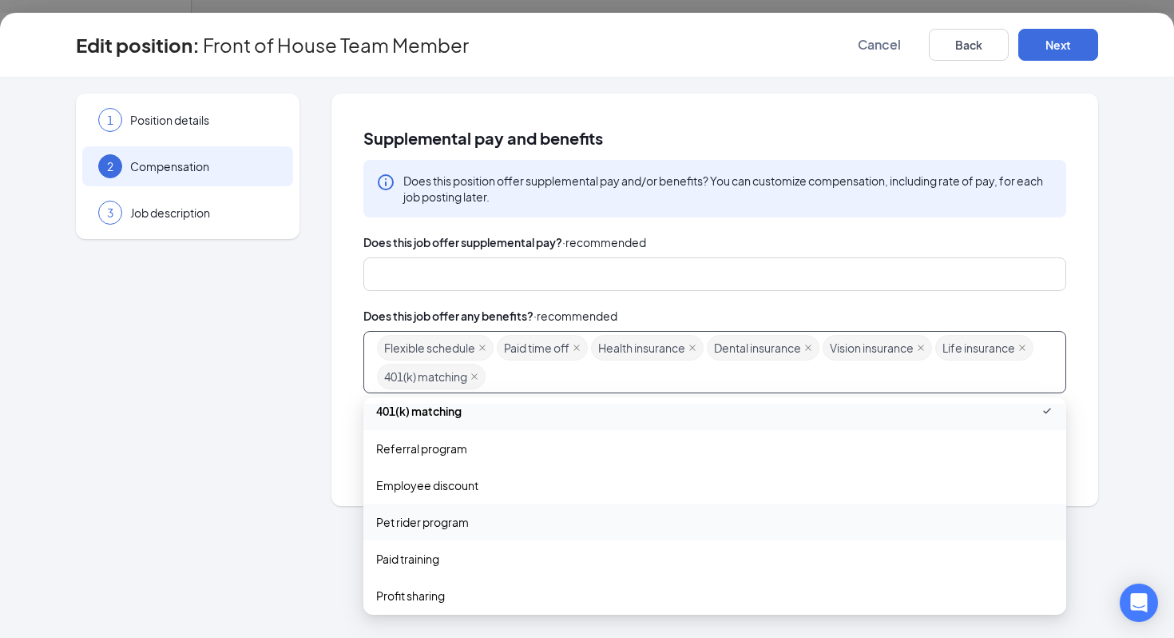
scroll to position [315, 0]
click at [475, 483] on span "Employee discount" at bounding box center [427, 486] width 102 height 18
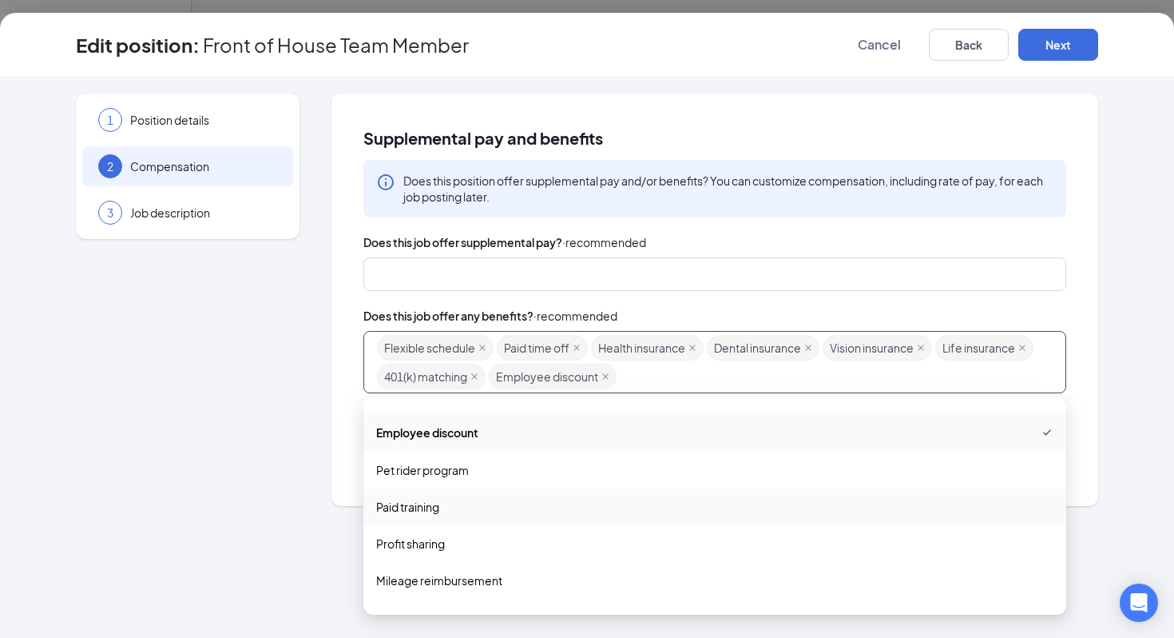
scroll to position [396, 0]
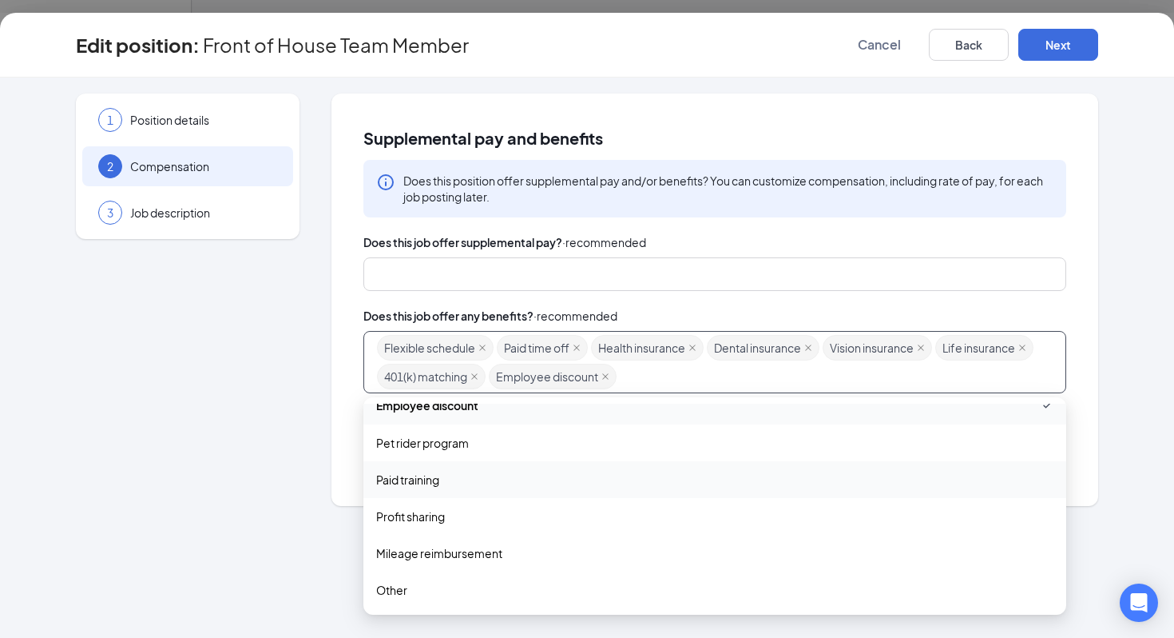
click at [449, 491] on div "Paid training" at bounding box center [715, 479] width 703 height 37
click at [747, 326] on div "Does this job offer any benefits? · recommended Flexible schedule Paid time off…" at bounding box center [715, 350] width 703 height 86
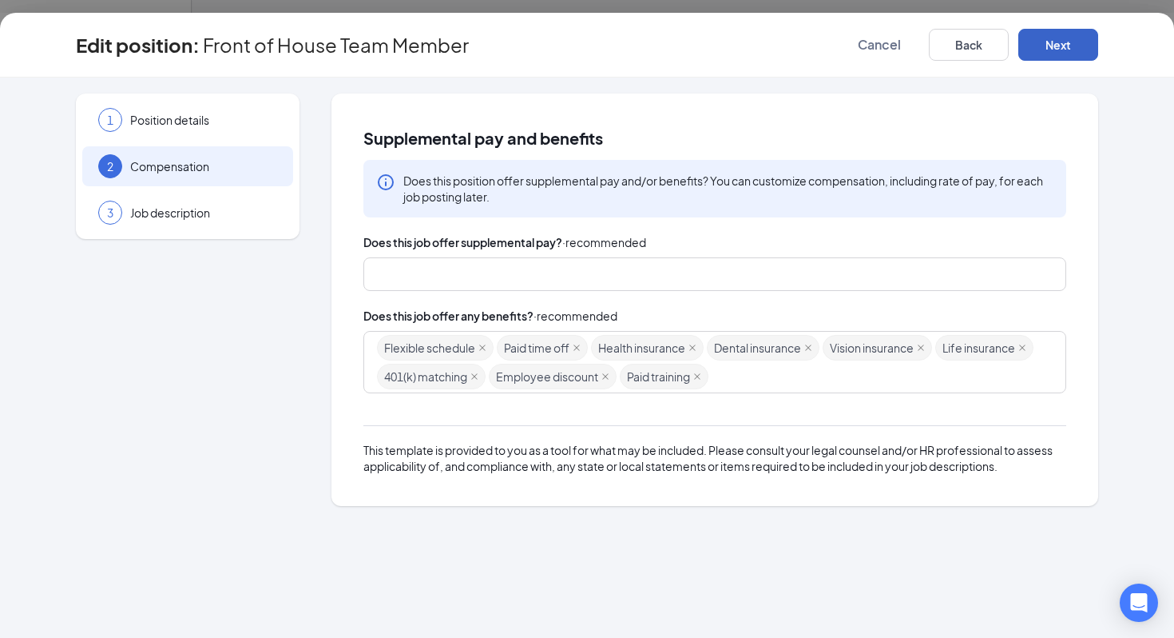
click at [1066, 51] on button "Next" at bounding box center [1059, 45] width 80 height 32
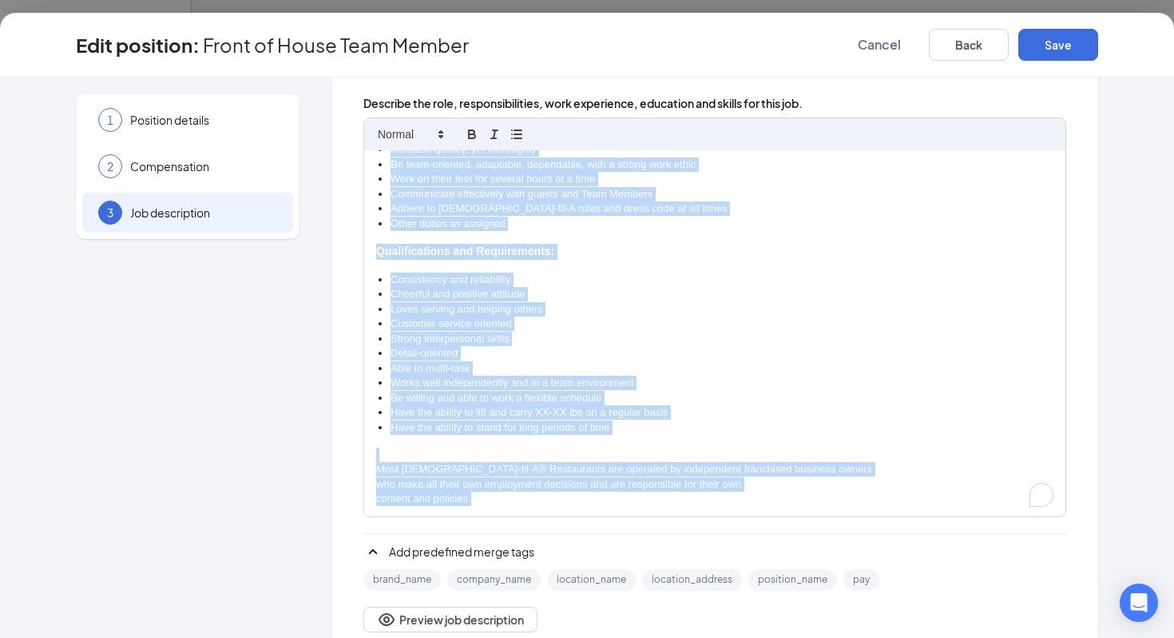
scroll to position [282, 0]
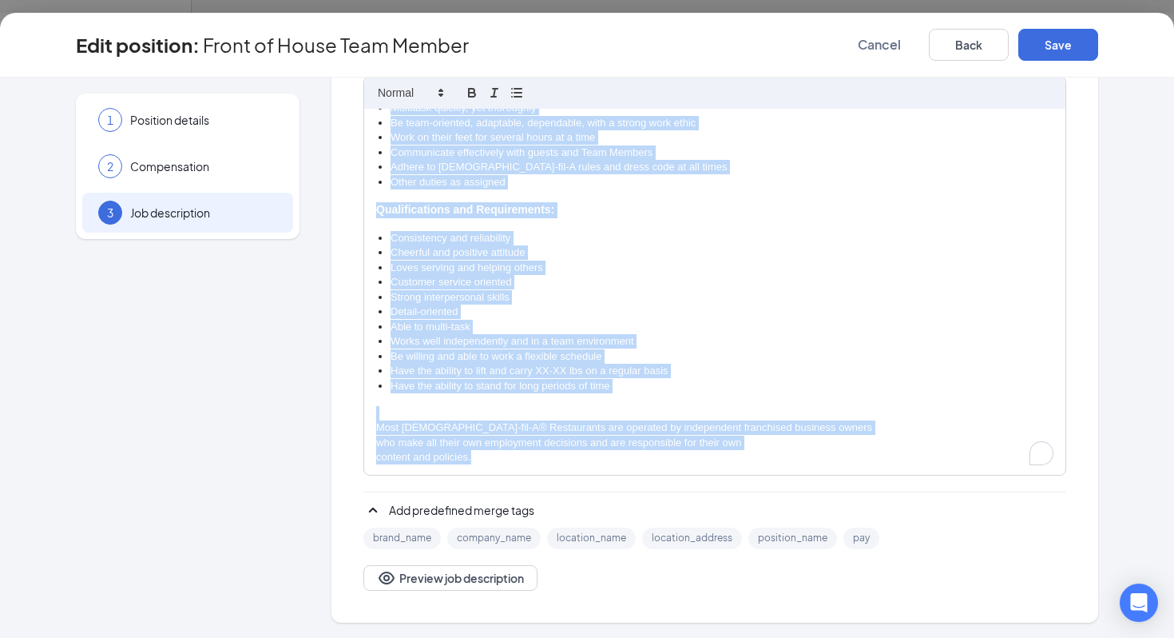
drag, startPoint x: 375, startPoint y: 206, endPoint x: 641, endPoint y: 637, distance: 505.7
click at [641, 637] on div "1 Position details 2 Compensation 3 Job description Additional information Job …" at bounding box center [587, 357] width 1174 height 560
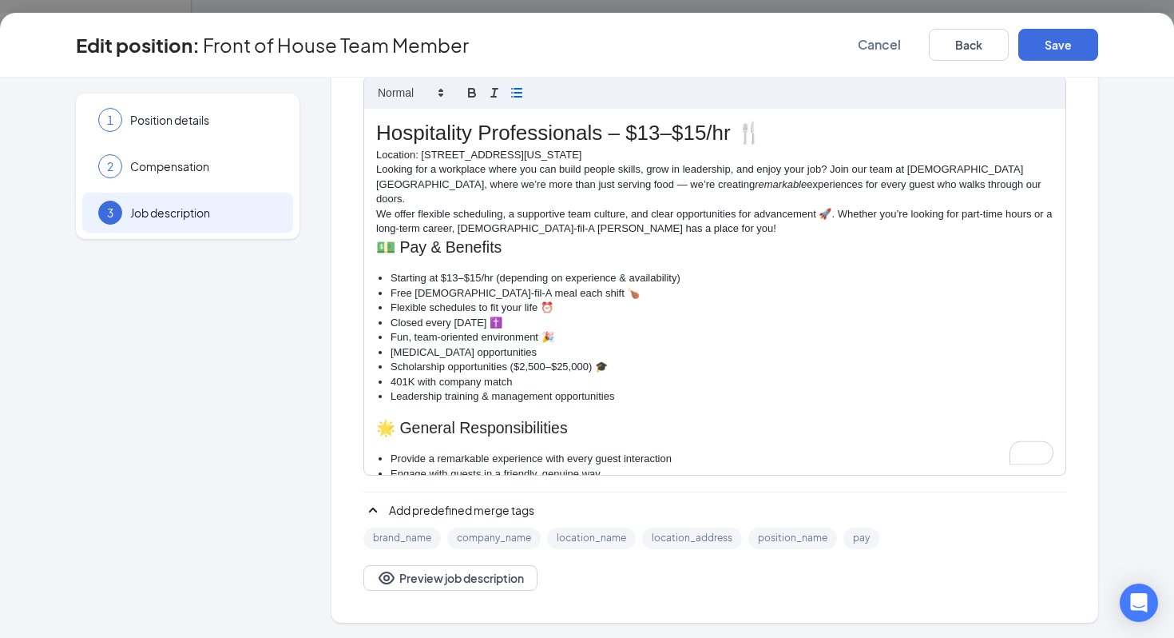
scroll to position [0, 0]
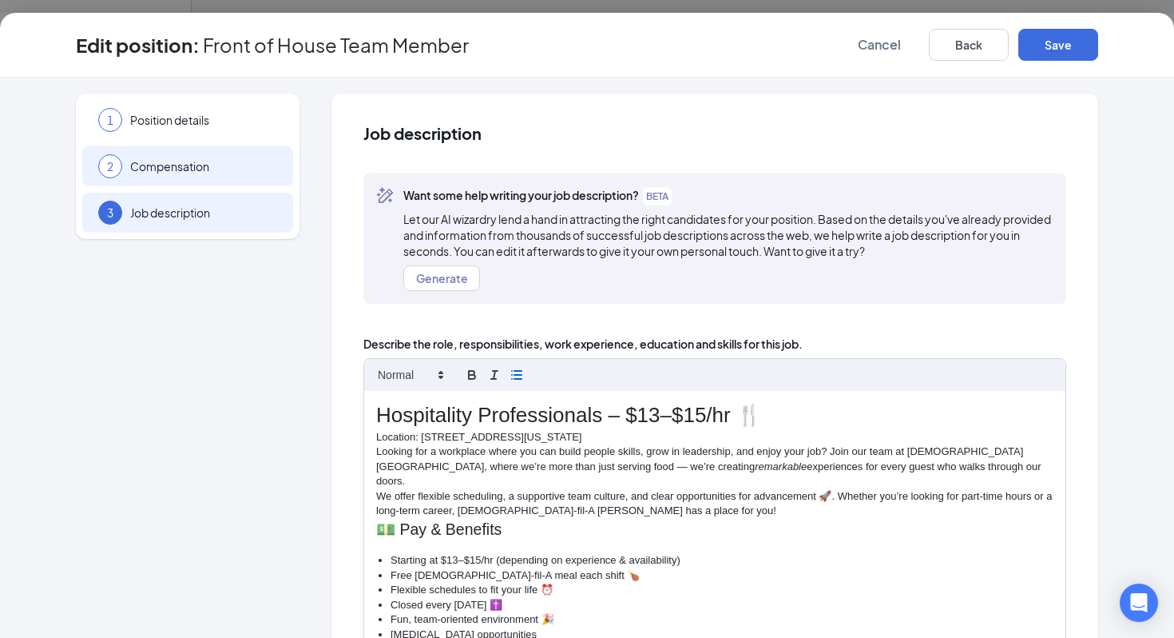
click at [185, 177] on div "2 Compensation" at bounding box center [187, 166] width 211 height 40
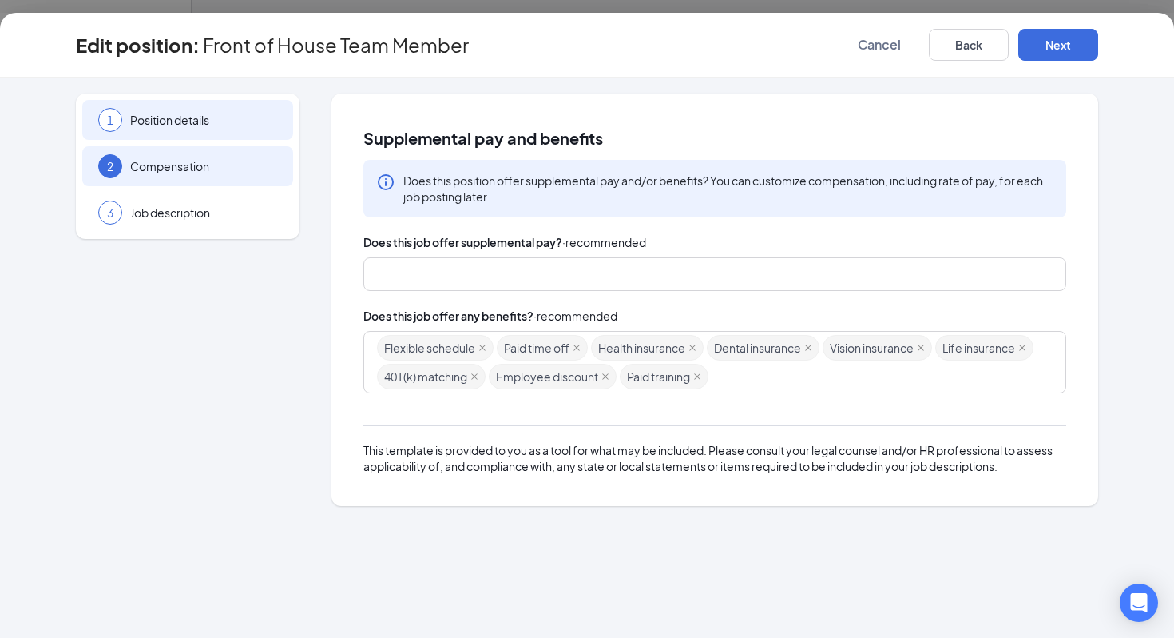
click at [200, 125] on span "Position details" at bounding box center [203, 120] width 147 height 16
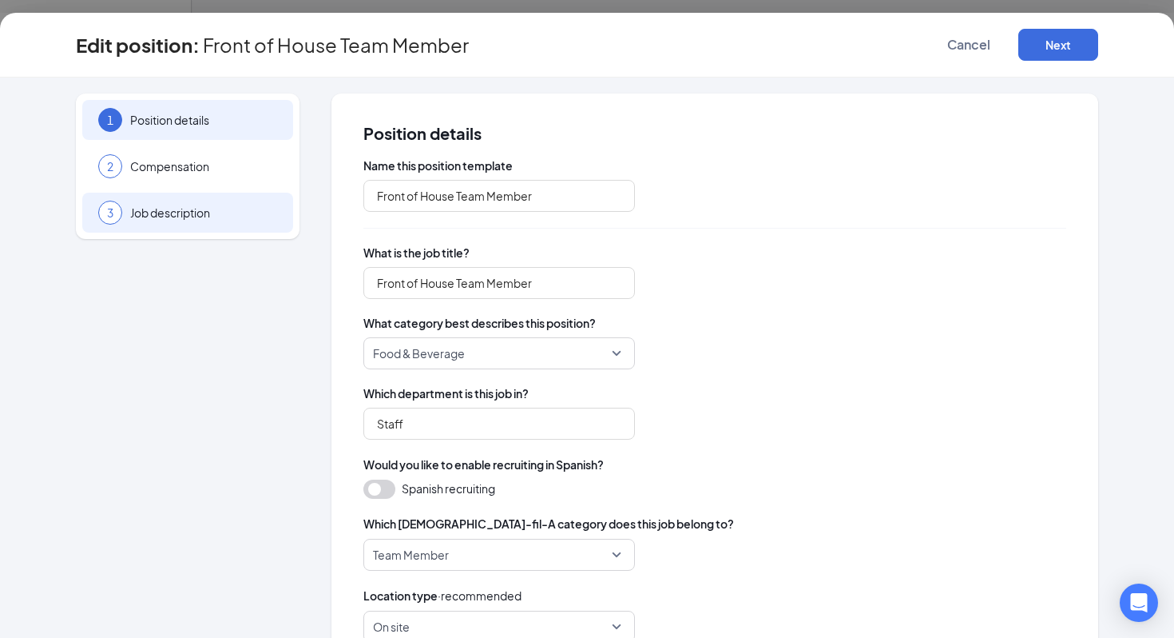
click at [197, 231] on div "3 Job description" at bounding box center [187, 213] width 211 height 40
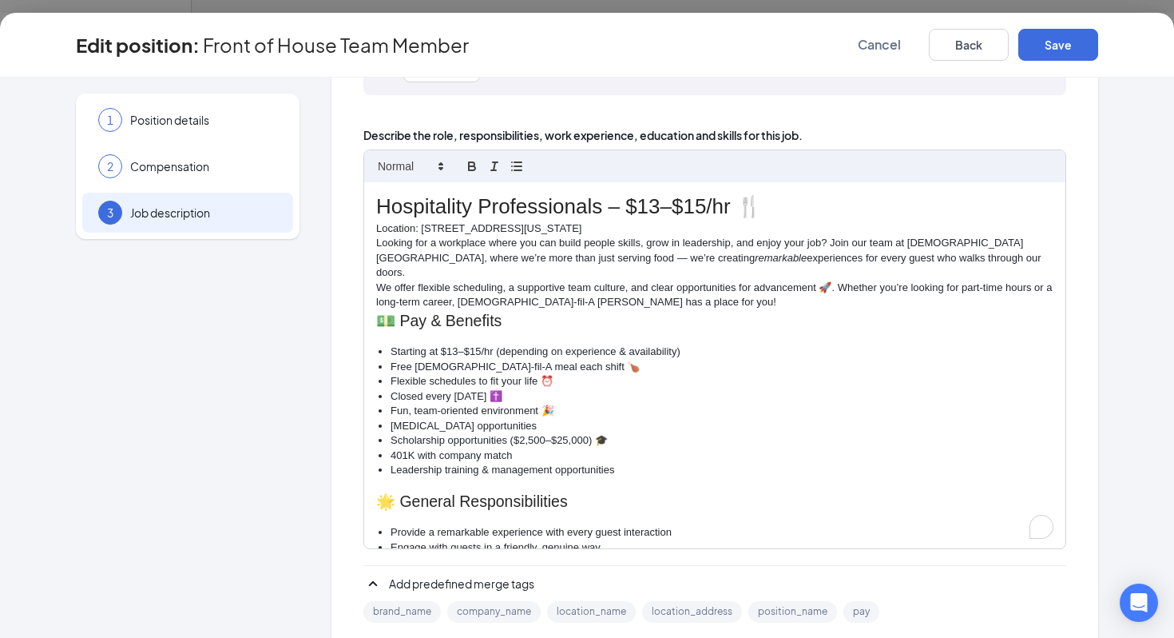
click at [573, 226] on p "Location: [STREET_ADDRESS][US_STATE]" at bounding box center [714, 228] width 677 height 14
drag, startPoint x: 576, startPoint y: 226, endPoint x: 423, endPoint y: 229, distance: 153.4
click at [423, 229] on p "Location: [STREET_ADDRESS][US_STATE]" at bounding box center [714, 228] width 677 height 14
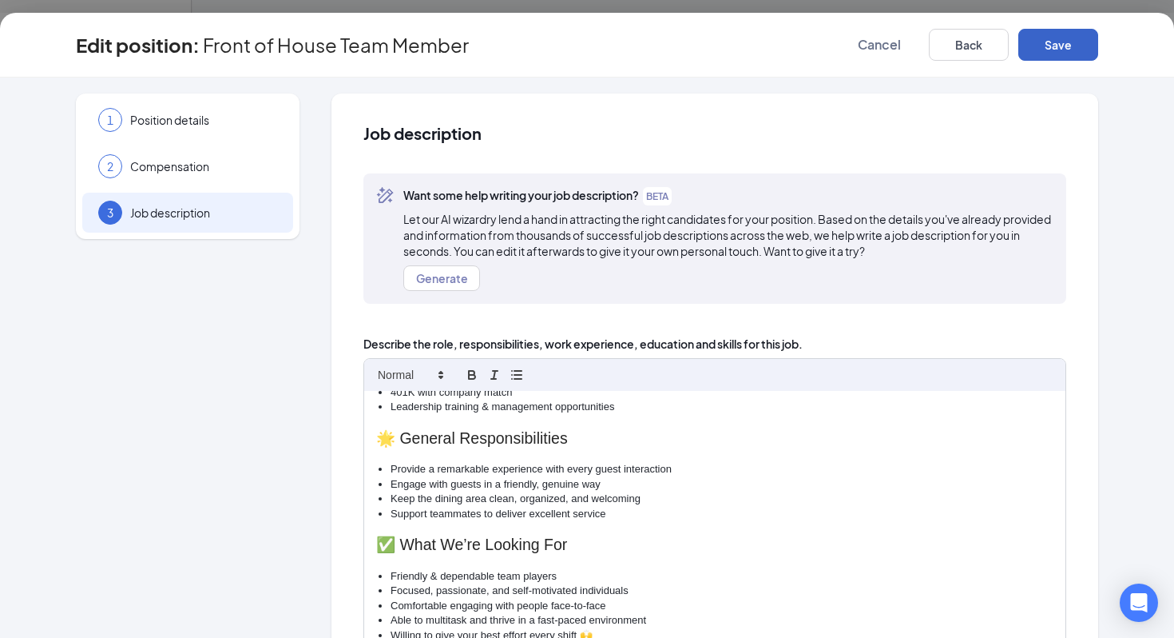
click at [1060, 41] on button "Save" at bounding box center [1059, 45] width 80 height 32
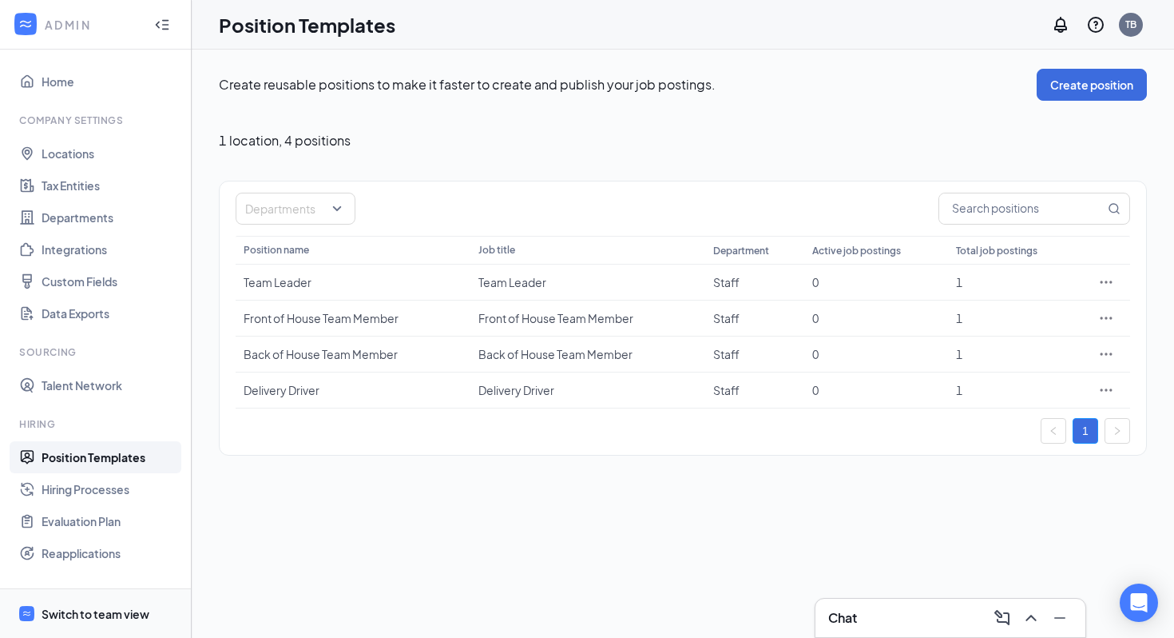
click at [124, 617] on div "Switch to team view" at bounding box center [96, 614] width 108 height 16
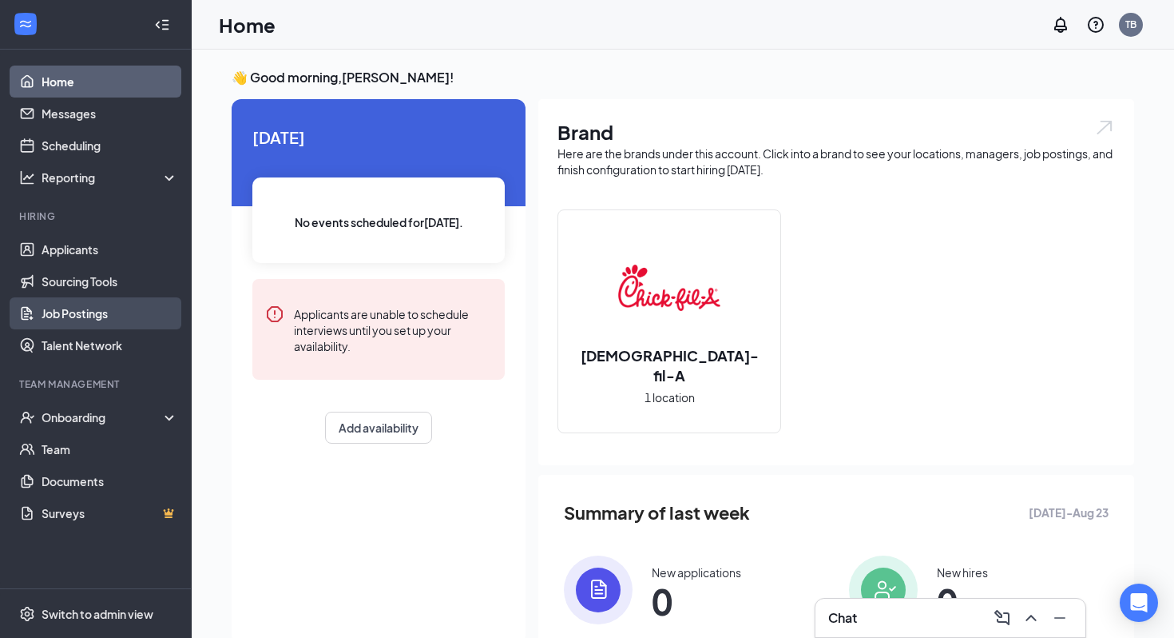
click at [95, 309] on link "Job Postings" at bounding box center [110, 313] width 137 height 32
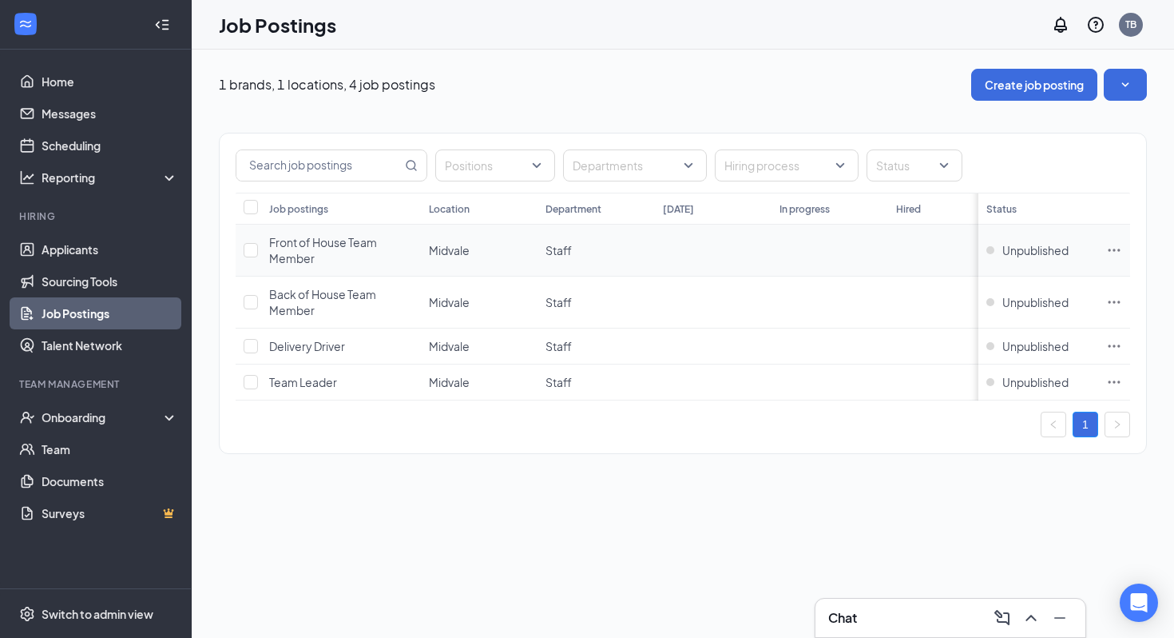
click at [1116, 244] on icon "Ellipses" at bounding box center [1114, 250] width 16 height 16
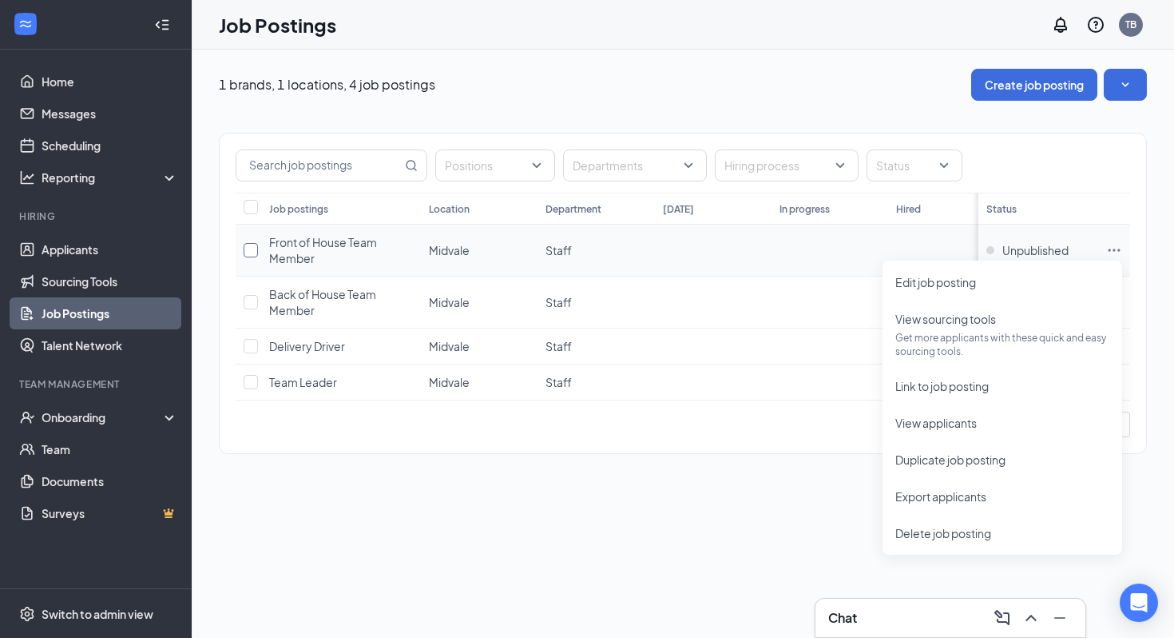
click at [248, 247] on input "checkbox" at bounding box center [251, 250] width 14 height 14
checkbox input "true"
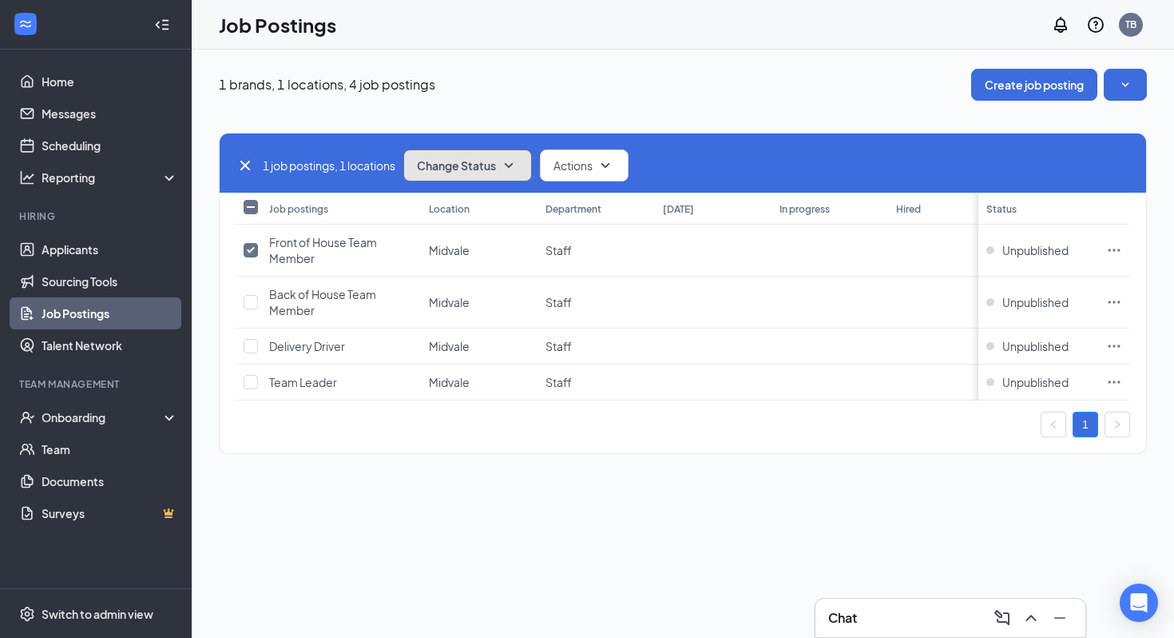
click at [473, 174] on button "Change Status" at bounding box center [467, 165] width 129 height 32
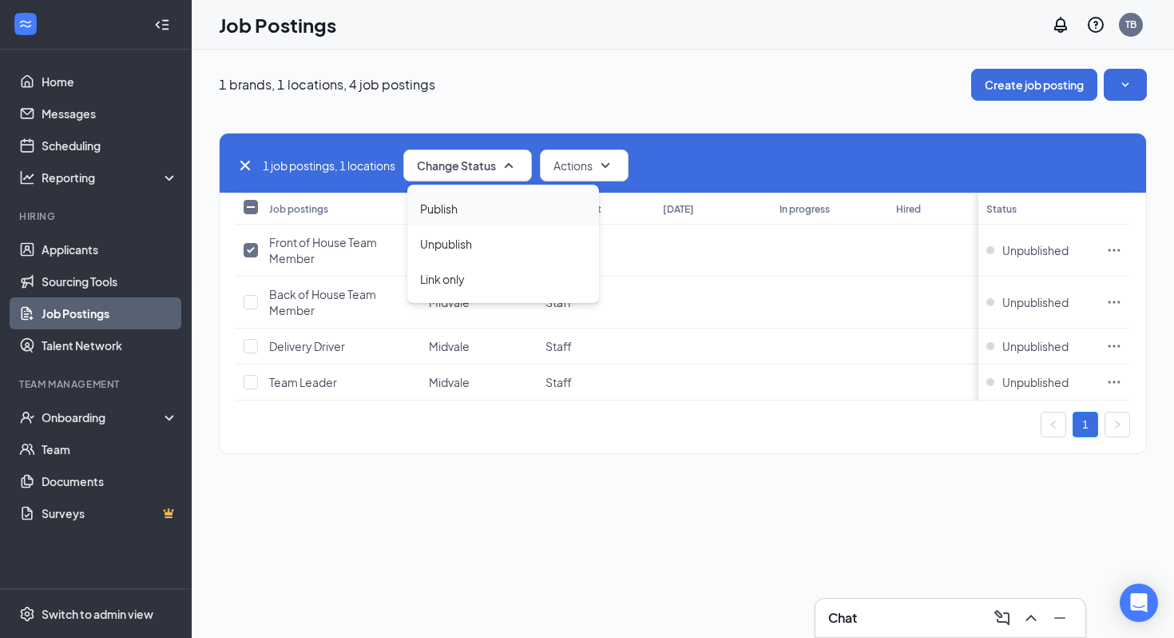
click at [474, 204] on div "Publish" at bounding box center [503, 208] width 192 height 35
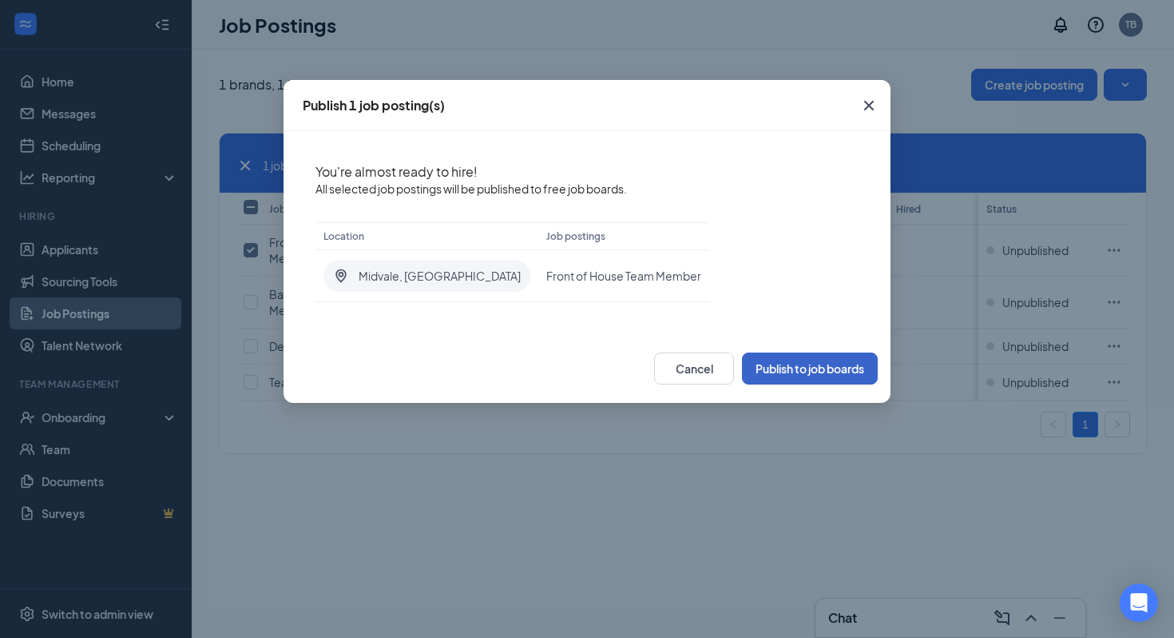
click at [773, 368] on button "Publish to job boards" at bounding box center [810, 368] width 136 height 32
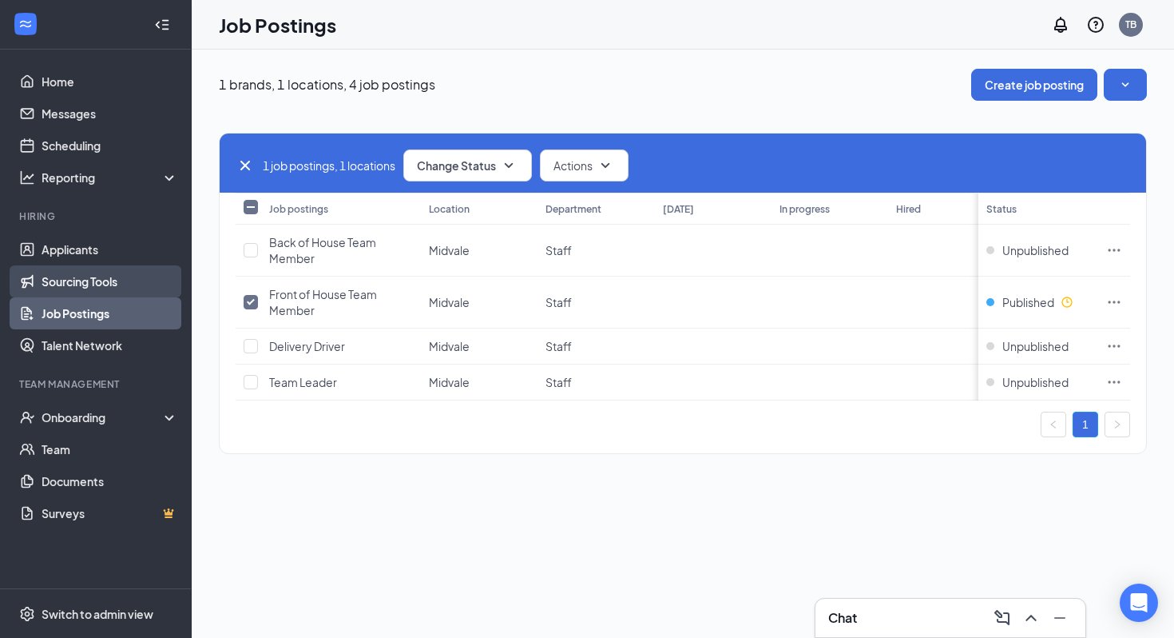
click at [69, 289] on link "Sourcing Tools" at bounding box center [110, 281] width 137 height 32
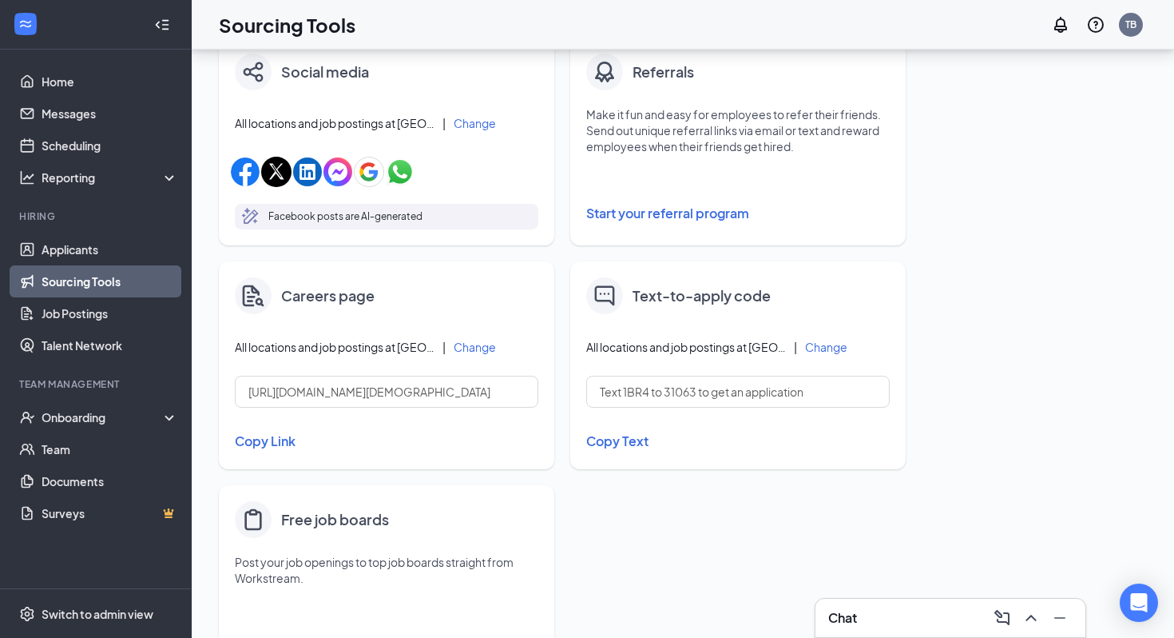
scroll to position [522, 0]
click at [273, 435] on button "Copy Link" at bounding box center [387, 438] width 304 height 27
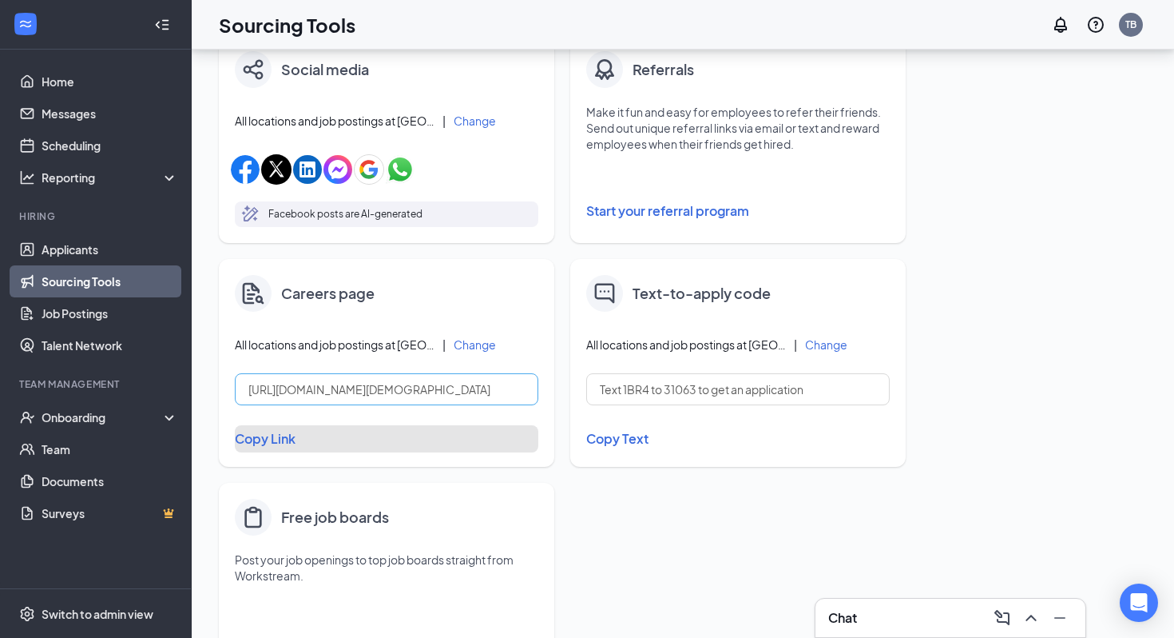
scroll to position [0, 0]
